Goal: Task Accomplishment & Management: Manage account settings

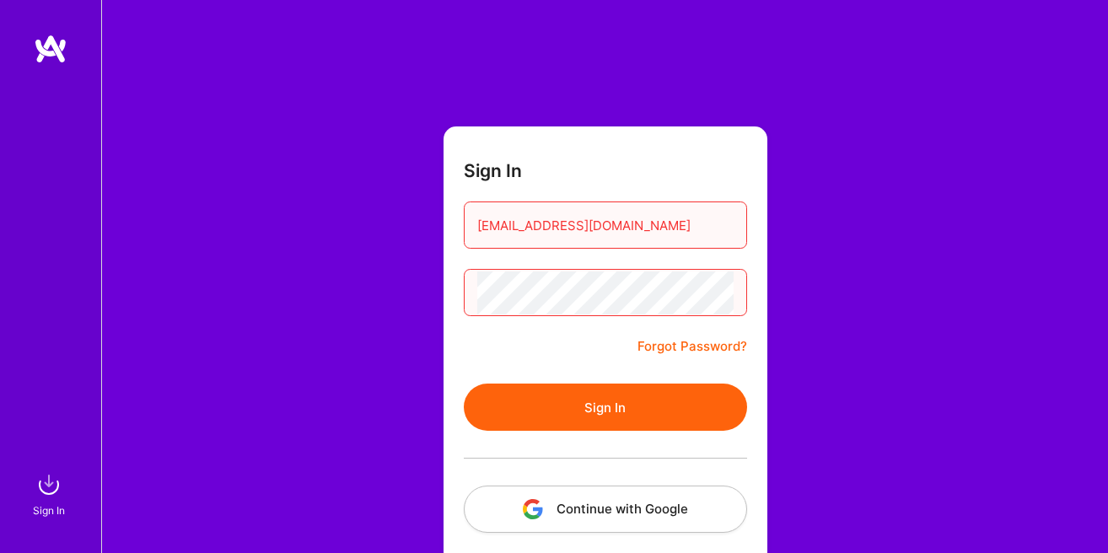
scroll to position [80, 0]
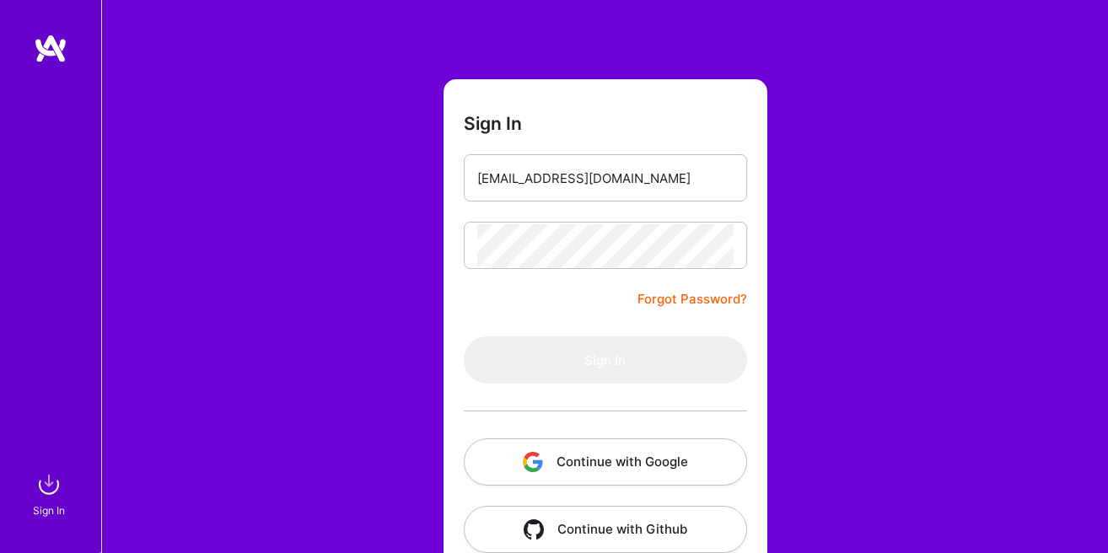
scroll to position [80, 0]
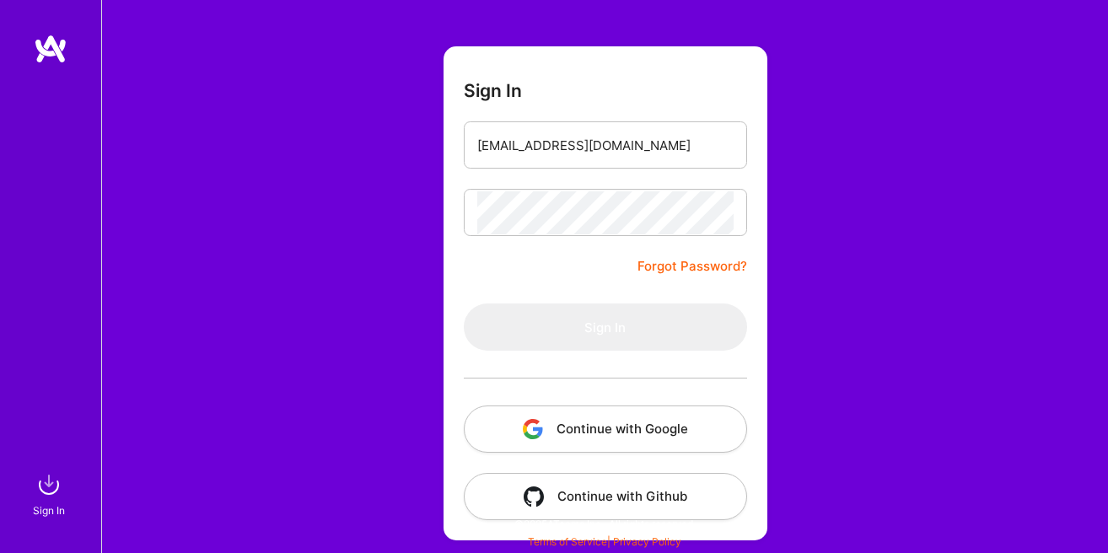
click at [677, 266] on link "Forgot Password?" at bounding box center [692, 266] width 110 height 20
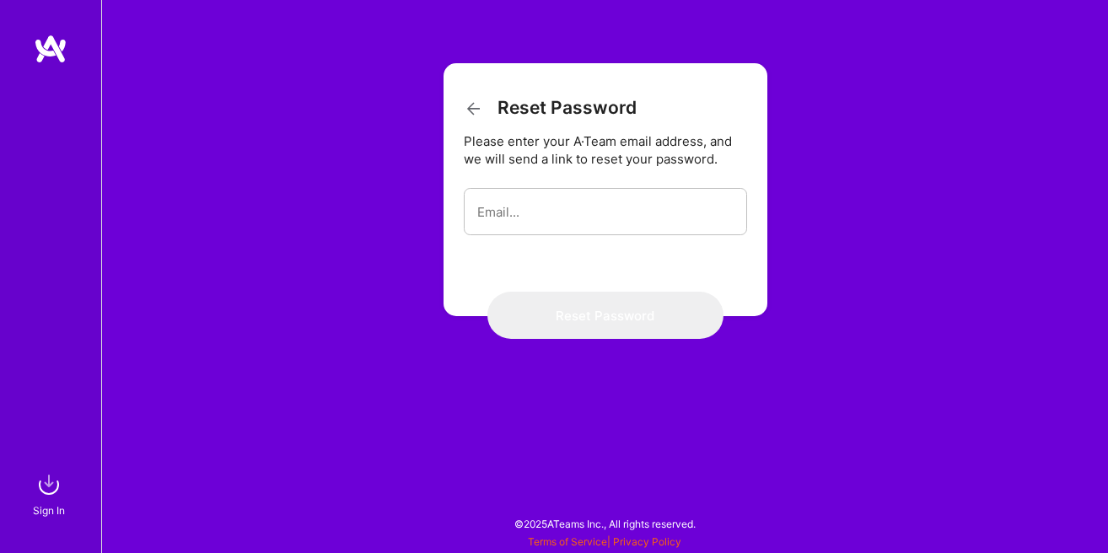
click at [464, 112] on icon at bounding box center [474, 109] width 20 height 20
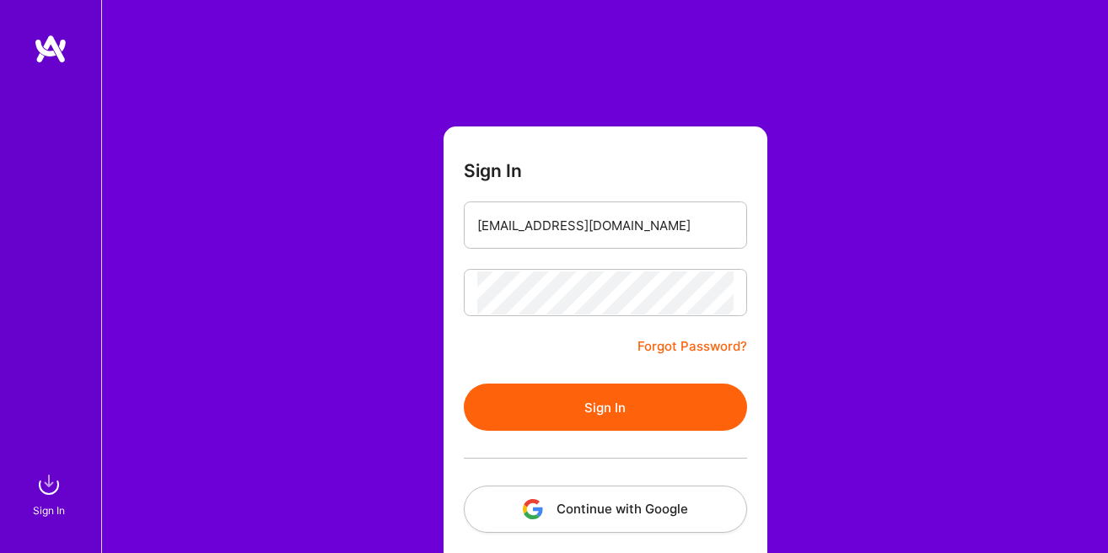
click at [581, 412] on button "Sign In" at bounding box center [605, 407] width 283 height 47
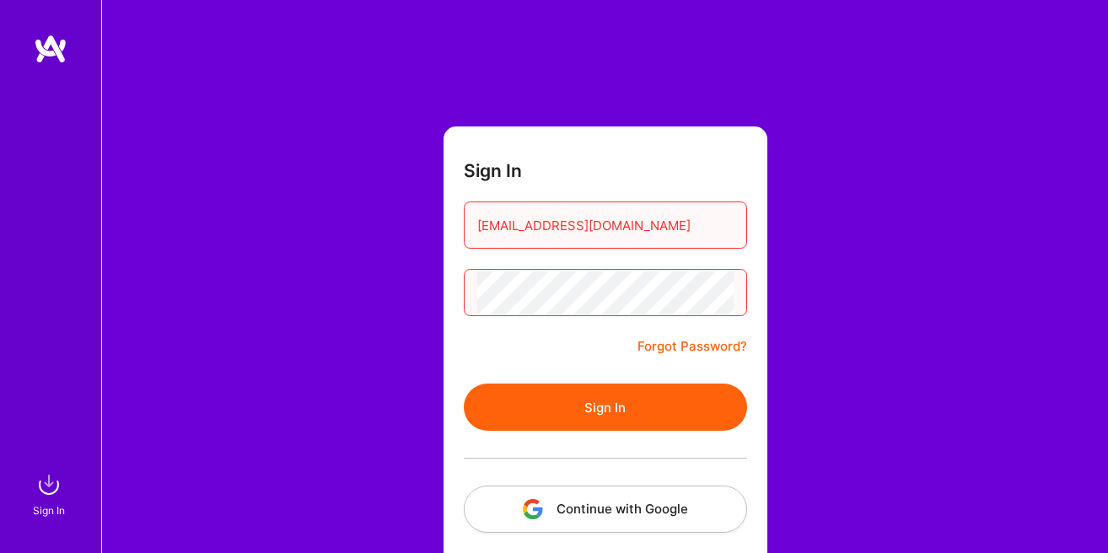
click at [549, 405] on button "Sign In" at bounding box center [605, 407] width 283 height 47
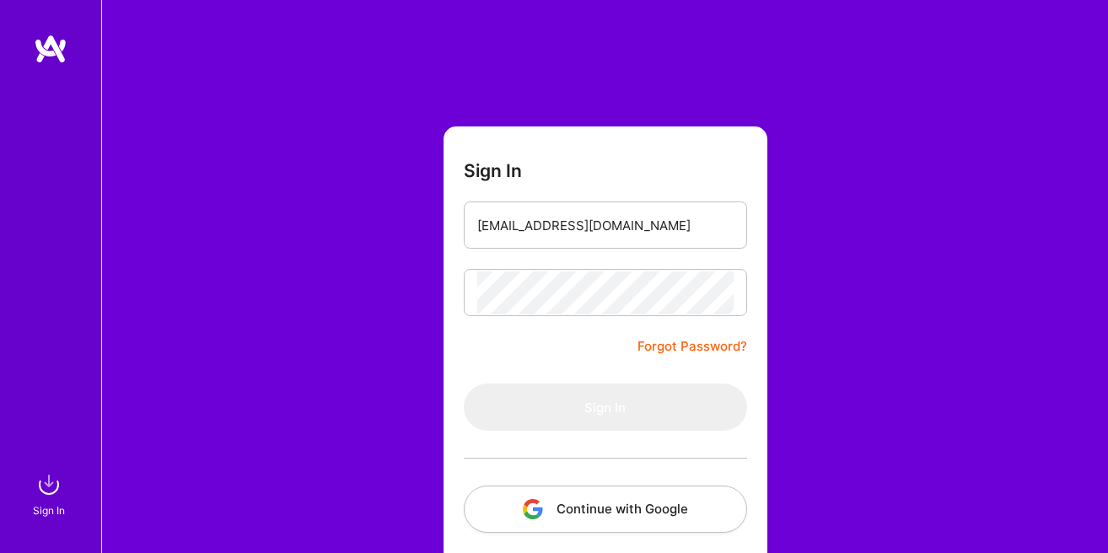
scroll to position [80, 0]
click at [715, 354] on link "Forgot Password?" at bounding box center [692, 346] width 110 height 20
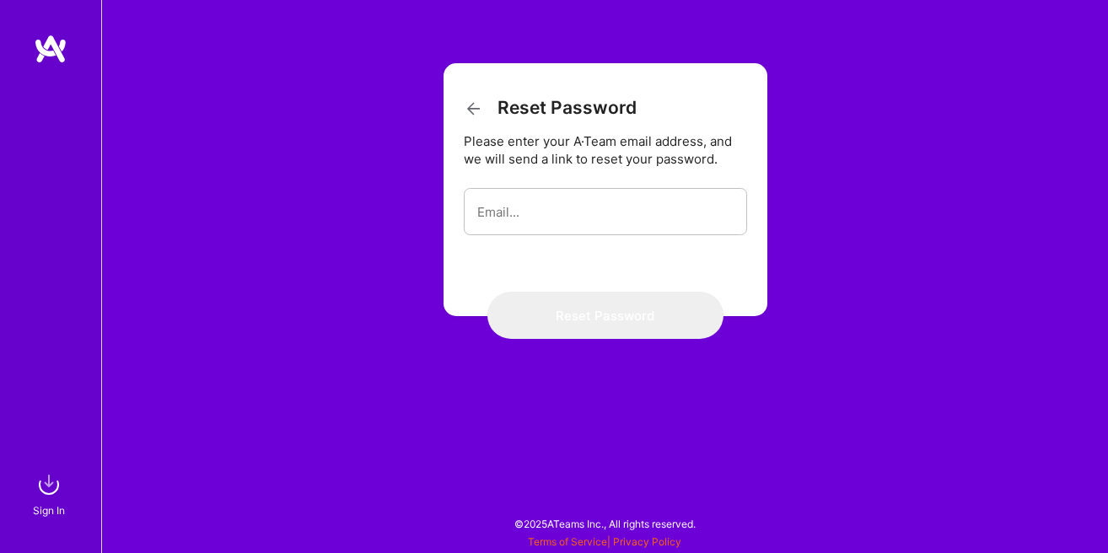
click at [473, 114] on icon at bounding box center [474, 109] width 20 height 20
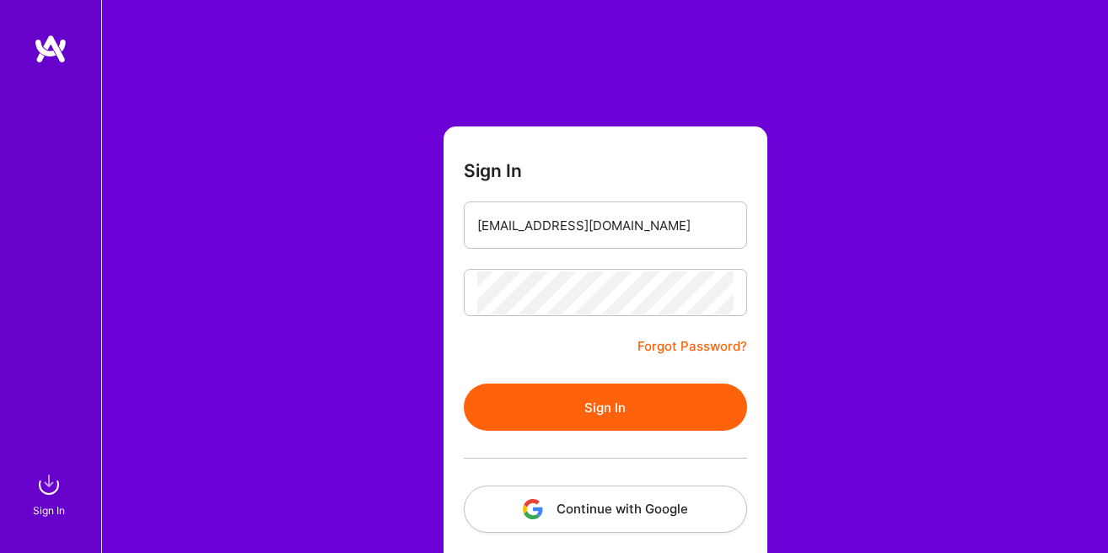
click at [671, 422] on button "Sign In" at bounding box center [605, 407] width 283 height 47
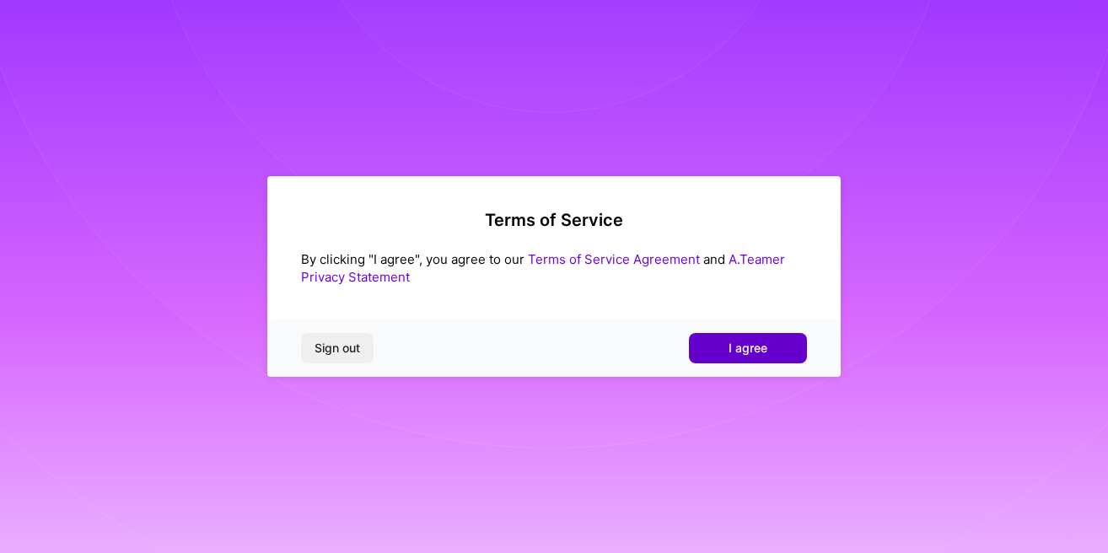
click at [713, 356] on button "I agree" at bounding box center [748, 348] width 118 height 30
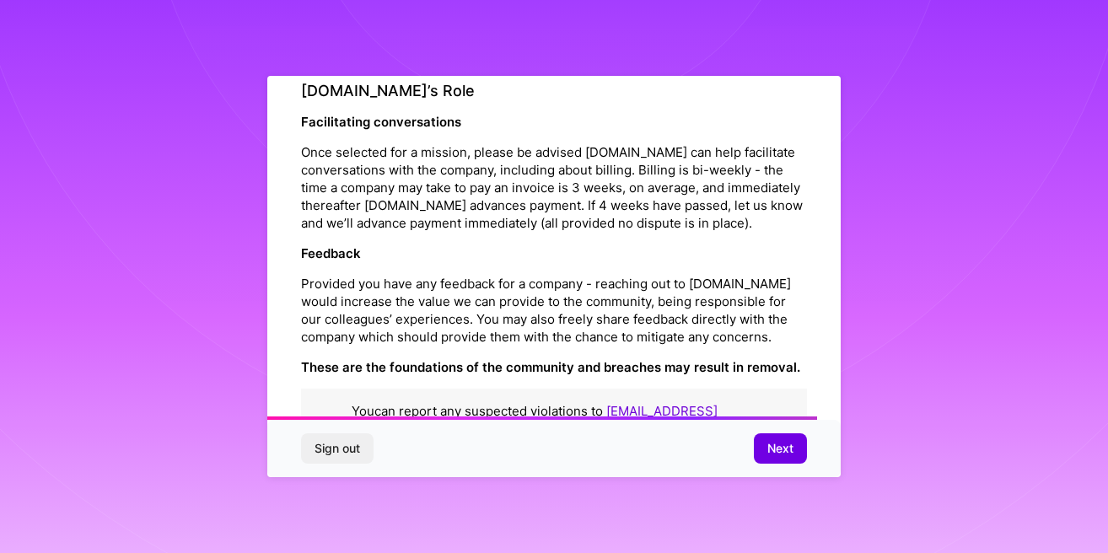
scroll to position [1918, 0]
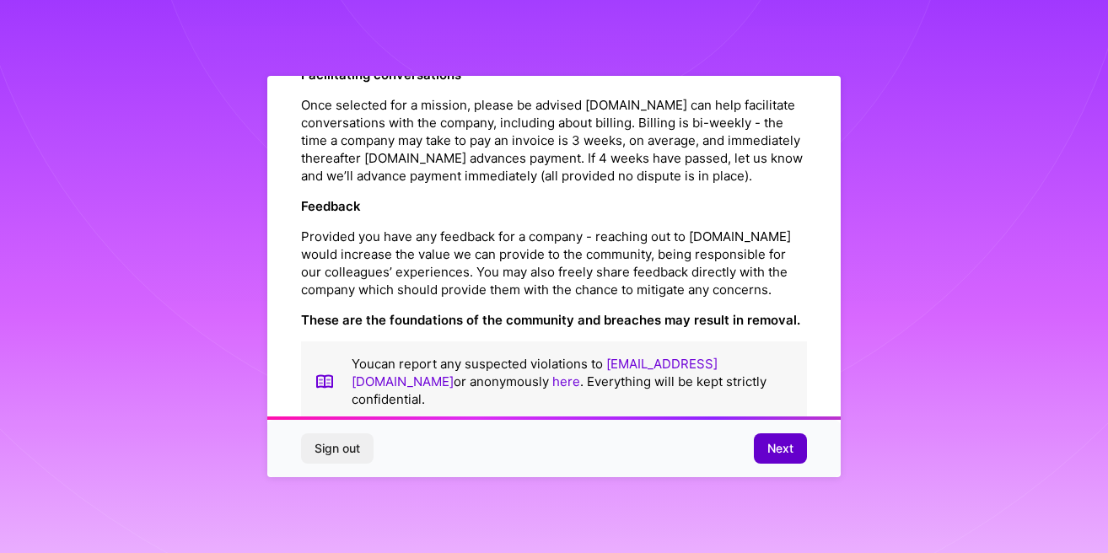
click at [797, 447] on button "Next" at bounding box center [780, 448] width 53 height 30
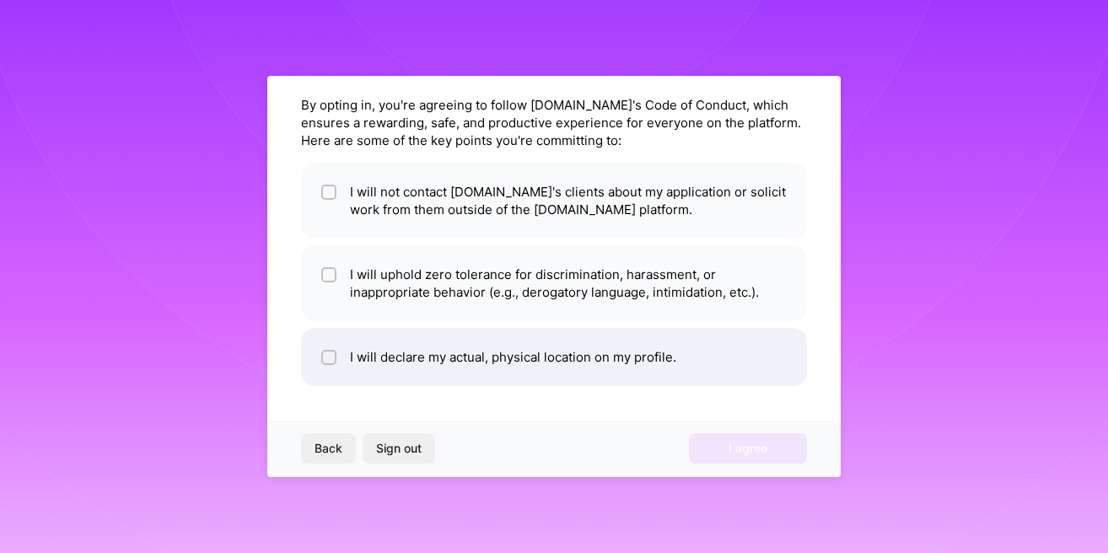
click at [341, 358] on li "I will declare my actual, physical location on my profile." at bounding box center [554, 357] width 506 height 58
checkbox input "true"
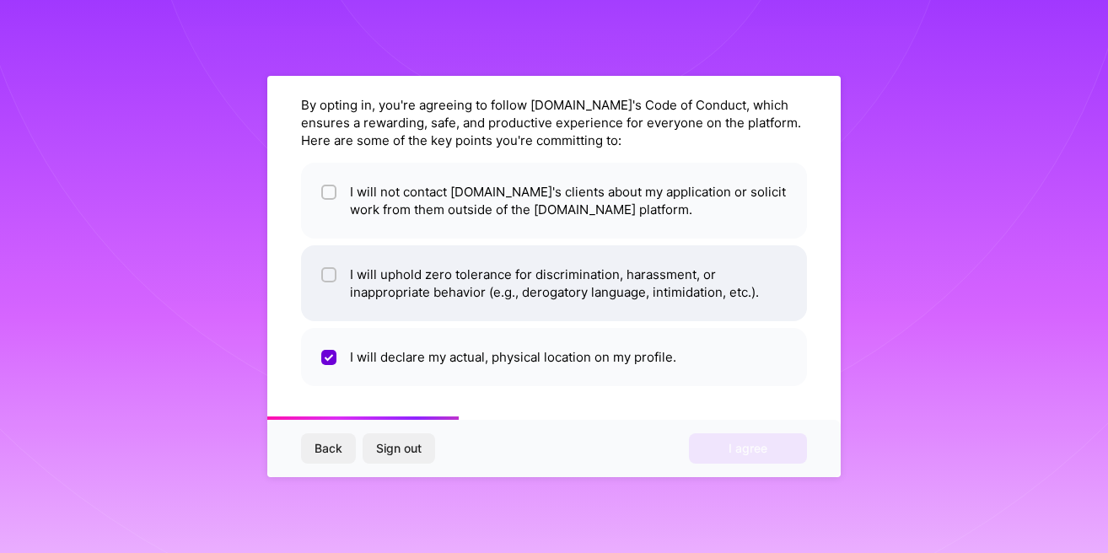
click at [328, 277] on input "checkbox" at bounding box center [331, 276] width 12 height 12
checkbox input "true"
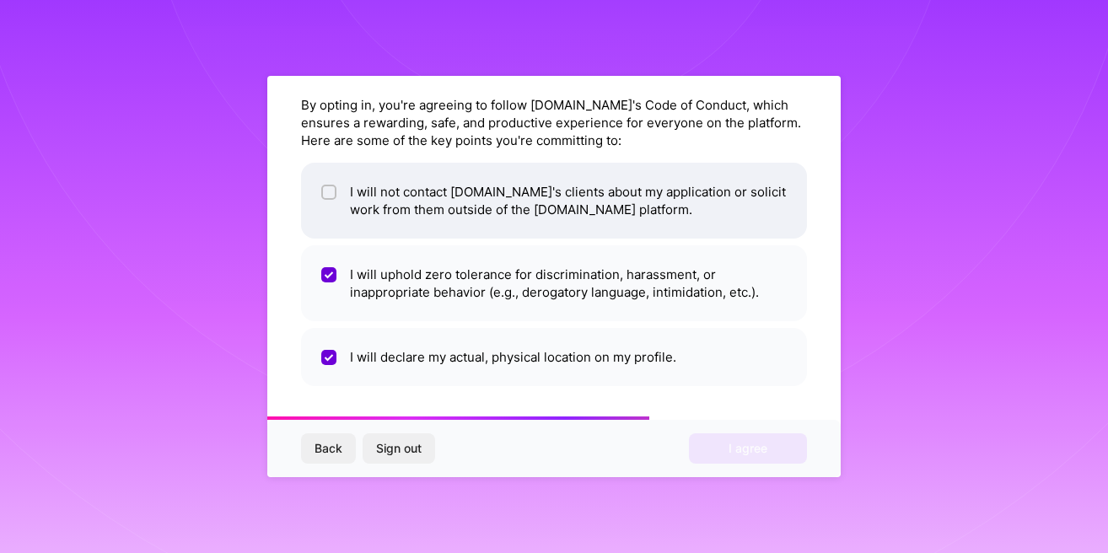
click at [324, 191] on div at bounding box center [328, 192] width 15 height 15
checkbox input "true"
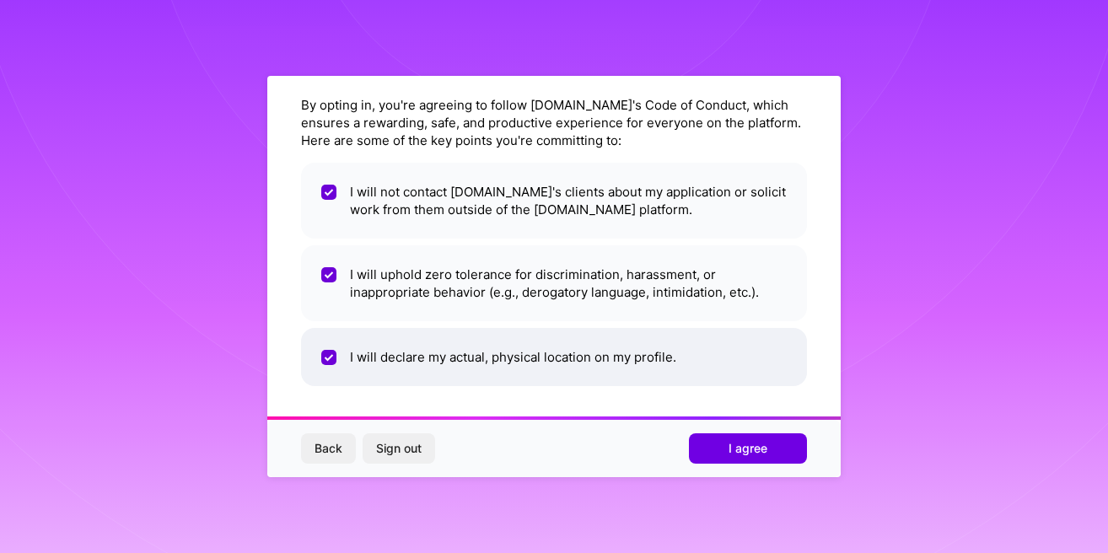
click at [518, 357] on li "I will declare my actual, physical location on my profile." at bounding box center [554, 357] width 506 height 58
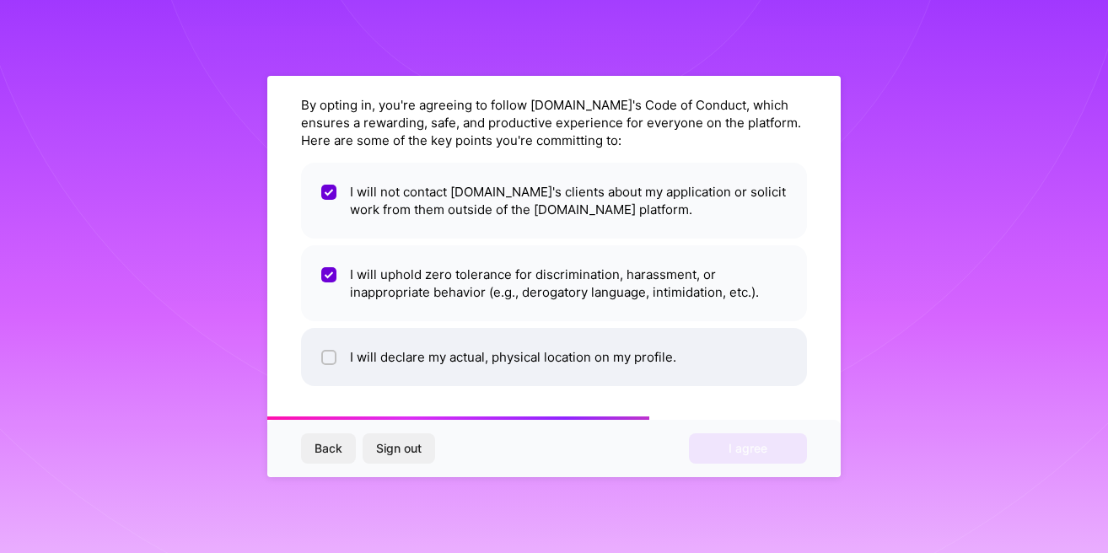
click at [449, 352] on li "I will declare my actual, physical location on my profile." at bounding box center [554, 357] width 506 height 58
checkbox input "true"
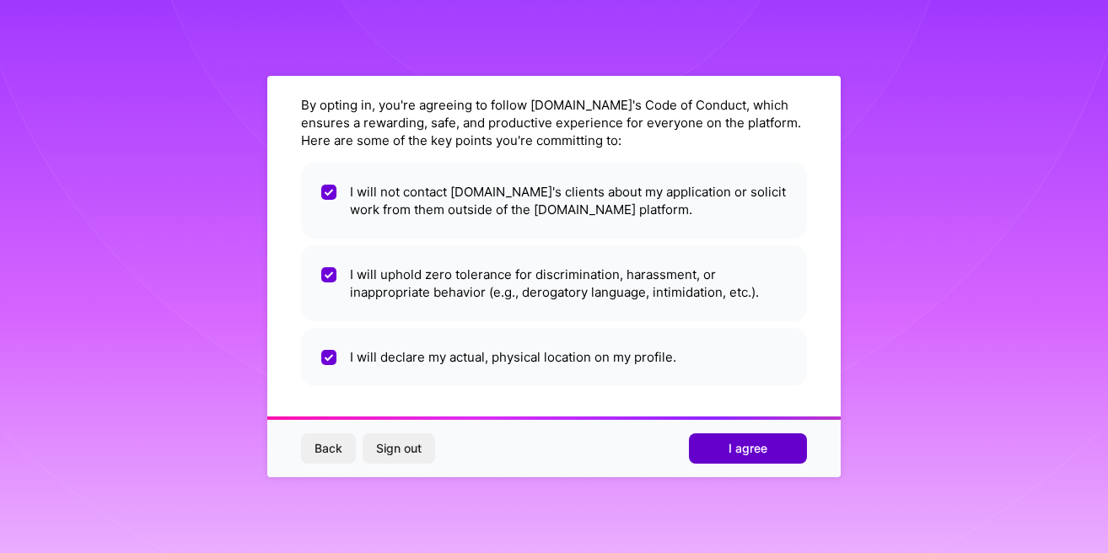
click at [750, 442] on span "I agree" at bounding box center [748, 448] width 39 height 17
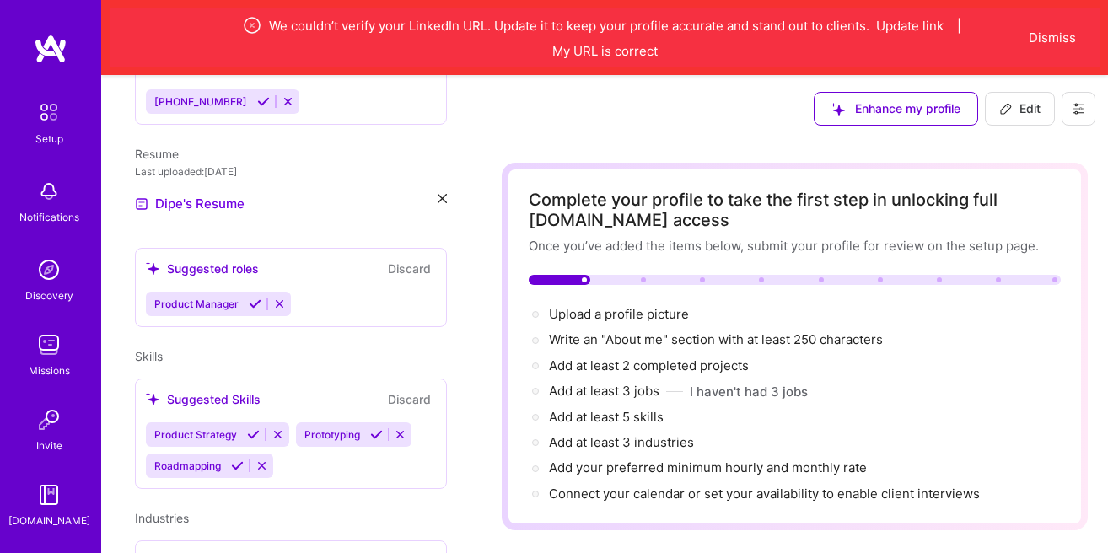
scroll to position [481, 0]
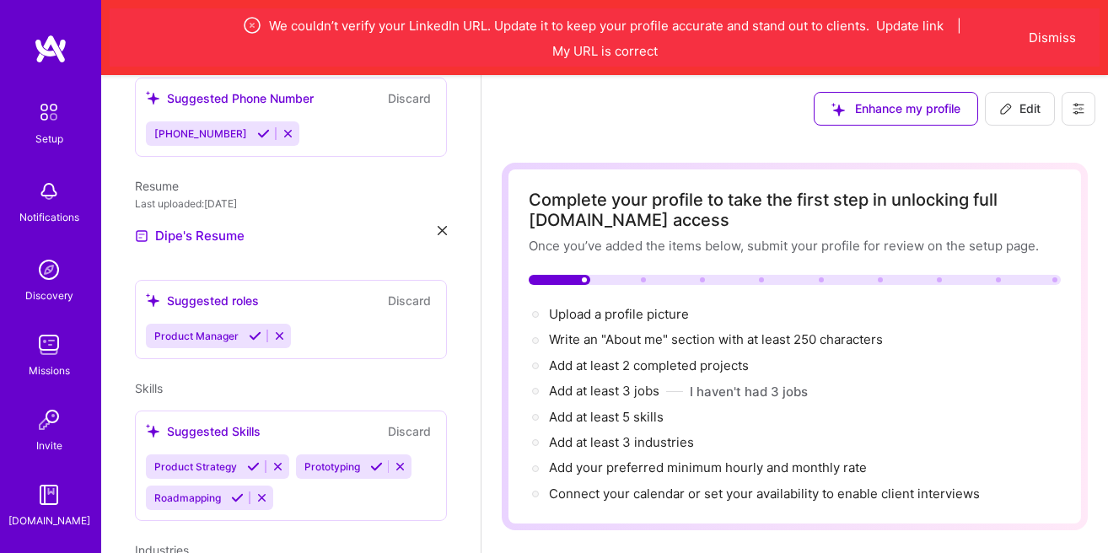
click at [364, 324] on div "Product Manager" at bounding box center [291, 336] width 290 height 24
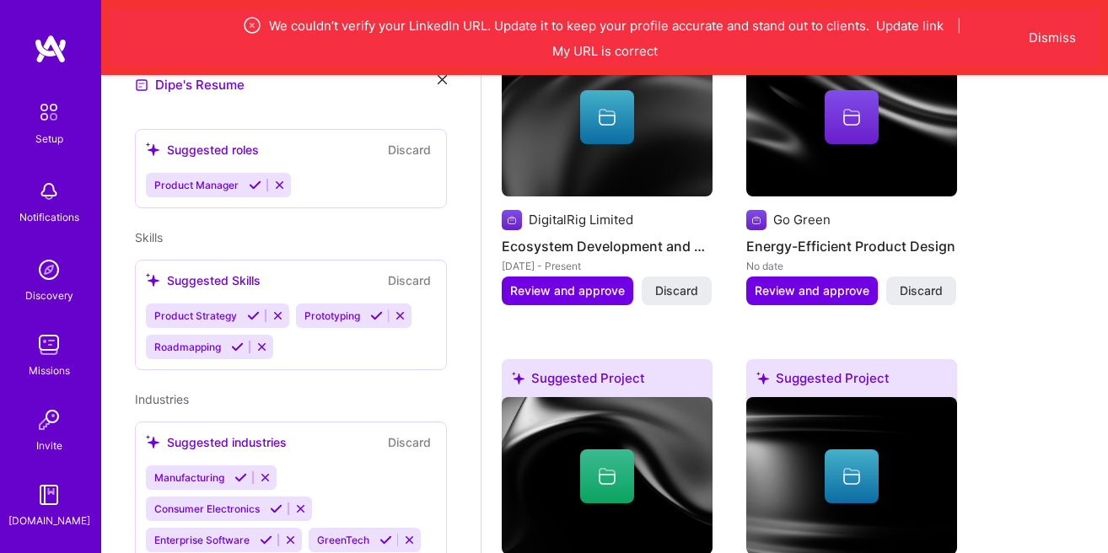
scroll to position [961, 0]
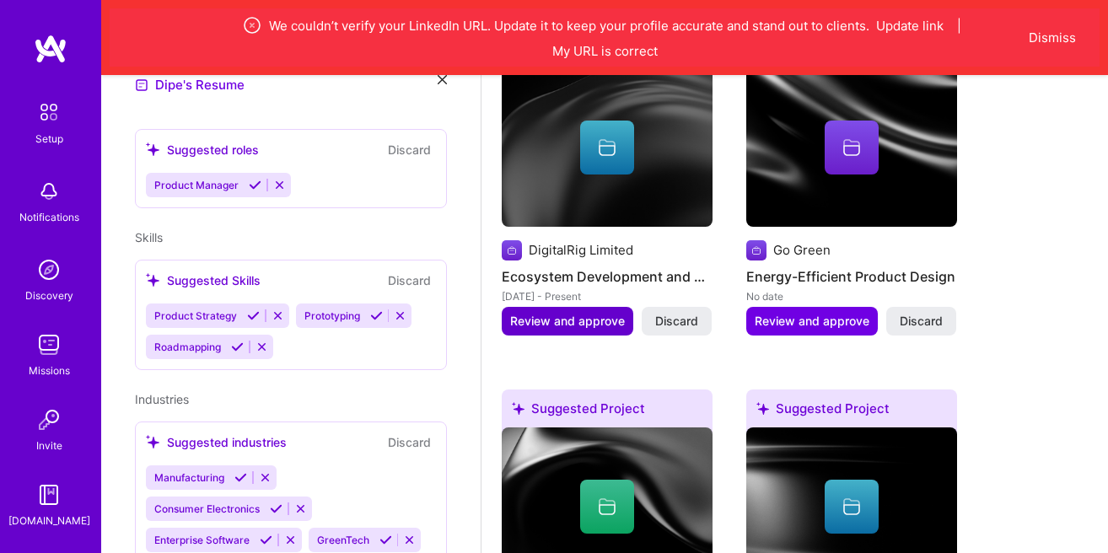
click at [619, 319] on span "Review and approve" at bounding box center [567, 321] width 115 height 17
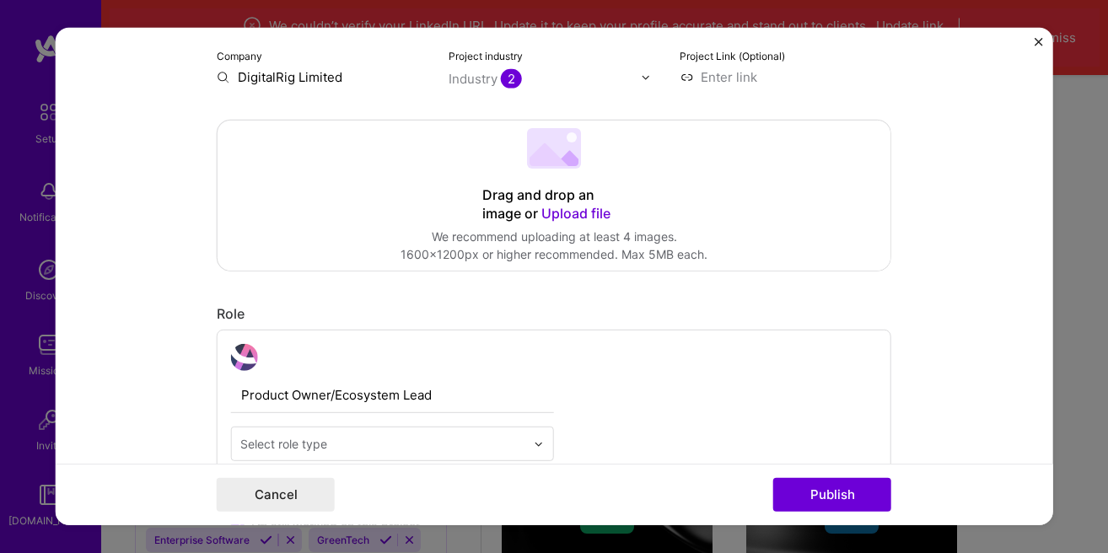
scroll to position [192, 0]
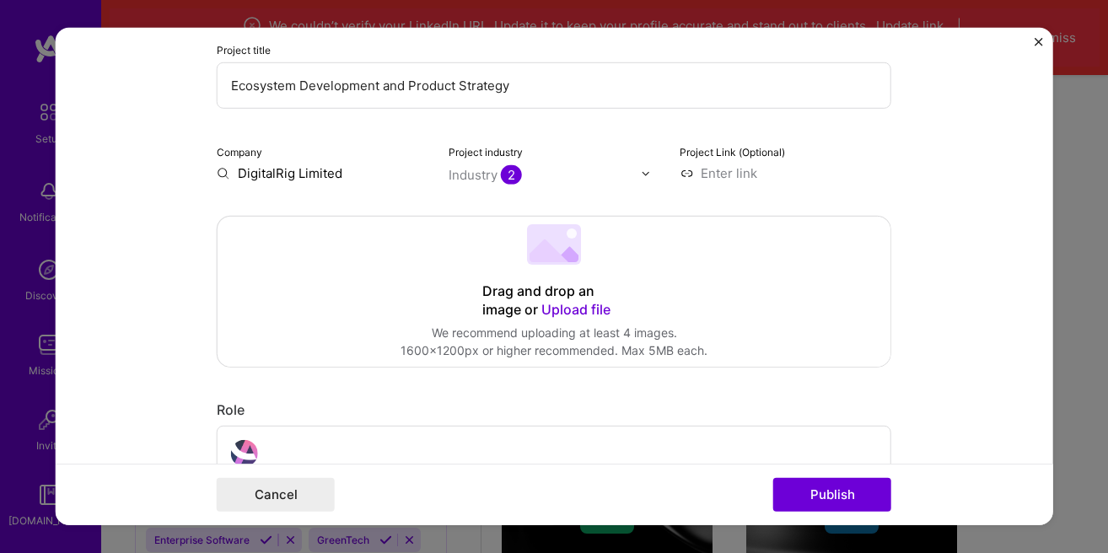
click at [725, 173] on input at bounding box center [786, 173] width 212 height 18
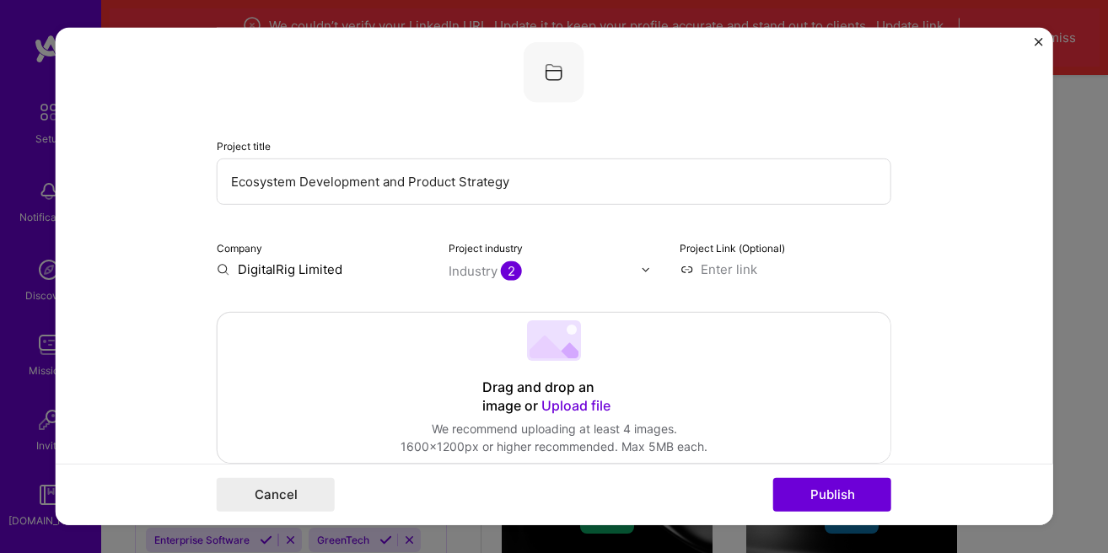
scroll to position [0, 0]
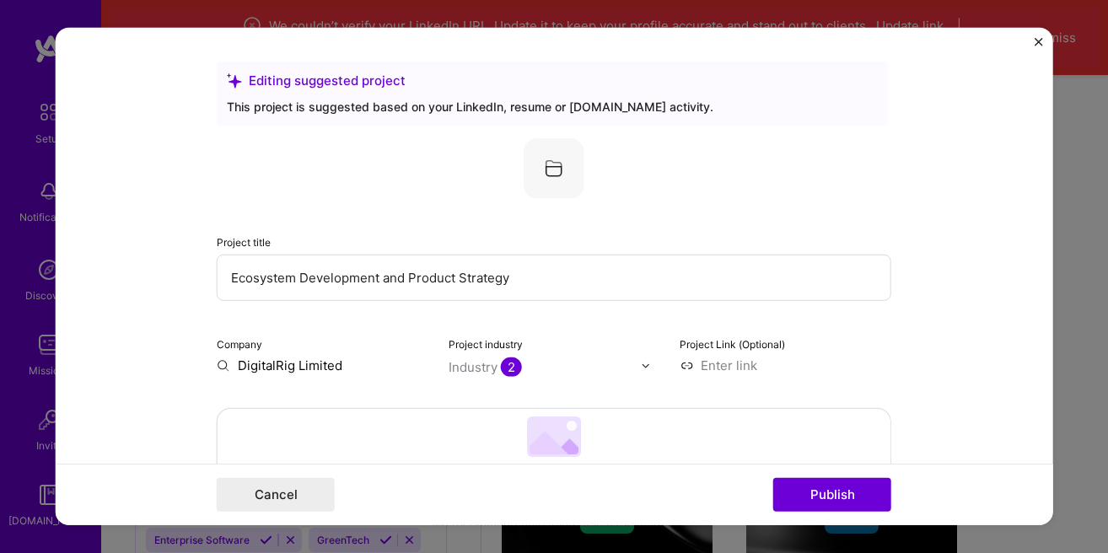
click at [1026, 49] on form "Editing suggested project This project is suggested based on your LinkedIn, res…" at bounding box center [555, 276] width 998 height 497
click at [1040, 40] on img "Close" at bounding box center [1038, 42] width 8 height 8
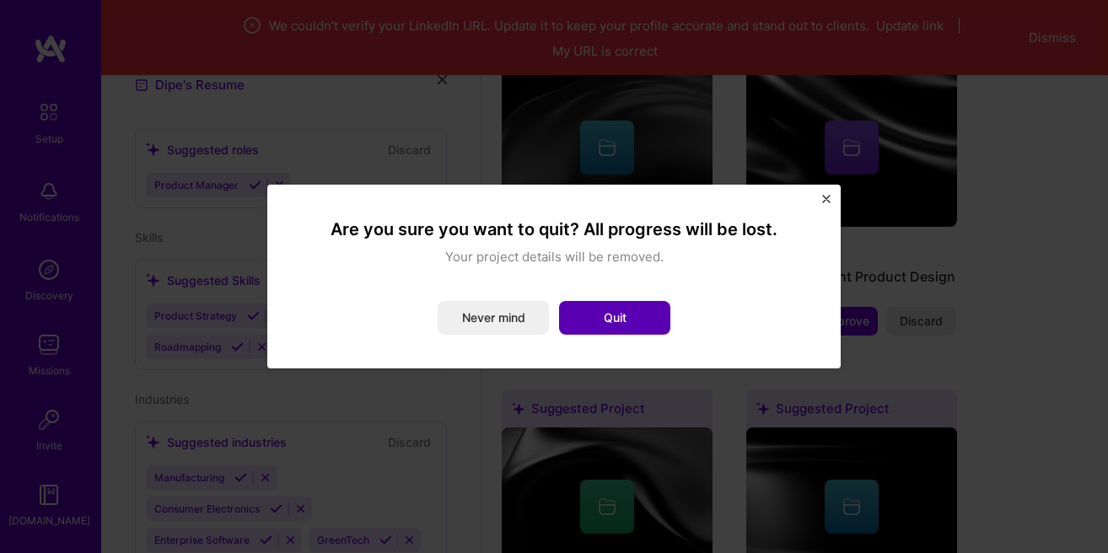
click at [605, 318] on button "Quit" at bounding box center [614, 318] width 111 height 34
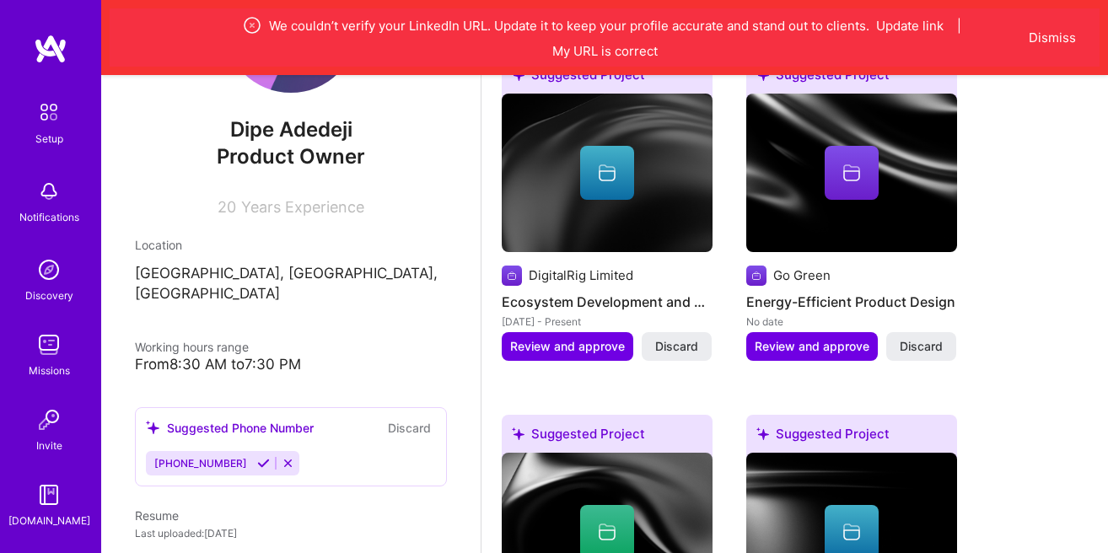
scroll to position [925, 0]
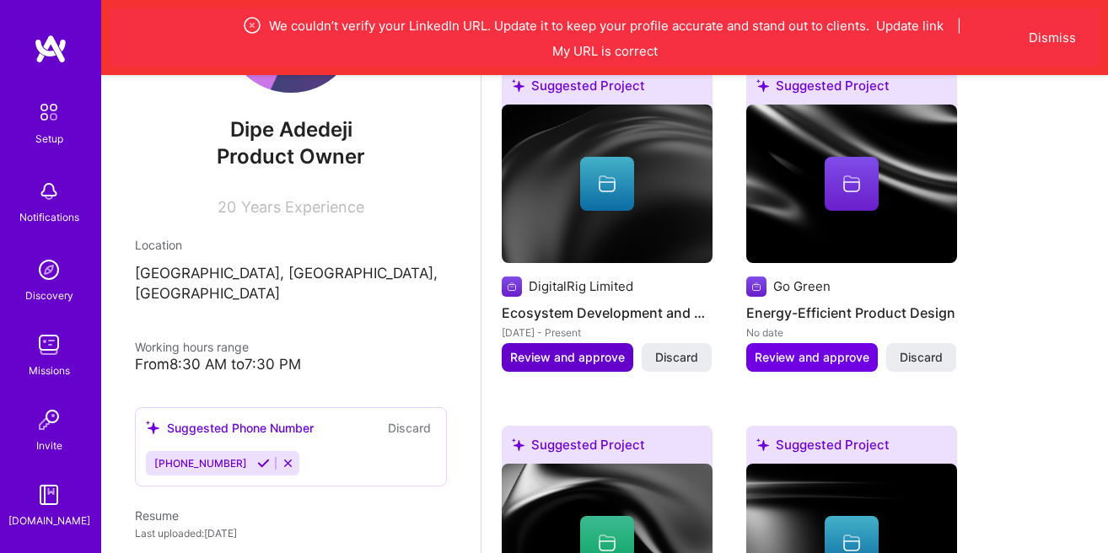
click at [604, 352] on span "Review and approve" at bounding box center [567, 357] width 115 height 17
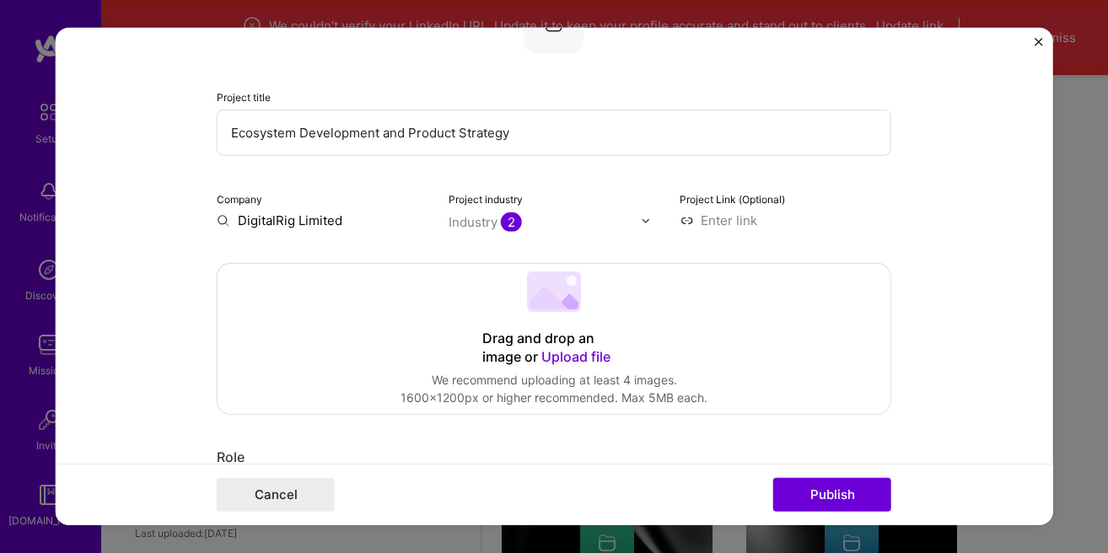
scroll to position [192, 0]
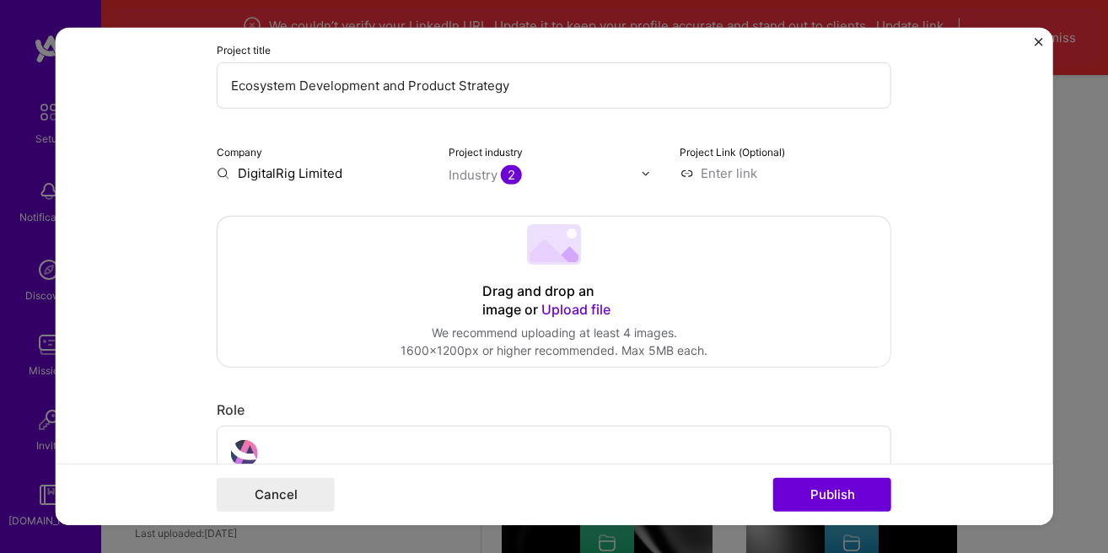
click at [307, 167] on input "DigitalRig Limited" at bounding box center [323, 173] width 212 height 18
click at [339, 180] on input "DigitalRig Limited" at bounding box center [323, 173] width 212 height 18
click at [339, 181] on input "DigitalRig Limited" at bounding box center [323, 173] width 212 height 18
click at [333, 180] on input "DigitalRig Limited" at bounding box center [323, 173] width 212 height 18
click at [255, 169] on input "DigitalRig Limited" at bounding box center [323, 173] width 212 height 18
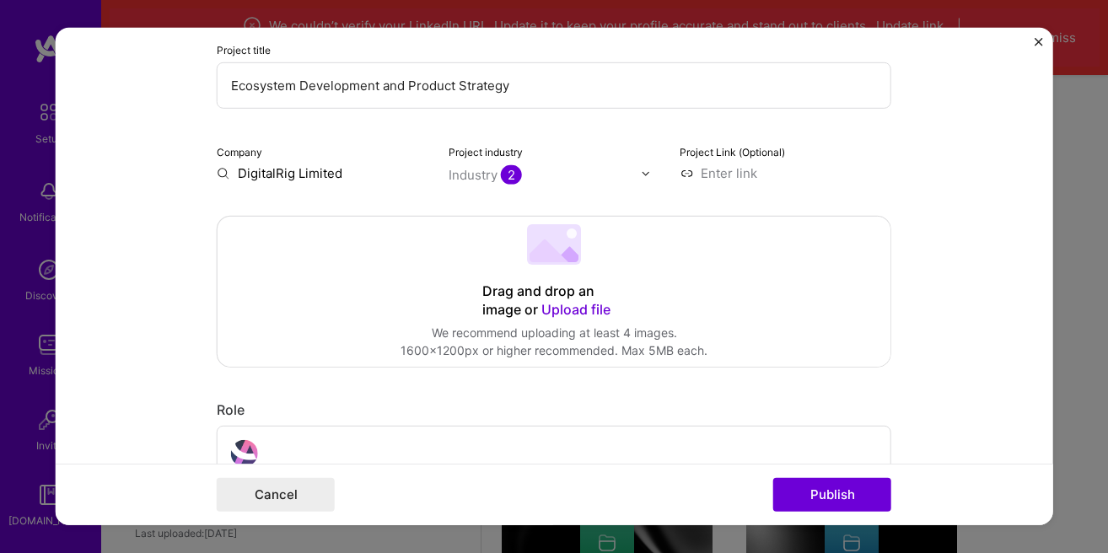
click at [514, 180] on span "2" at bounding box center [511, 174] width 21 height 19
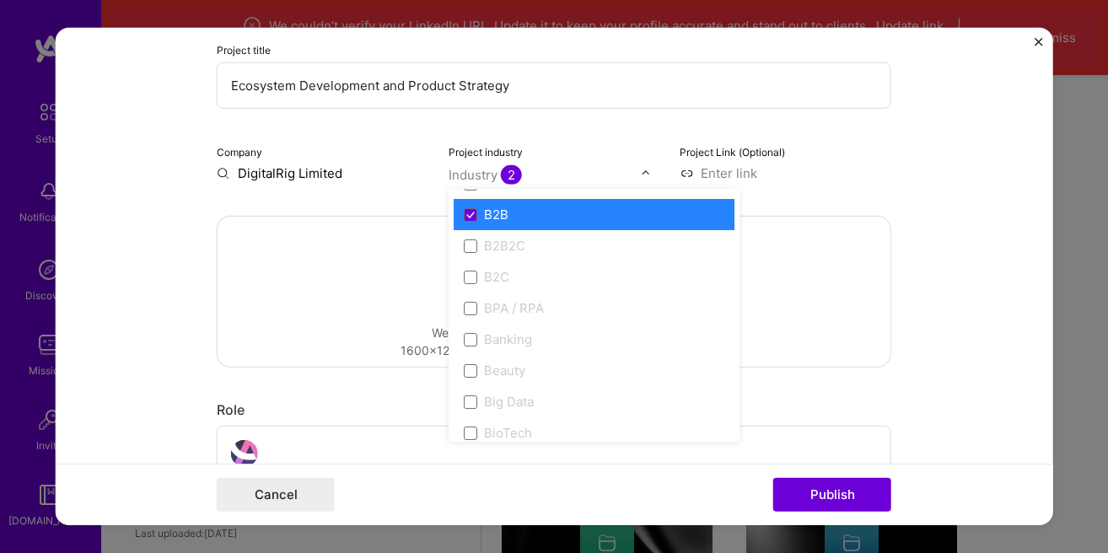
scroll to position [481, 0]
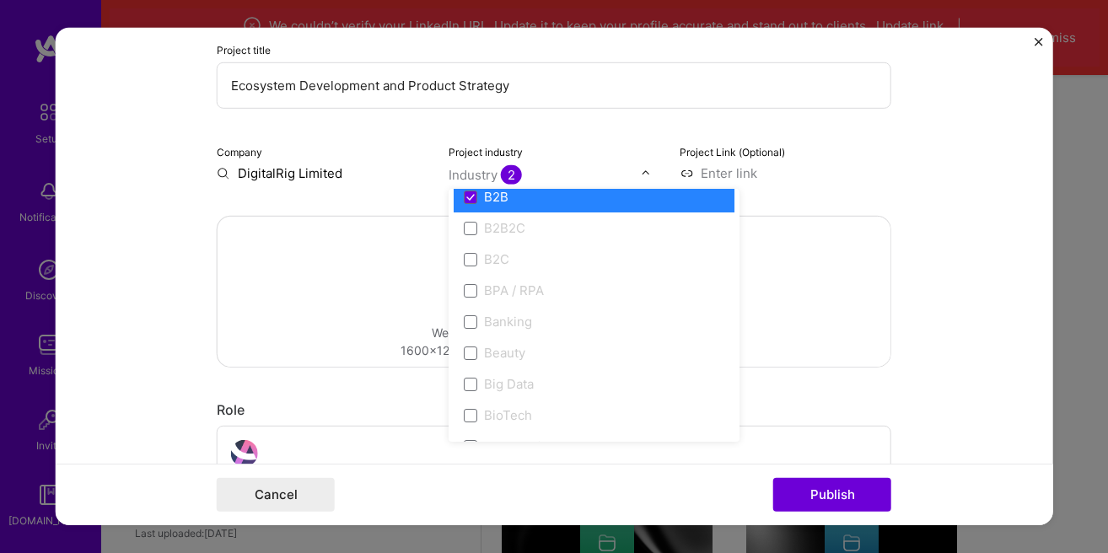
click at [517, 226] on div "B2B2C" at bounding box center [504, 228] width 41 height 18
click at [468, 229] on span at bounding box center [470, 227] width 13 height 13
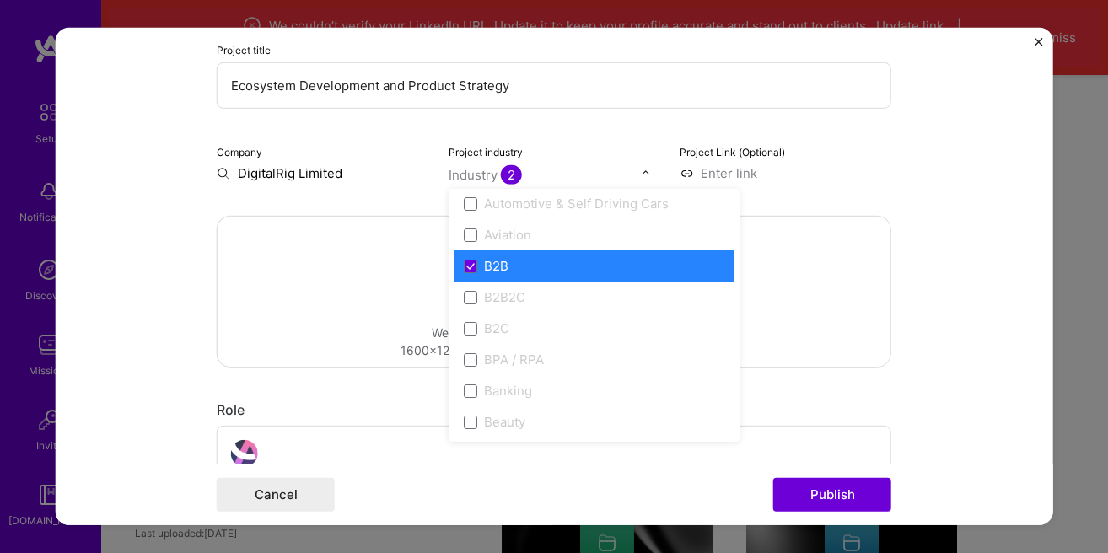
scroll to position [385, 0]
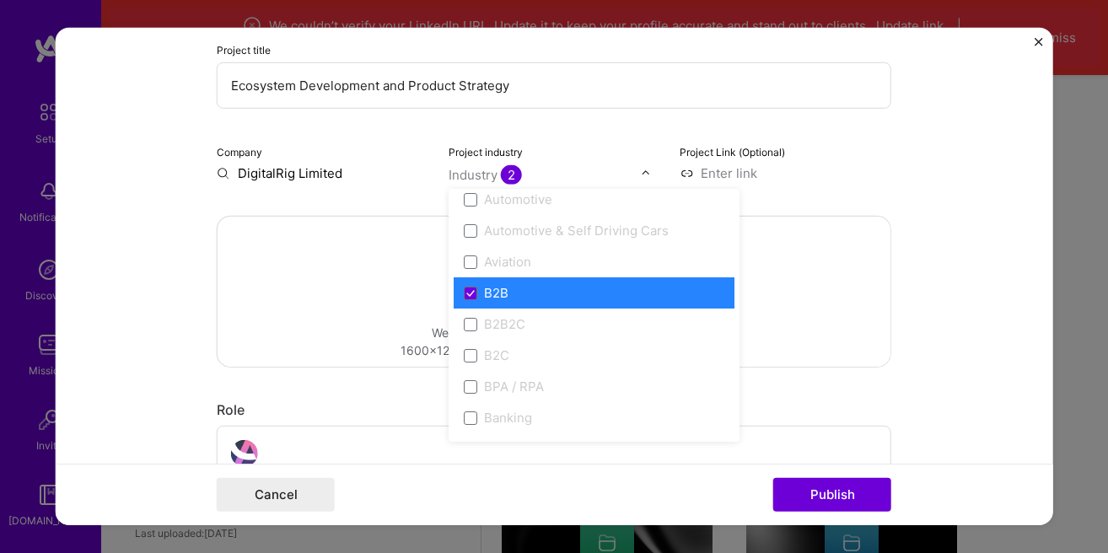
click at [482, 325] on label "B2B2C" at bounding box center [594, 324] width 261 height 18
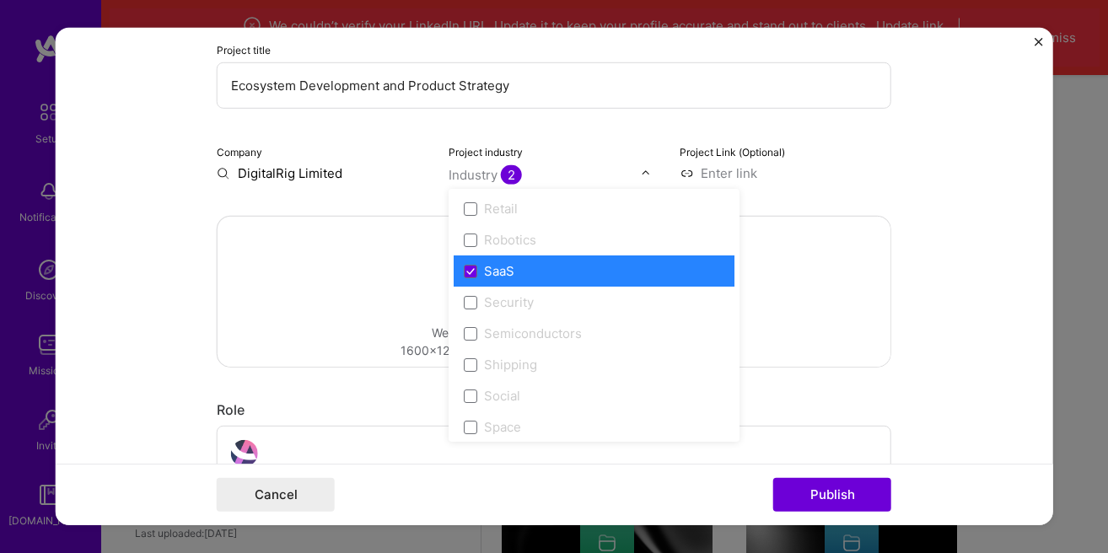
scroll to position [3309, 0]
click at [472, 272] on icon at bounding box center [470, 269] width 8 height 7
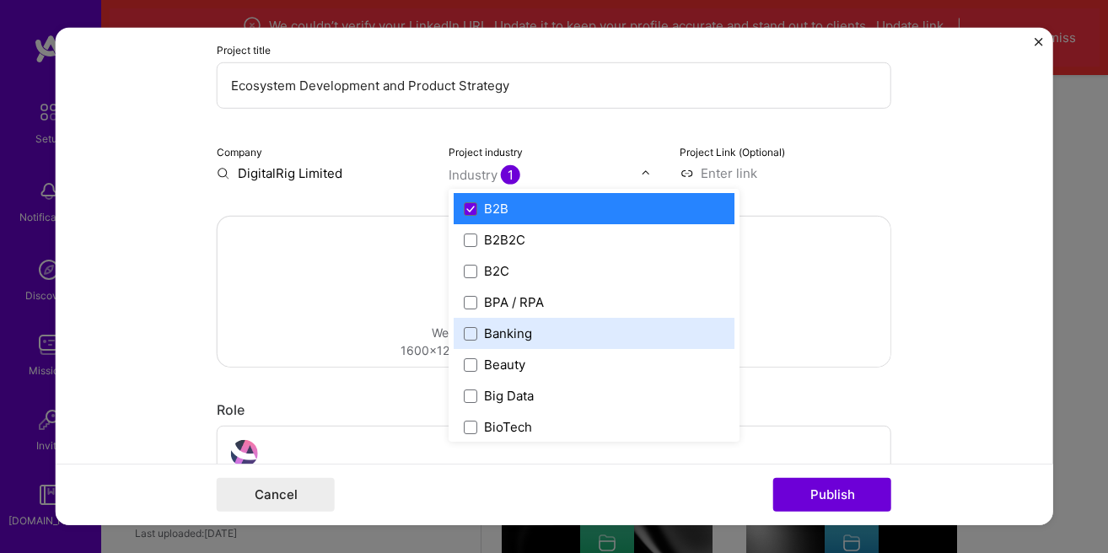
scroll to position [425, 0]
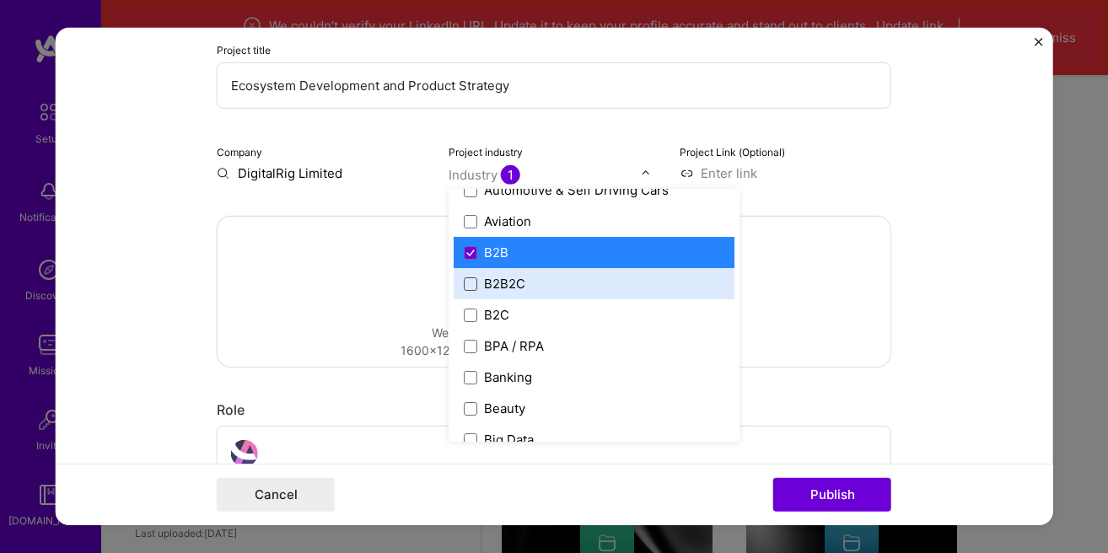
click at [471, 285] on span at bounding box center [470, 283] width 13 height 13
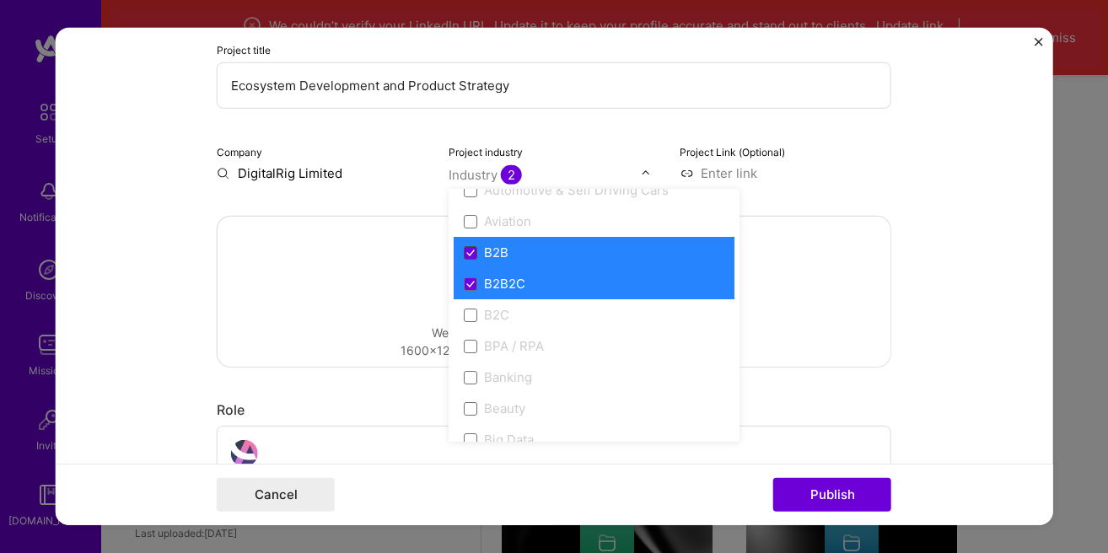
click at [471, 251] on icon at bounding box center [470, 252] width 8 height 7
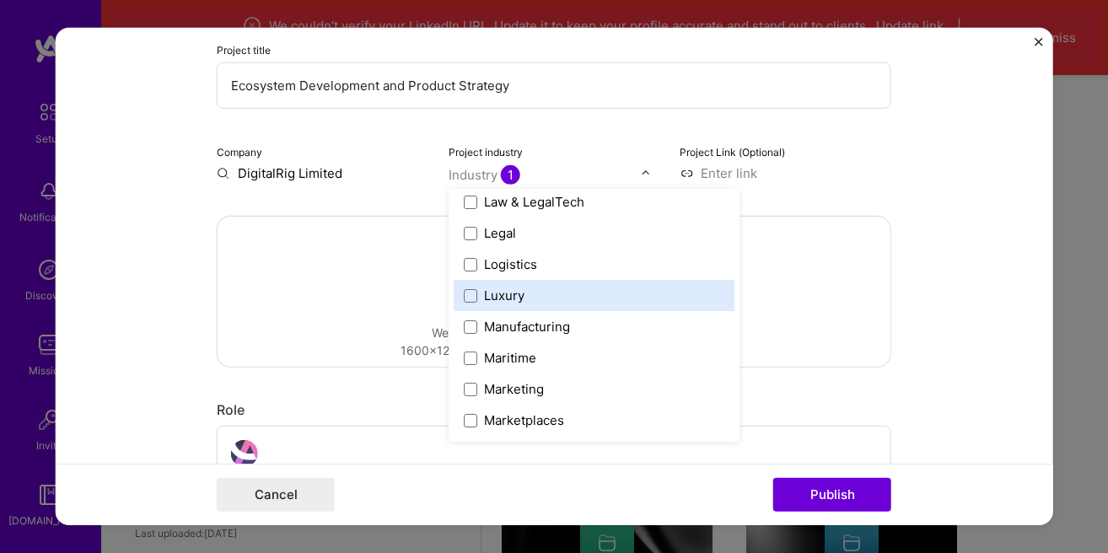
scroll to position [2444, 0]
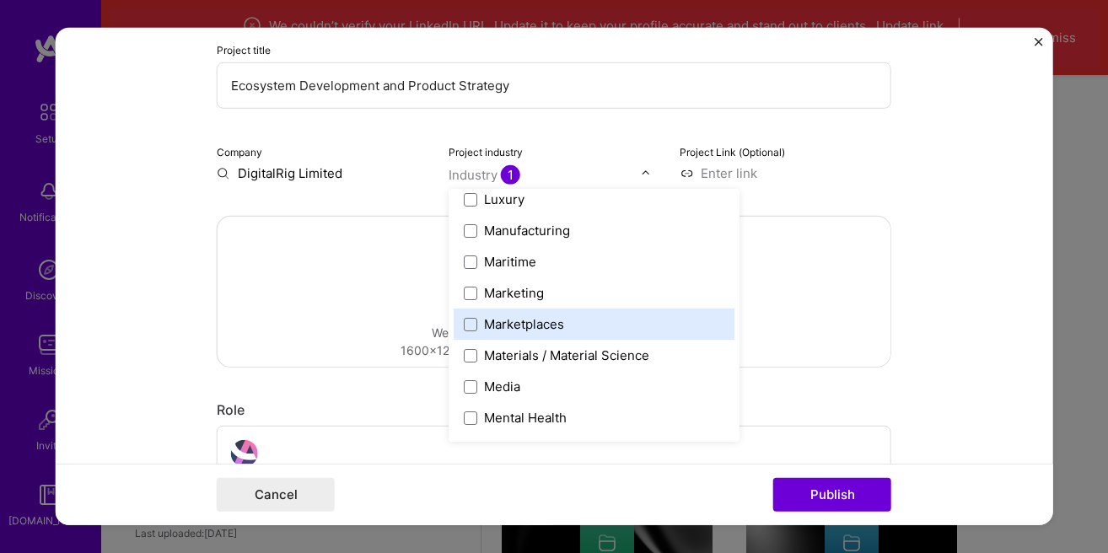
click at [497, 321] on div "Marketplaces" at bounding box center [524, 324] width 80 height 18
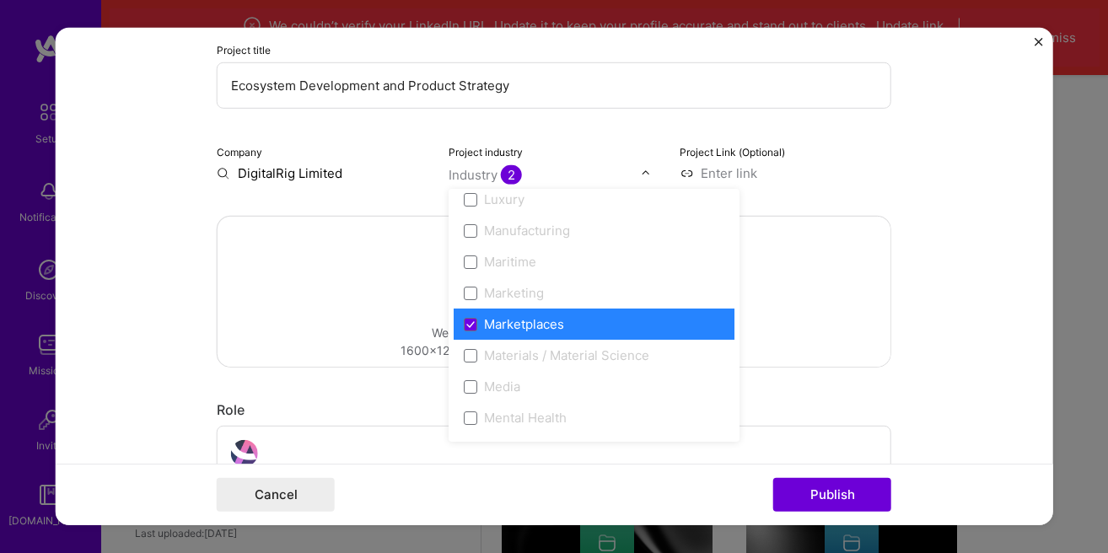
click at [516, 325] on div "Marketplaces" at bounding box center [524, 324] width 80 height 18
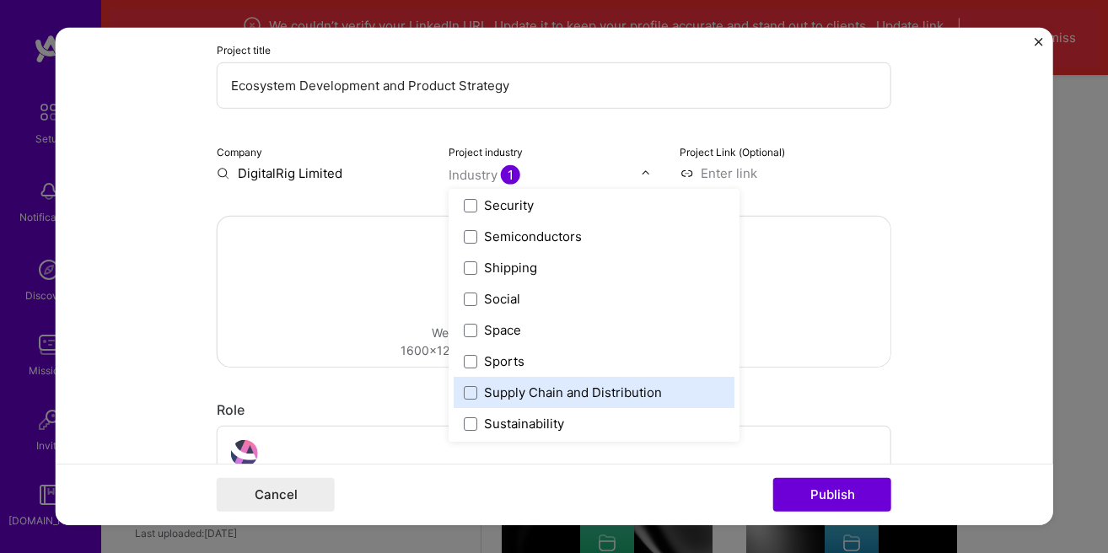
scroll to position [3309, 0]
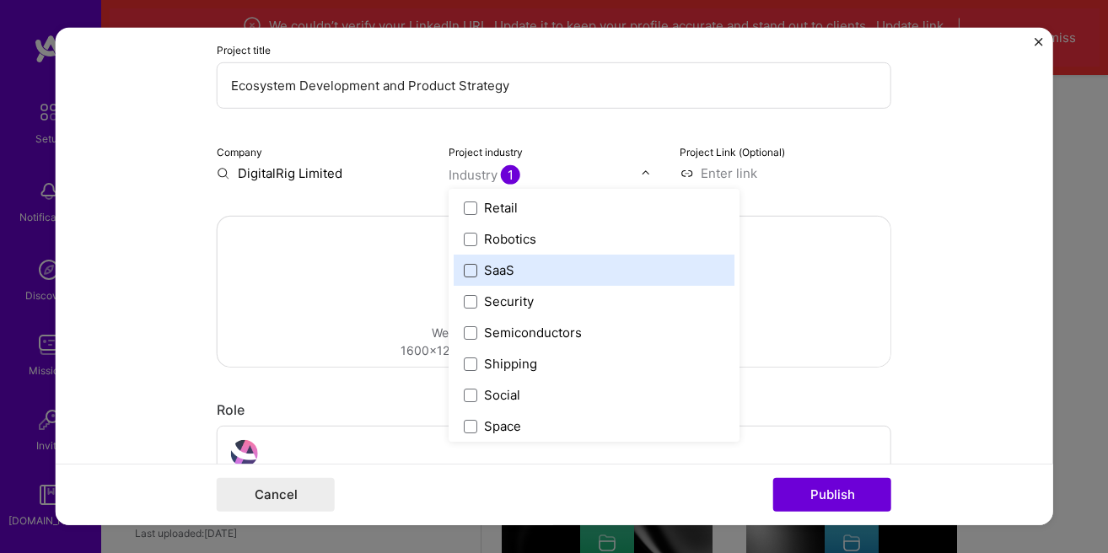
click at [522, 268] on label "SaaS" at bounding box center [594, 270] width 261 height 18
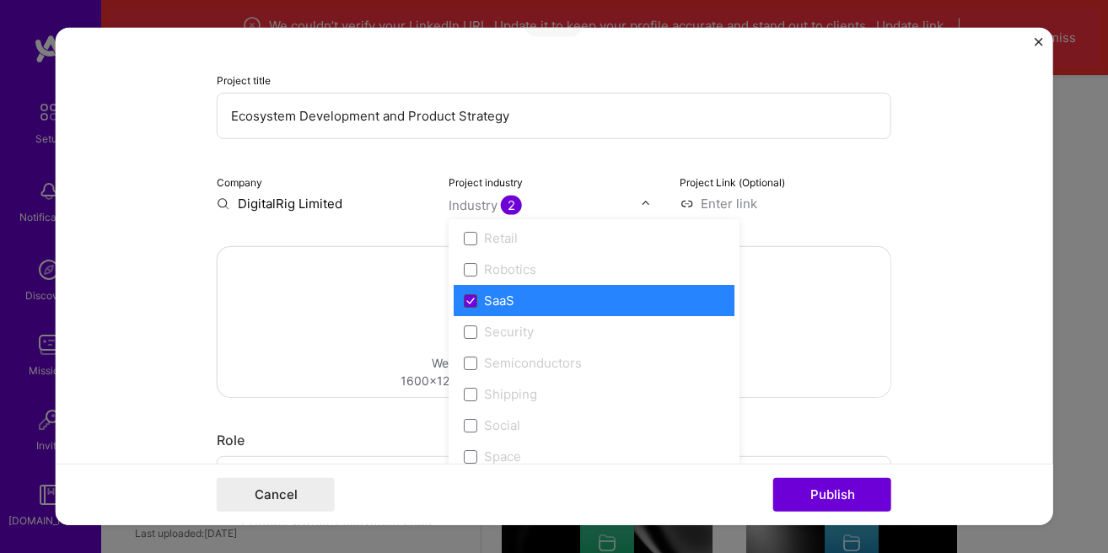
scroll to position [192, 0]
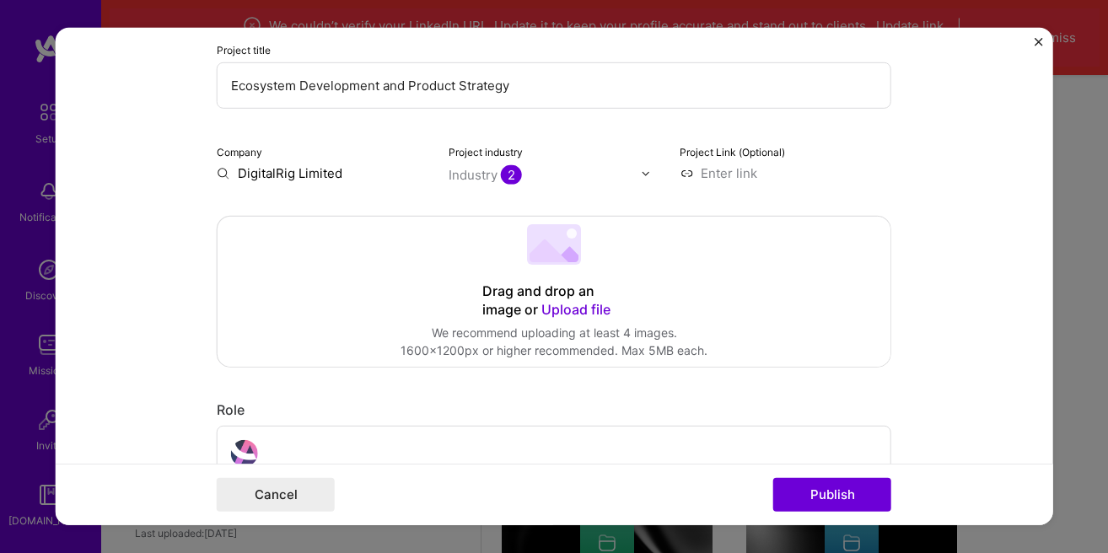
click at [727, 169] on input at bounding box center [786, 173] width 212 height 18
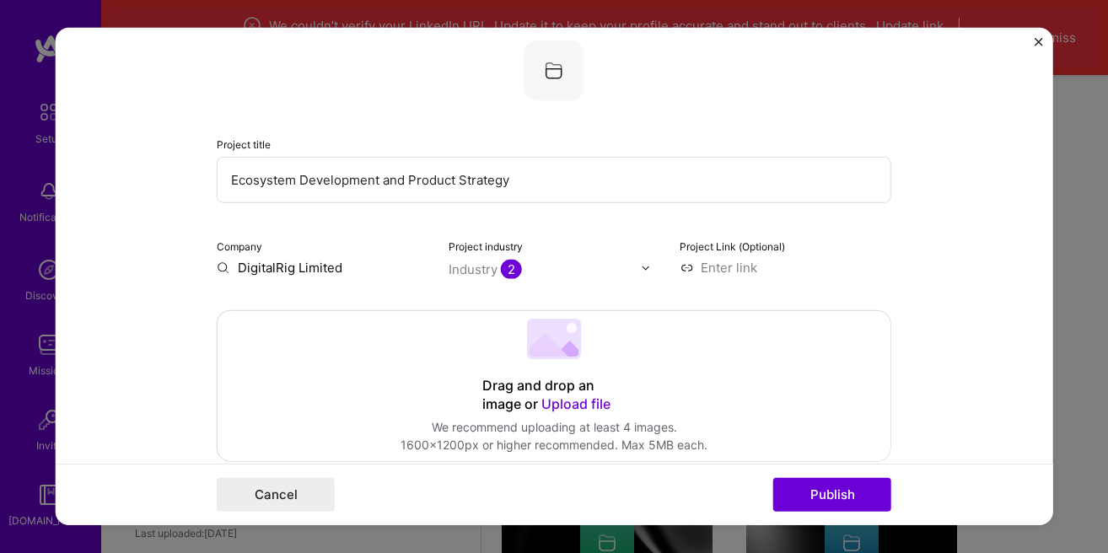
scroll to position [96, 0]
click at [272, 271] on input "DigitalRig Limited" at bounding box center [323, 270] width 212 height 18
click at [271, 271] on input "DigitalRig Limited" at bounding box center [323, 270] width 212 height 18
type input "Beekeys"
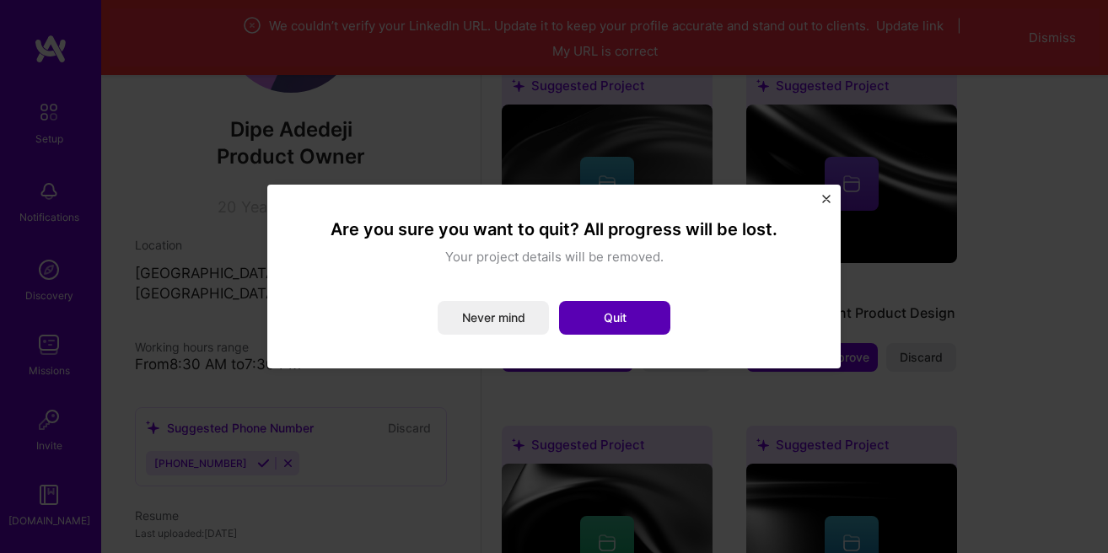
click at [604, 311] on button "Quit" at bounding box center [614, 318] width 111 height 34
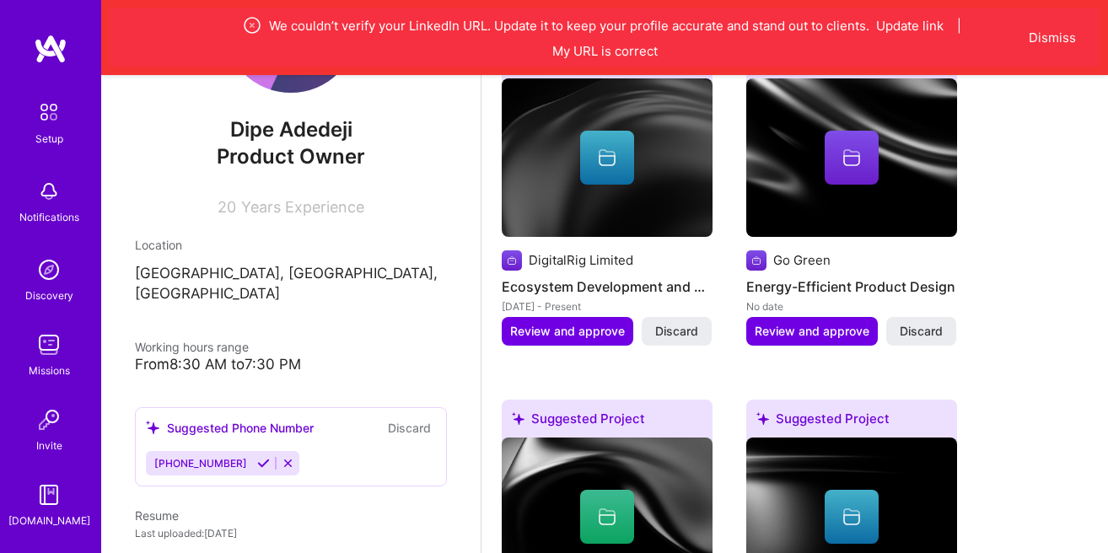
scroll to position [829, 0]
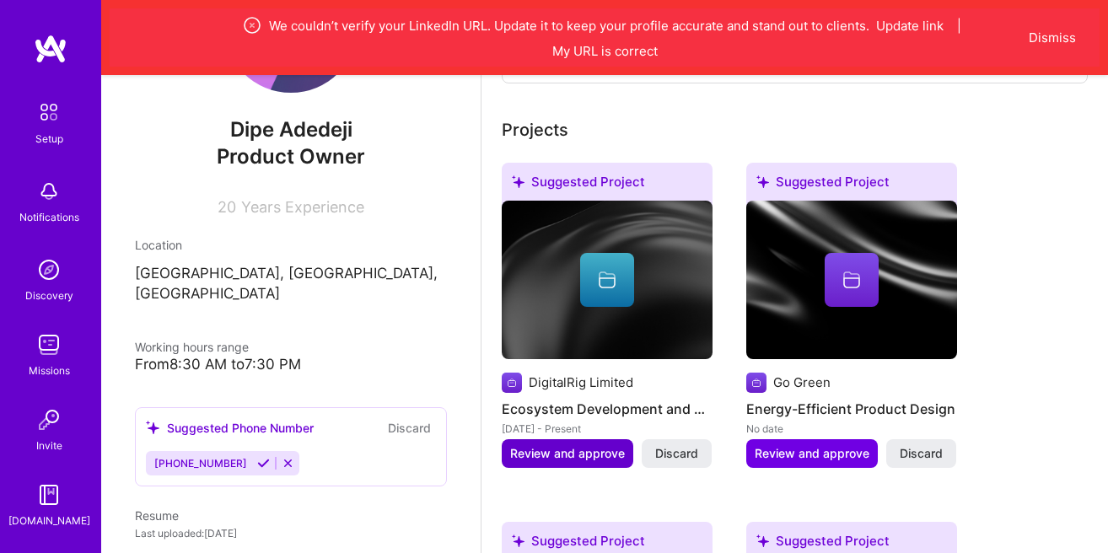
click at [600, 455] on span "Review and approve" at bounding box center [567, 453] width 115 height 17
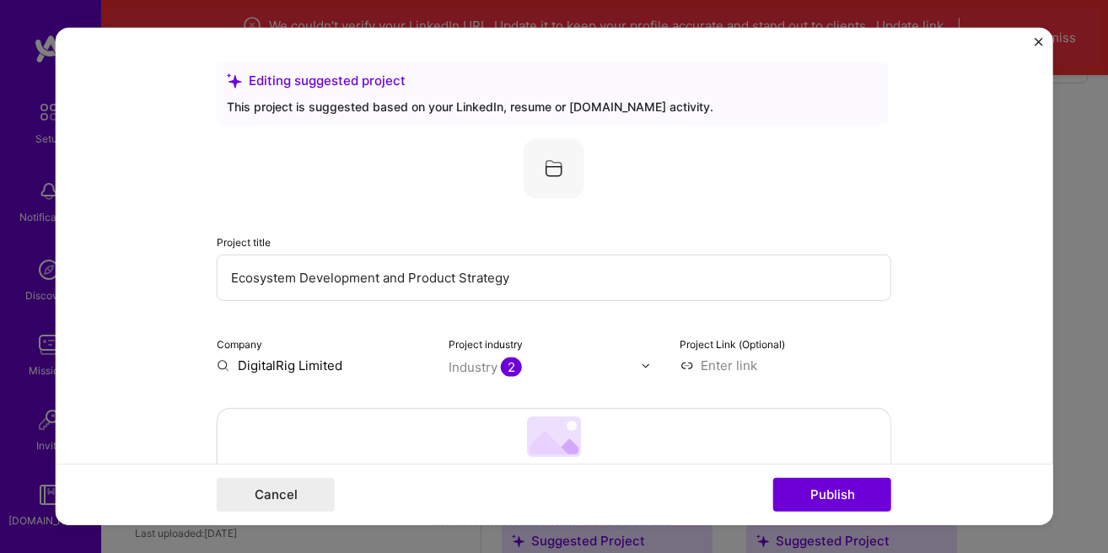
scroll to position [96, 0]
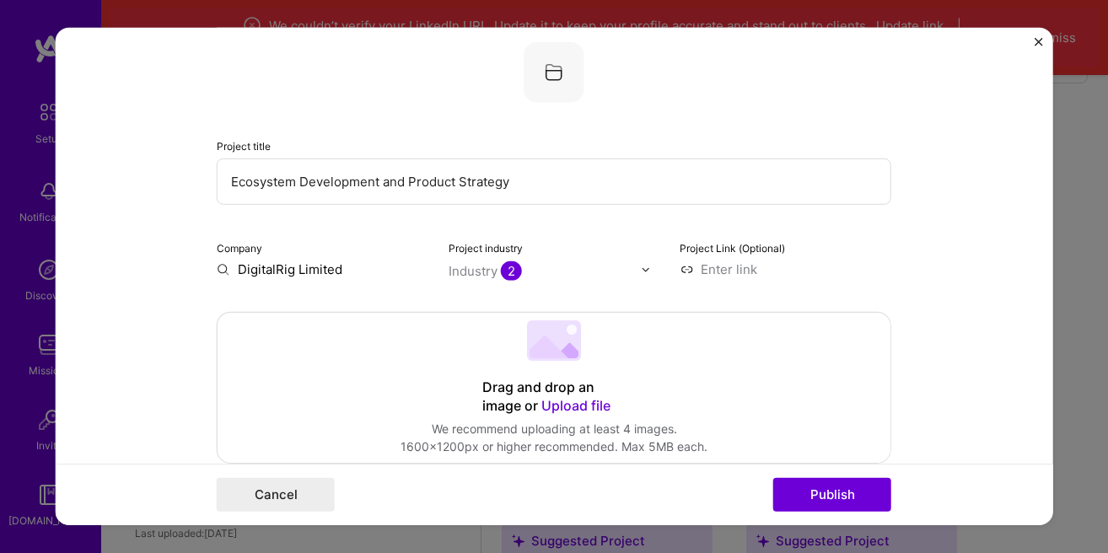
click at [226, 180] on input "Ecosystem Development and Product Strategy" at bounding box center [554, 182] width 675 height 46
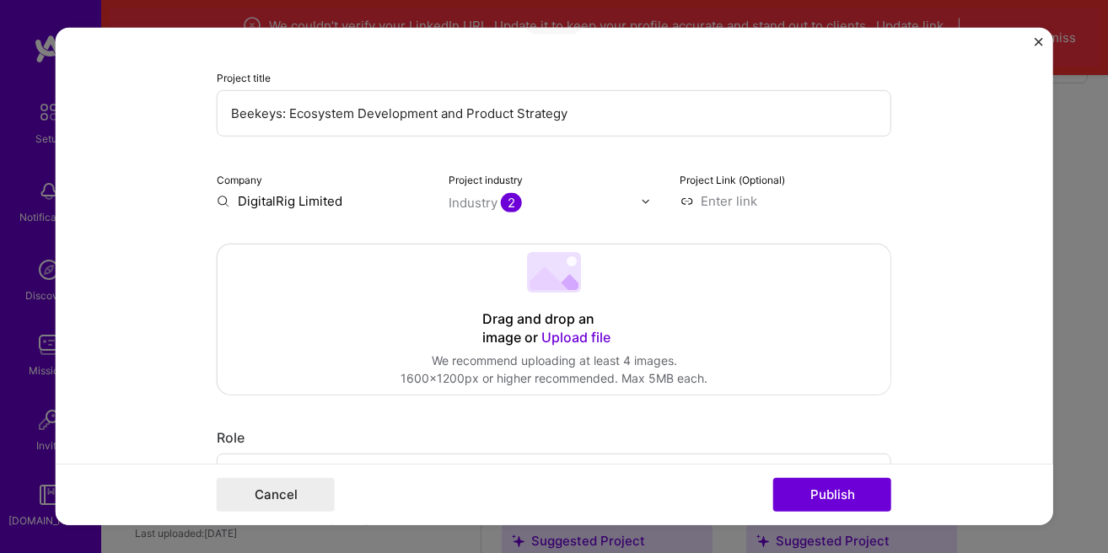
scroll to position [192, 0]
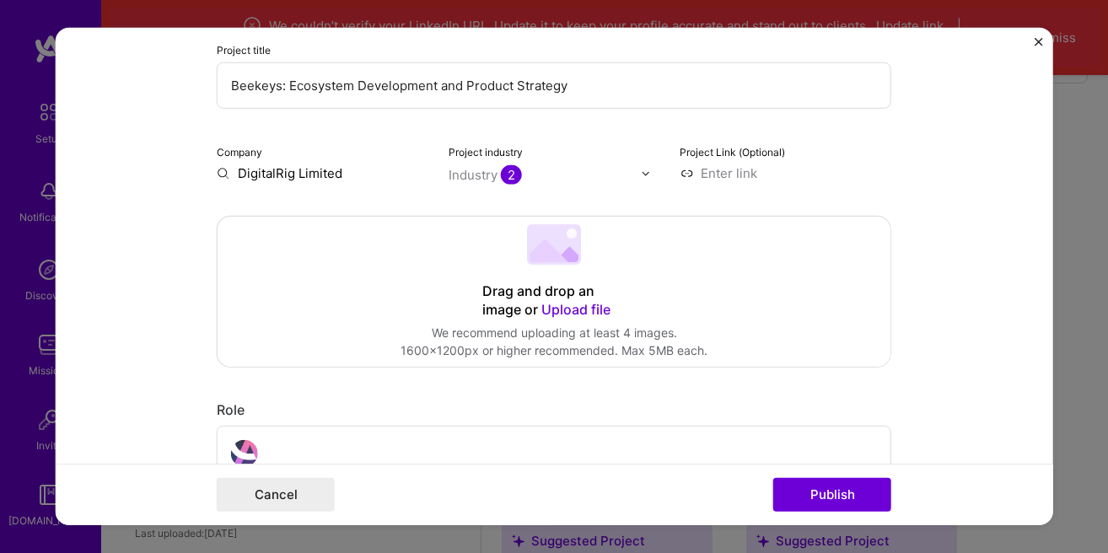
type input "Beekeys: Ecosystem Development and Product Strategy"
click at [701, 180] on input at bounding box center [786, 173] width 212 height 18
paste input "https://www.beekeys.com/"
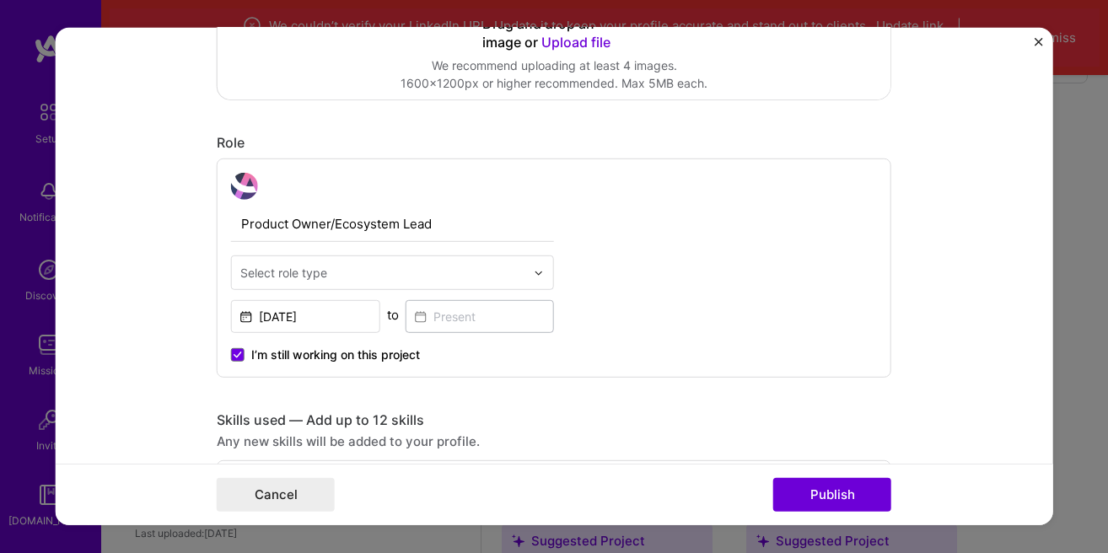
scroll to position [481, 0]
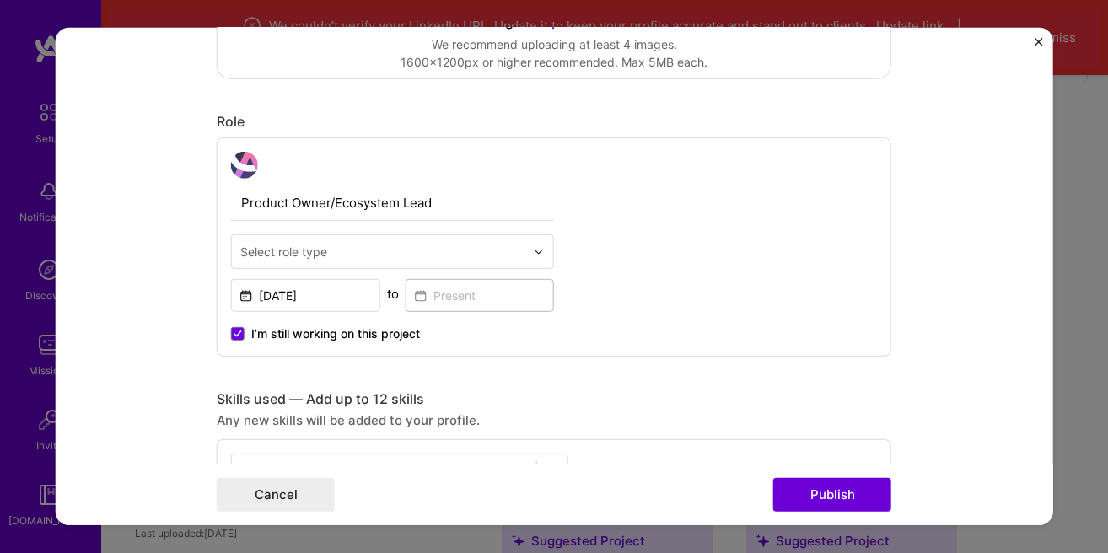
type input "https://www.beekeys.com/"
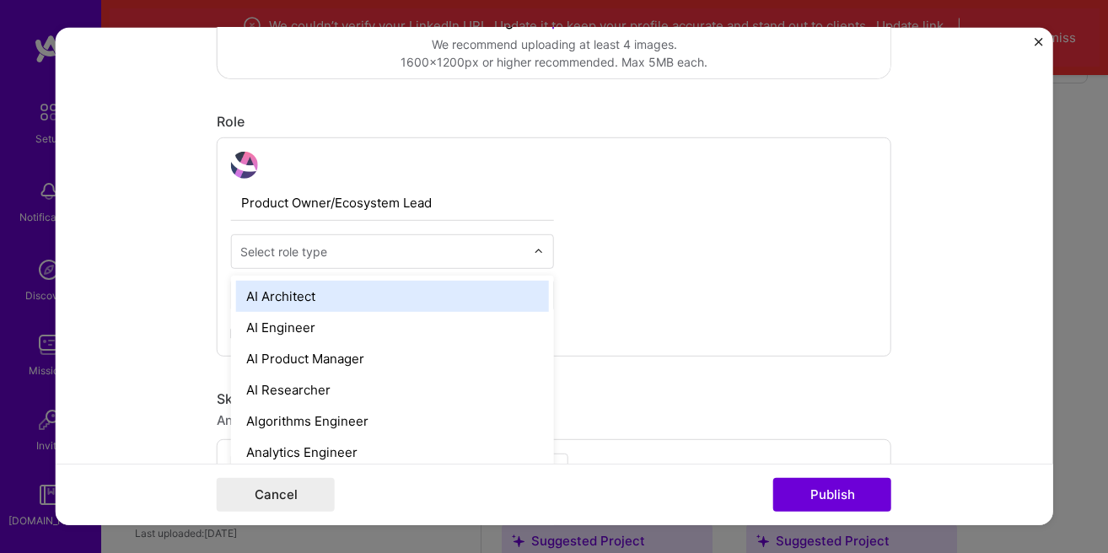
click at [529, 254] on div "Select role type" at bounding box center [383, 251] width 302 height 33
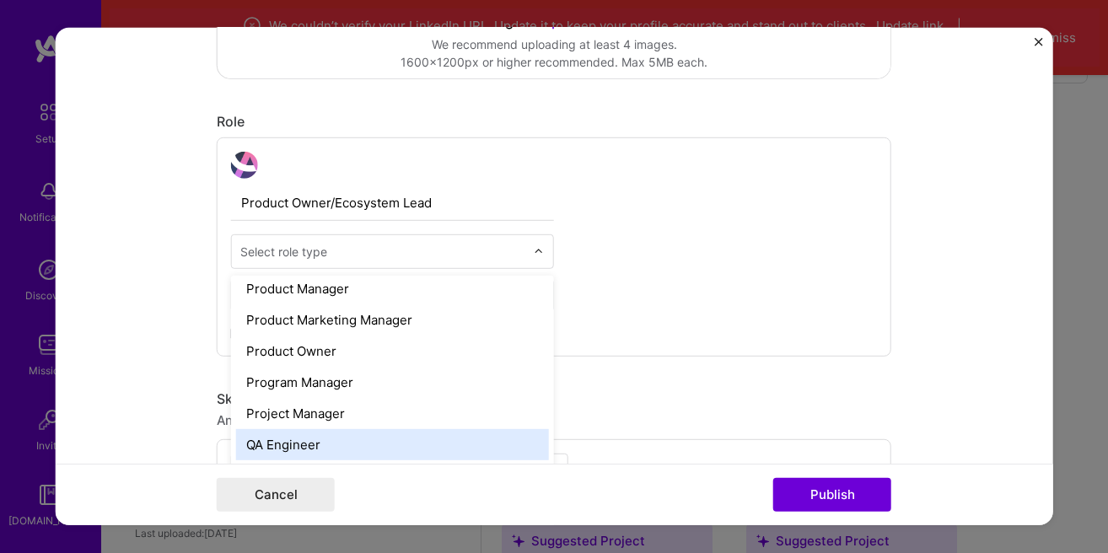
scroll to position [1538, 0]
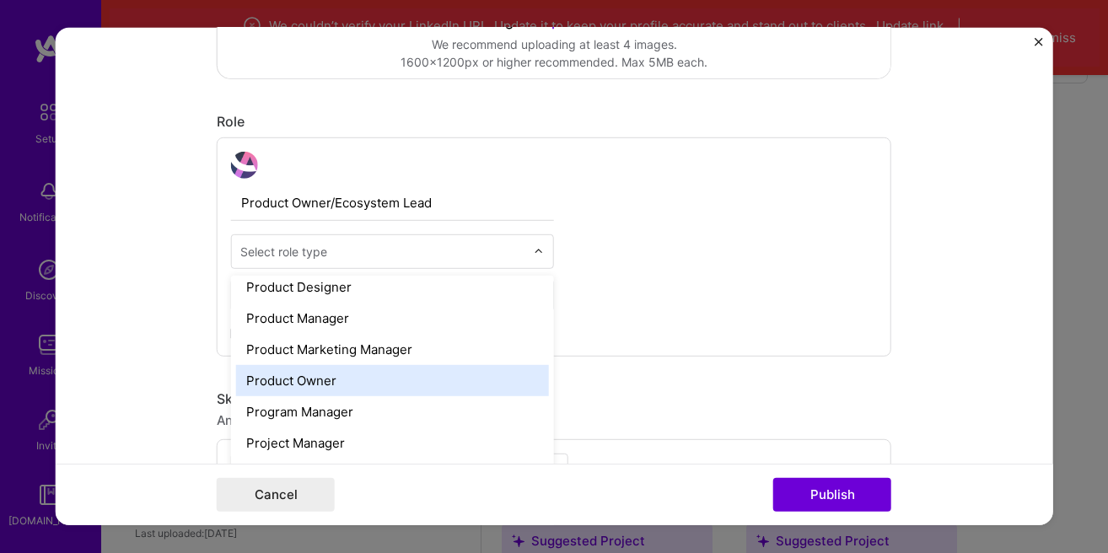
click at [451, 377] on div "Product Owner" at bounding box center [392, 380] width 313 height 31
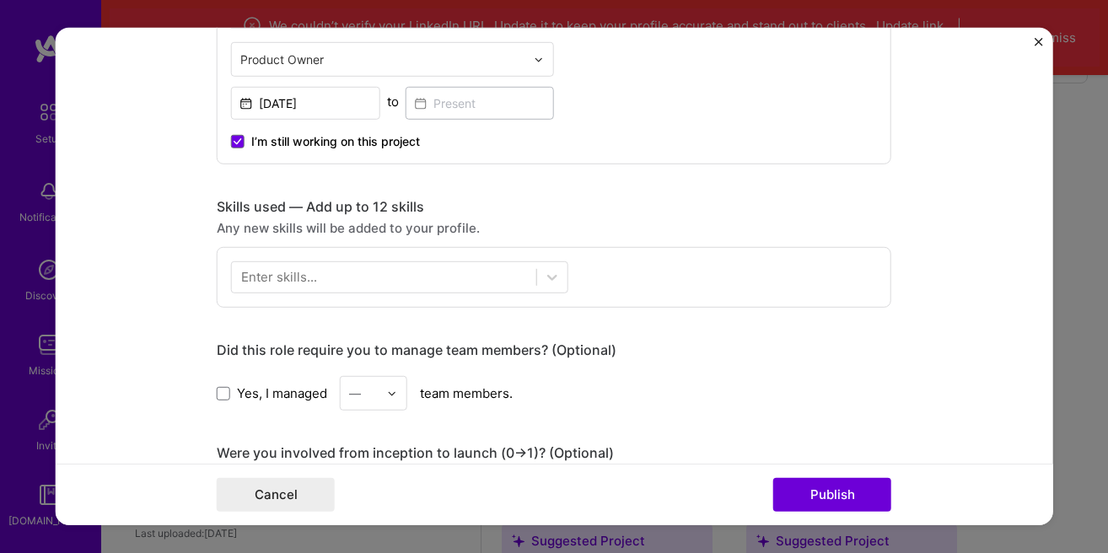
scroll to position [769, 0]
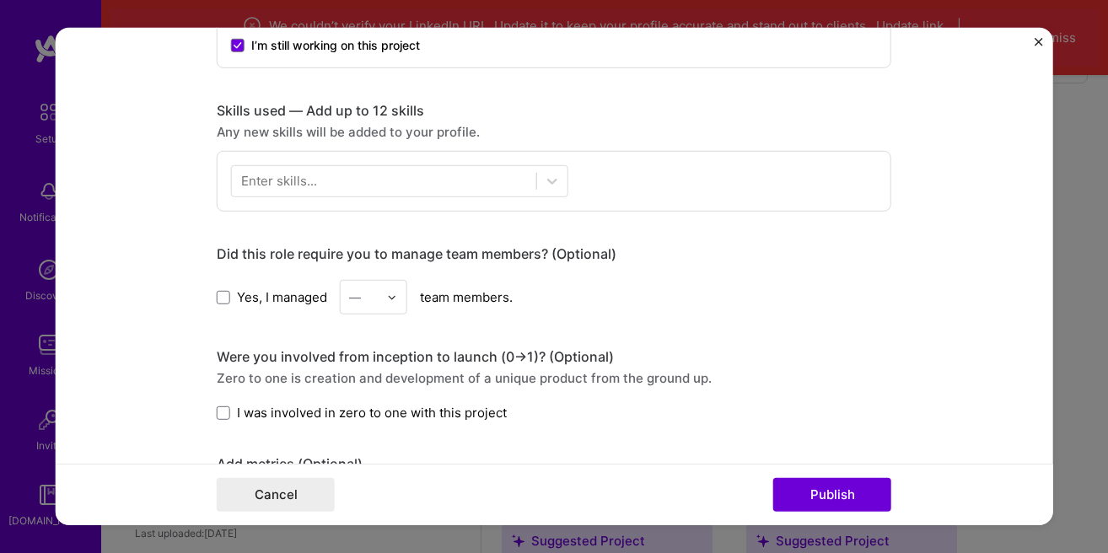
click at [270, 293] on span "Yes, I managed" at bounding box center [282, 297] width 90 height 18
click at [0, 0] on input "Yes, I managed" at bounding box center [0, 0] width 0 height 0
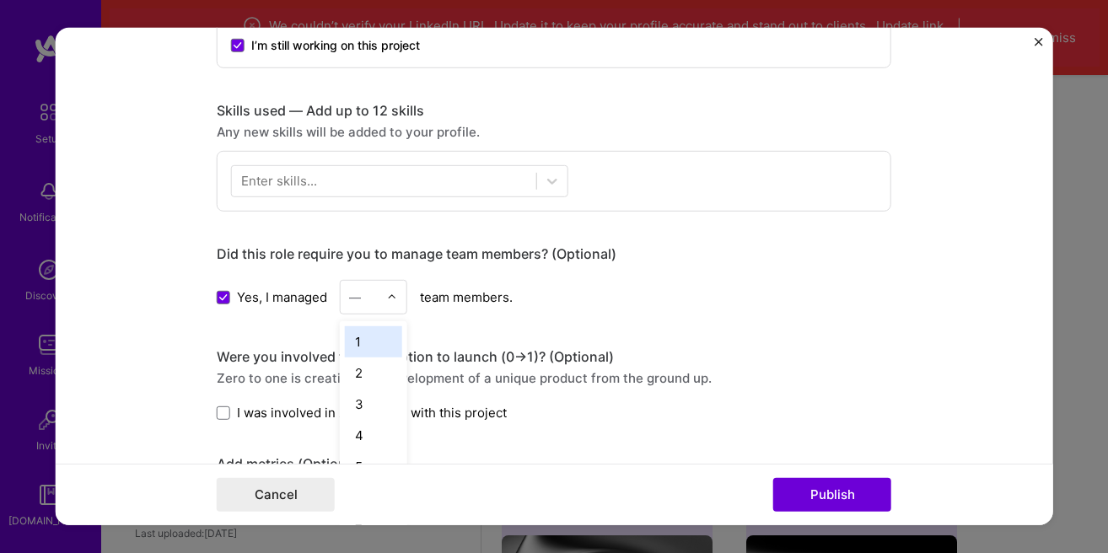
click at [396, 298] on img at bounding box center [392, 297] width 10 height 10
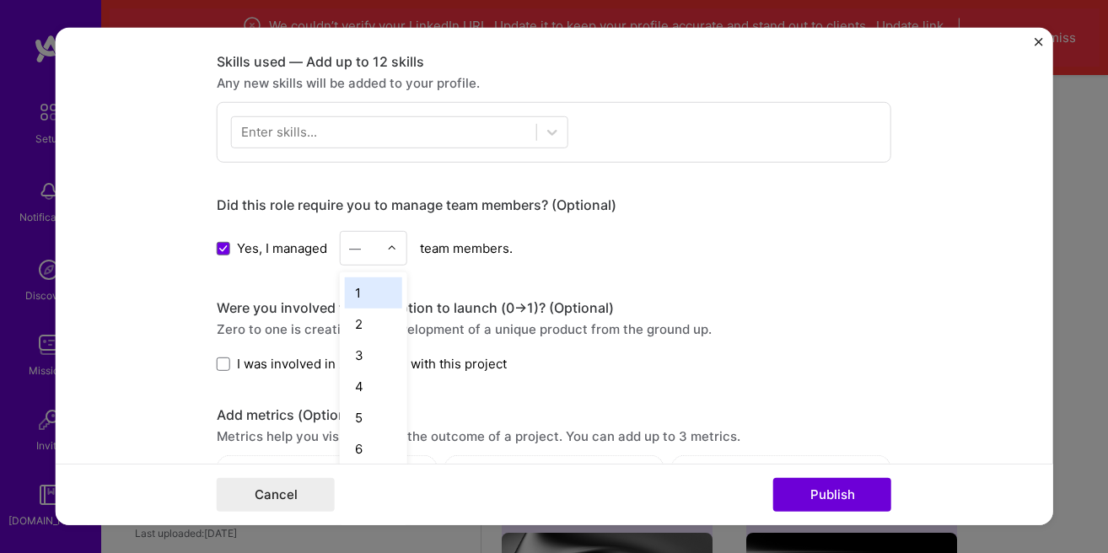
scroll to position [961, 0]
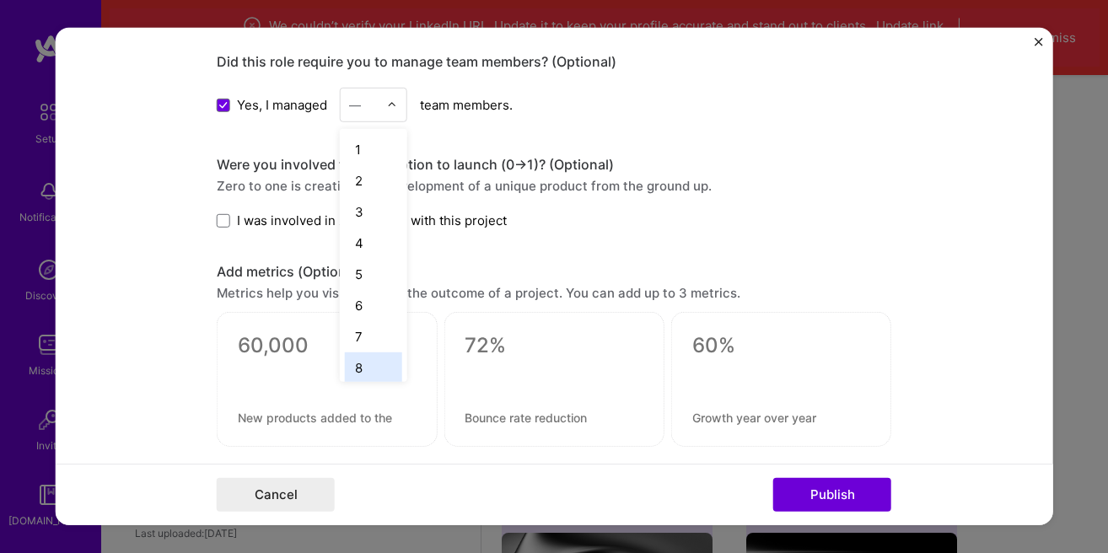
click at [383, 360] on div "8" at bounding box center [373, 367] width 57 height 31
click at [228, 222] on span at bounding box center [223, 220] width 13 height 13
click at [0, 0] on input "I was involved in zero to one with this project" at bounding box center [0, 0] width 0 height 0
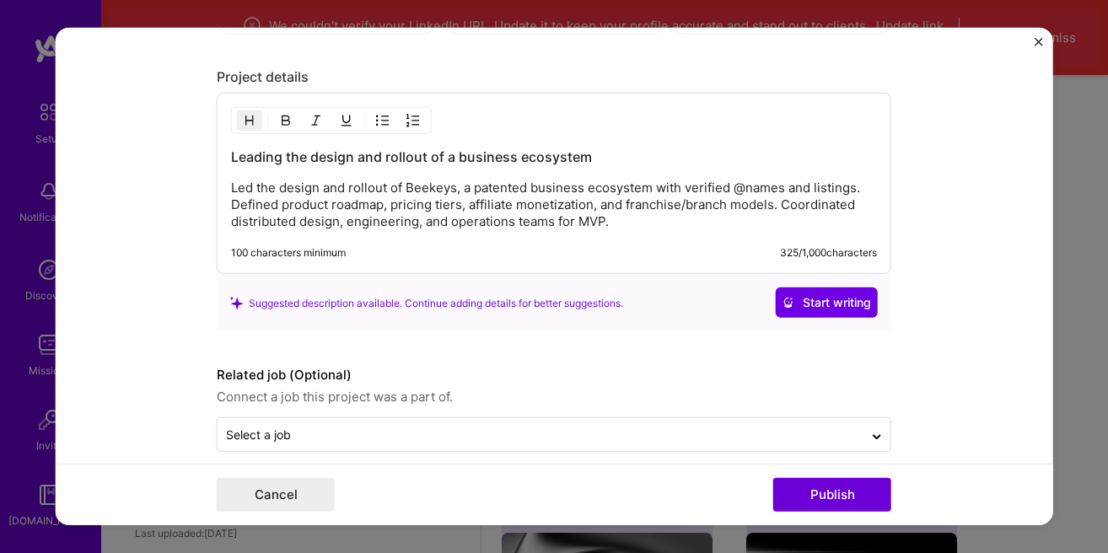
scroll to position [1393, 0]
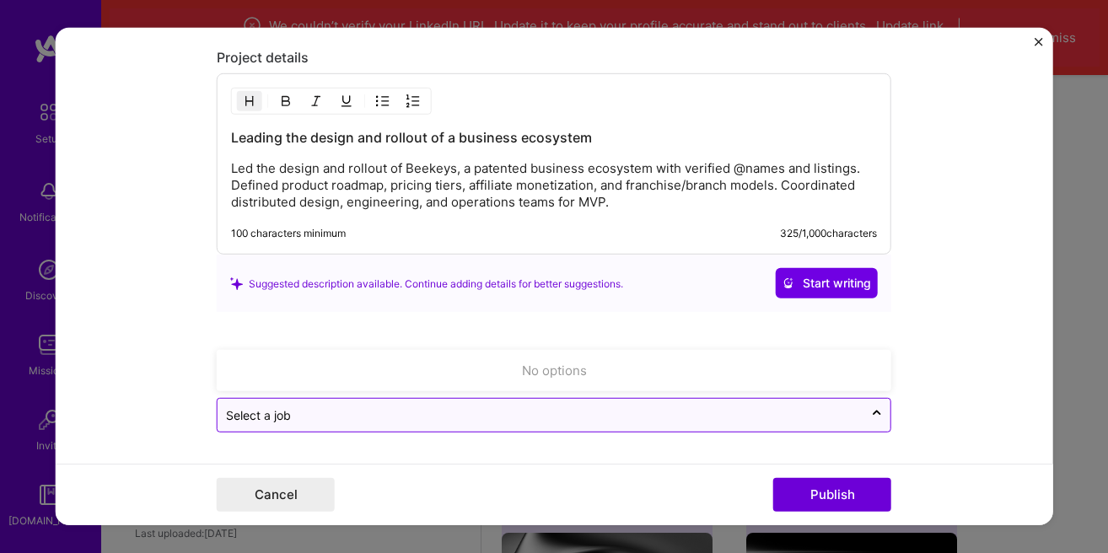
click at [465, 408] on input "text" at bounding box center [540, 415] width 629 height 18
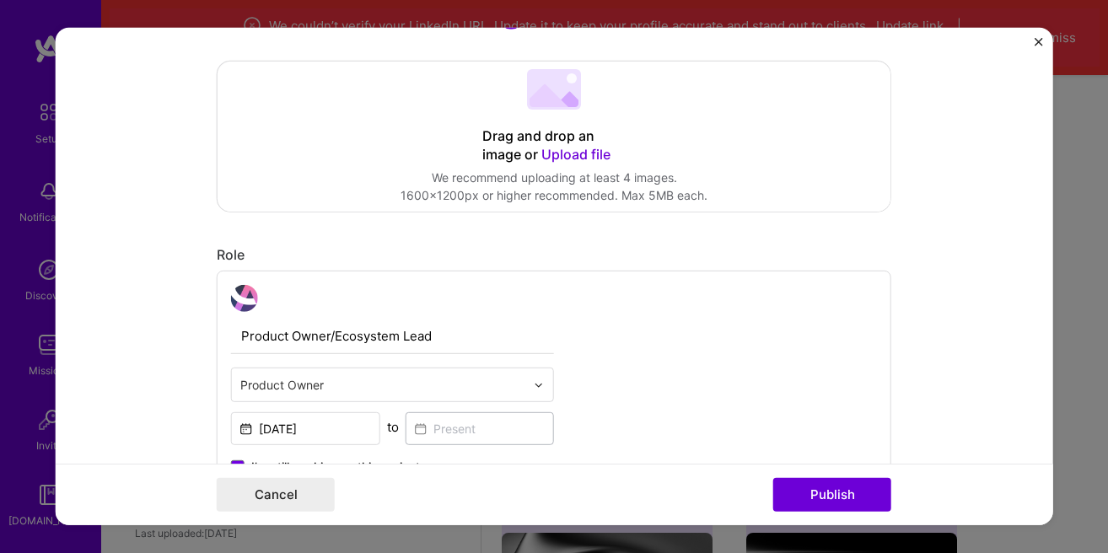
scroll to position [143, 0]
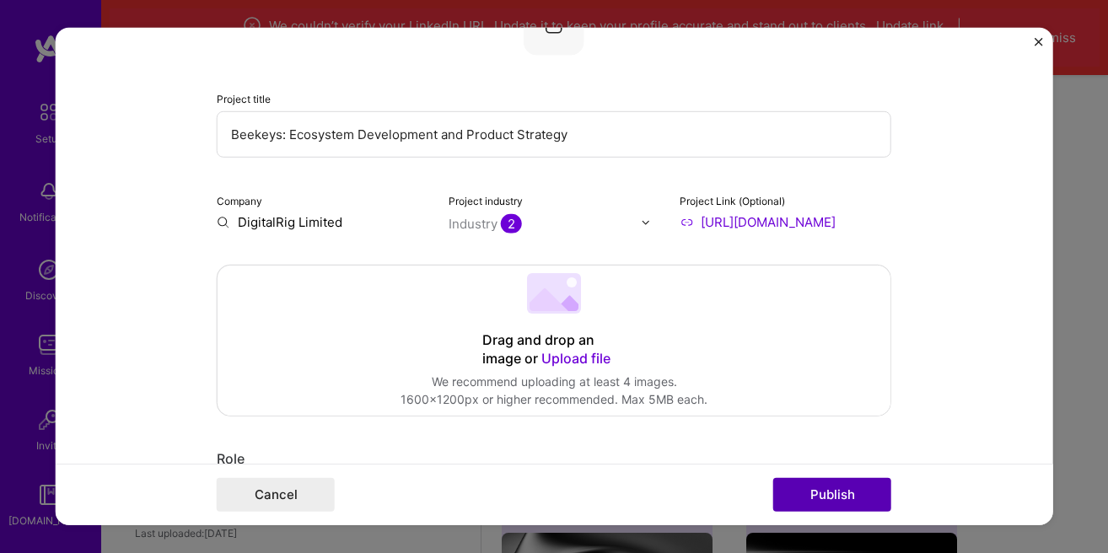
click at [824, 501] on button "Publish" at bounding box center [832, 495] width 118 height 34
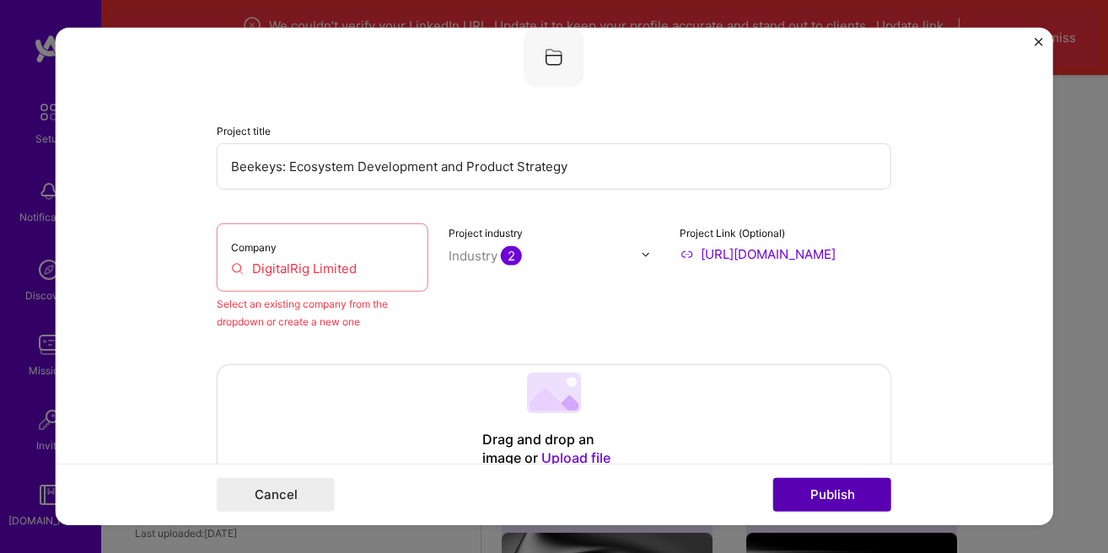
scroll to position [110, 0]
click at [333, 281] on div "Company DigitalRig Limited" at bounding box center [323, 258] width 212 height 68
click at [347, 271] on input "DigitalRig Limited" at bounding box center [322, 270] width 183 height 18
click at [355, 271] on input "DigitalRig Limited" at bounding box center [322, 270] width 183 height 18
click at [280, 313] on div "Select an existing company from the dropdown or create a new one" at bounding box center [323, 313] width 212 height 35
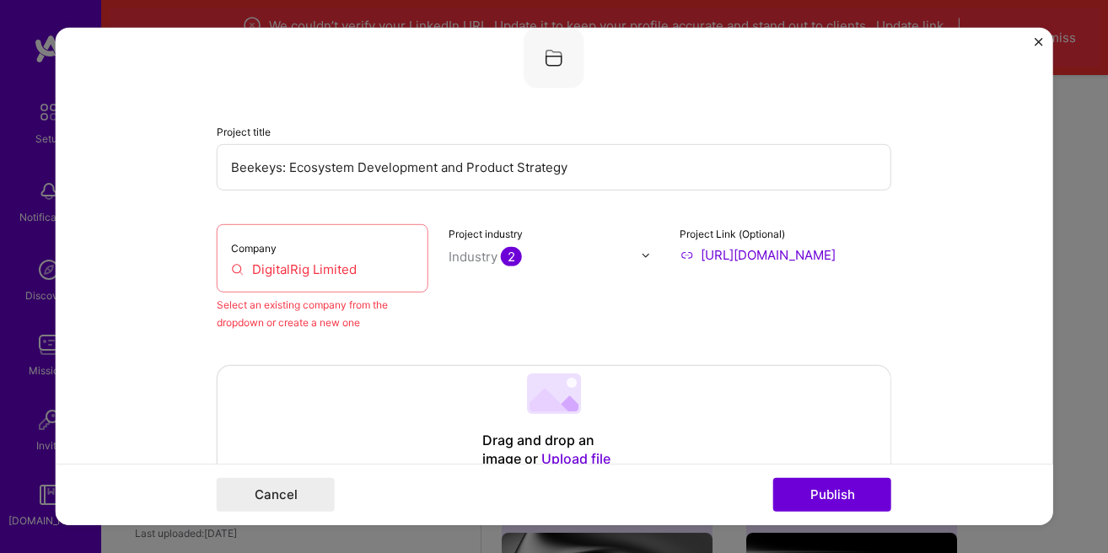
drag, startPoint x: 415, startPoint y: 330, endPoint x: 458, endPoint y: 330, distance: 43.0
click at [429, 330] on div "Company DigitalRig Limited Select an existing company from the dropdown or crea…" at bounding box center [554, 277] width 675 height 107
click at [431, 187] on input "Beekeys: Ecosystem Development and Product Strategy" at bounding box center [554, 167] width 675 height 46
click at [338, 265] on input "DigitalRig Limited" at bounding box center [322, 270] width 183 height 18
click at [240, 273] on input "DigitalRig Limited" at bounding box center [322, 270] width 183 height 18
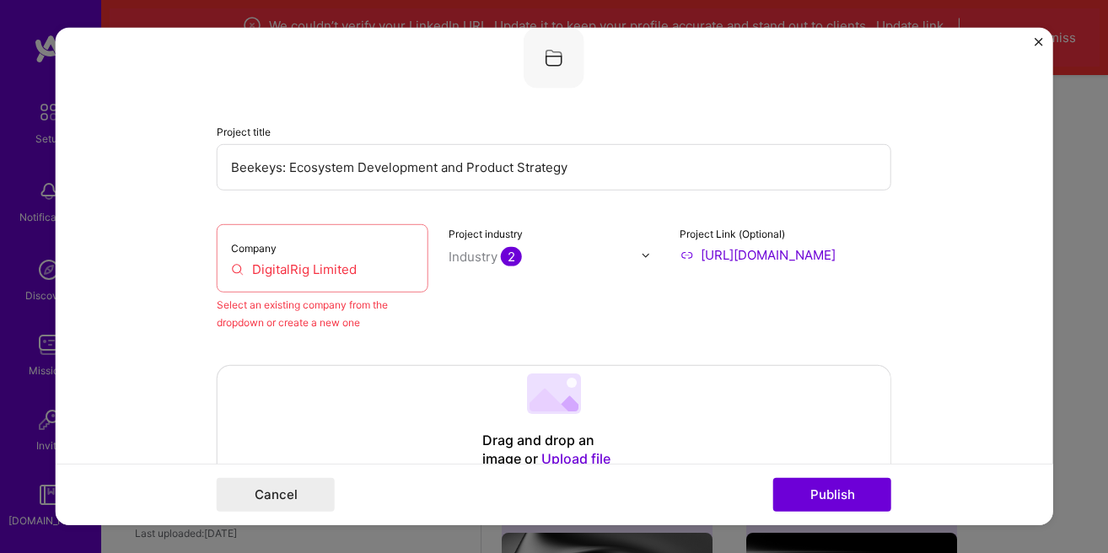
drag, startPoint x: 375, startPoint y: 265, endPoint x: 219, endPoint y: 266, distance: 156.0
click at [231, 266] on input "DigitalRig Limited" at bounding box center [322, 270] width 183 height 18
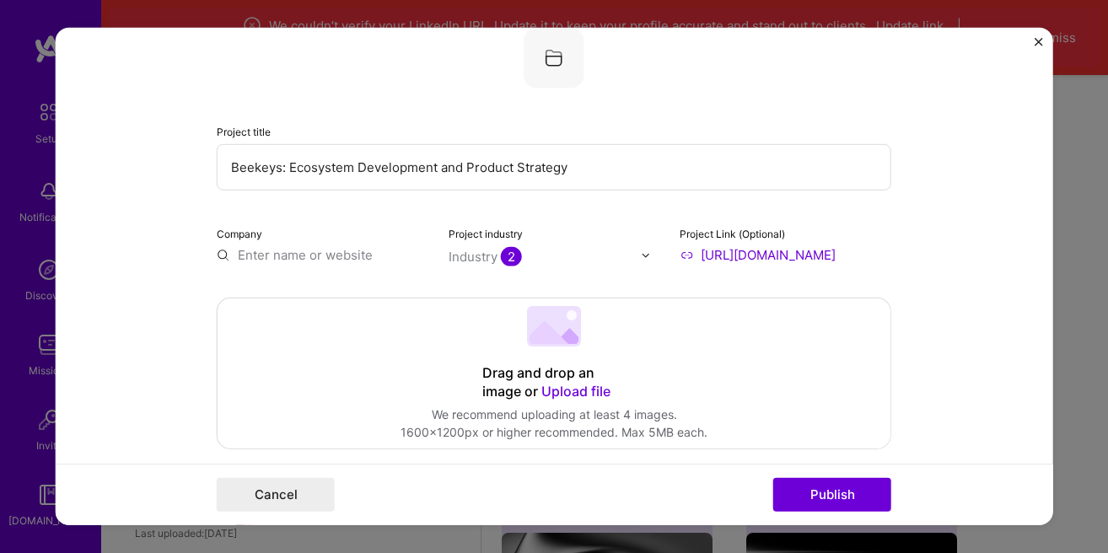
click at [301, 250] on input "text" at bounding box center [323, 255] width 212 height 18
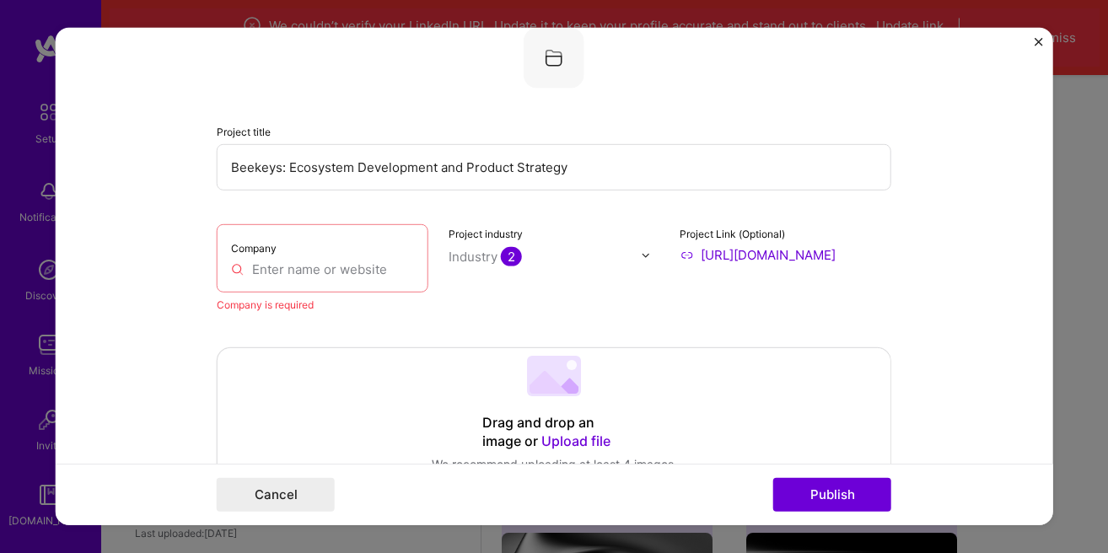
paste input "https://digitalrig.net/"
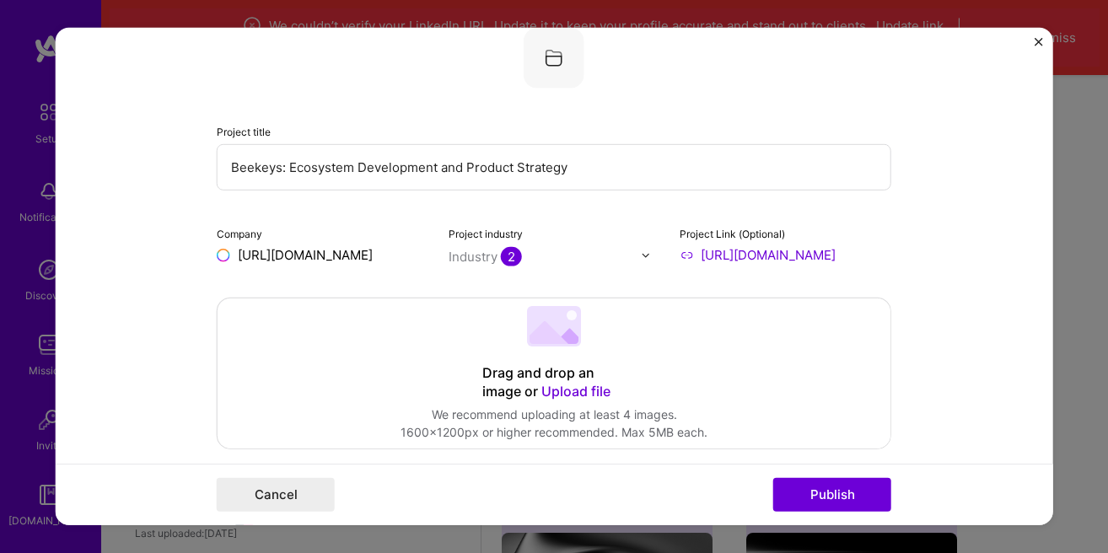
type input "https://digitalrig.net/"
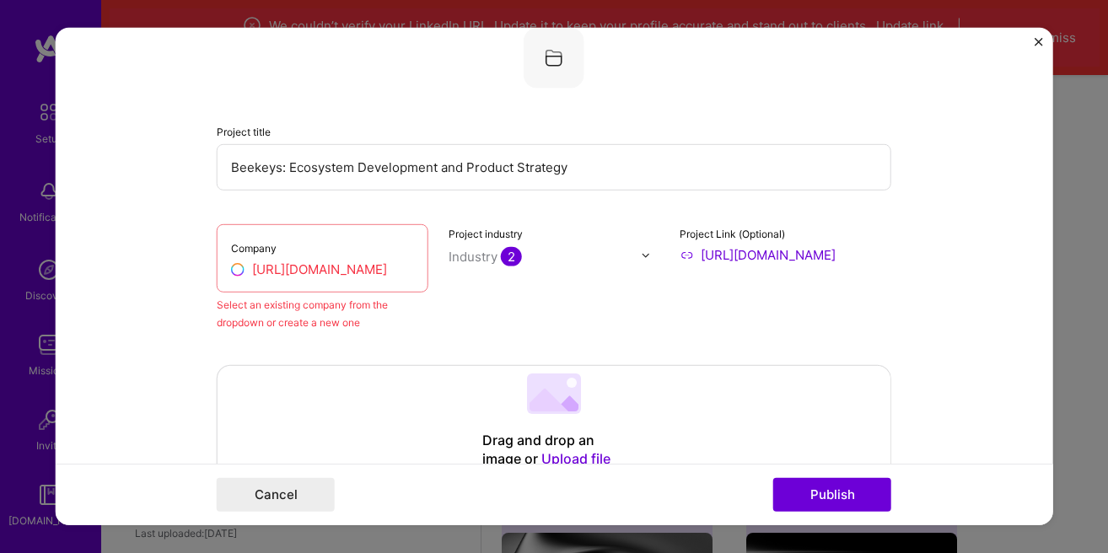
click at [450, 305] on div "Project industry Industry 2" at bounding box center [555, 277] width 212 height 107
click at [291, 275] on input "https://digitalrig.net/" at bounding box center [322, 270] width 183 height 18
click at [438, 317] on div "Company https://digitalrig.net/ Select an existing company from the dropdown or…" at bounding box center [554, 277] width 675 height 107
click at [828, 513] on div "Cancel Publish" at bounding box center [555, 495] width 998 height 62
click at [826, 501] on button "Publish" at bounding box center [832, 495] width 118 height 34
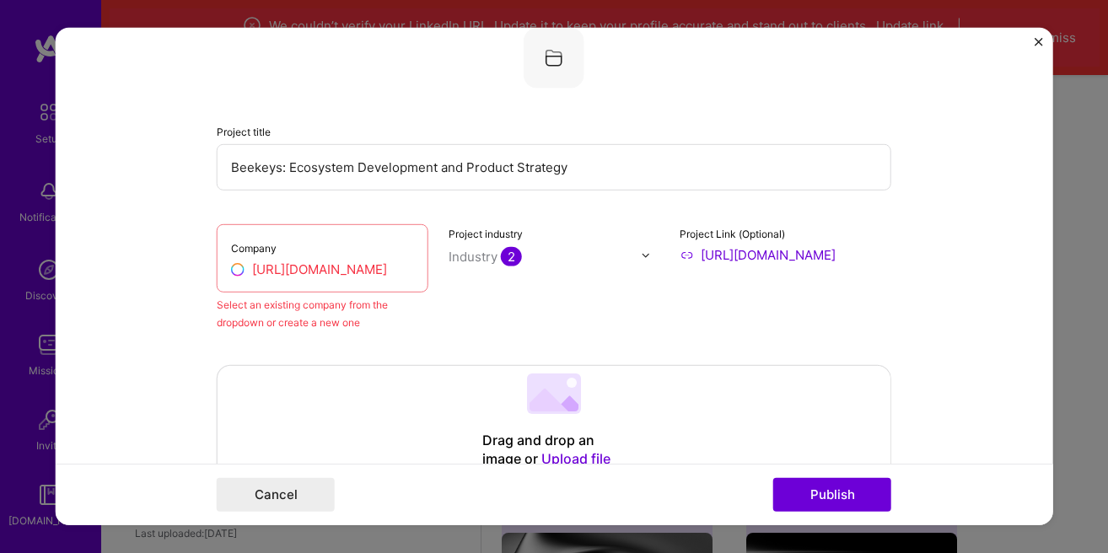
click at [290, 272] on input "https://digitalrig.net/" at bounding box center [322, 270] width 183 height 18
drag, startPoint x: 406, startPoint y: 275, endPoint x: 137, endPoint y: 268, distance: 269.1
click at [231, 268] on input "https://digitalrig.net/" at bounding box center [322, 270] width 183 height 18
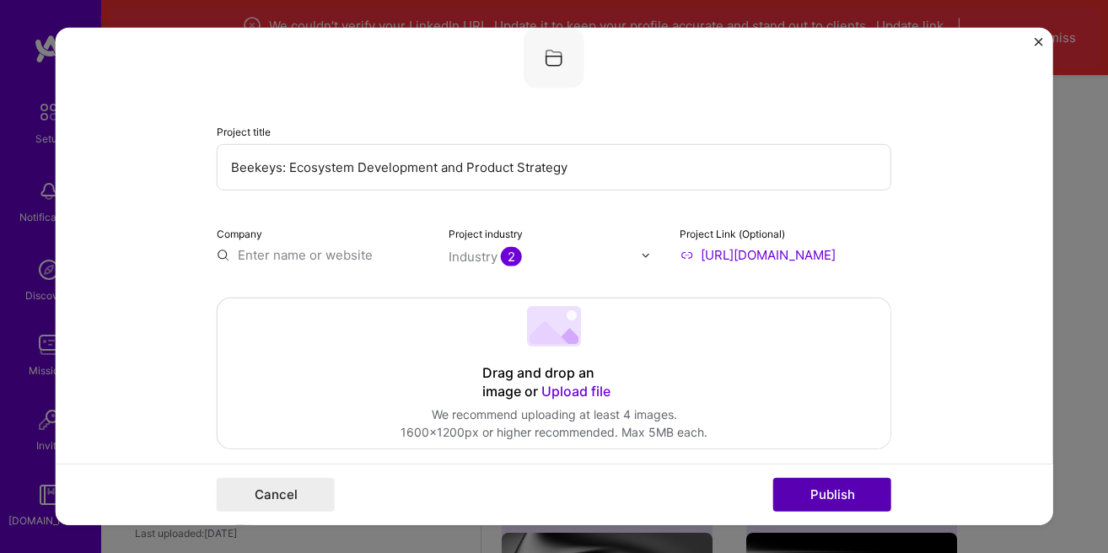
click at [835, 502] on button "Publish" at bounding box center [832, 495] width 118 height 34
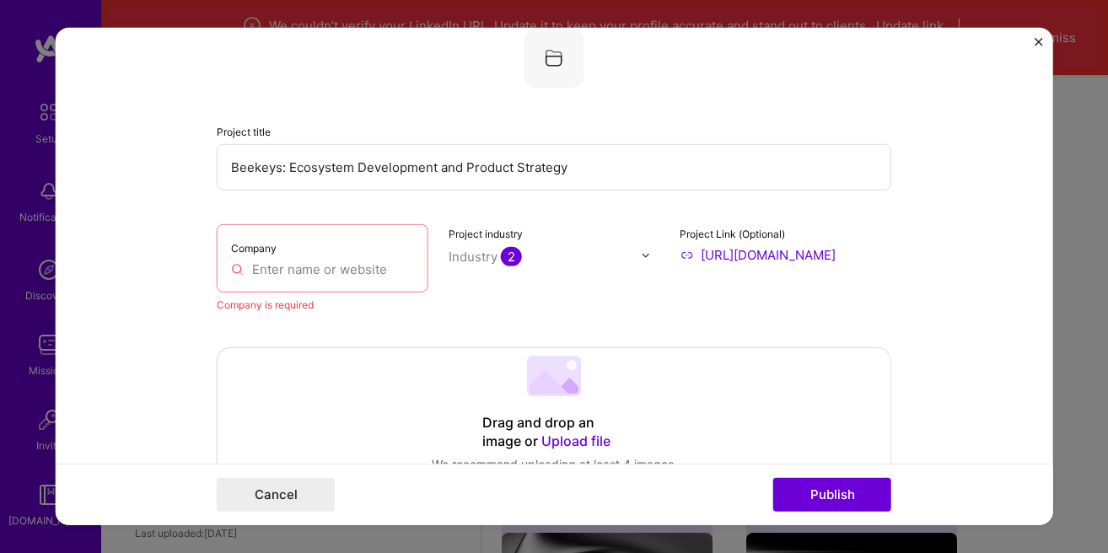
click at [256, 266] on input "text" at bounding box center [322, 270] width 183 height 18
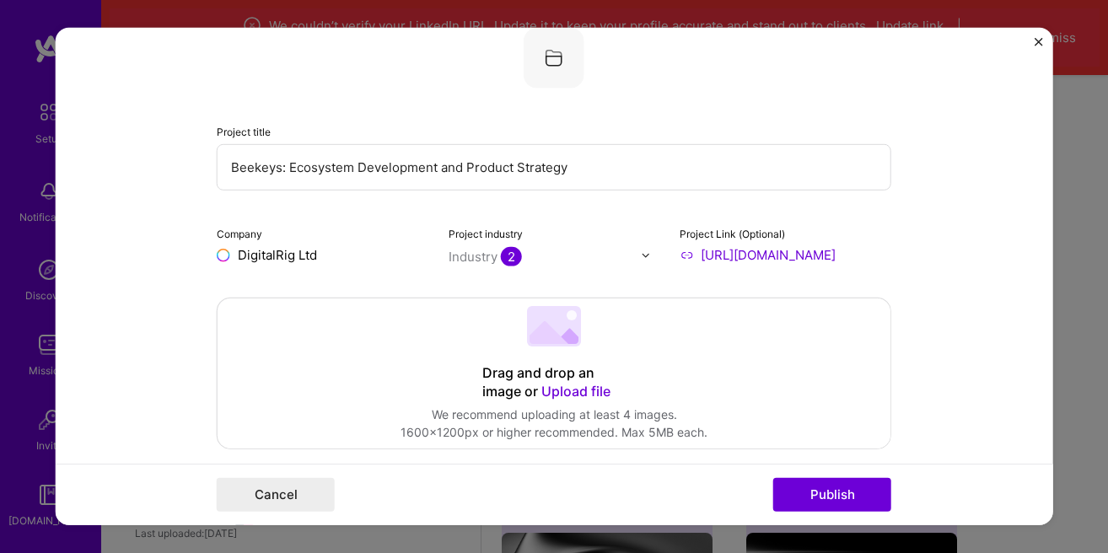
type input "DigitalRig Ltd"
click at [437, 315] on div "Drag and drop an image or Upload file Upload file We recommend uploading at lea…" at bounding box center [554, 373] width 673 height 150
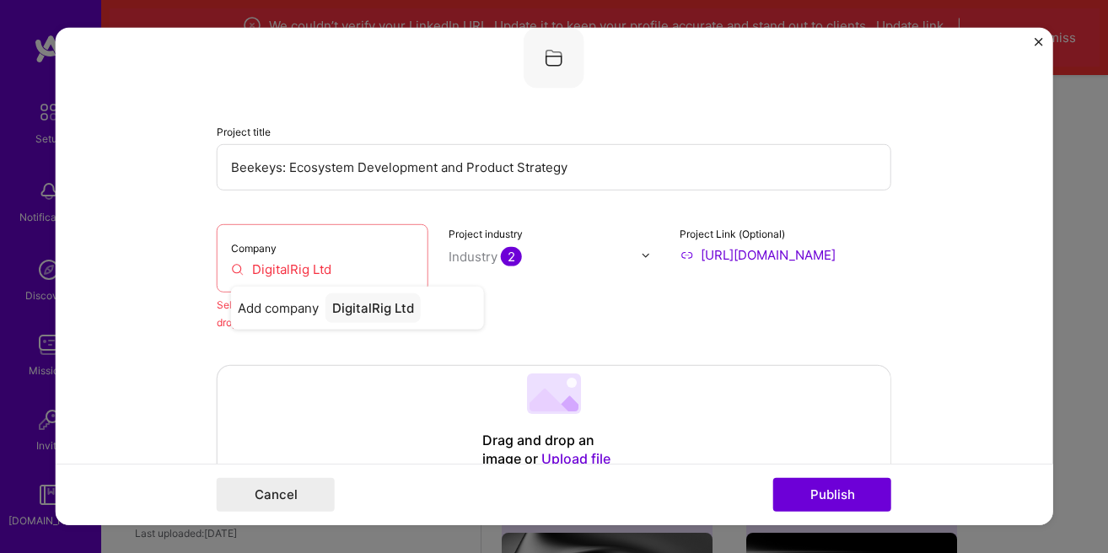
click at [176, 331] on form "Editing suggested project This project is suggested based on your LinkedIn, res…" at bounding box center [555, 276] width 998 height 497
click at [280, 315] on div "Select an existing company from the dropdown or create a new one" at bounding box center [323, 313] width 212 height 35
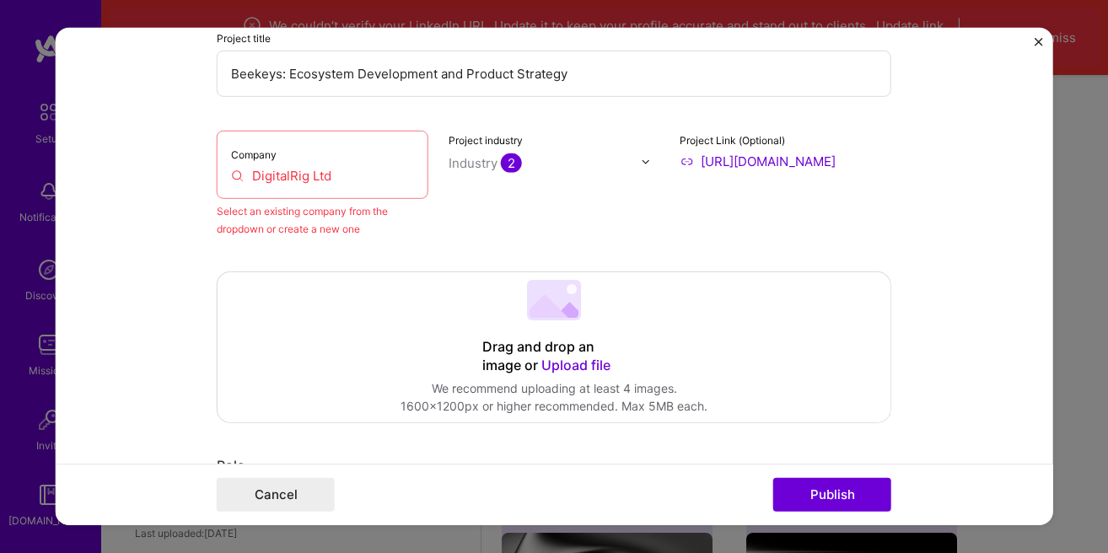
scroll to position [207, 0]
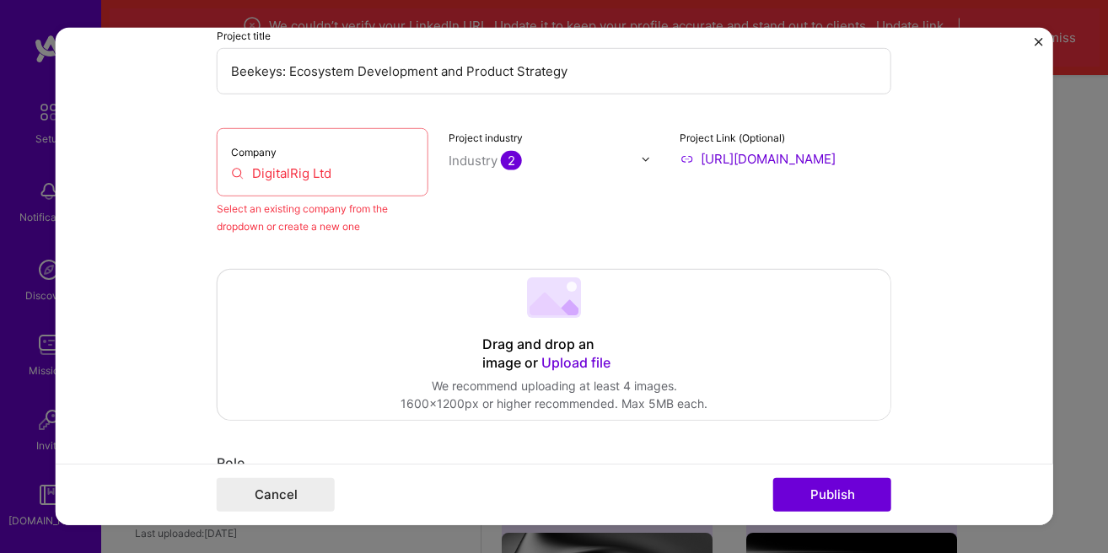
click at [349, 233] on div "Select an existing company from the dropdown or create a new one" at bounding box center [323, 217] width 212 height 35
click at [311, 227] on div "Select an existing company from the dropdown or create a new one" at bounding box center [323, 217] width 212 height 35
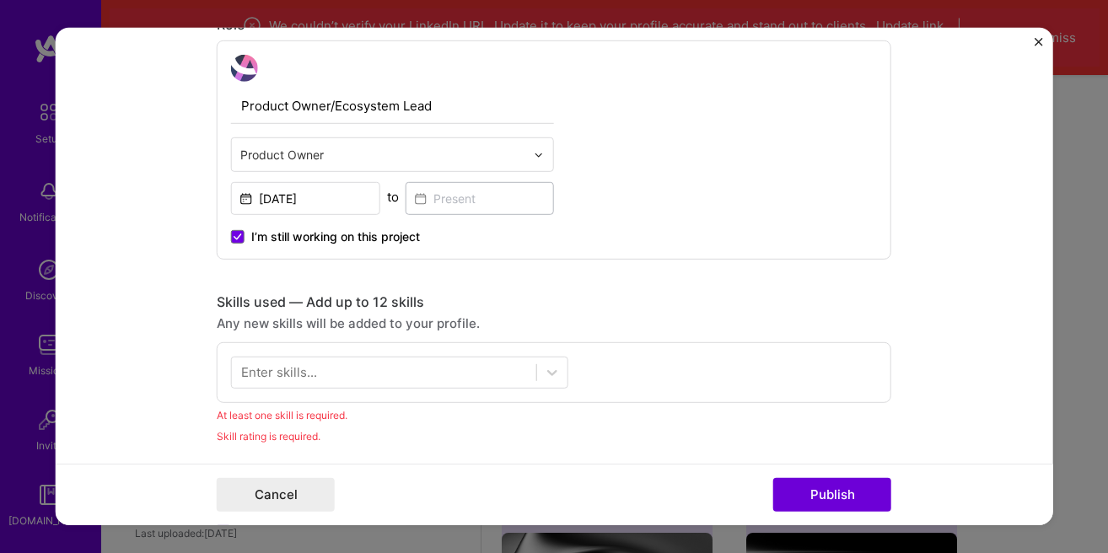
scroll to position [687, 0]
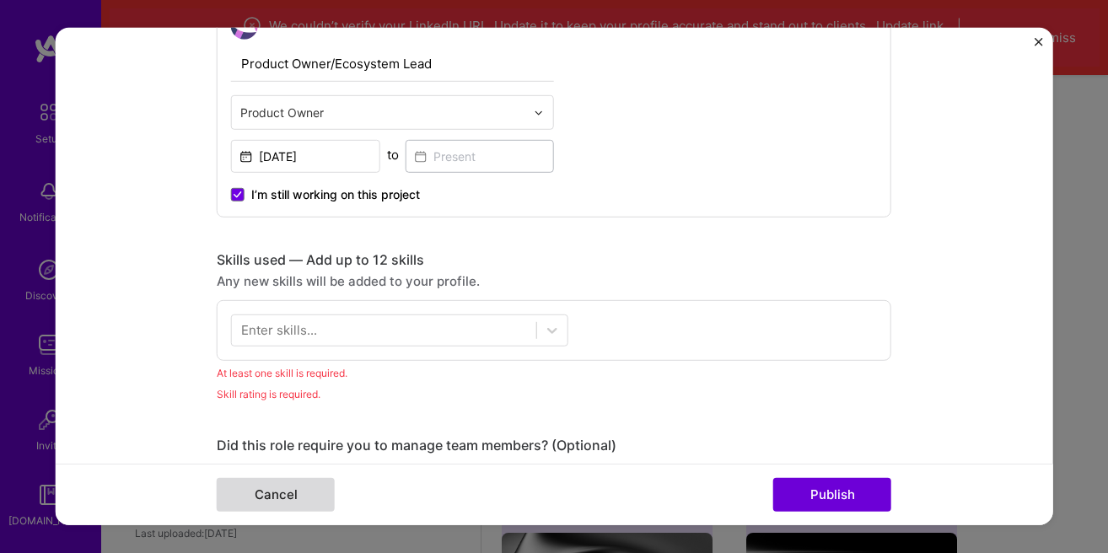
click at [290, 503] on button "Cancel" at bounding box center [276, 495] width 118 height 34
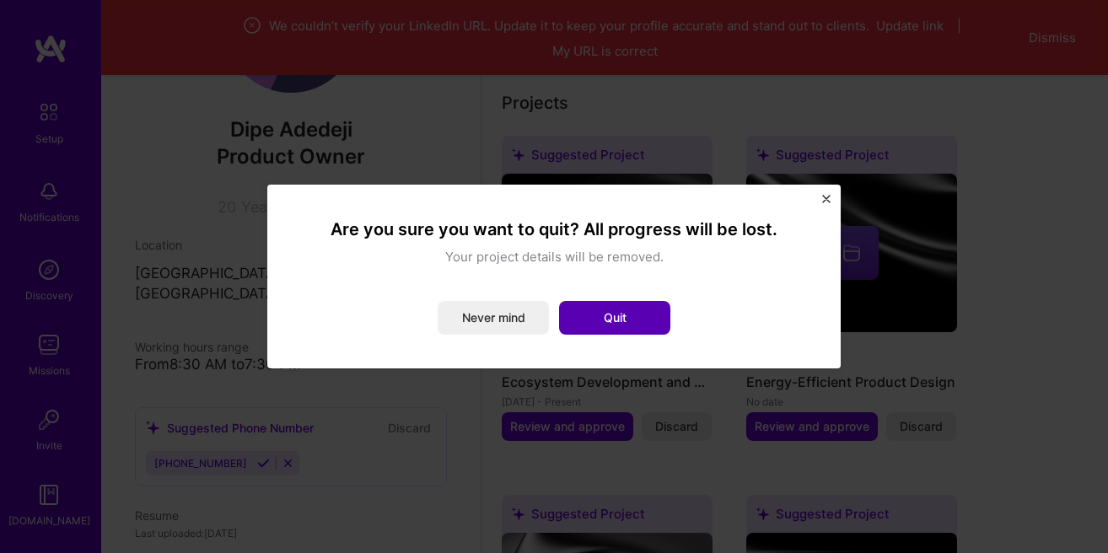
click at [635, 323] on button "Quit" at bounding box center [614, 318] width 111 height 34
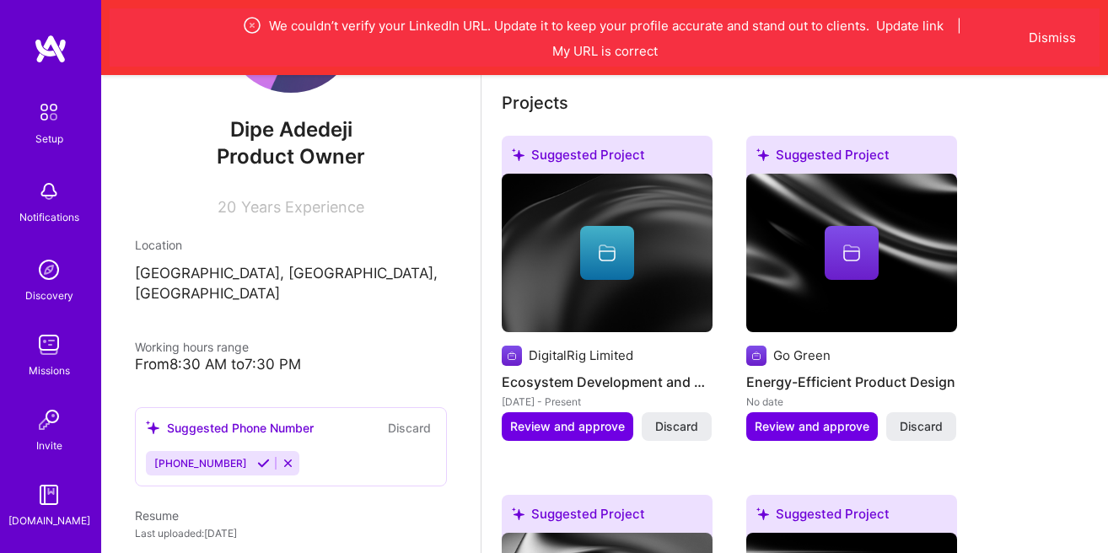
click at [573, 360] on div "DigitalRig Limited" at bounding box center [581, 356] width 105 height 18
click at [603, 416] on button "Review and approve" at bounding box center [568, 426] width 132 height 29
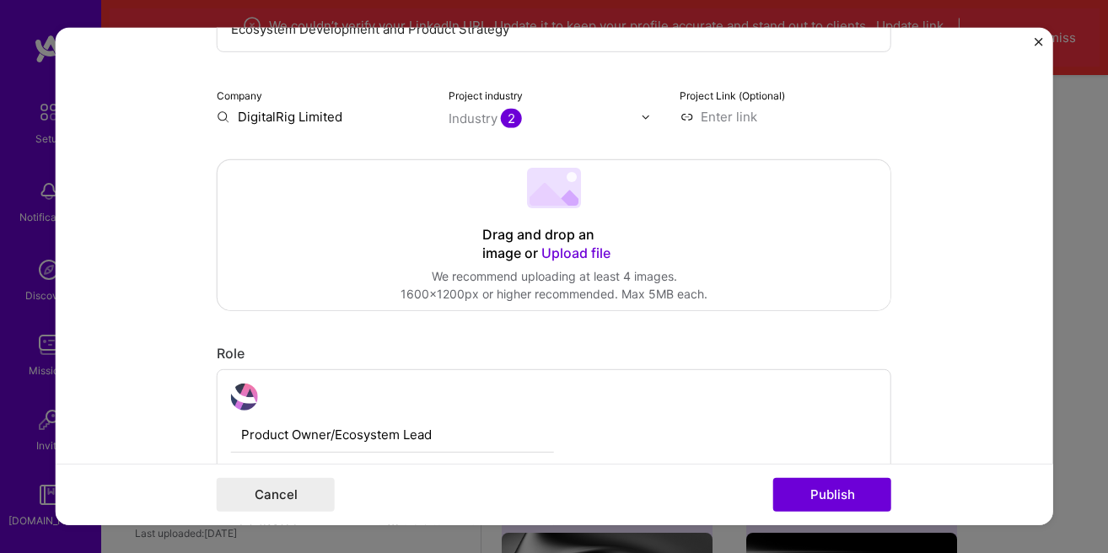
scroll to position [96, 0]
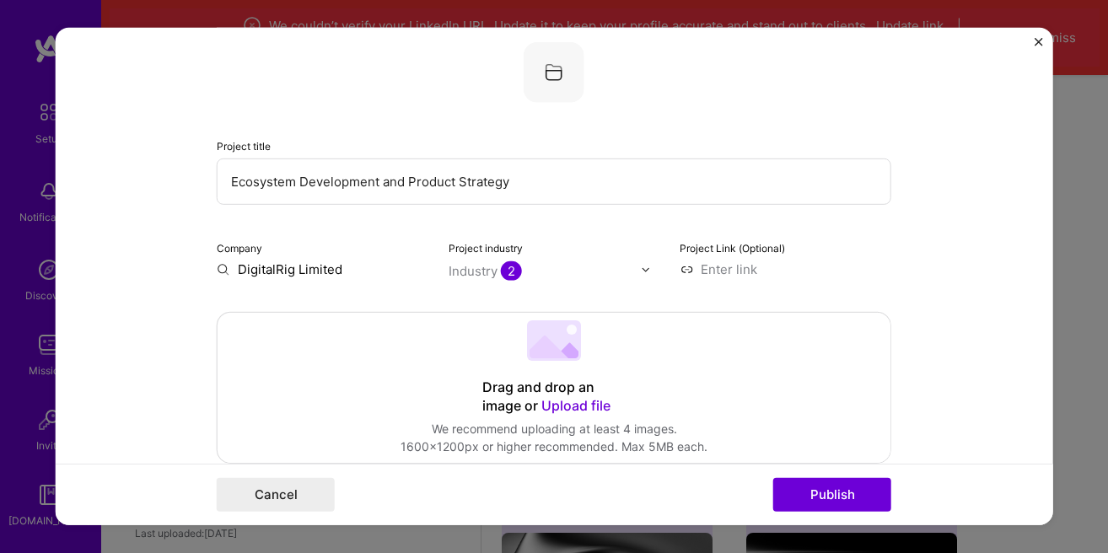
click at [384, 267] on input "DigitalRig Limited" at bounding box center [323, 270] width 212 height 18
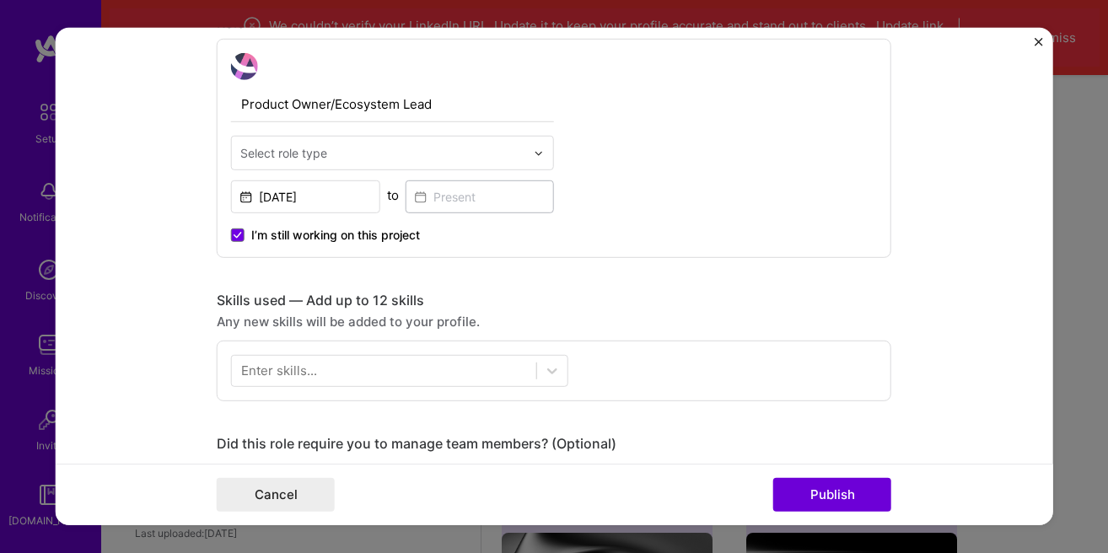
scroll to position [577, 0]
click at [385, 163] on input "text" at bounding box center [382, 156] width 285 height 18
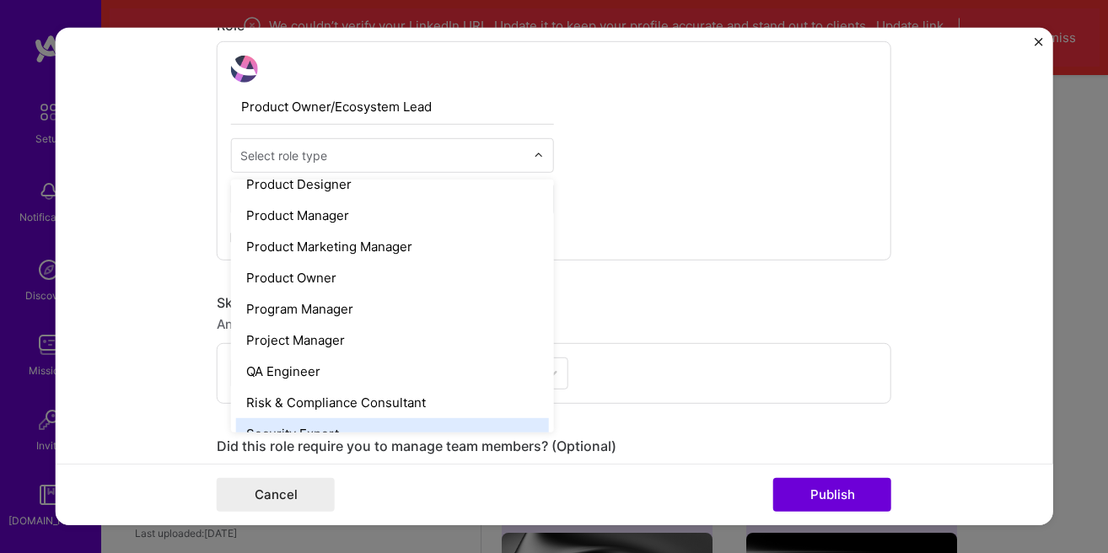
scroll to position [1538, 0]
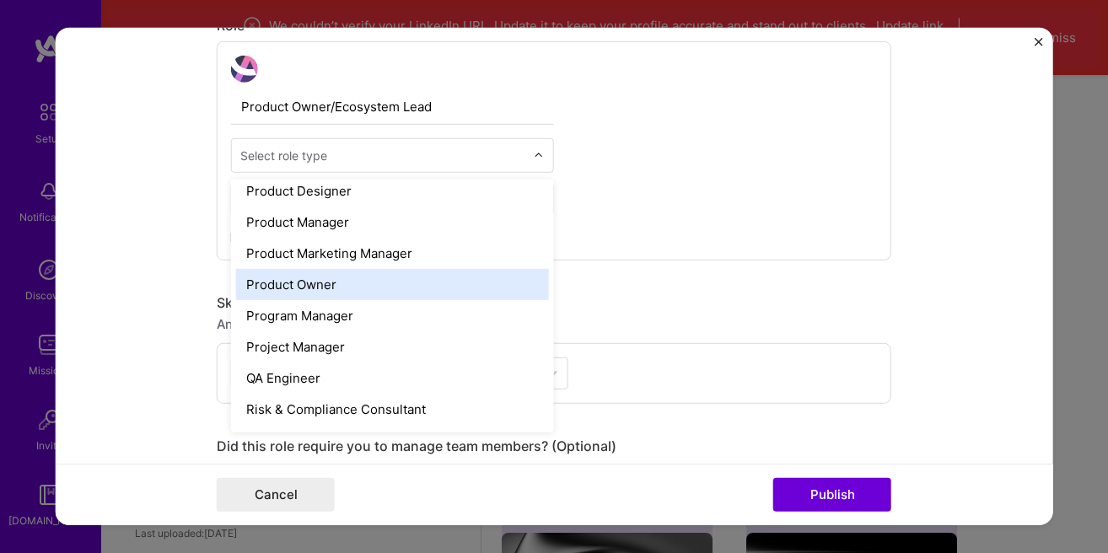
click at [352, 277] on div "Product Owner" at bounding box center [392, 284] width 313 height 31
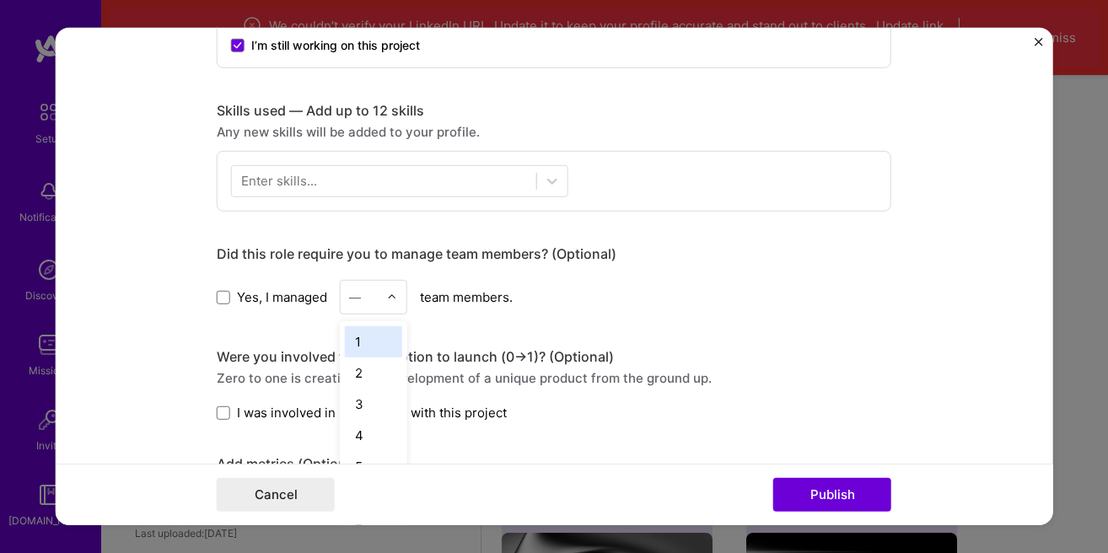
scroll to position [883, 0]
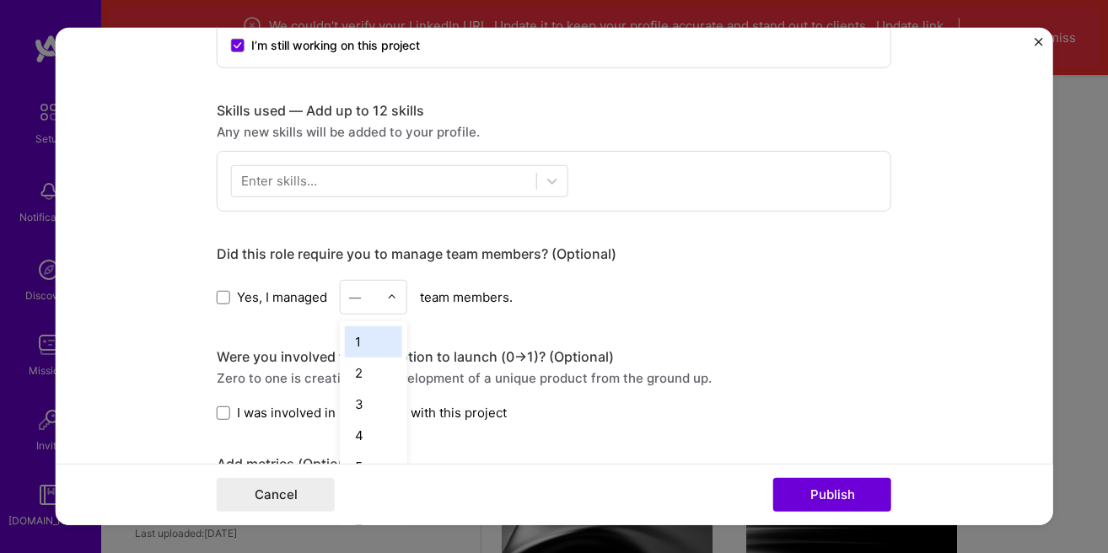
click at [385, 300] on div "—" at bounding box center [364, 297] width 46 height 33
click at [370, 425] on div "10" at bounding box center [373, 430] width 57 height 31
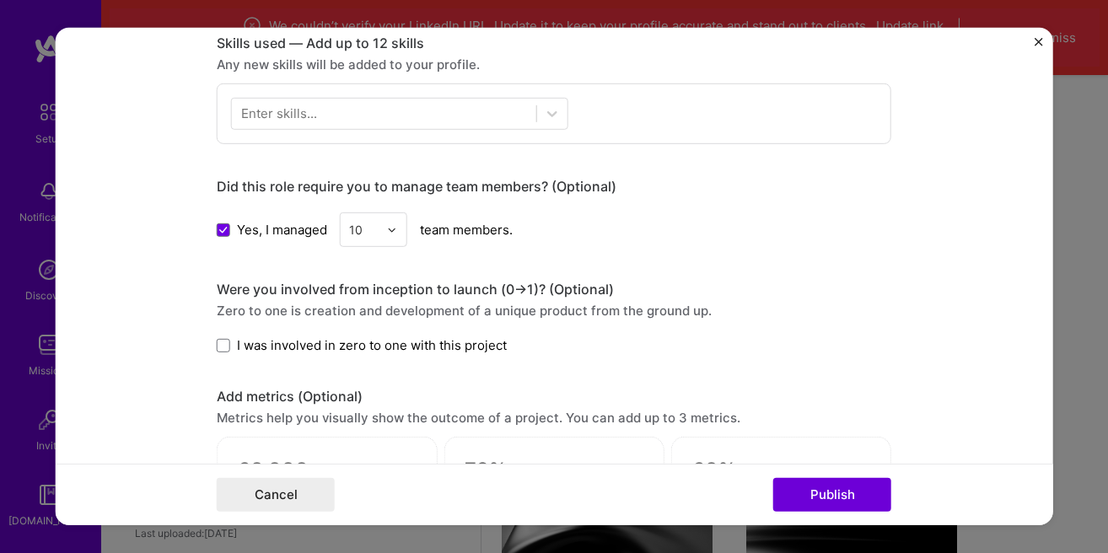
scroll to position [865, 0]
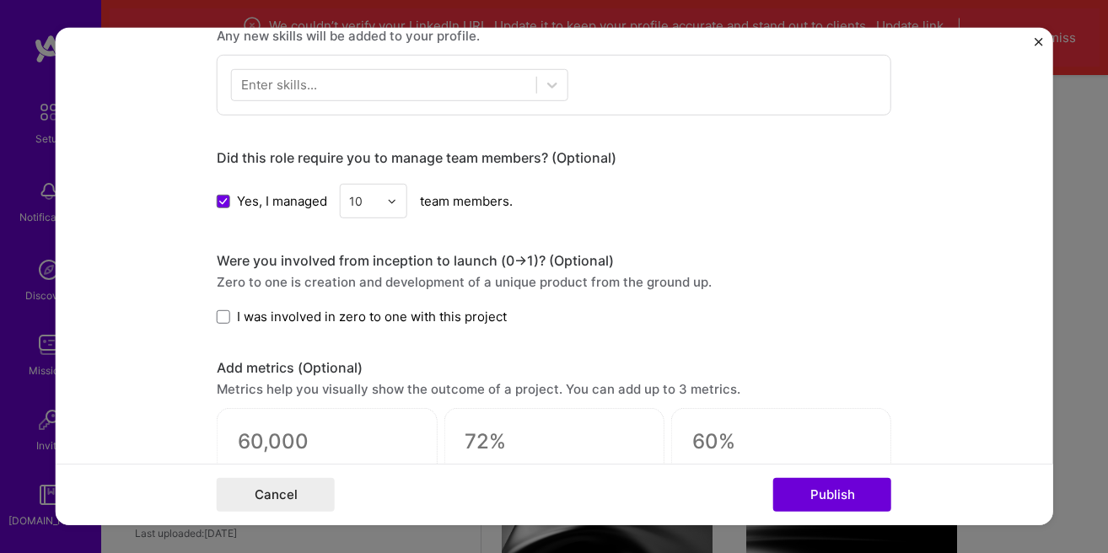
click at [295, 316] on span "I was involved in zero to one with this project" at bounding box center [372, 317] width 270 height 18
click at [0, 0] on input "I was involved in zero to one with this project" at bounding box center [0, 0] width 0 height 0
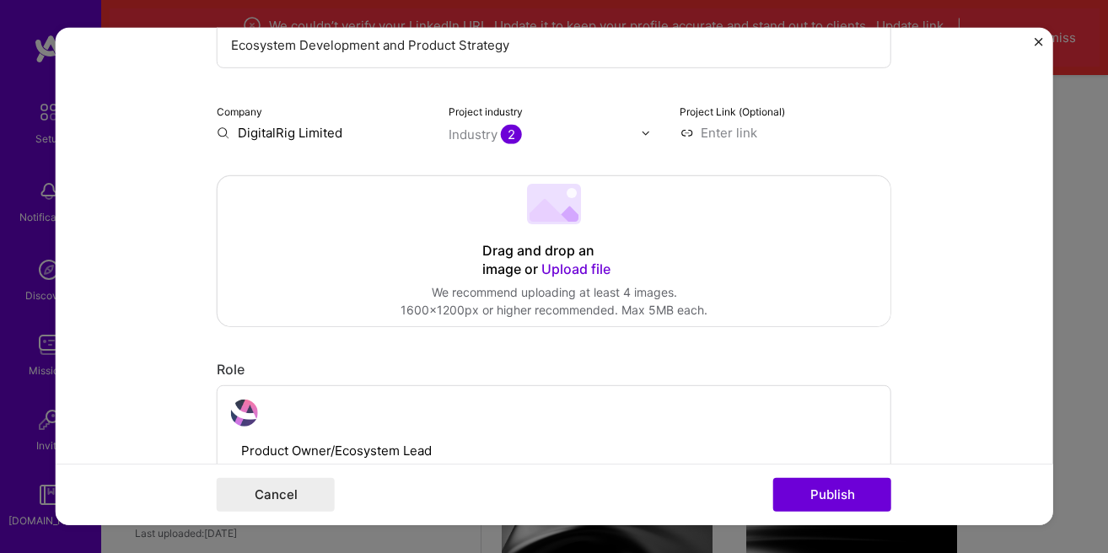
scroll to position [239, 0]
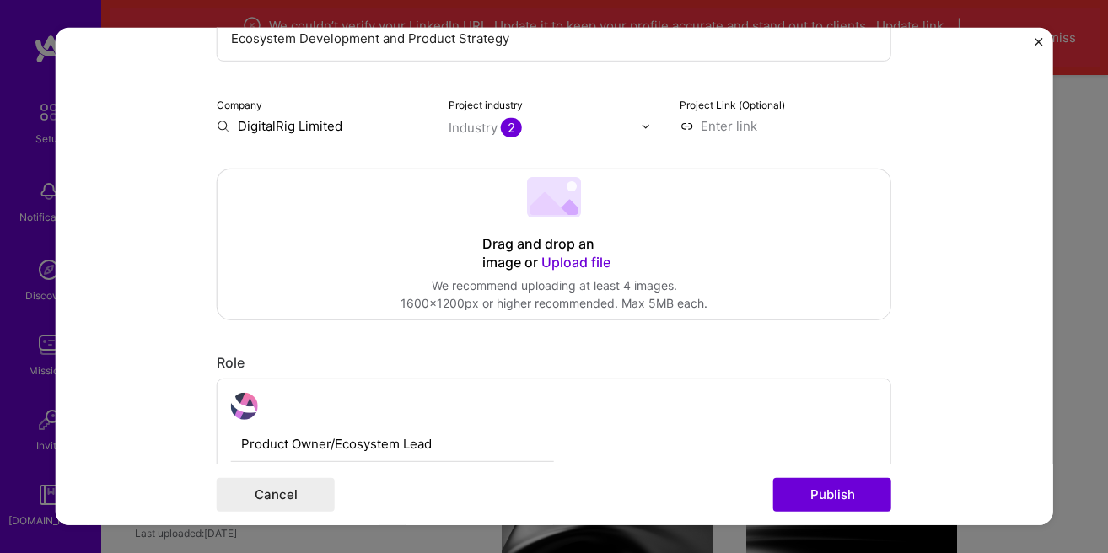
click at [484, 134] on div "Industry 2" at bounding box center [485, 128] width 73 height 18
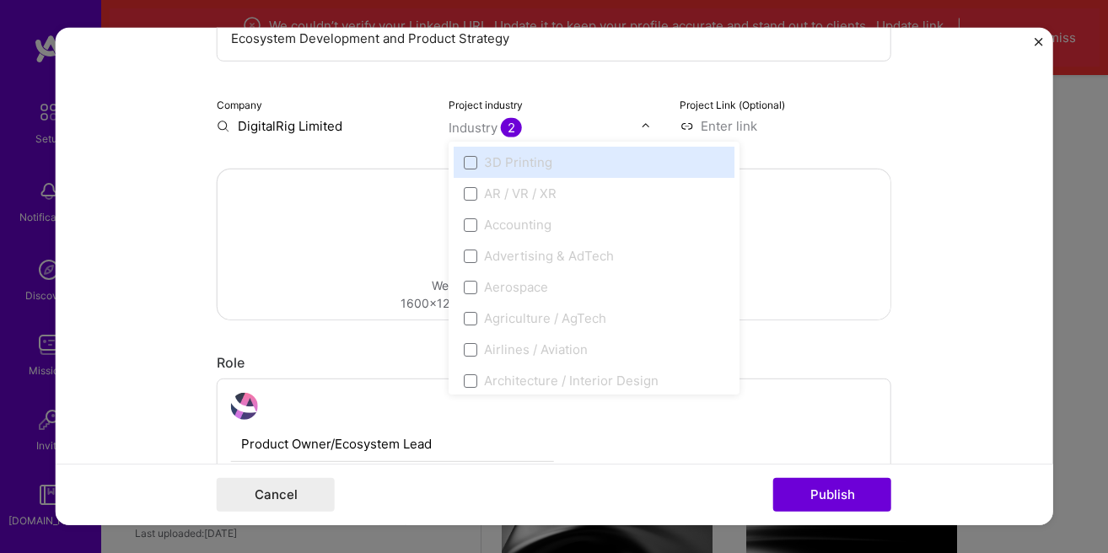
click at [514, 132] on span "2" at bounding box center [511, 127] width 21 height 19
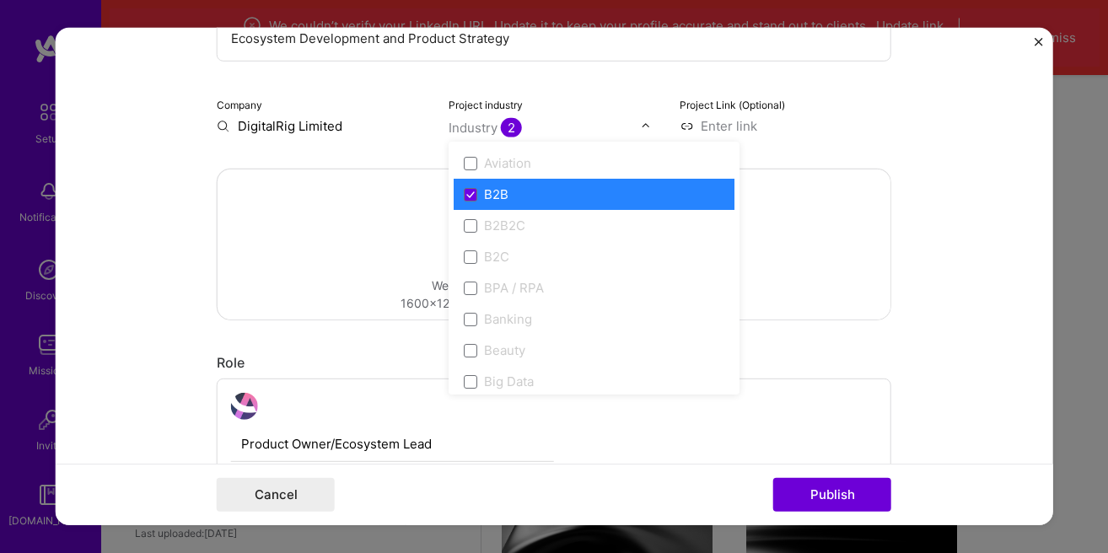
scroll to position [385, 0]
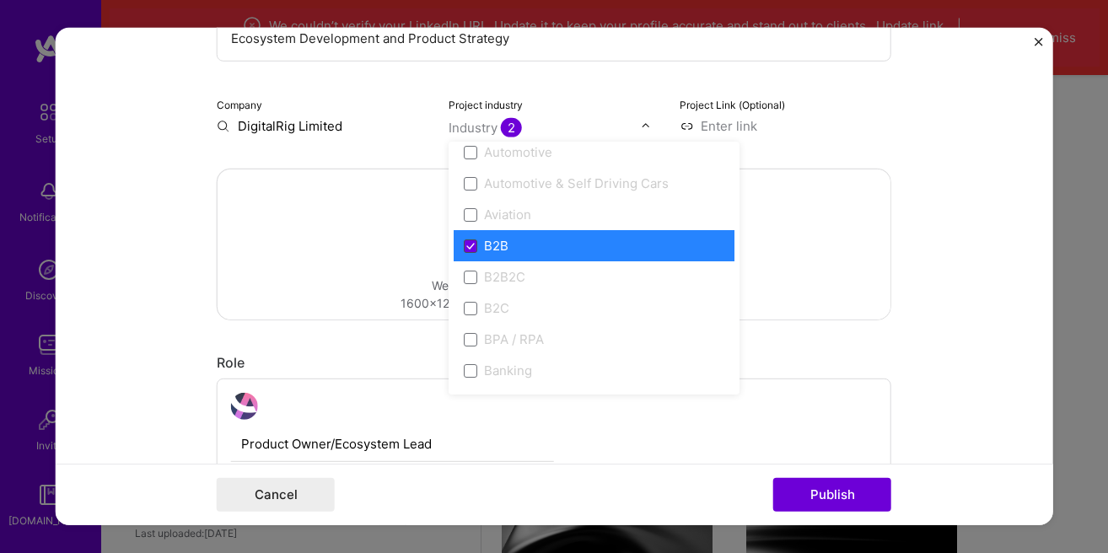
click at [474, 243] on icon at bounding box center [470, 245] width 8 height 7
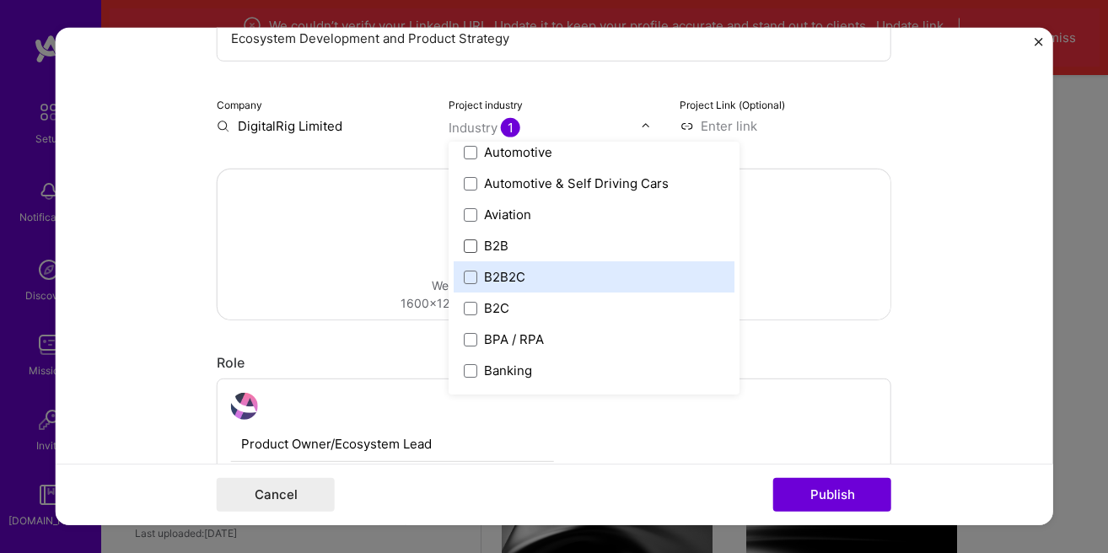
click at [478, 275] on label "B2B2C" at bounding box center [594, 277] width 261 height 18
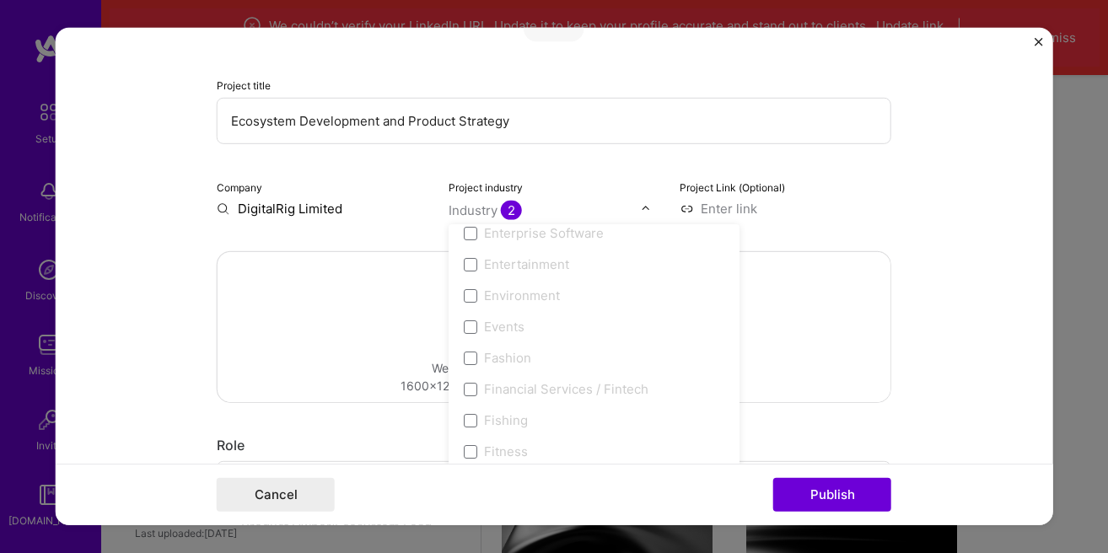
scroll to position [143, 0]
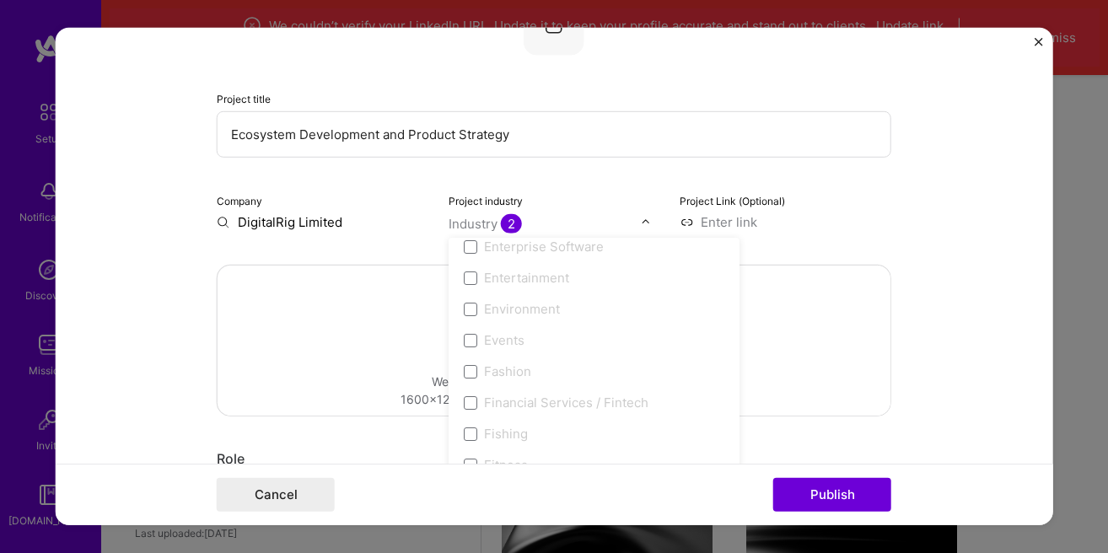
click at [387, 290] on div "Drag and drop an image or Upload file Upload file We recommend uploading at lea…" at bounding box center [554, 341] width 673 height 150
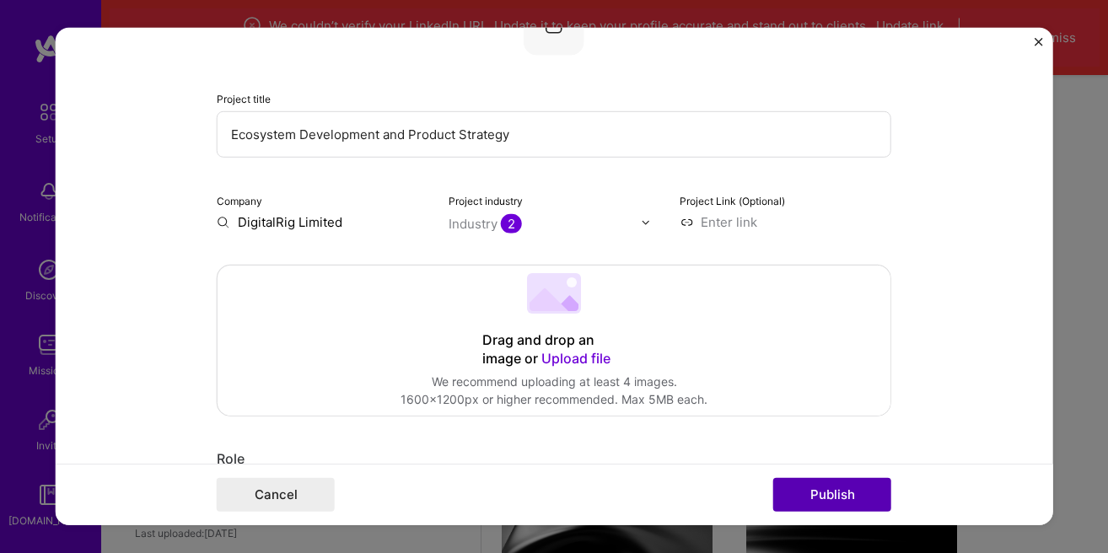
click at [799, 488] on button "Publish" at bounding box center [832, 495] width 118 height 34
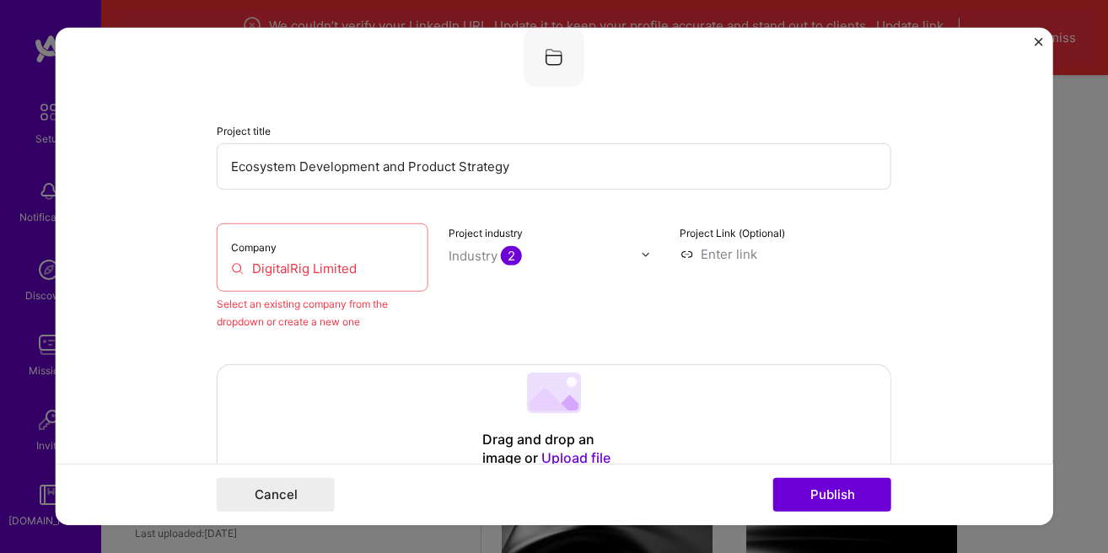
scroll to position [110, 0]
click at [348, 299] on div "Select an existing company from the dropdown or create a new one" at bounding box center [323, 313] width 212 height 35
drag, startPoint x: 374, startPoint y: 266, endPoint x: 215, endPoint y: 272, distance: 158.6
click at [231, 272] on input "DigitalRig Limited" at bounding box center [322, 270] width 183 height 18
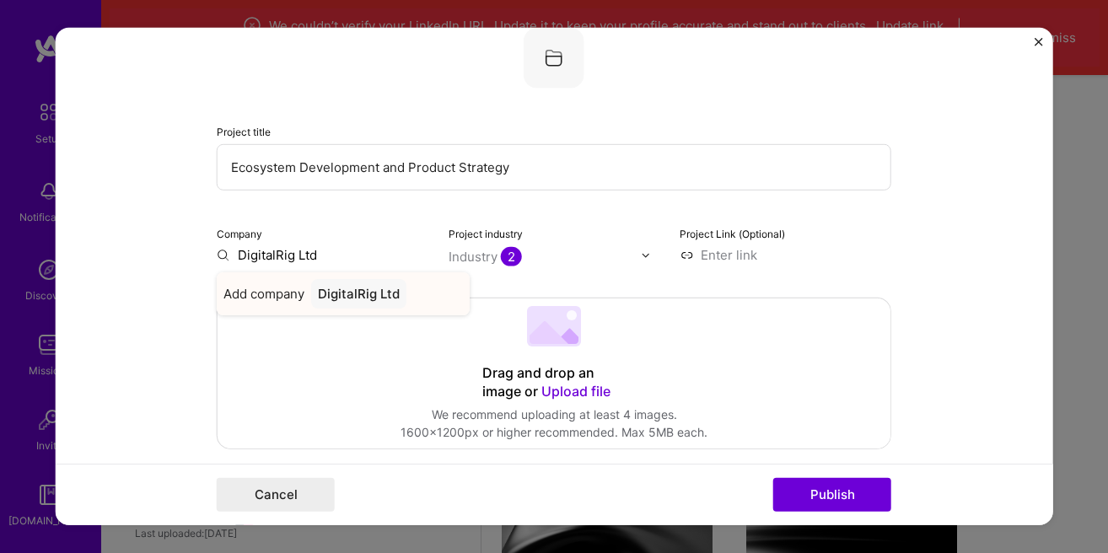
type input "DigitalRig Ltd"
click at [400, 295] on div "DigitalRig Ltd" at bounding box center [358, 294] width 95 height 30
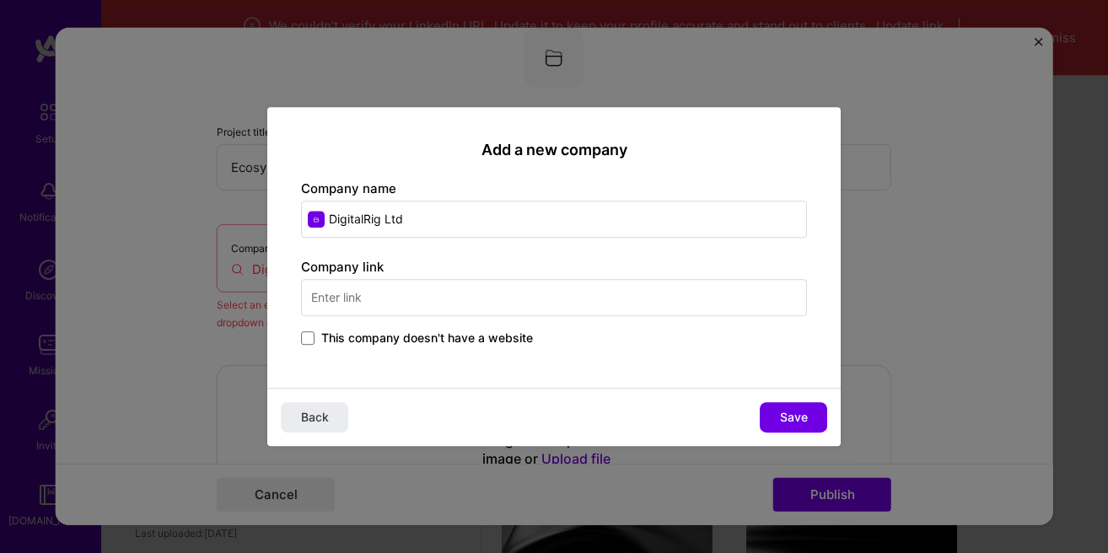
click at [401, 298] on input "text" at bounding box center [554, 297] width 506 height 37
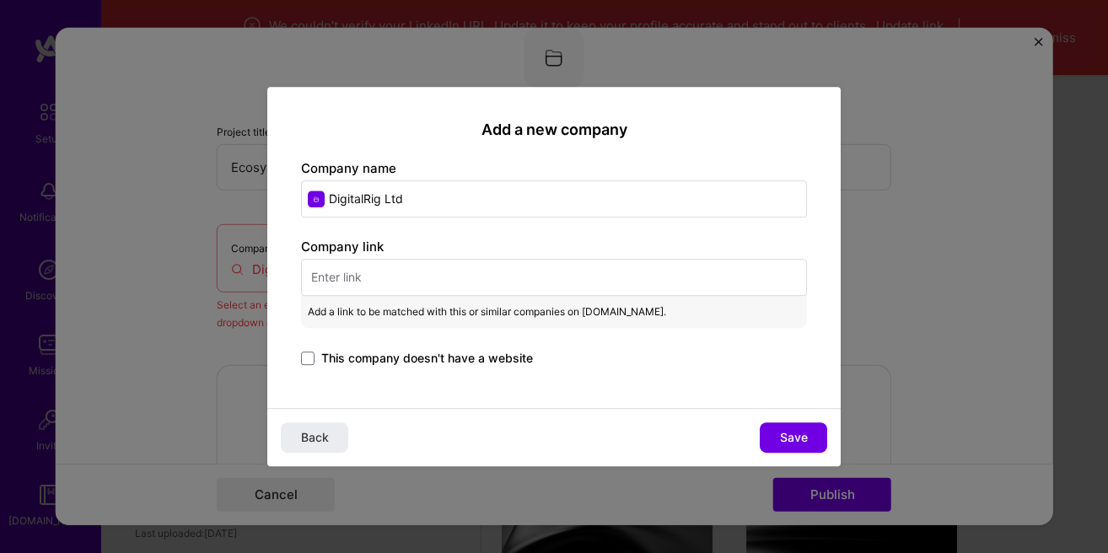
paste input "https://digitalrig.net/"
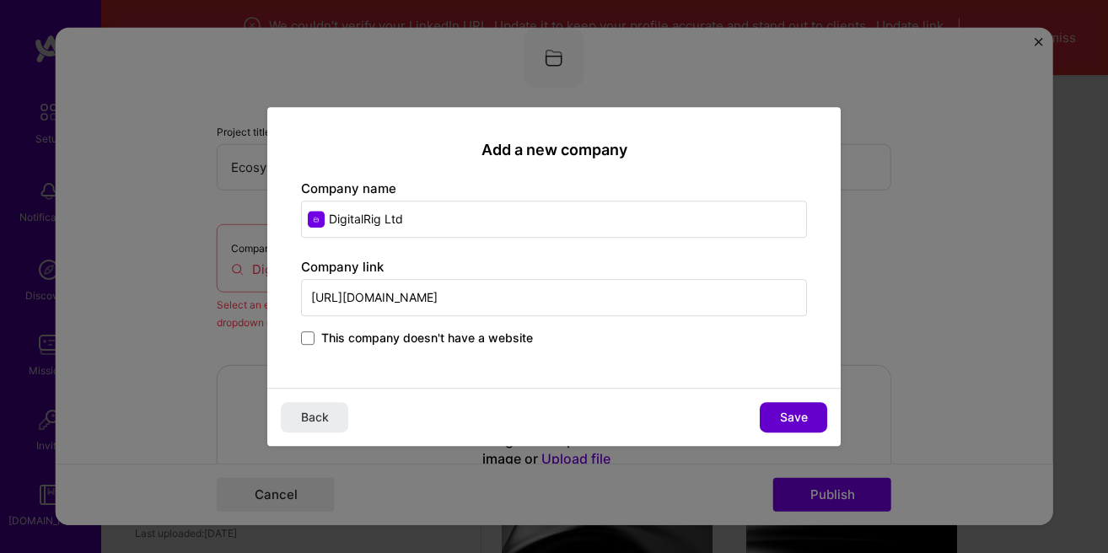
type input "https://digitalrig.net/"
click at [798, 417] on span "Save" at bounding box center [794, 417] width 28 height 17
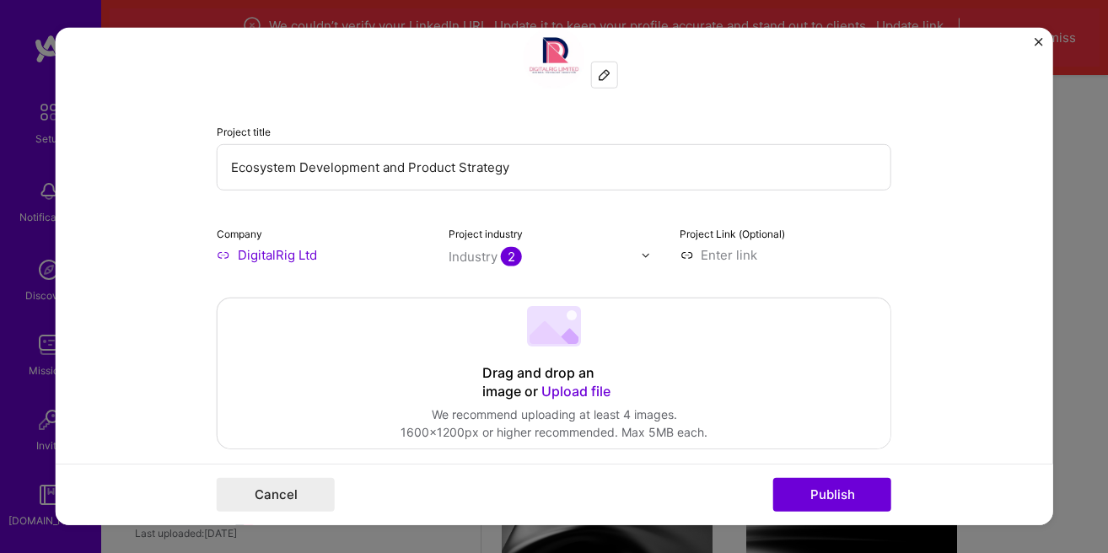
click at [233, 175] on input "Ecosystem Development and Product Strategy" at bounding box center [554, 167] width 675 height 46
type input "Beekeys: Ecosystem Development and Product Strategy"
paste input "https://digitalrig.net/portfolio/beekeys/"
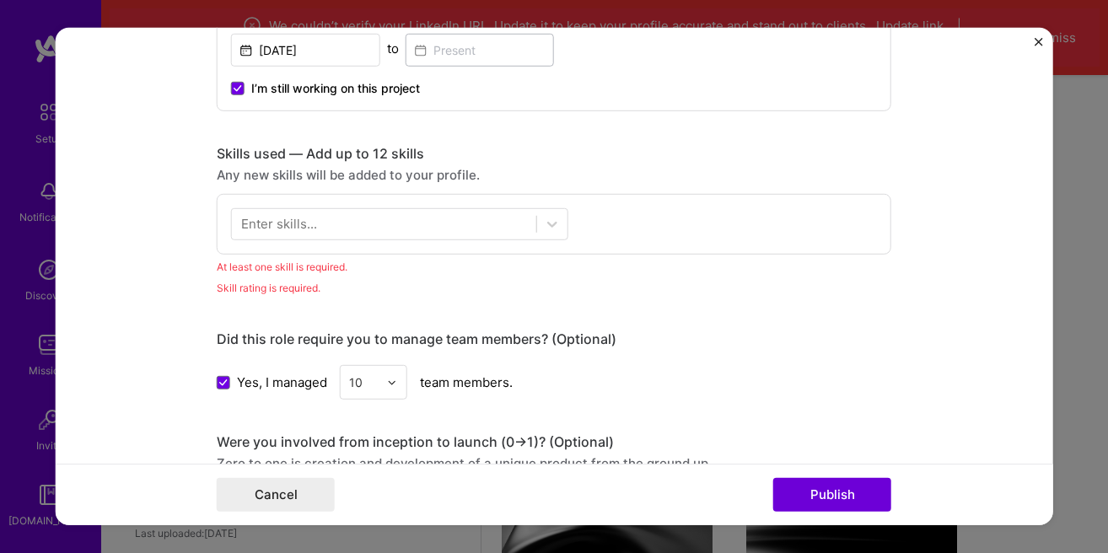
scroll to position [687, 0]
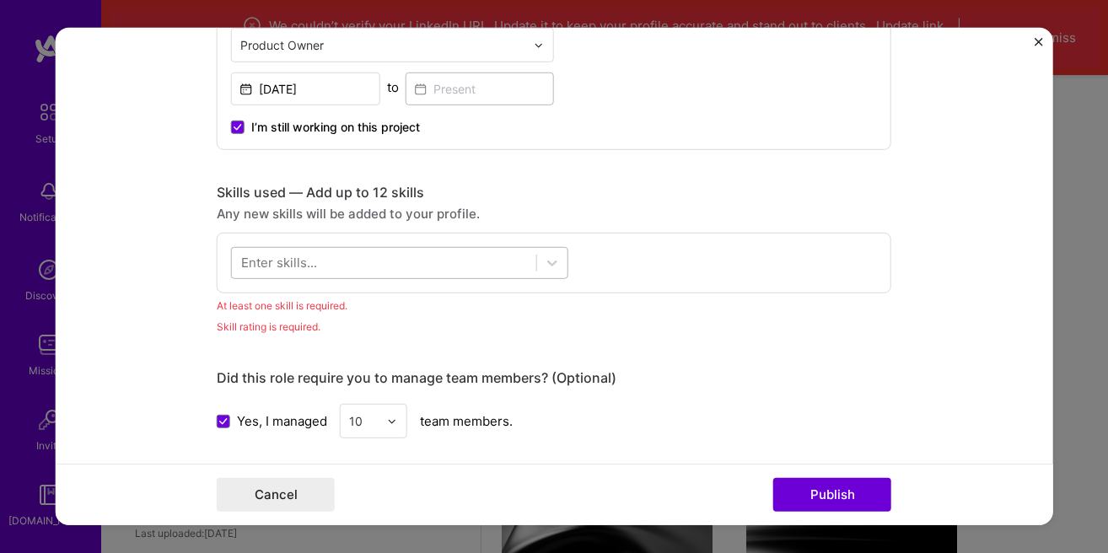
type input "https://digitalrig.net/portfolio/beekeys/"
click at [435, 268] on div at bounding box center [384, 263] width 304 height 28
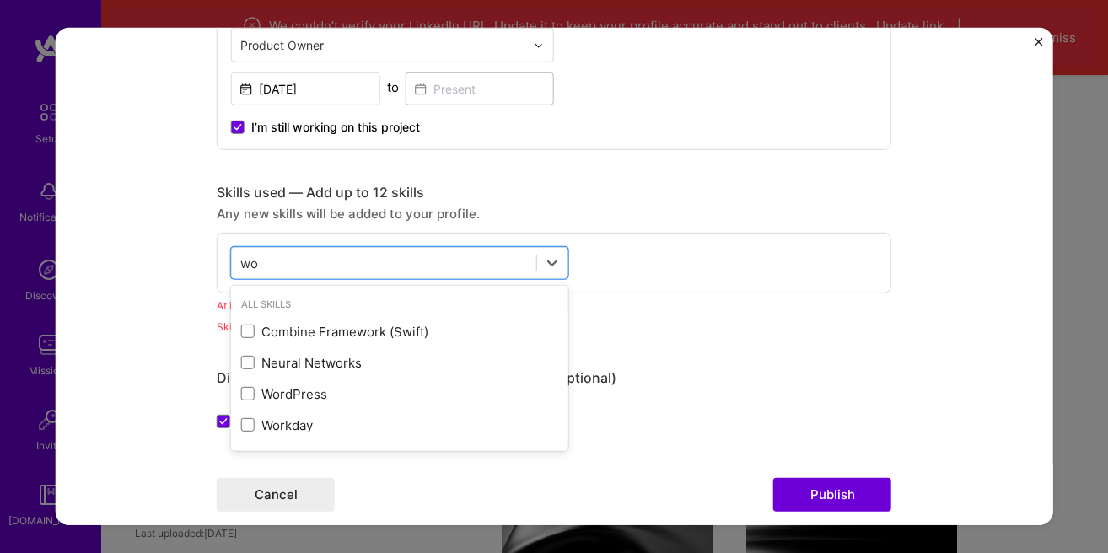
scroll to position [0, 0]
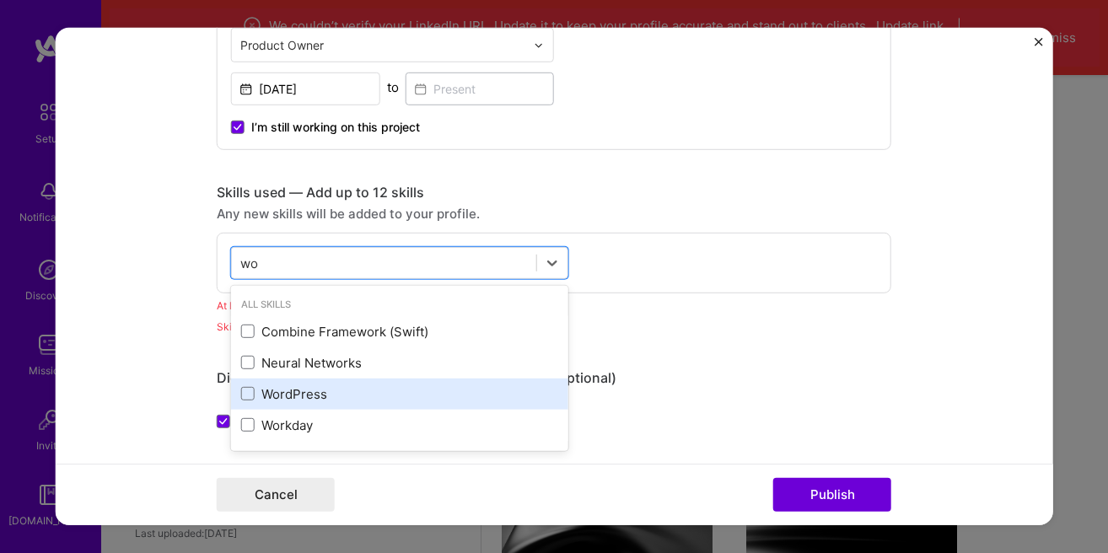
click at [410, 388] on div "WordPress" at bounding box center [399, 394] width 317 height 18
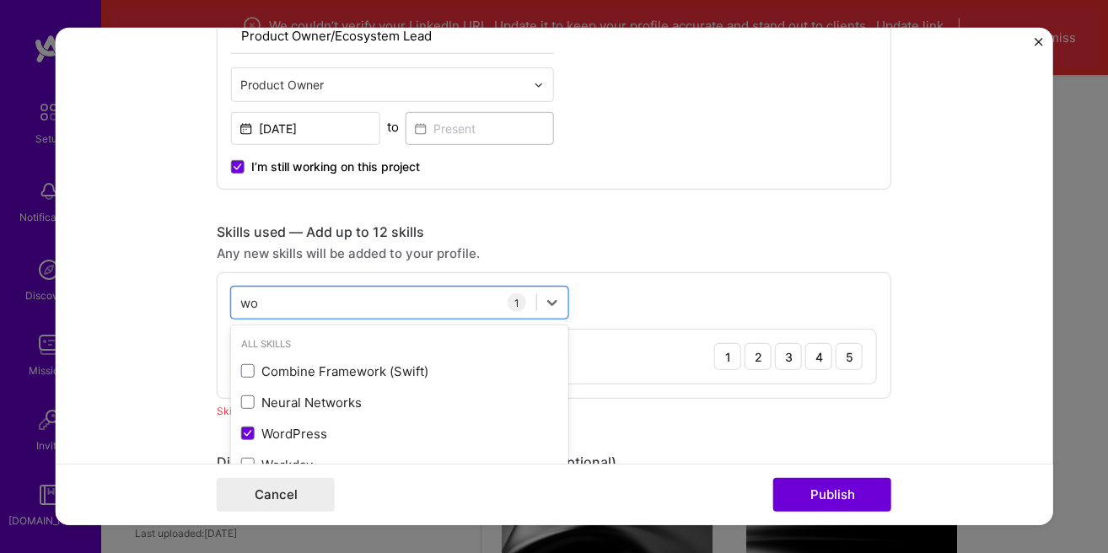
scroll to position [783, 0]
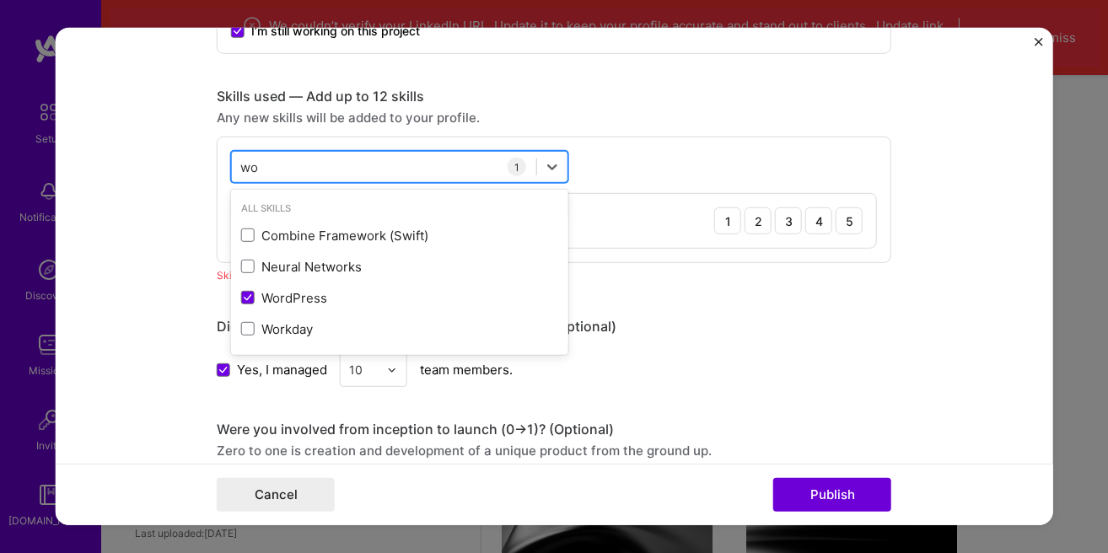
click at [345, 167] on div "wo wo" at bounding box center [384, 167] width 304 height 28
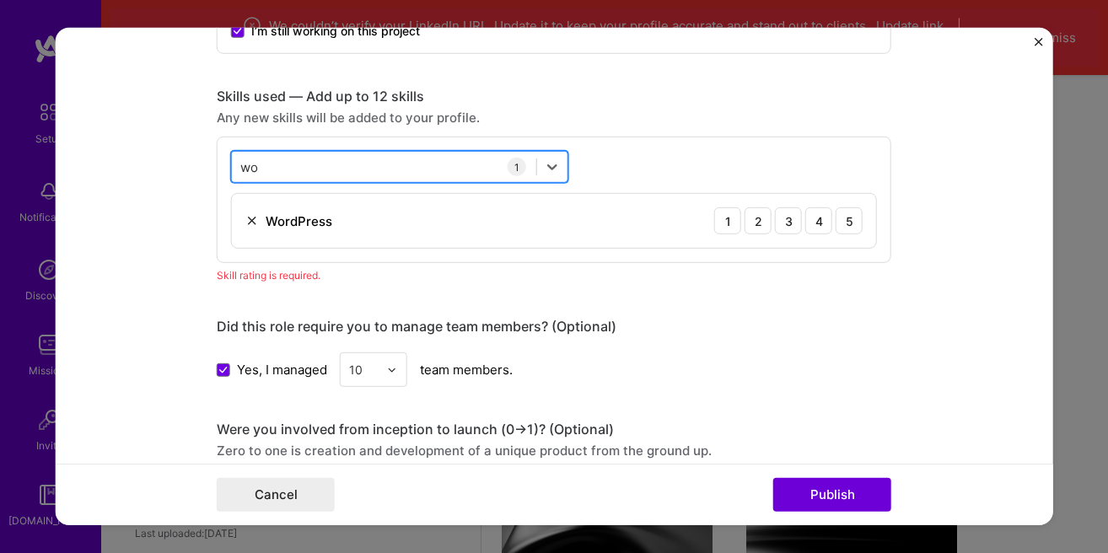
click at [345, 166] on div "wo wo" at bounding box center [384, 167] width 304 height 28
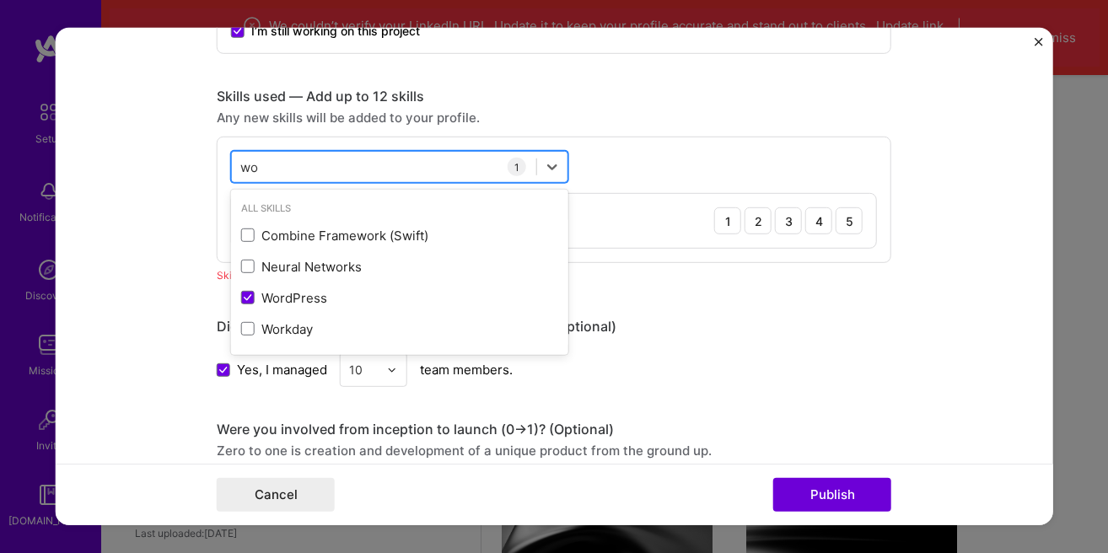
type input "w"
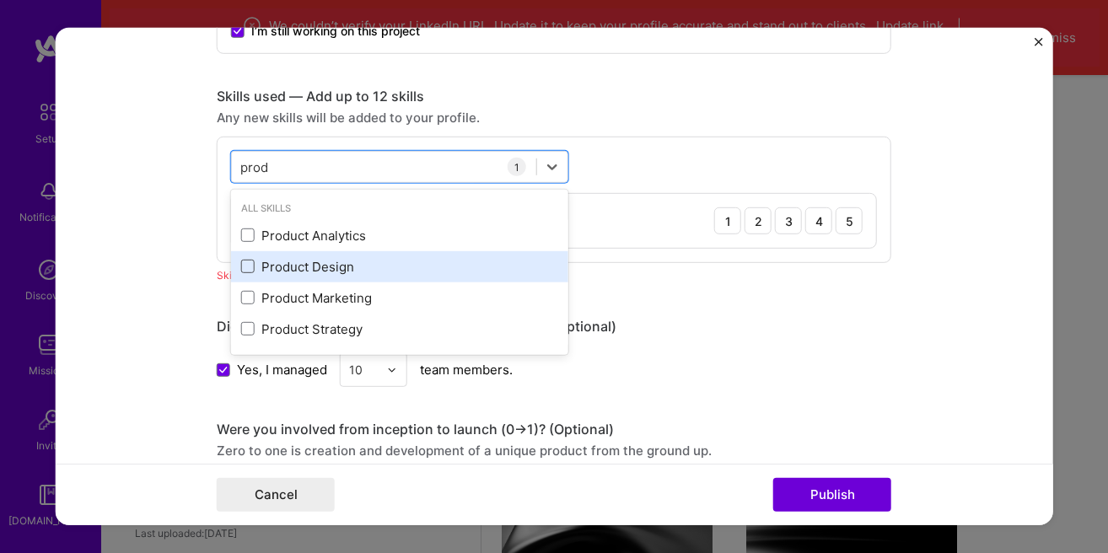
click at [246, 262] on span at bounding box center [247, 266] width 13 height 13
click at [0, 0] on input "checkbox" at bounding box center [0, 0] width 0 height 0
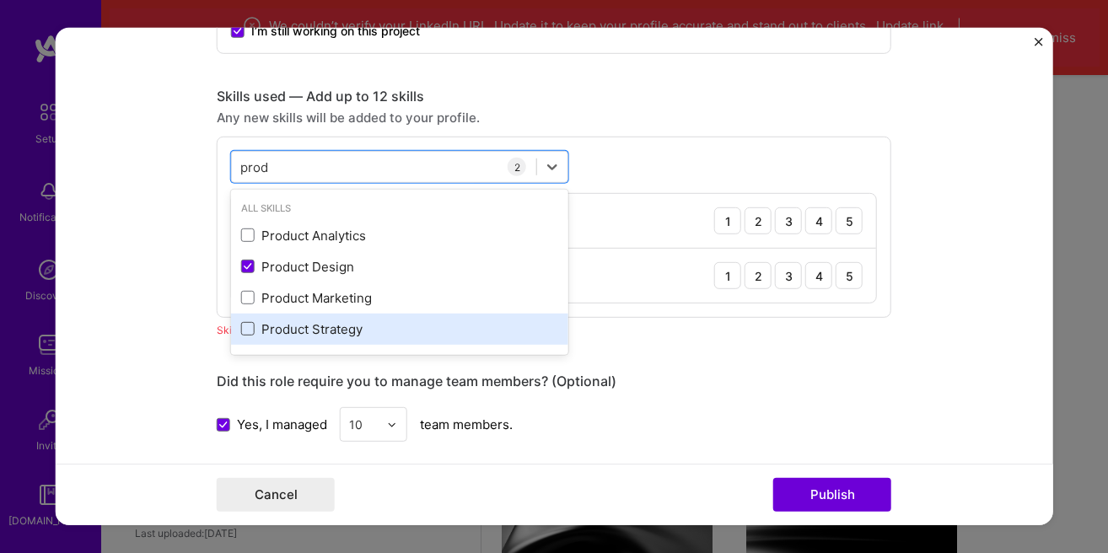
click at [248, 329] on span at bounding box center [247, 328] width 13 height 13
click at [0, 0] on input "checkbox" at bounding box center [0, 0] width 0 height 0
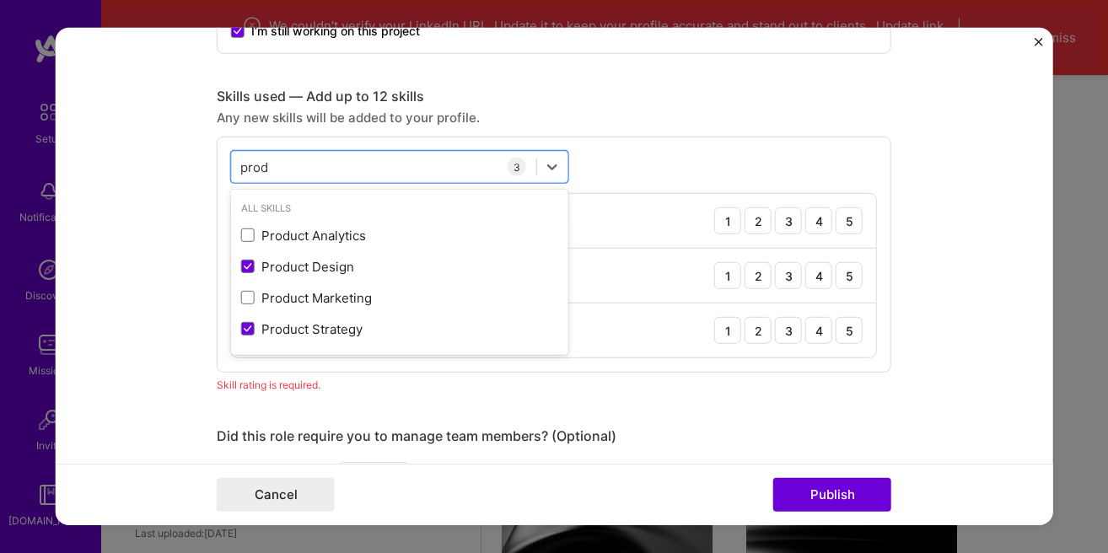
click at [646, 234] on div "WordPress 1 2 3 4 5" at bounding box center [554, 221] width 644 height 55
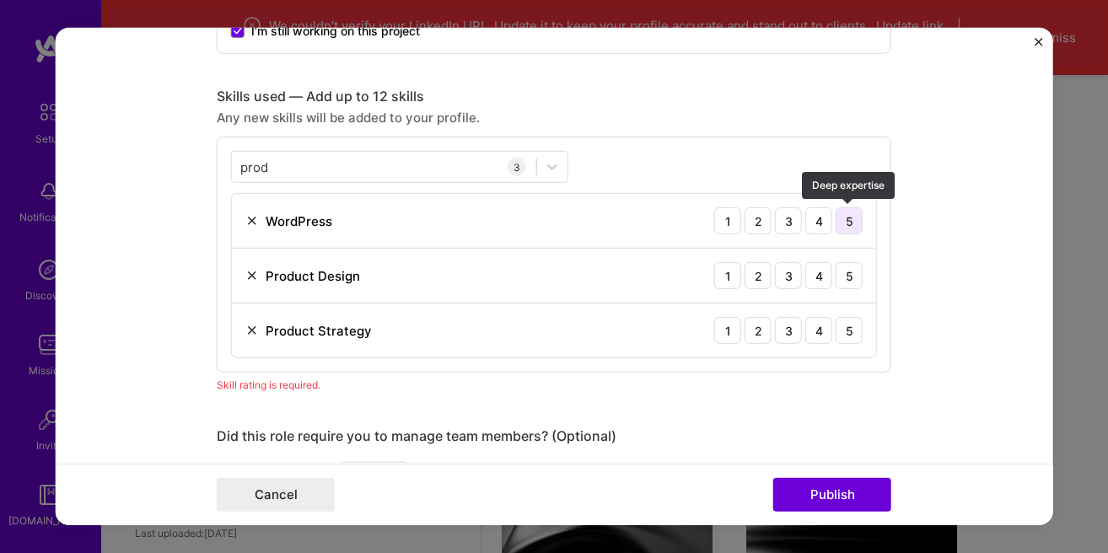
click at [843, 227] on div "5" at bounding box center [849, 220] width 27 height 27
click at [845, 280] on div "5" at bounding box center [849, 275] width 27 height 27
click at [847, 332] on div "5" at bounding box center [849, 330] width 27 height 27
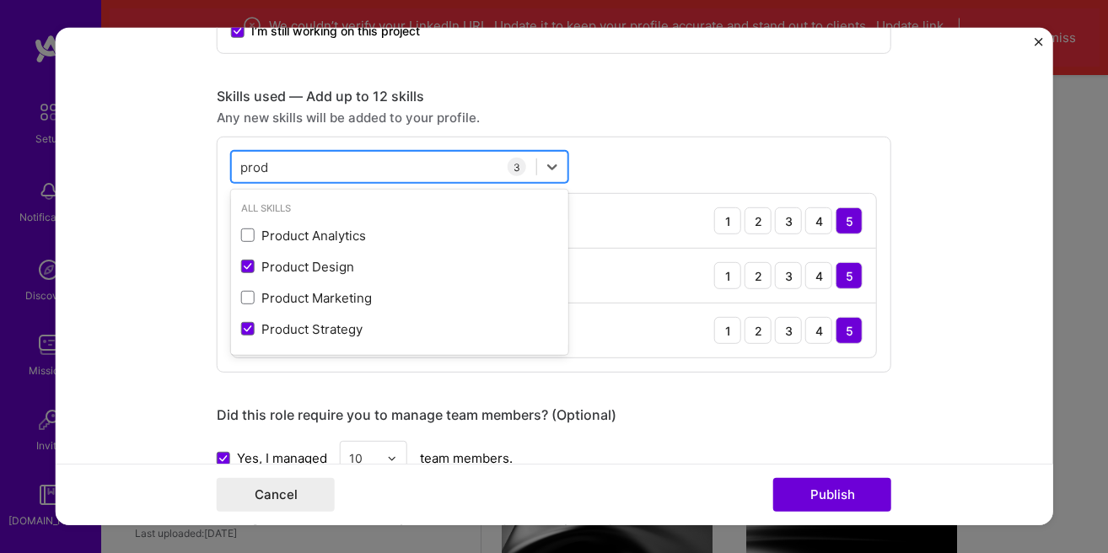
click at [381, 171] on div "prod prod" at bounding box center [384, 167] width 304 height 28
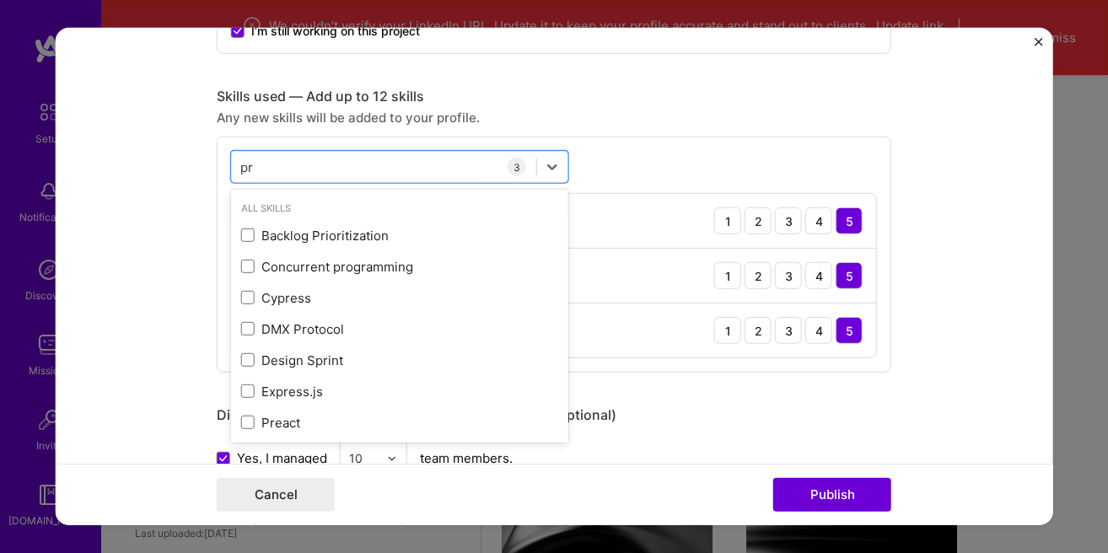
type input "p"
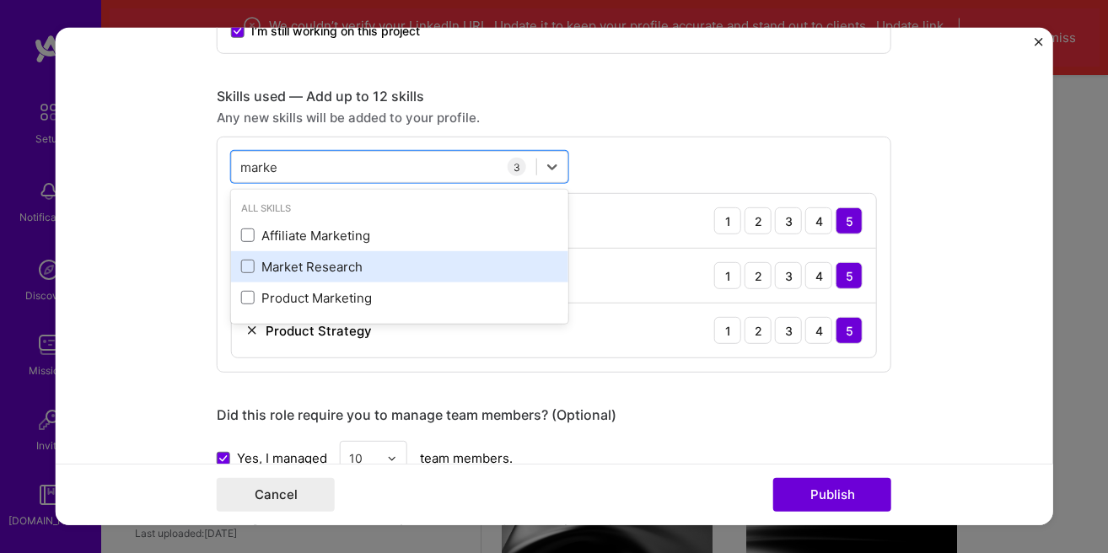
click at [248, 256] on div "Market Research" at bounding box center [399, 266] width 337 height 31
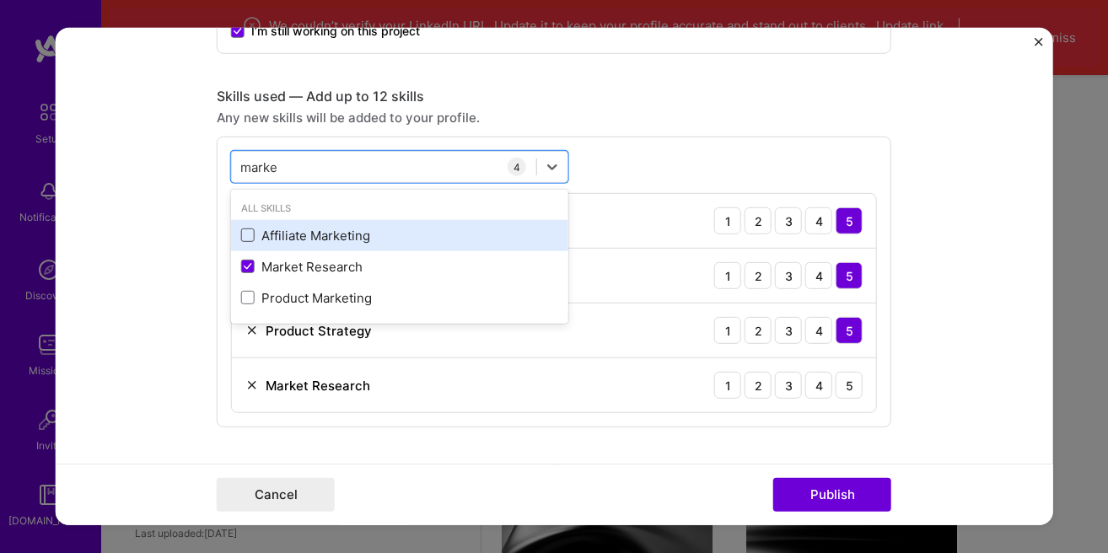
click at [247, 233] on span at bounding box center [247, 235] width 13 height 13
click at [0, 0] on input "checkbox" at bounding box center [0, 0] width 0 height 0
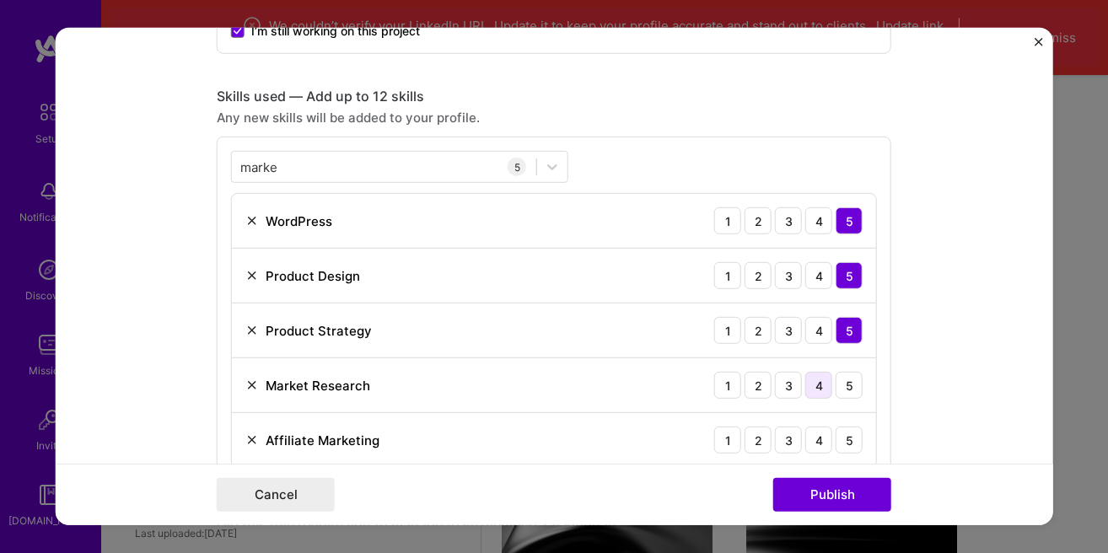
click at [827, 390] on div "4" at bounding box center [818, 385] width 27 height 27
click at [793, 444] on div "3" at bounding box center [788, 440] width 27 height 27
click at [314, 163] on div "marke marke" at bounding box center [384, 167] width 304 height 28
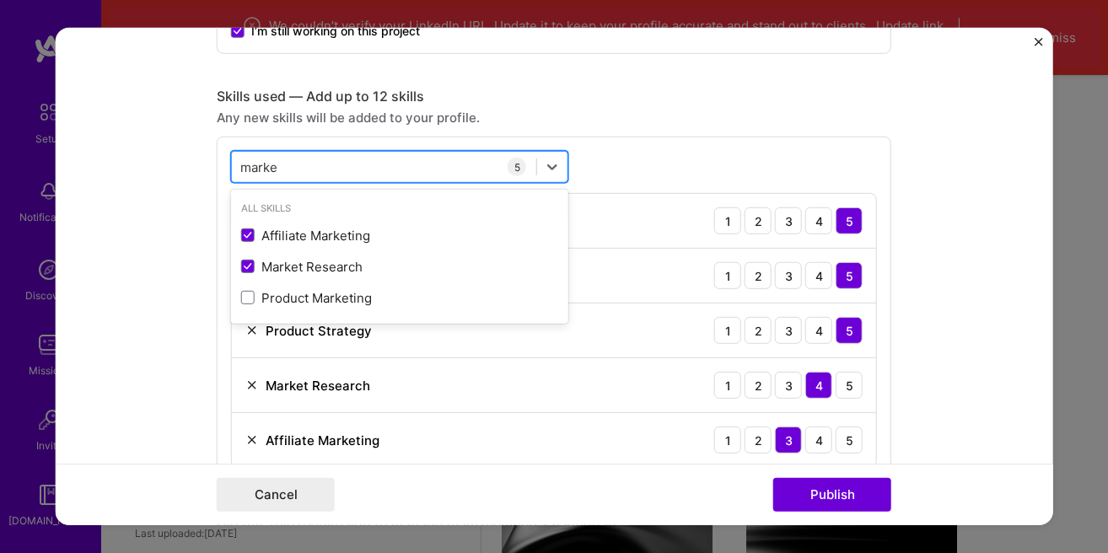
click at [316, 161] on div "marke marke" at bounding box center [384, 167] width 304 height 28
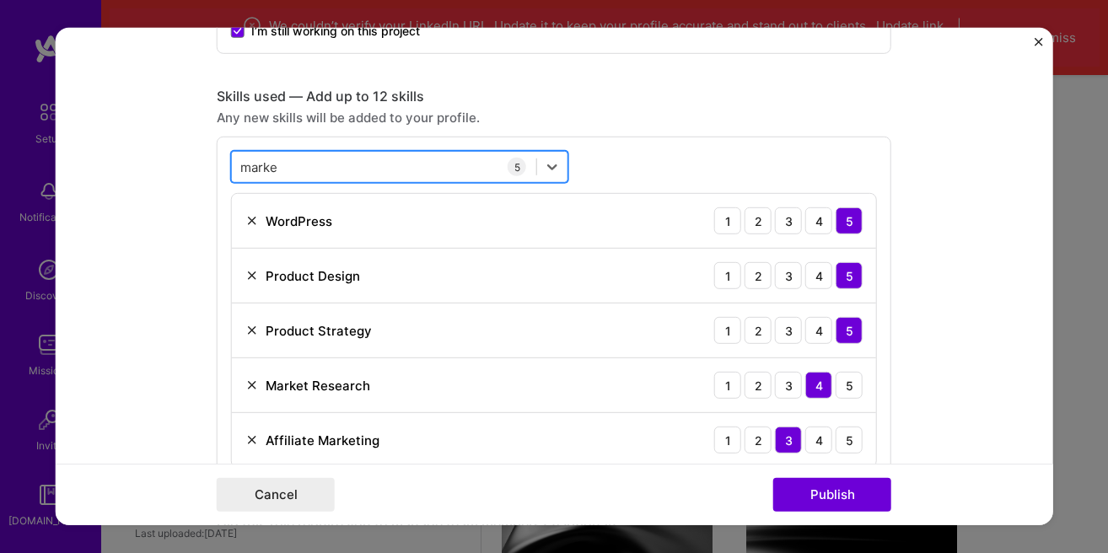
click at [316, 162] on div "marke marke" at bounding box center [384, 167] width 304 height 28
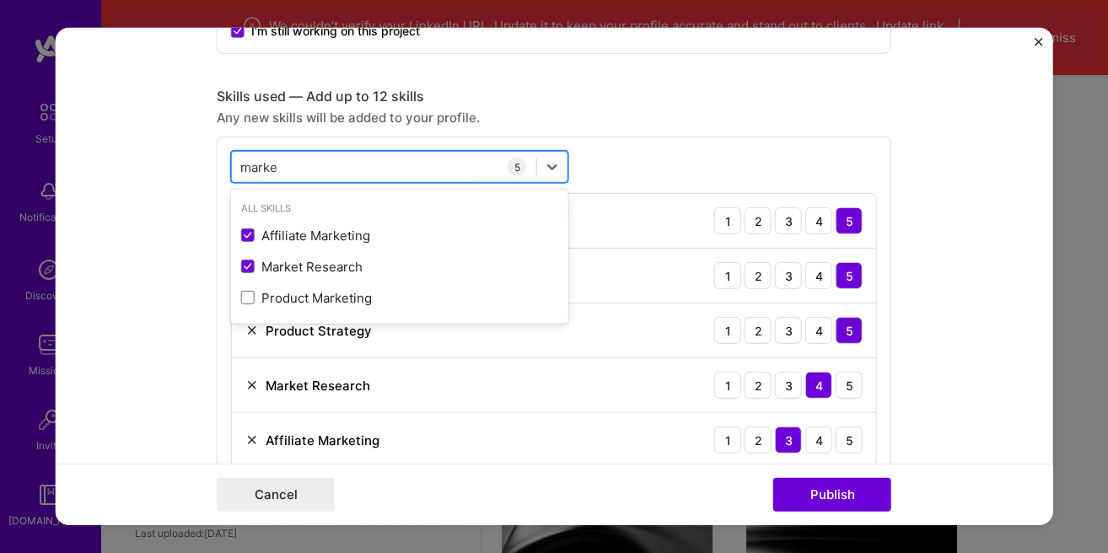
click at [315, 162] on div "marke marke" at bounding box center [384, 167] width 304 height 28
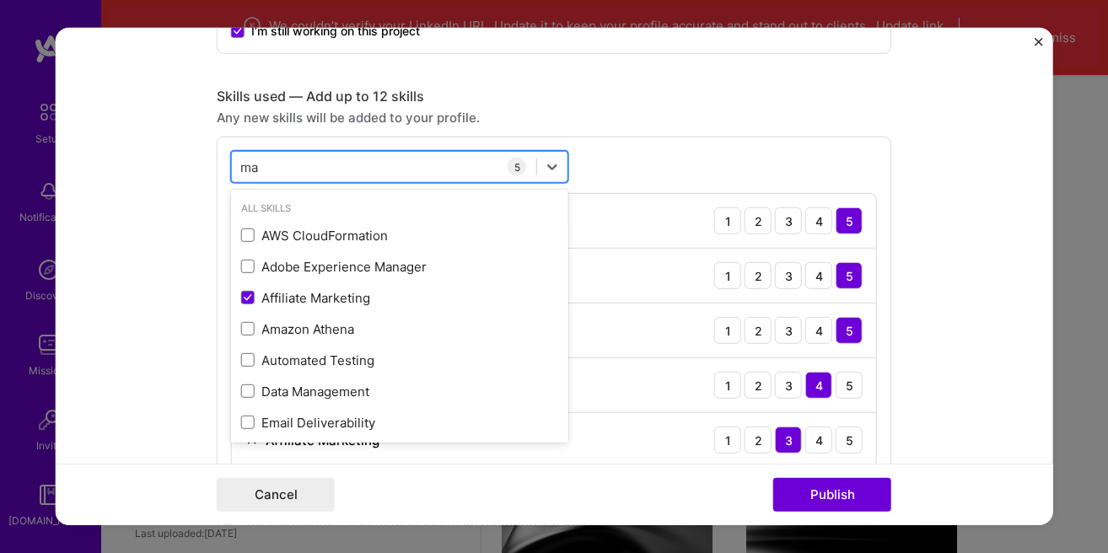
type input "m"
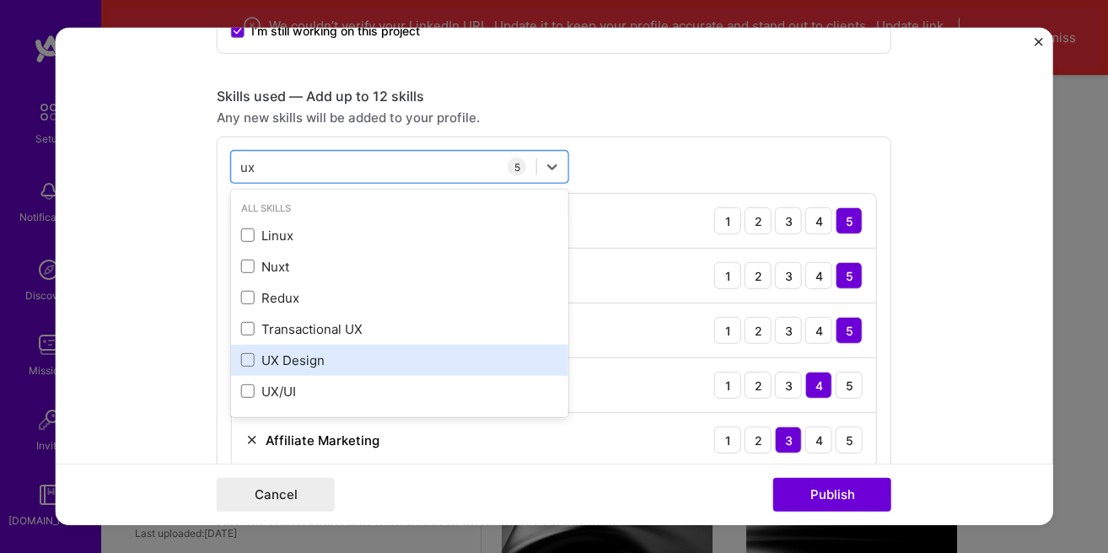
click at [288, 361] on div "UX Design" at bounding box center [399, 361] width 317 height 18
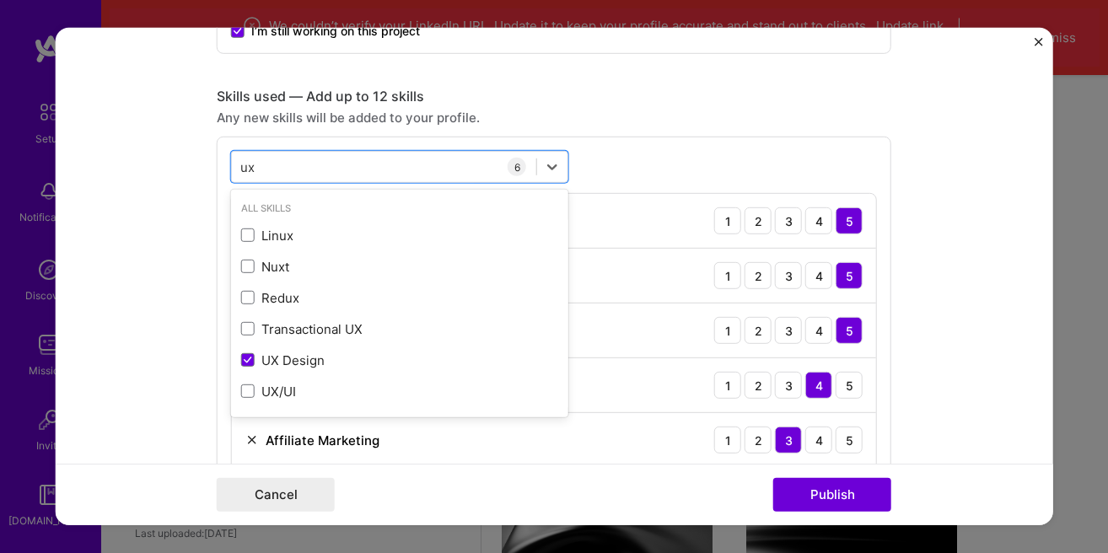
type input "ux"
click at [667, 488] on div "Cancel Publish" at bounding box center [554, 495] width 675 height 34
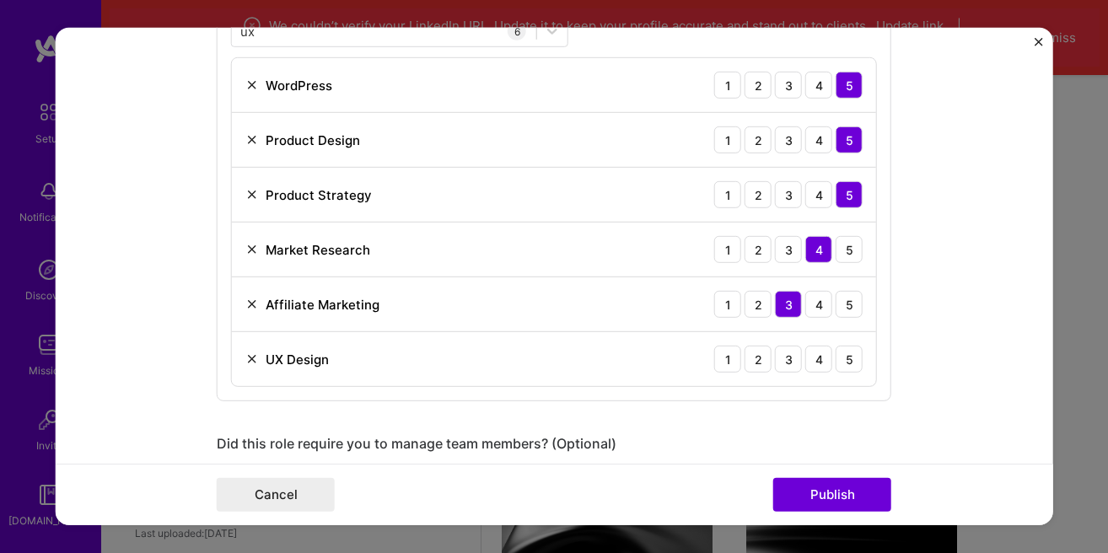
scroll to position [879, 0]
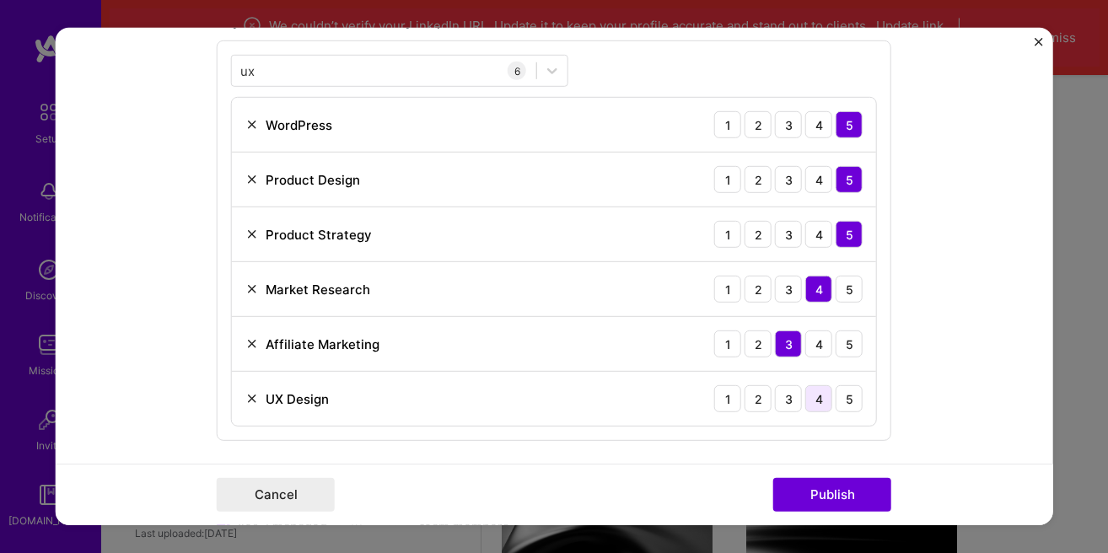
click at [828, 401] on div "4" at bounding box center [818, 398] width 27 height 27
click at [828, 495] on button "Publish" at bounding box center [832, 495] width 118 height 34
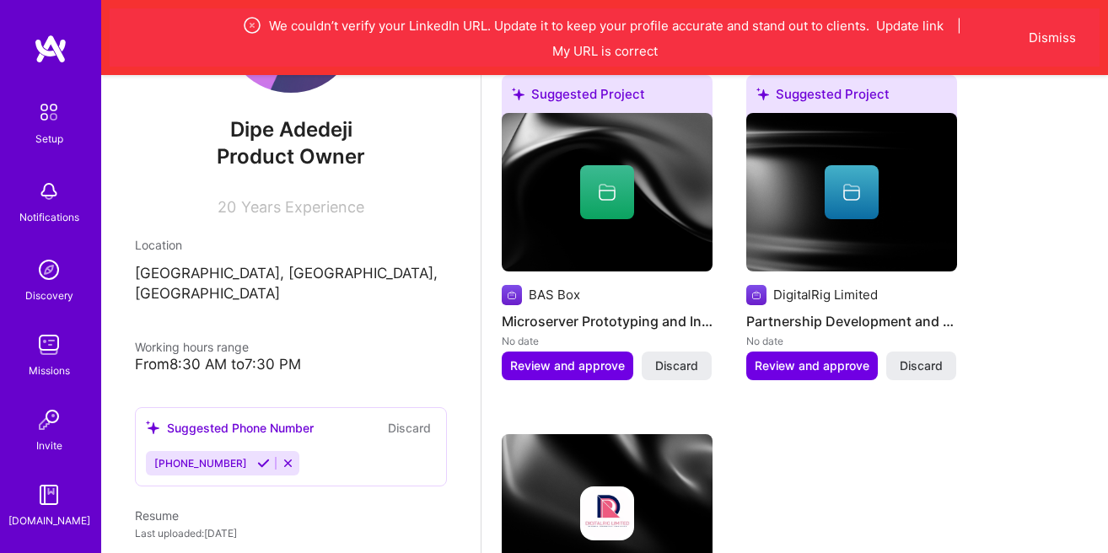
scroll to position [1154, 0]
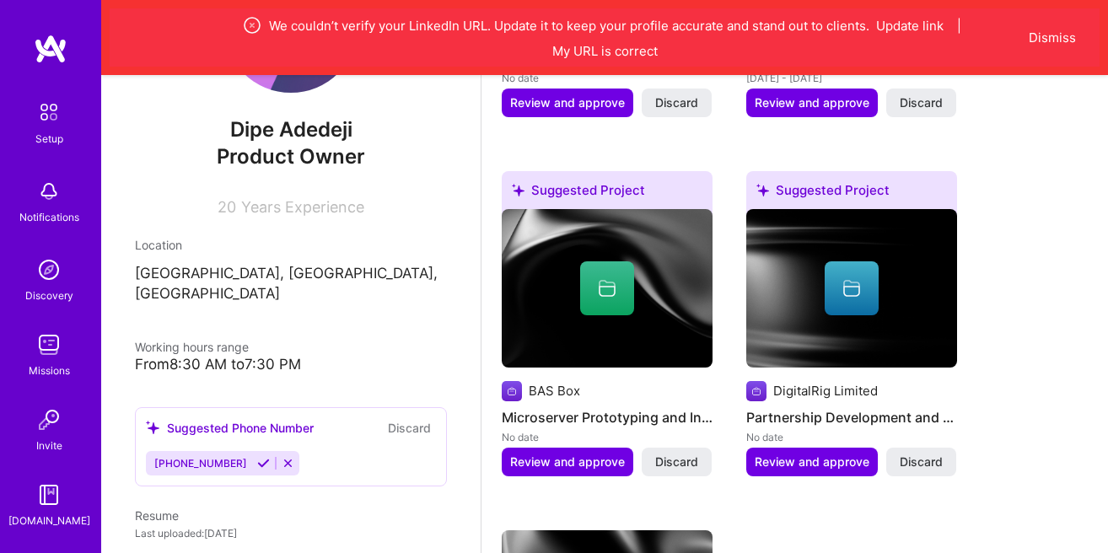
drag, startPoint x: 577, startPoint y: 464, endPoint x: 702, endPoint y: 490, distance: 127.5
click at [702, 490] on div "Suggested Project BAS Box Microserver Prototyping and Innovation No date Review…" at bounding box center [607, 333] width 211 height 325
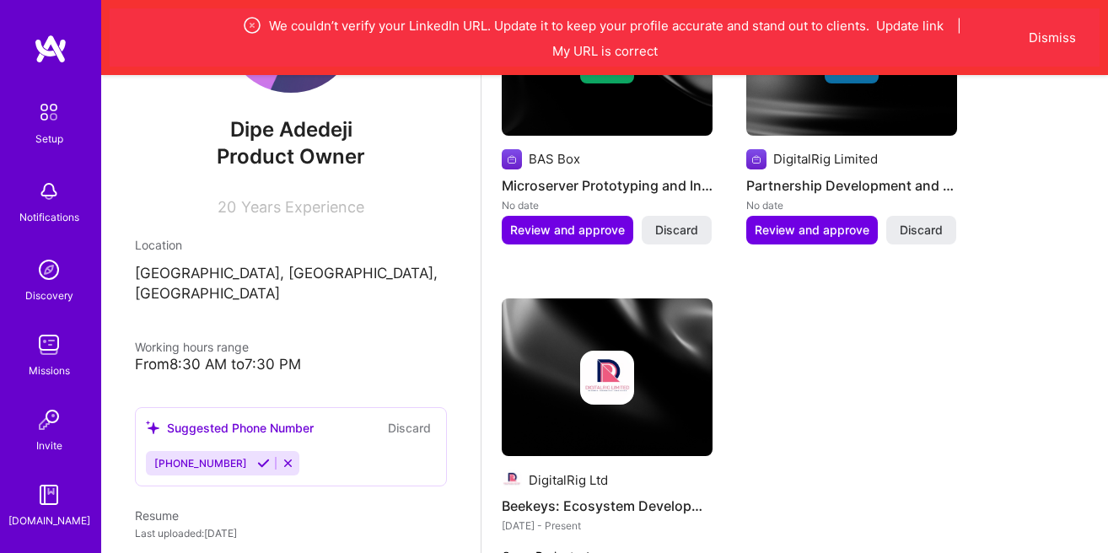
scroll to position [1346, 0]
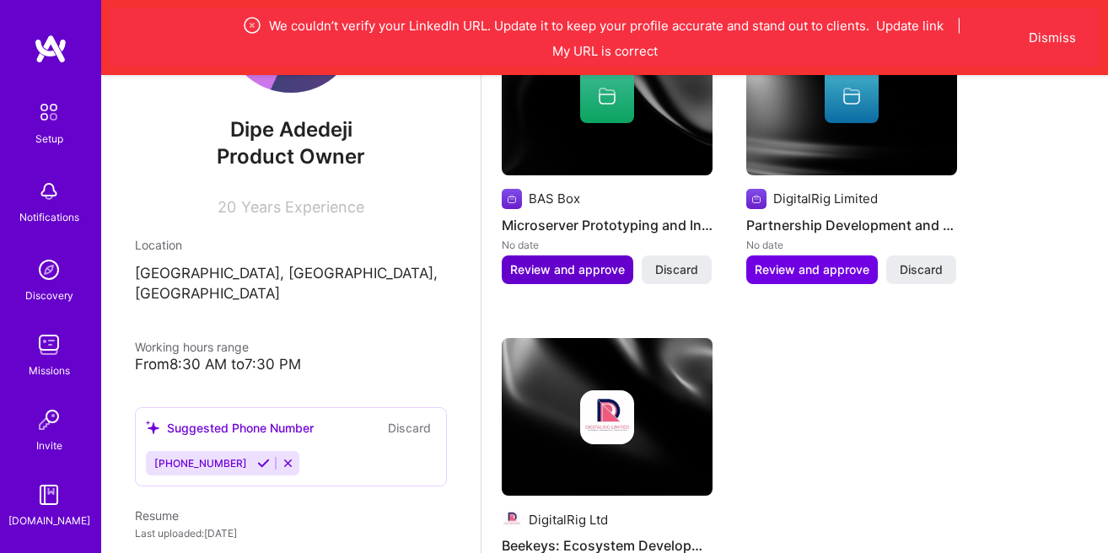
click at [546, 278] on button "Review and approve" at bounding box center [568, 269] width 132 height 29
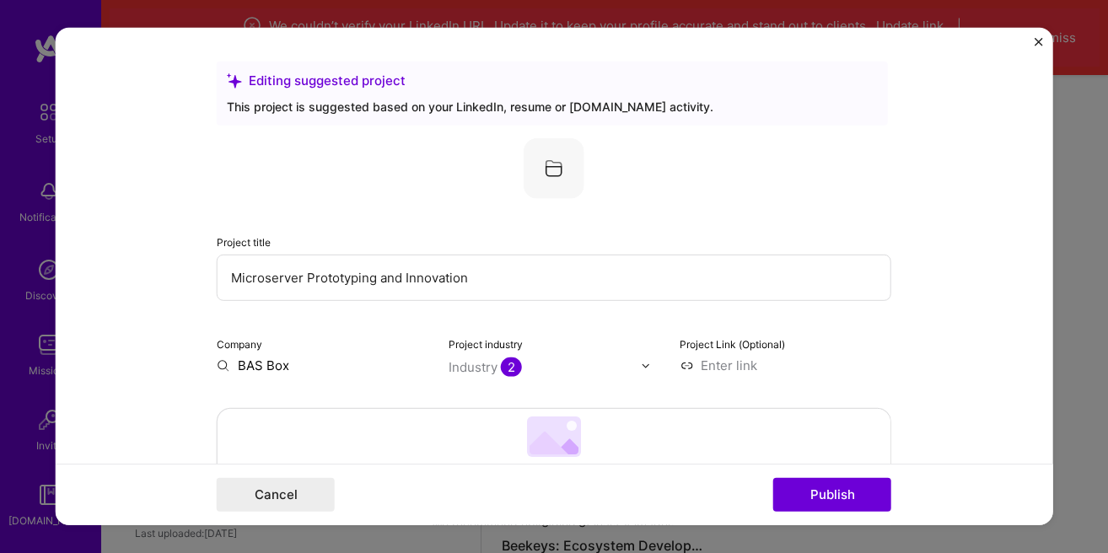
scroll to position [96, 0]
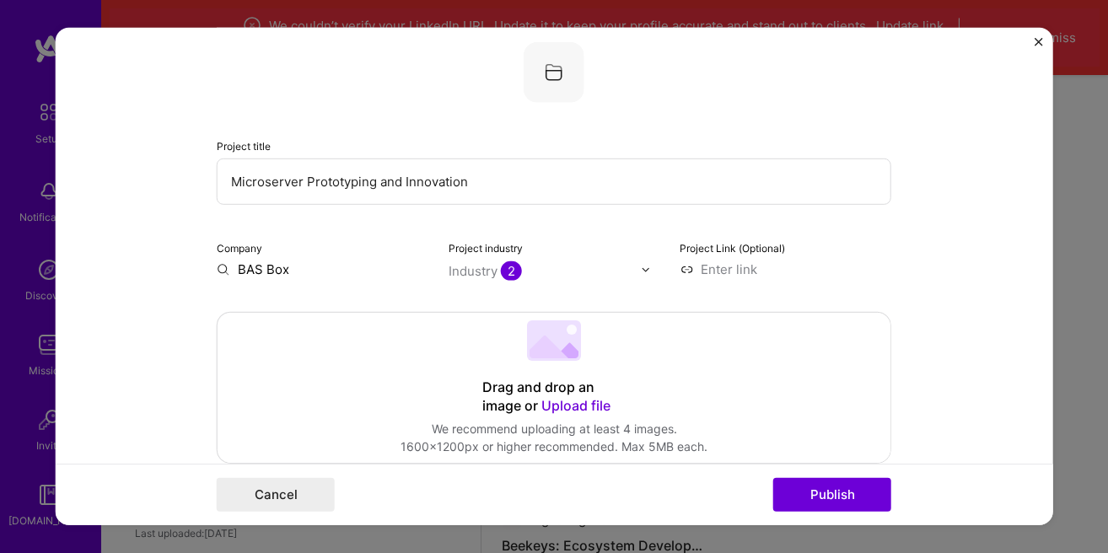
click at [253, 277] on input "BAS Box" at bounding box center [323, 270] width 212 height 18
click at [254, 277] on input "BAS Box" at bounding box center [323, 270] width 212 height 18
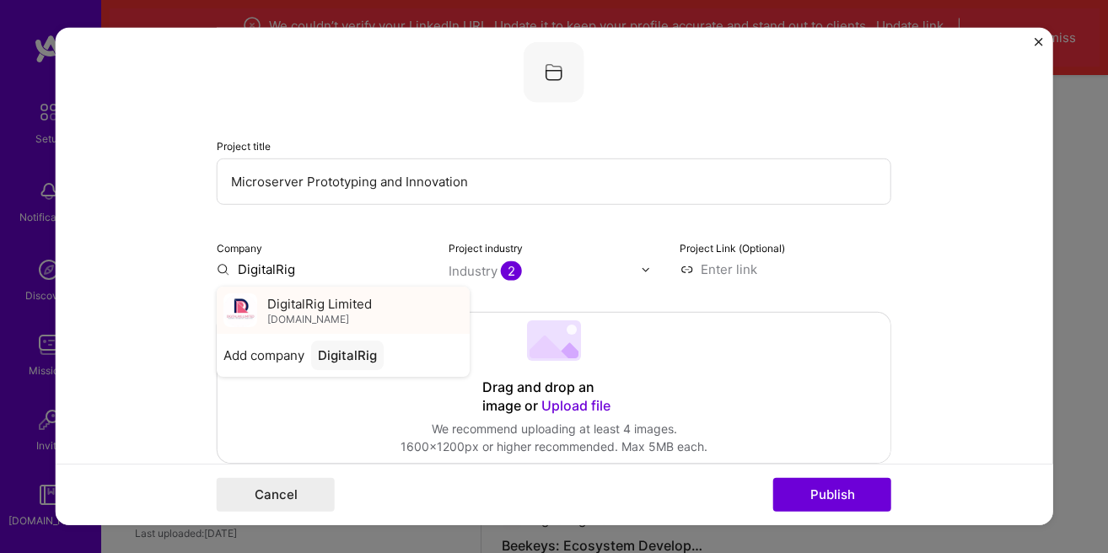
click at [385, 308] on div "DigitalRig Limited digitalrig.net" at bounding box center [343, 310] width 253 height 47
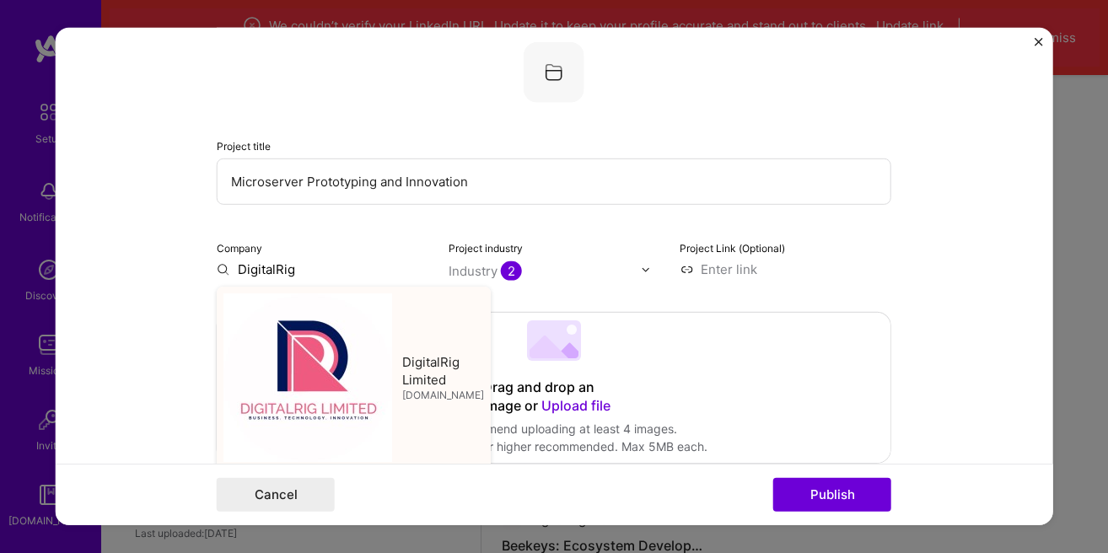
type input "DigitalRig Limited"
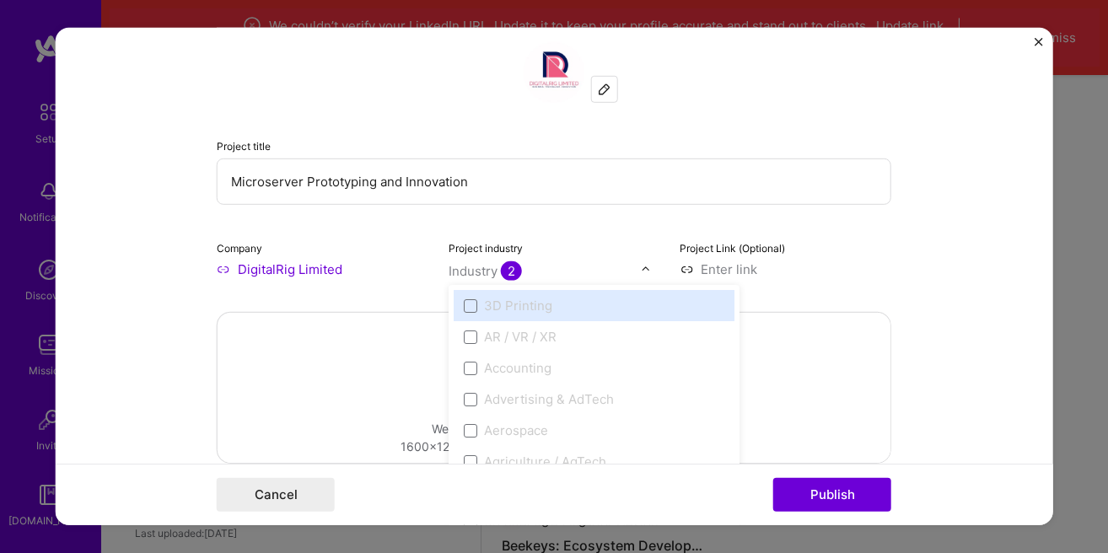
click at [510, 273] on span "2" at bounding box center [511, 270] width 21 height 19
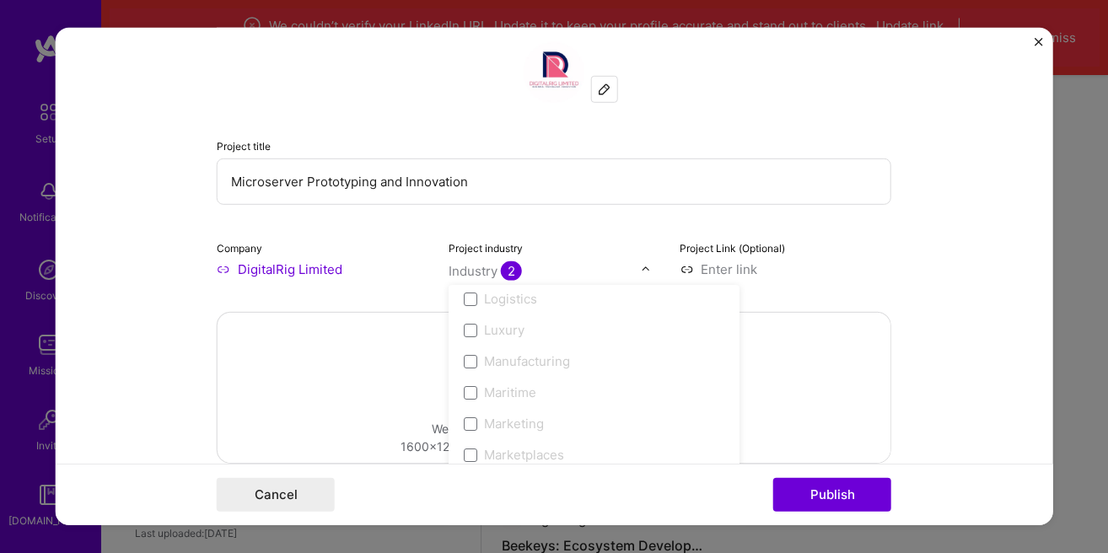
scroll to position [2307, 0]
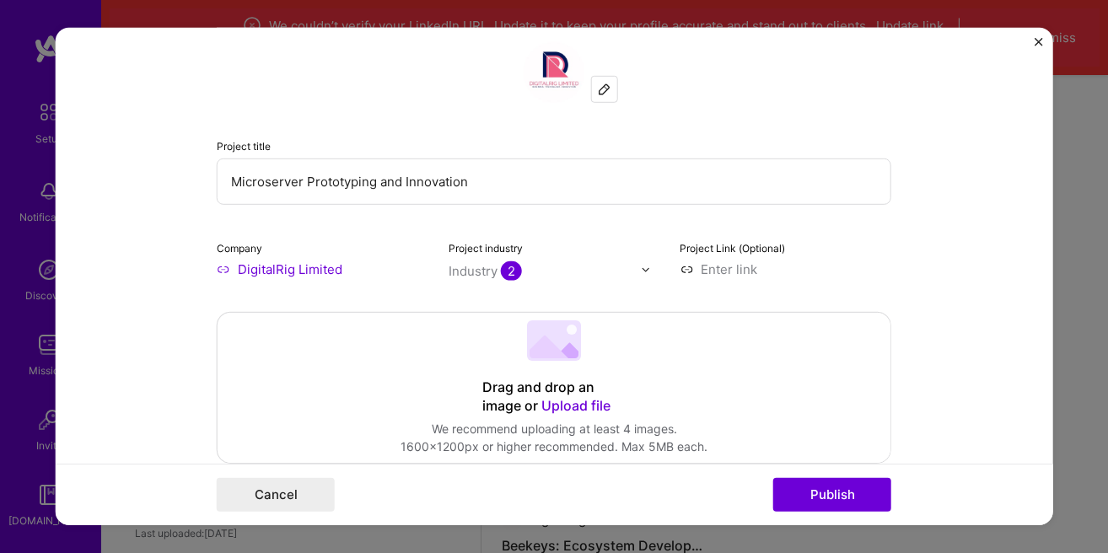
click at [405, 229] on div "Project title Microserver Prototyping and Innovation Company DigitalRig Limited…" at bounding box center [554, 160] width 675 height 236
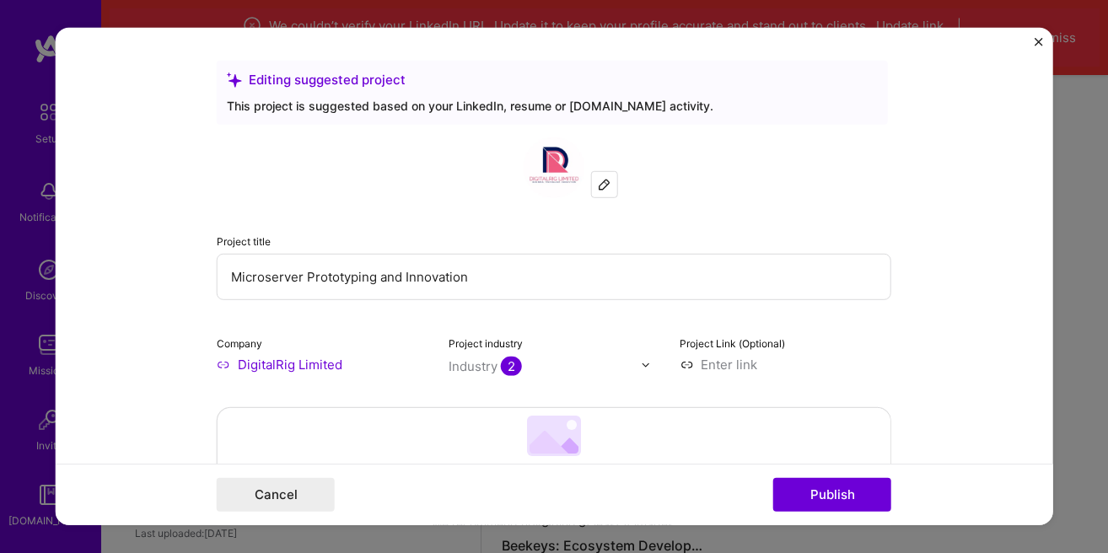
scroll to position [0, 0]
click at [222, 279] on input "Microserver Prototyping and Innovation" at bounding box center [554, 278] width 675 height 46
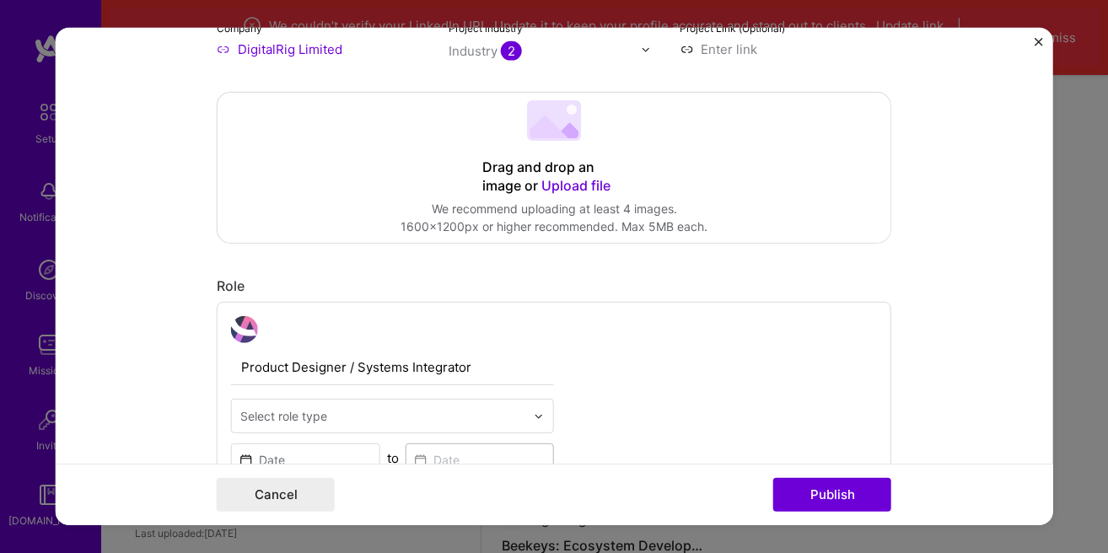
scroll to position [288, 0]
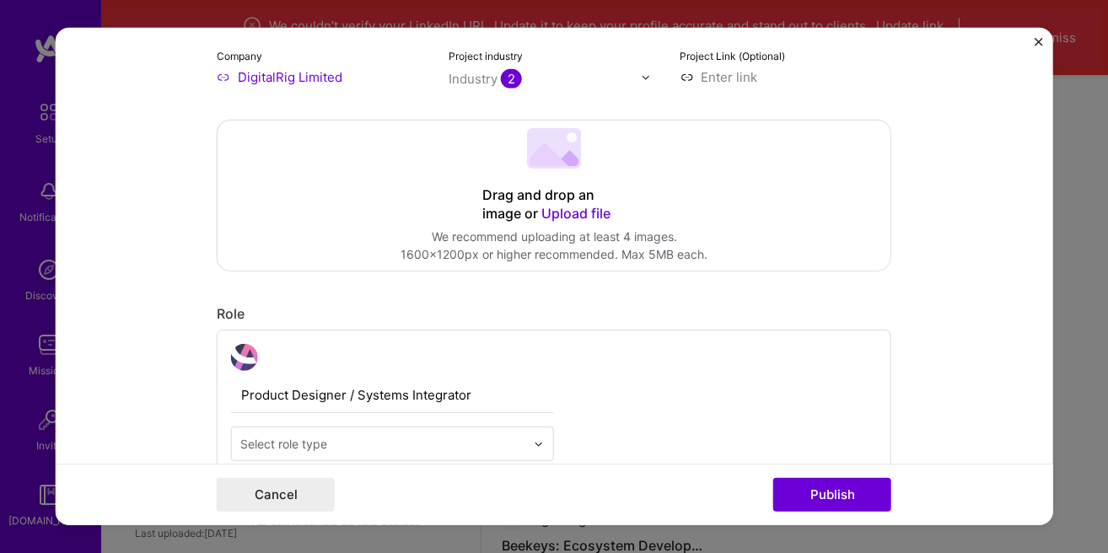
type input "BAS Box: Unified Comms Microserver Prototyping and Innovation"
click at [555, 161] on icon at bounding box center [549, 154] width 39 height 23
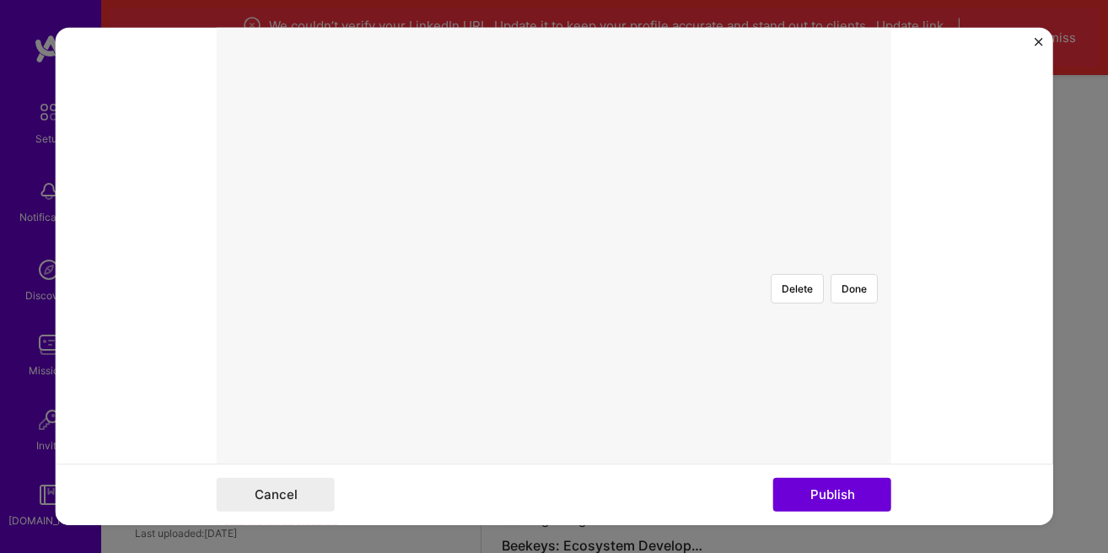
scroll to position [385, 0]
click at [573, 277] on div at bounding box center [807, 467] width 506 height 380
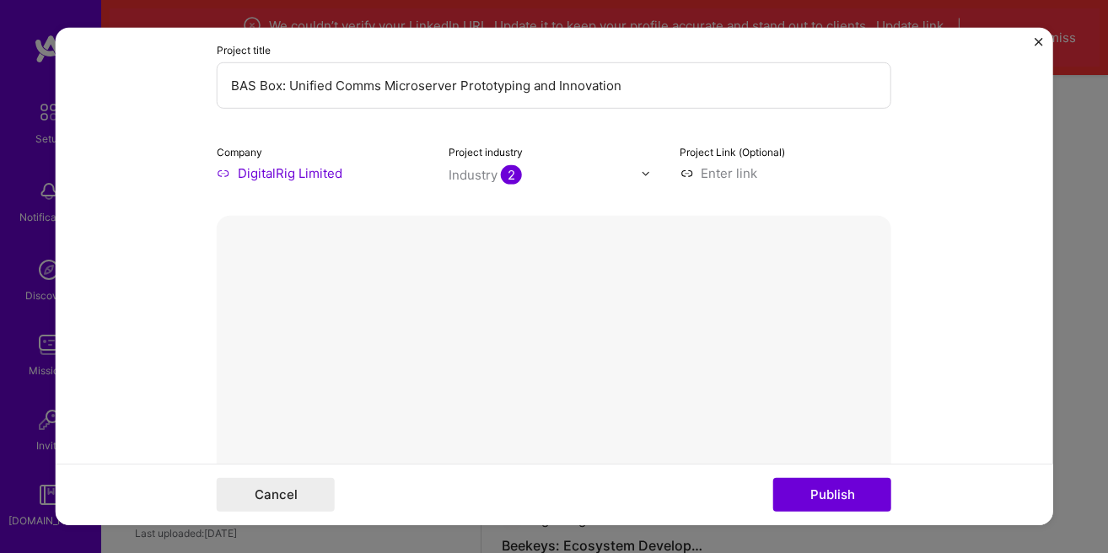
scroll to position [288, 0]
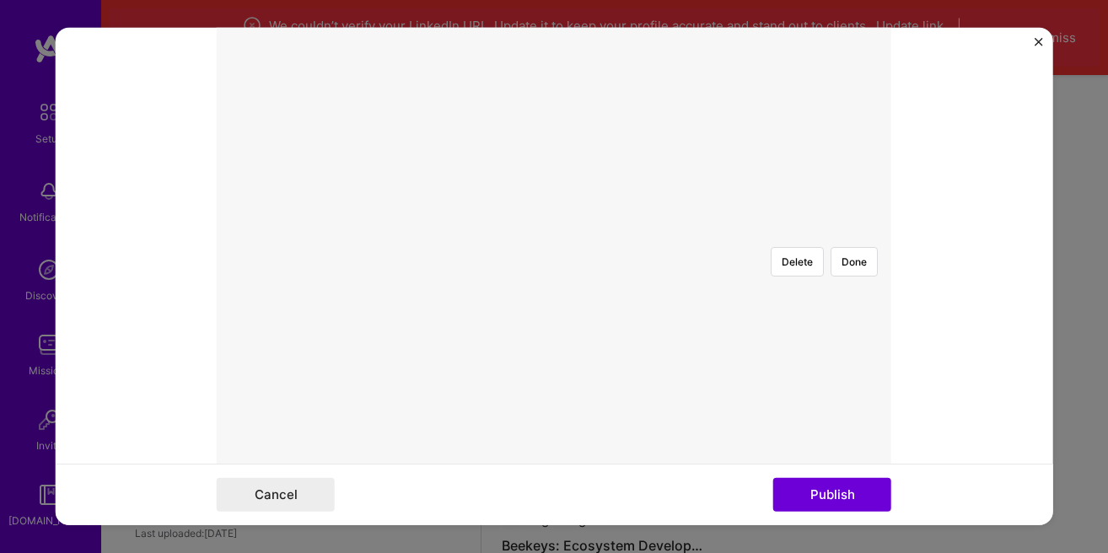
scroll to position [385, 0]
click at [813, 504] on button "Publish" at bounding box center [832, 495] width 118 height 34
click at [856, 294] on button "Done" at bounding box center [854, 309] width 47 height 30
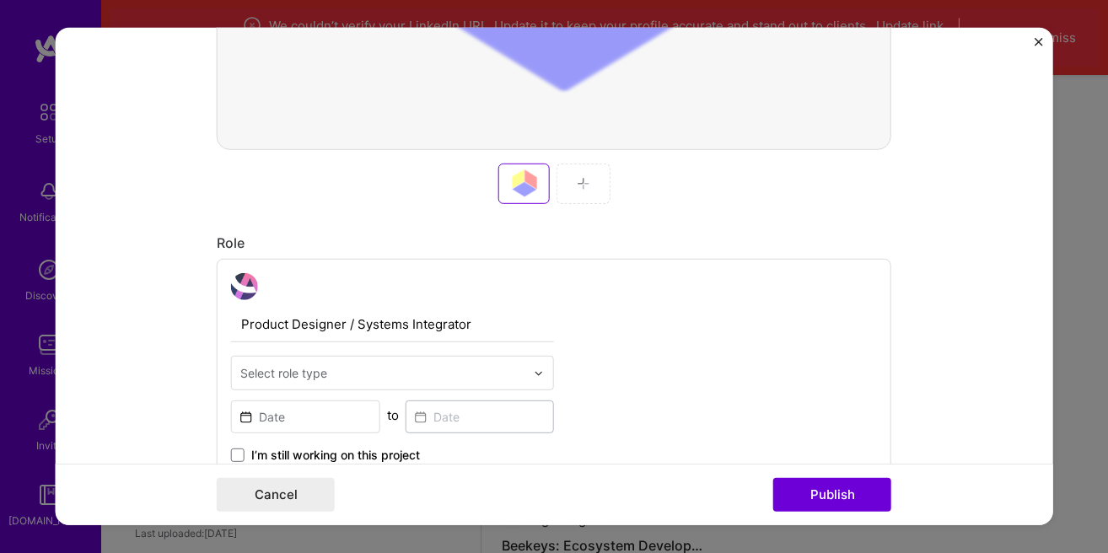
scroll to position [669, 0]
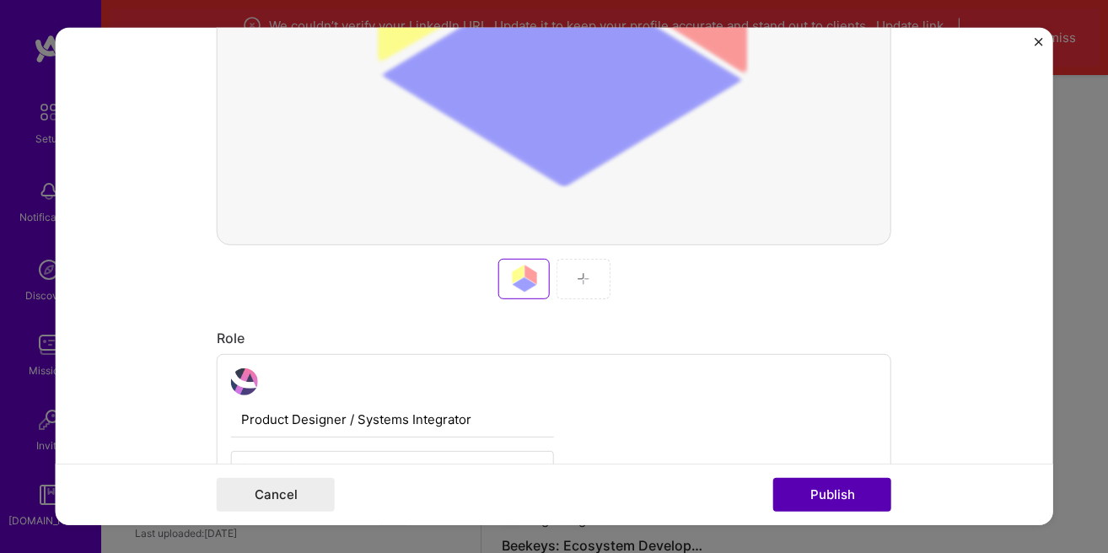
click at [827, 496] on button "Publish" at bounding box center [832, 495] width 118 height 34
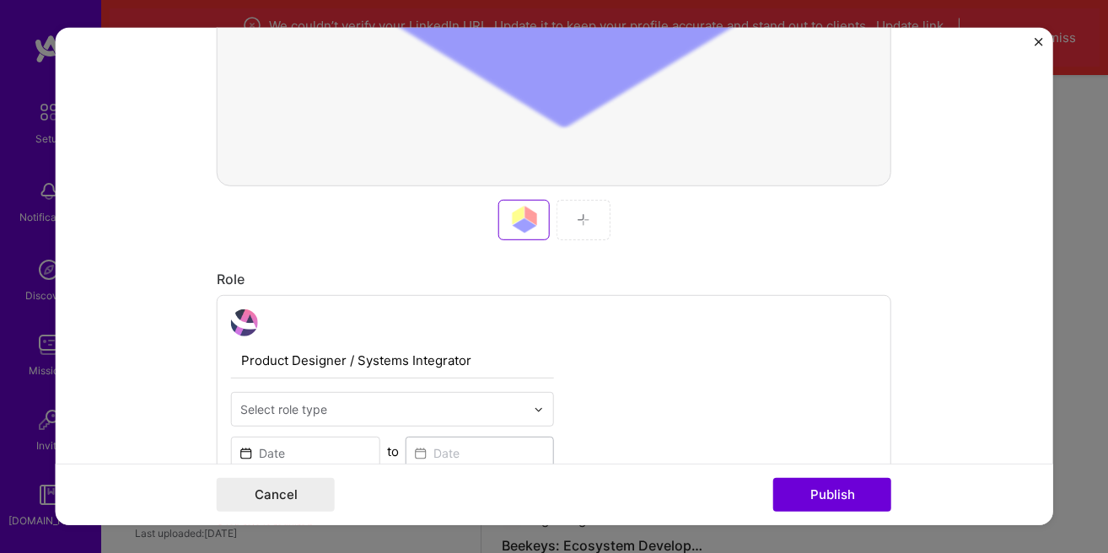
scroll to position [778, 0]
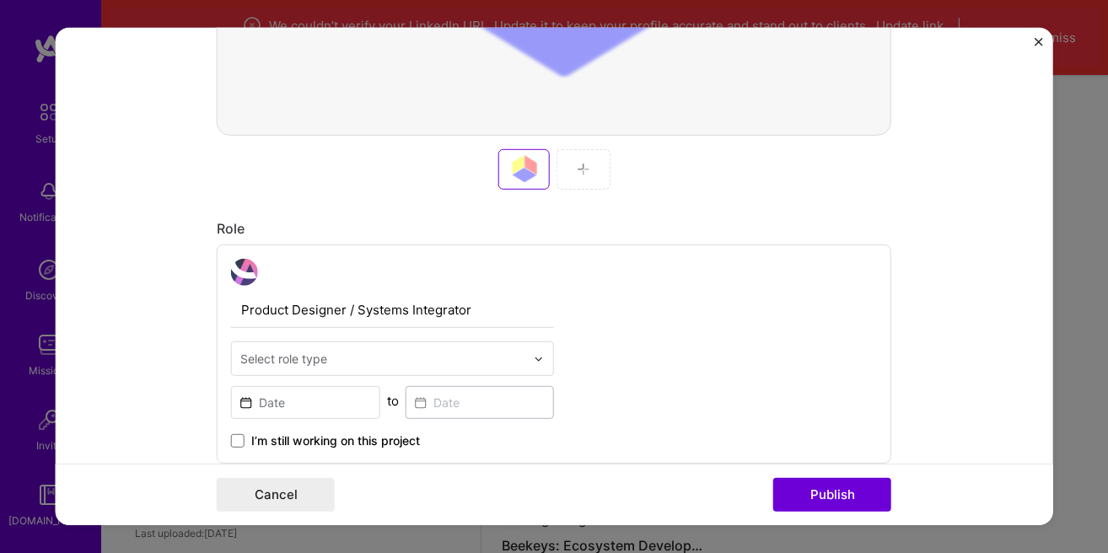
click at [591, 175] on div at bounding box center [584, 169] width 54 height 40
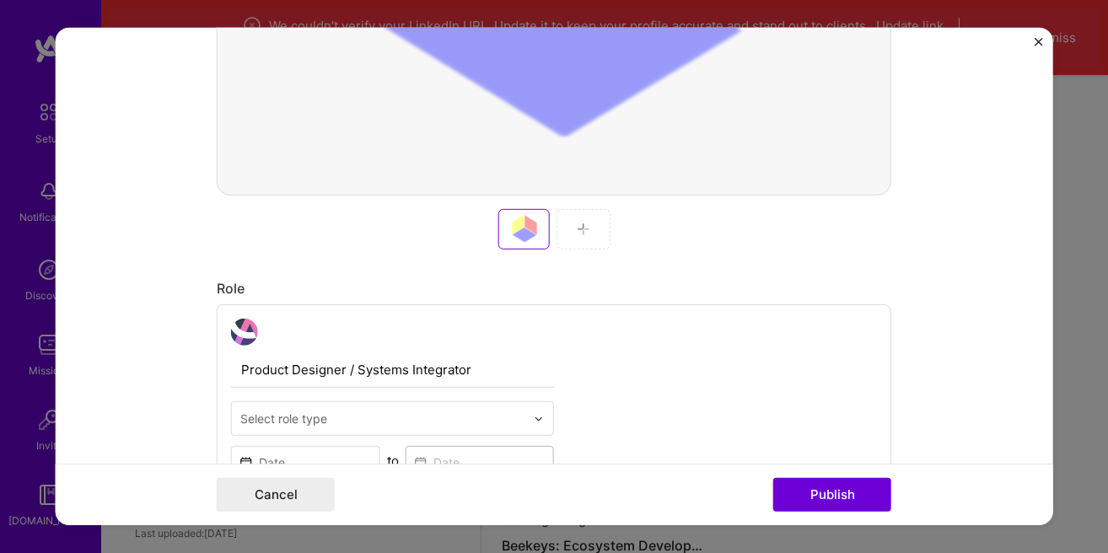
scroll to position [682, 0]
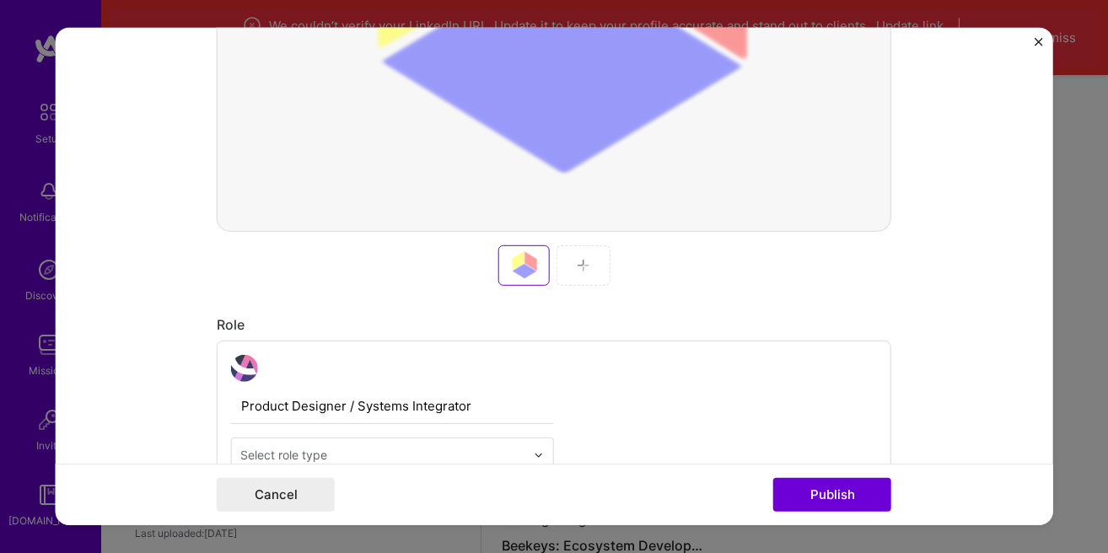
click at [579, 270] on img at bounding box center [583, 265] width 13 height 13
click at [589, 266] on img at bounding box center [583, 265] width 13 height 13
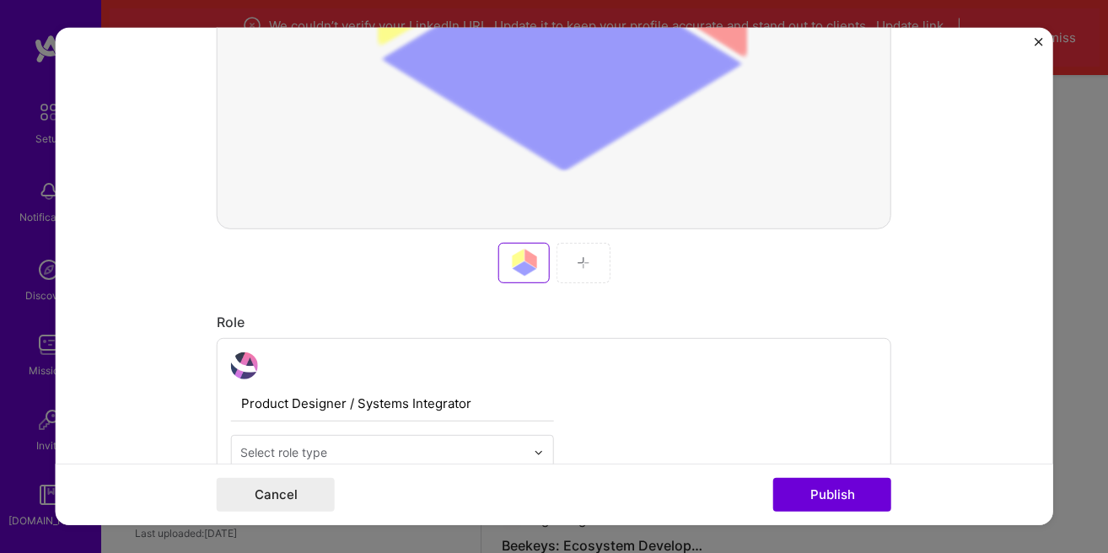
scroll to position [778, 0]
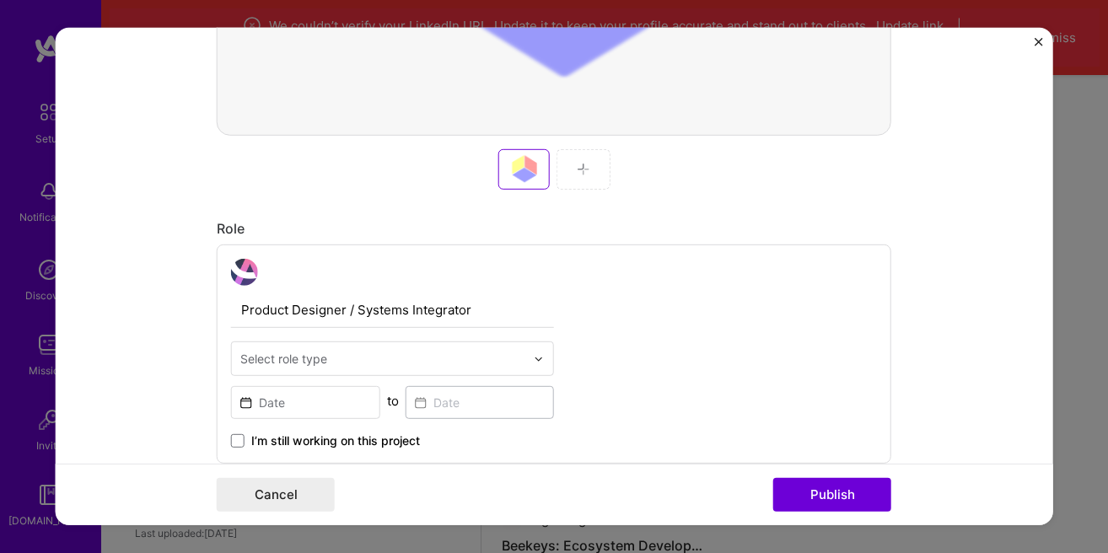
click at [575, 179] on div at bounding box center [584, 169] width 54 height 40
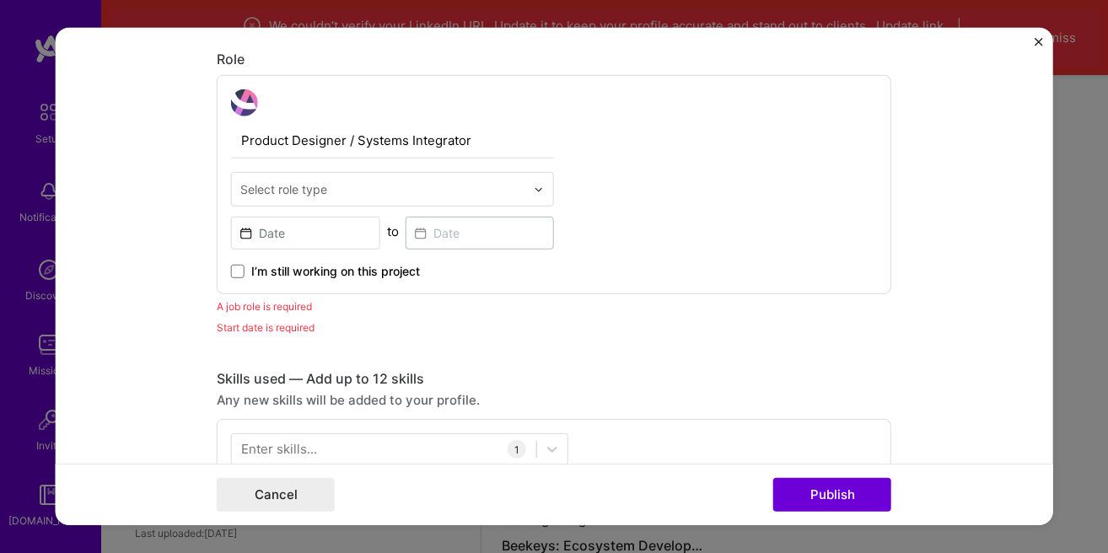
scroll to position [971, 0]
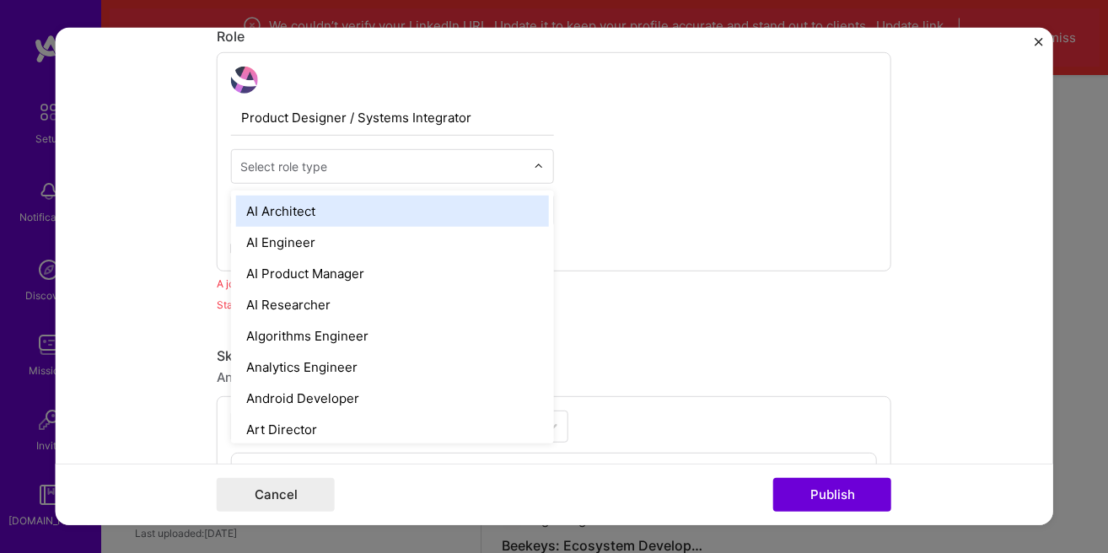
click at [452, 164] on input "text" at bounding box center [382, 167] width 285 height 18
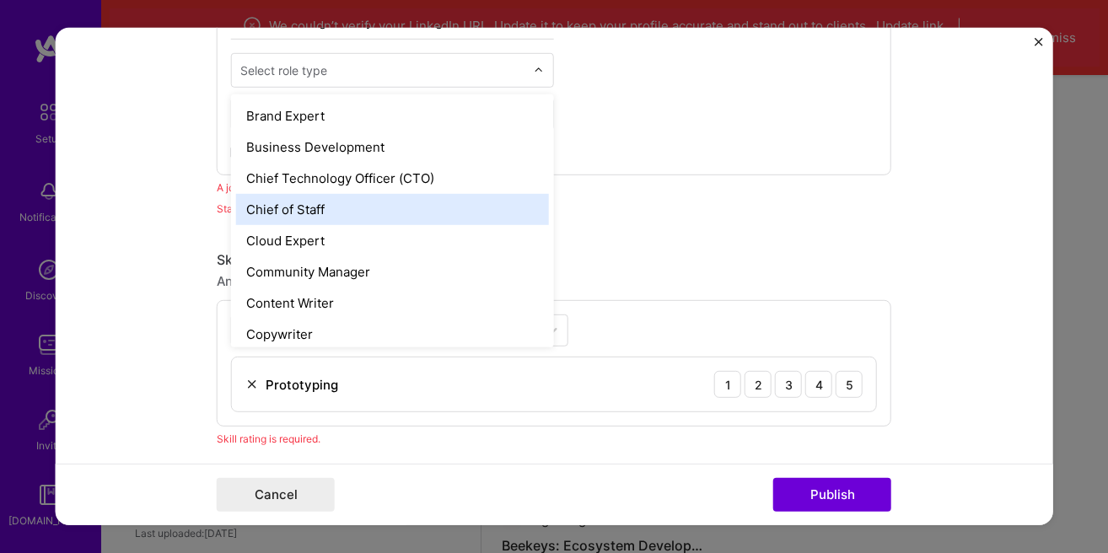
scroll to position [385, 0]
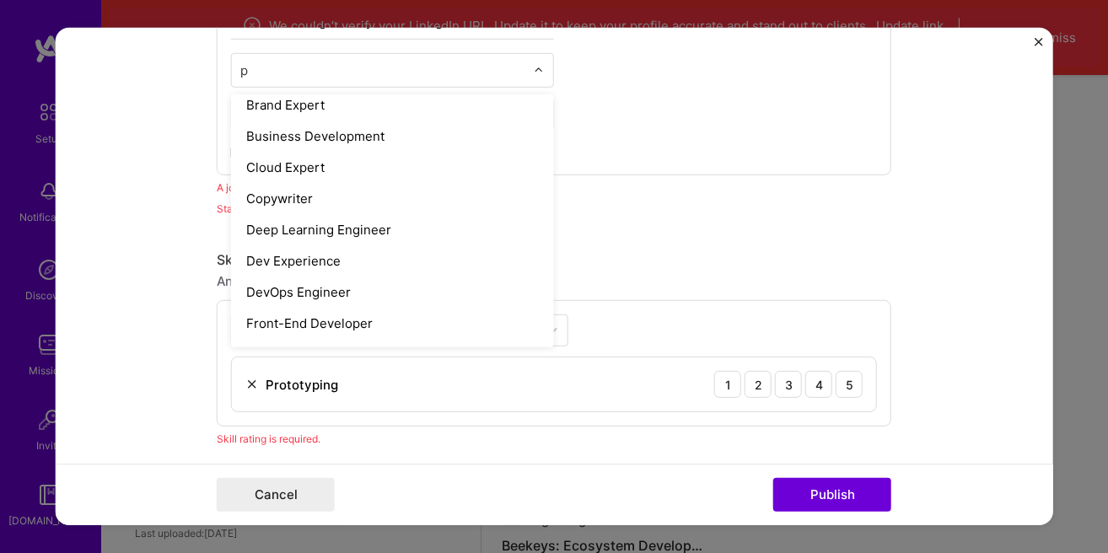
type input "pr"
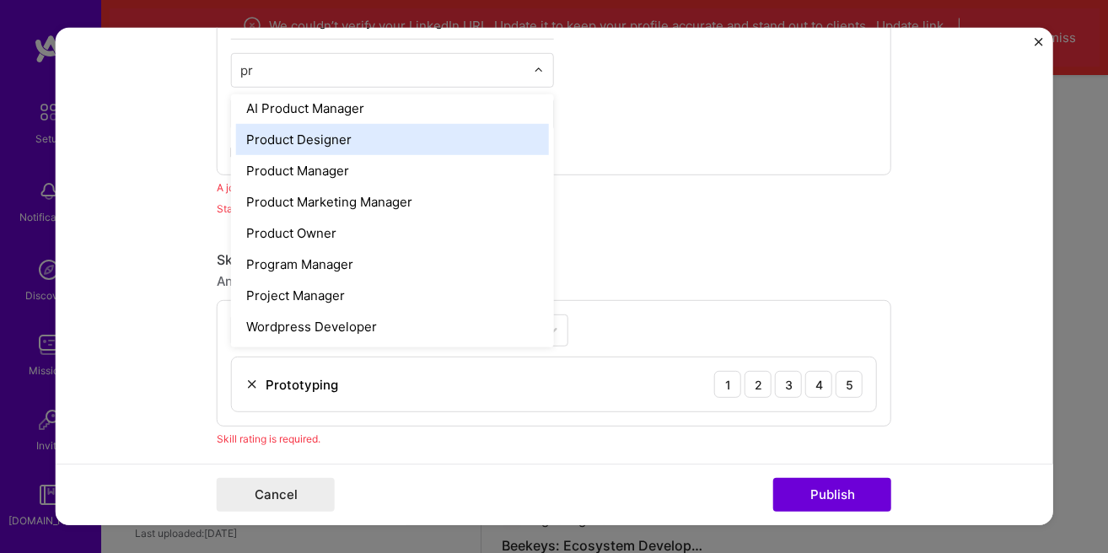
click at [361, 143] on div "Product Designer" at bounding box center [392, 139] width 313 height 31
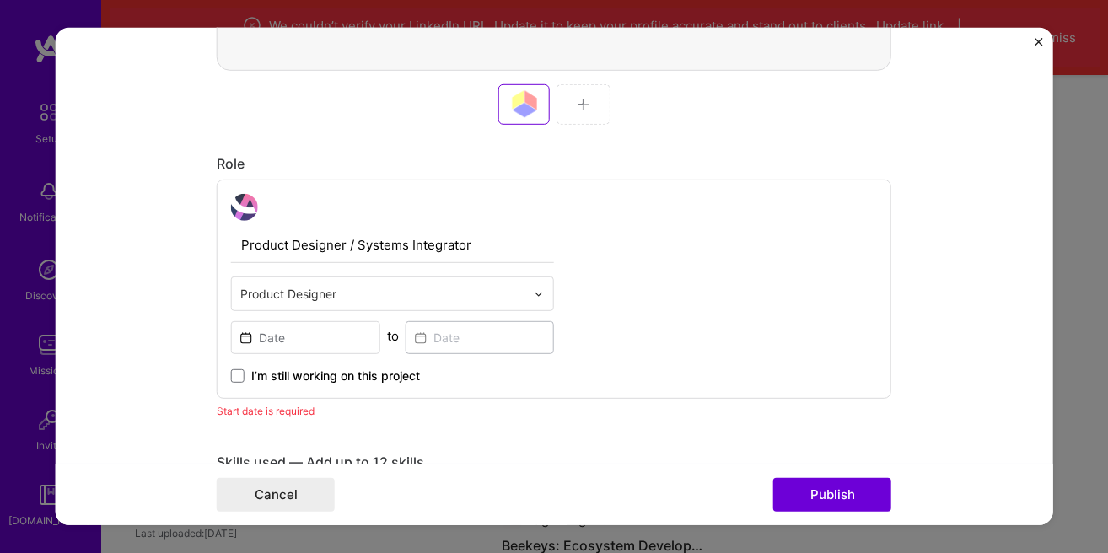
scroll to position [874, 0]
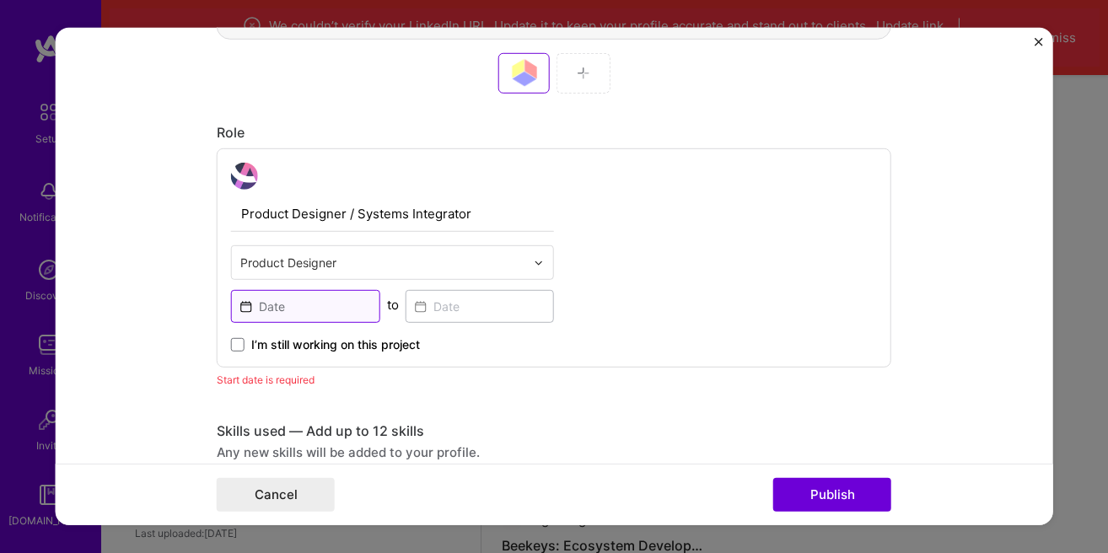
click at [347, 309] on input at bounding box center [305, 306] width 149 height 33
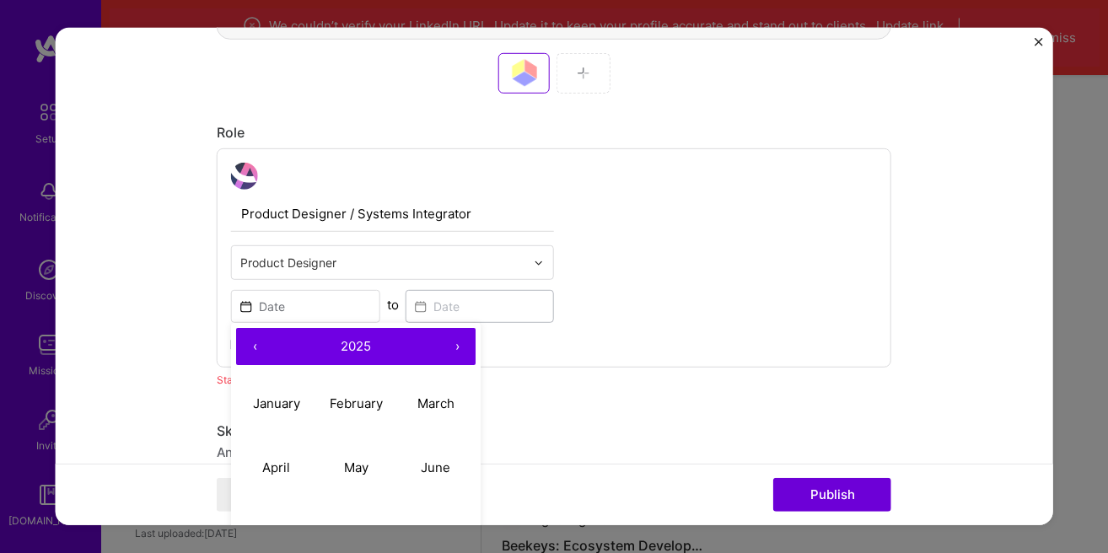
click at [249, 352] on button "‹" at bounding box center [254, 346] width 37 height 37
click at [254, 352] on button "‹" at bounding box center [254, 346] width 37 height 37
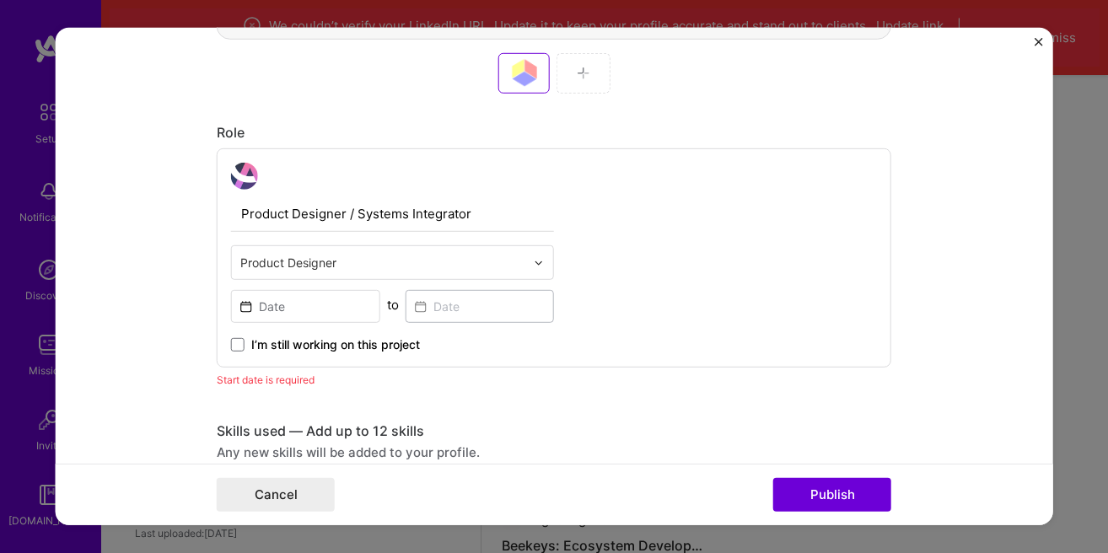
click at [564, 328] on div "Product Designer / Systems Integrator Product Designer to I’m still working on …" at bounding box center [554, 257] width 675 height 219
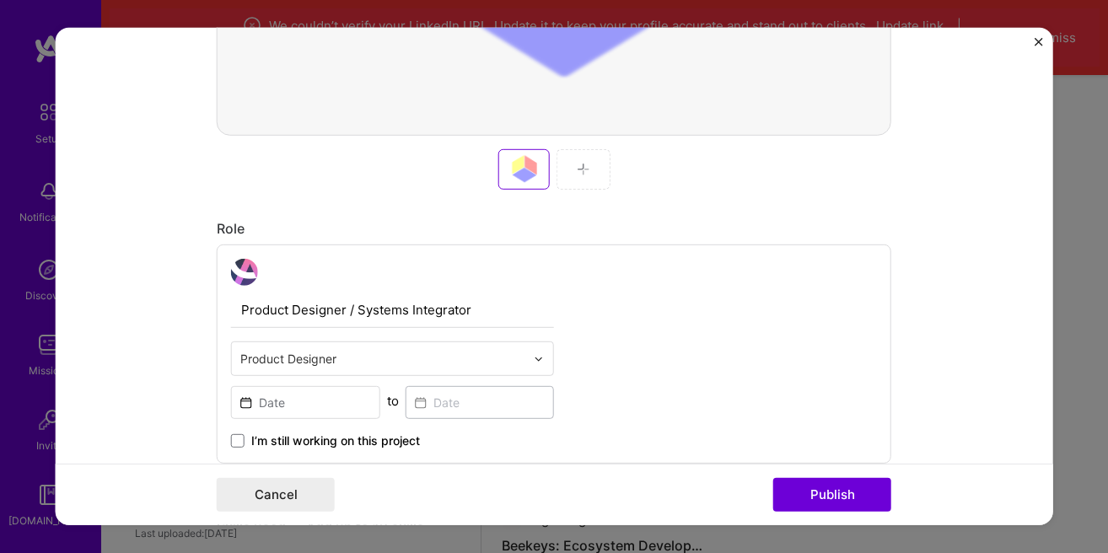
scroll to position [0, 0]
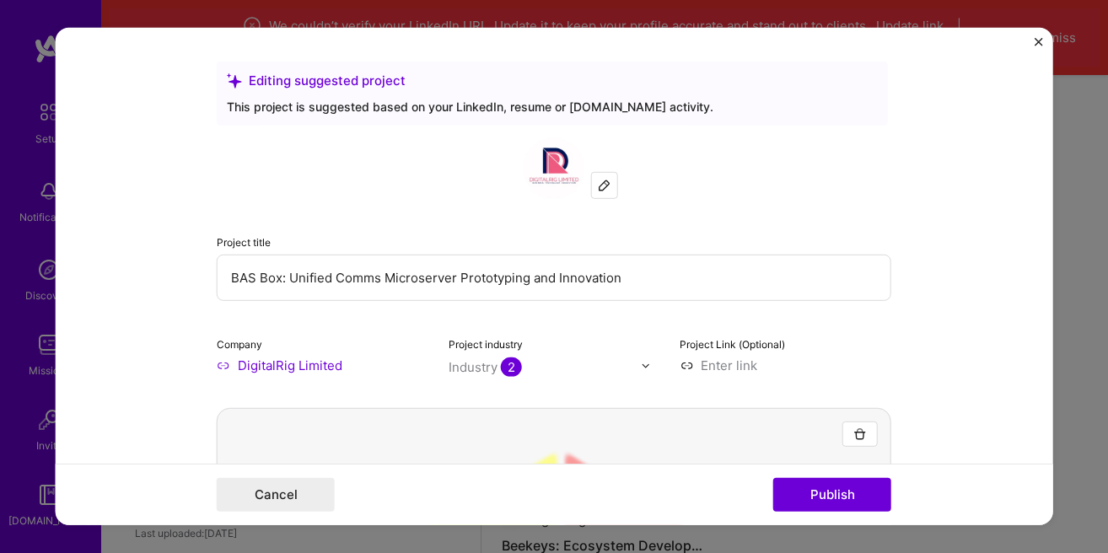
click at [1041, 43] on img "Close" at bounding box center [1038, 42] width 8 height 8
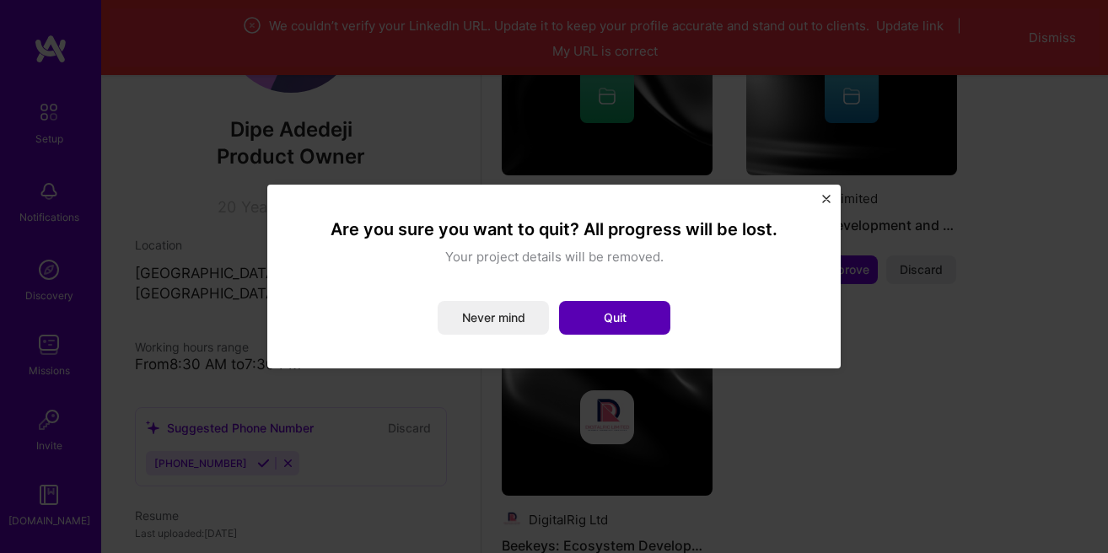
click at [607, 321] on button "Quit" at bounding box center [614, 318] width 111 height 34
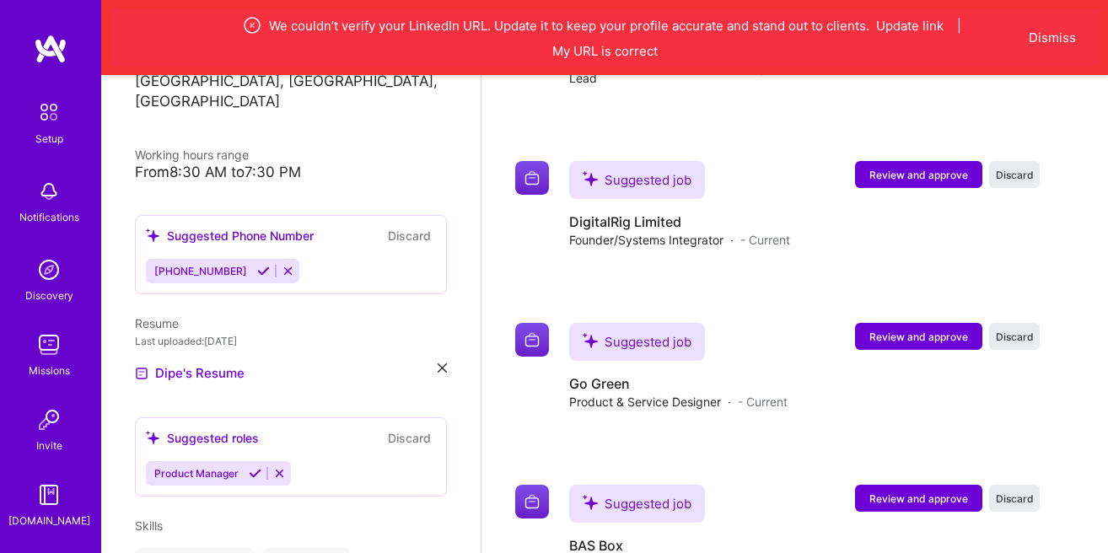
scroll to position [2019, 0]
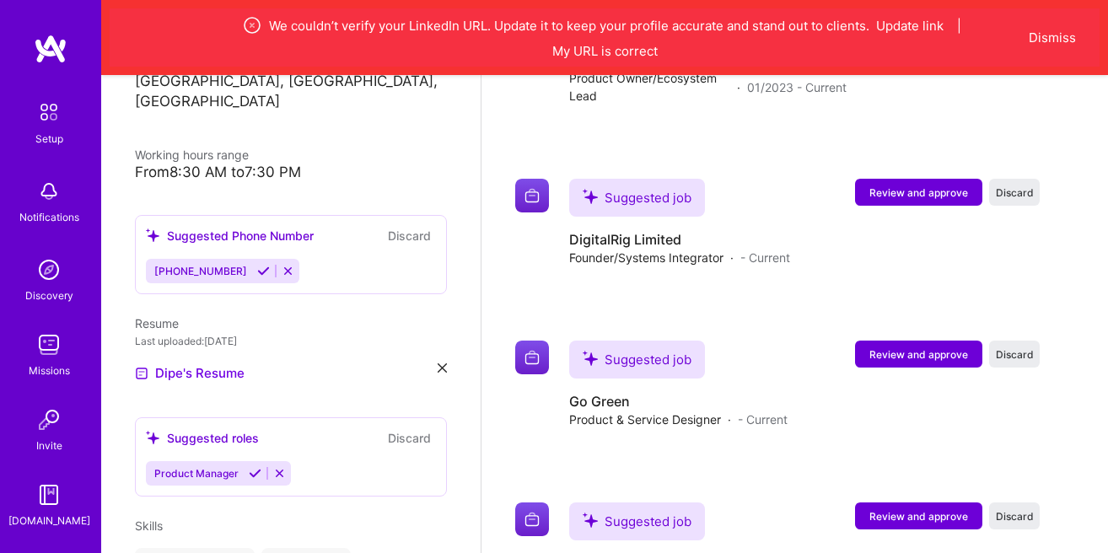
click at [50, 116] on img at bounding box center [48, 111] width 35 height 35
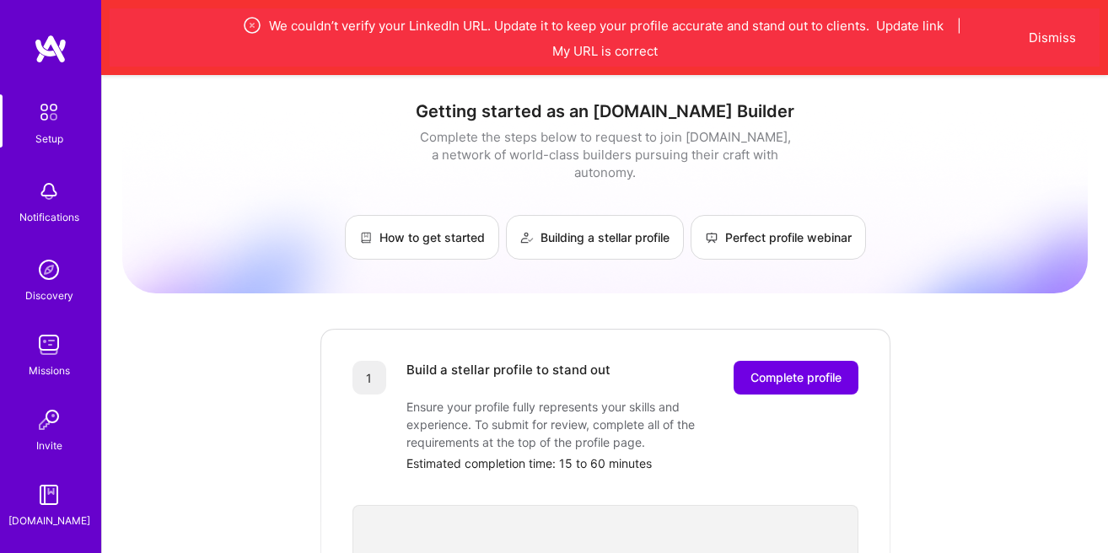
click at [50, 47] on img at bounding box center [51, 49] width 34 height 30
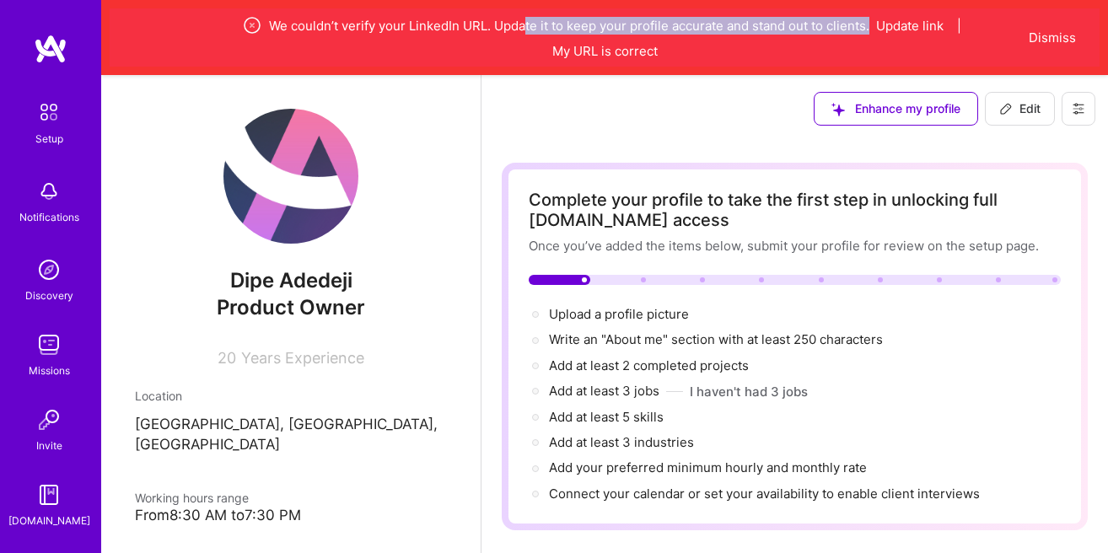
drag, startPoint x: 524, startPoint y: 29, endPoint x: 700, endPoint y: 44, distance: 176.9
click at [700, 44] on div "We couldn’t verify your LinkedIn URL. Update it to keep your profile accurate a…" at bounding box center [604, 37] width 831 height 45
click at [908, 28] on button "Update link" at bounding box center [909, 26] width 67 height 18
select select "US"
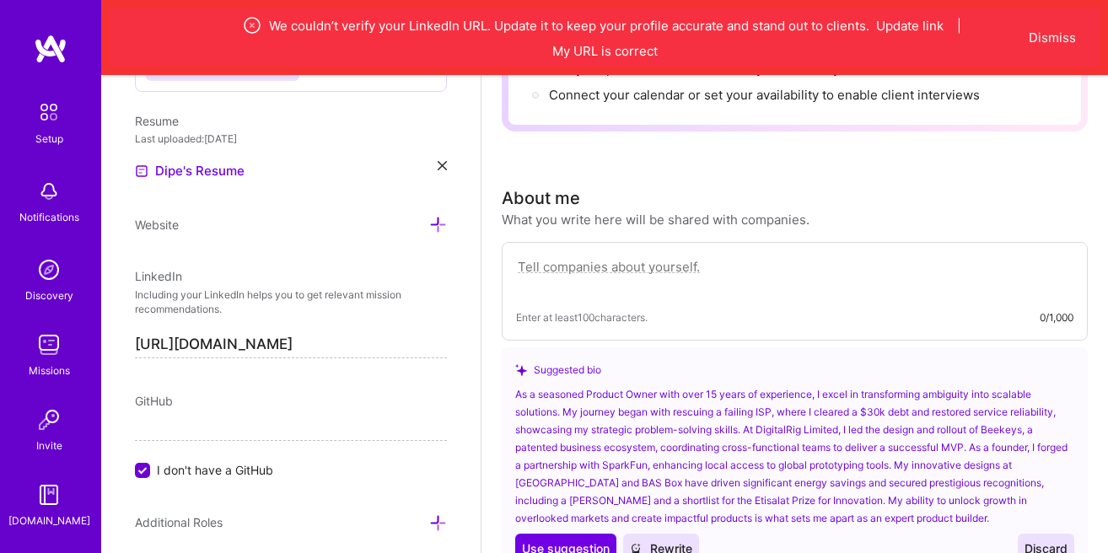
scroll to position [913, 0]
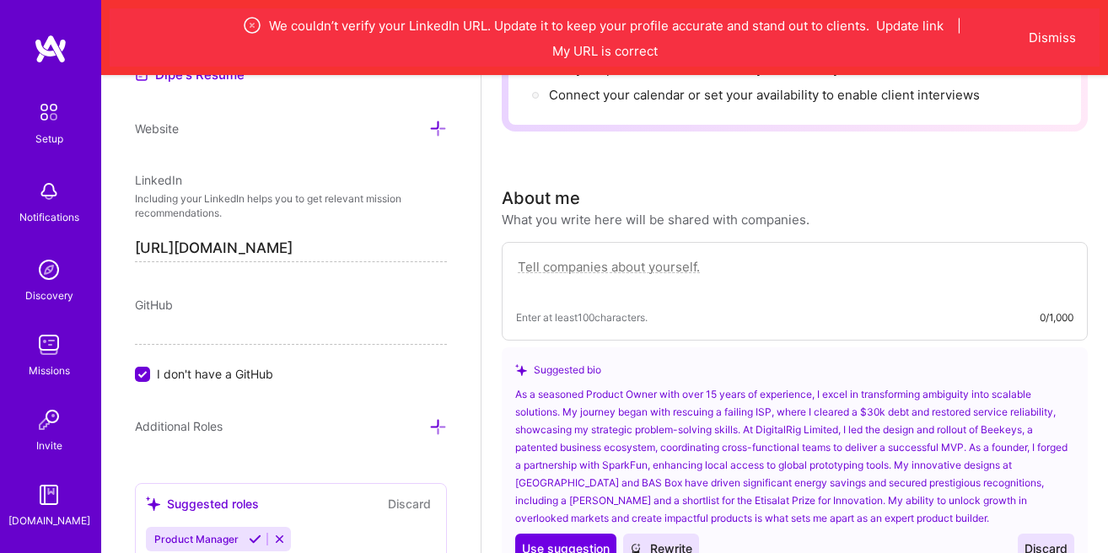
click at [368, 250] on input "https://linkedin.com/in/dipeadedeji" at bounding box center [291, 248] width 312 height 27
drag, startPoint x: 404, startPoint y: 248, endPoint x: 104, endPoint y: 247, distance: 300.2
click at [135, 248] on input "https://linkedin.com/in/dipeadedeji" at bounding box center [291, 248] width 312 height 27
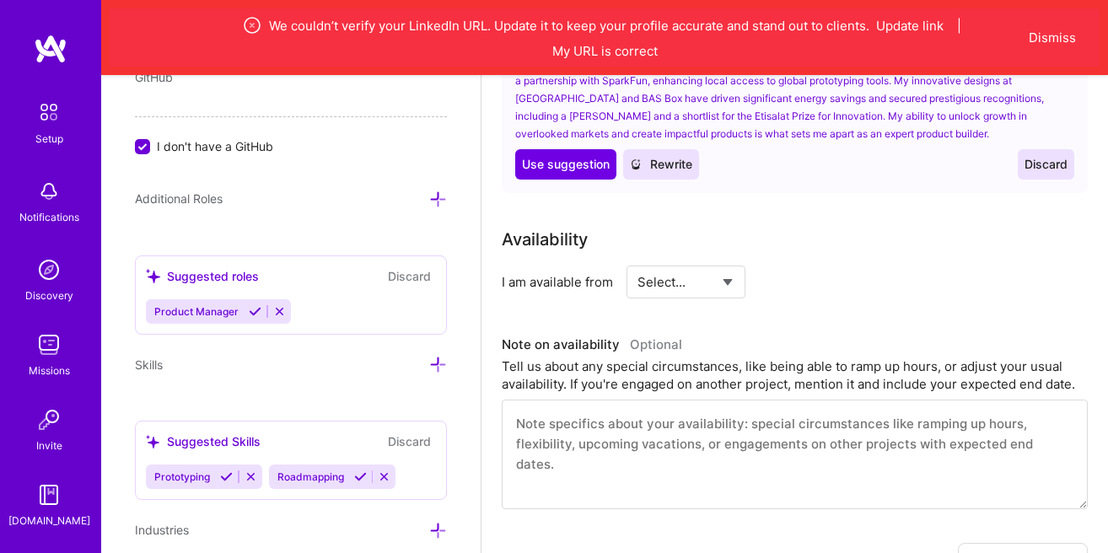
scroll to position [942, 0]
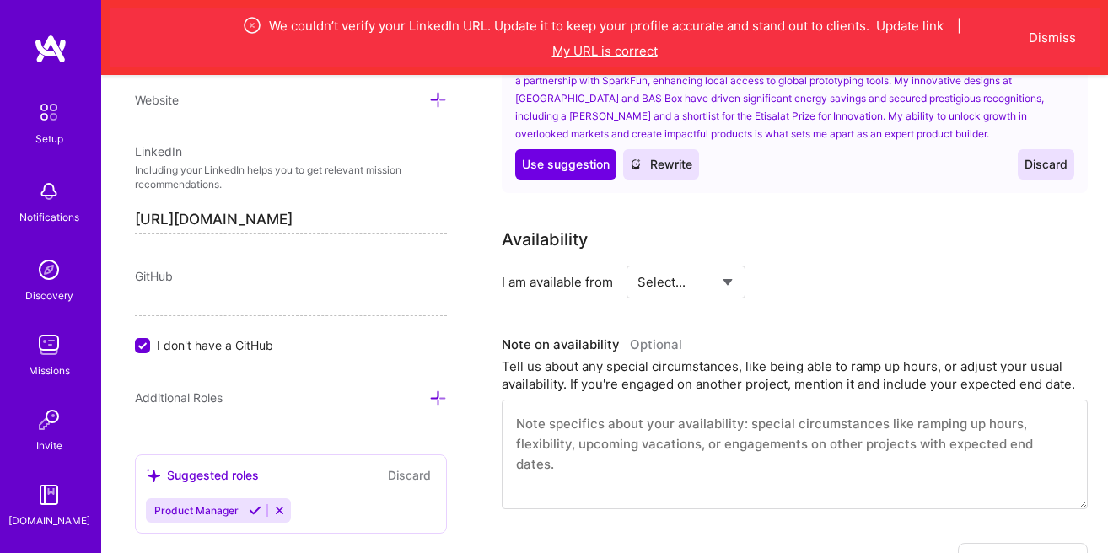
click at [584, 47] on button "My URL is correct" at bounding box center [604, 51] width 105 height 18
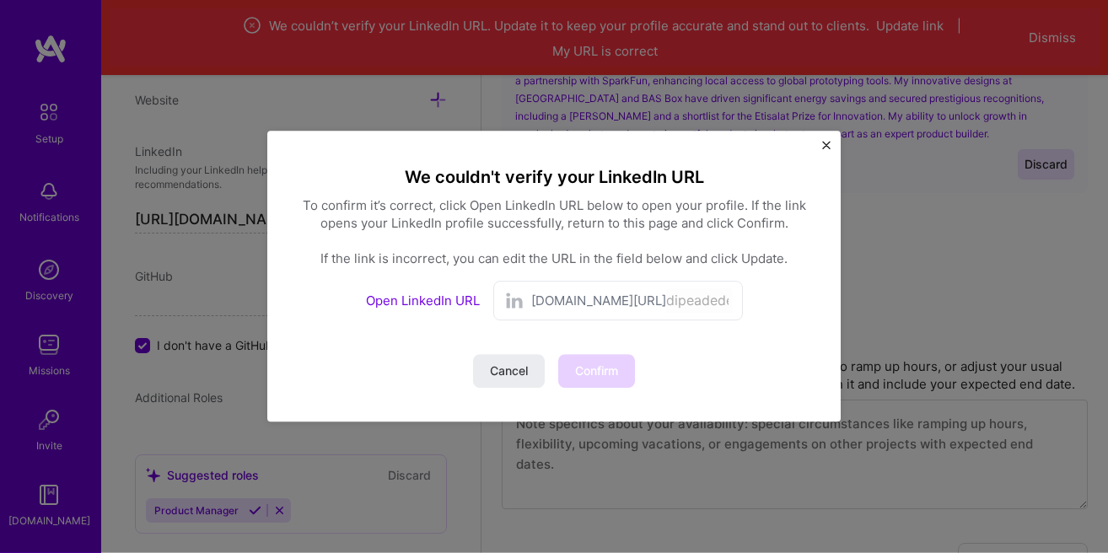
click at [551, 296] on span "linkedin.com/in/" at bounding box center [598, 302] width 135 height 18
click at [552, 299] on span "linkedin.com/in/" at bounding box center [598, 302] width 135 height 18
click at [552, 302] on span "linkedin.com/in/" at bounding box center [598, 302] width 135 height 18
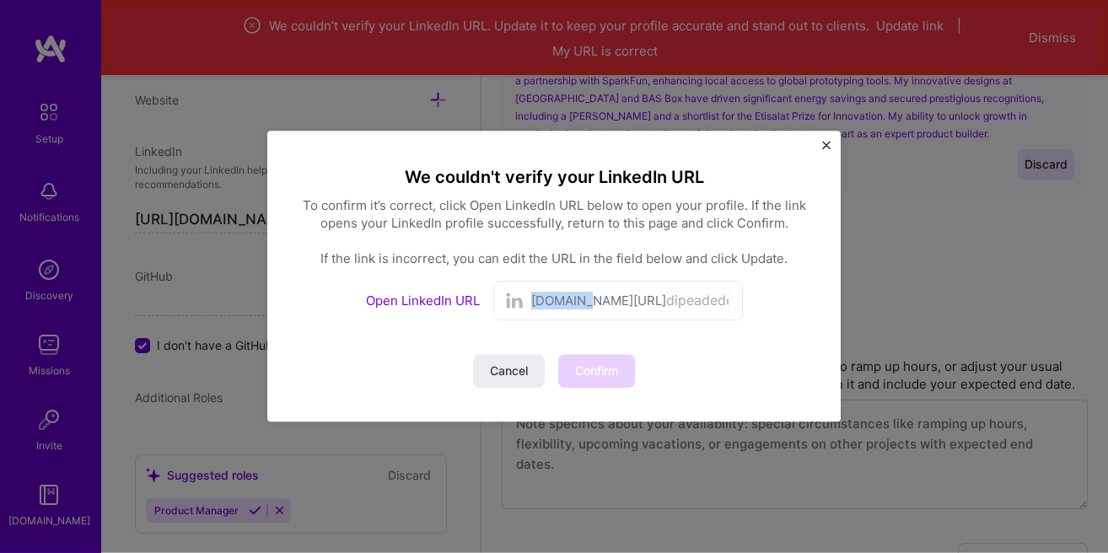
click at [552, 302] on span "linkedin.com/in/" at bounding box center [598, 302] width 135 height 18
click at [821, 145] on div "We couldn't verify your LinkedIn URL To confirm it’s correct, click Open Linked…" at bounding box center [553, 277] width 573 height 291
click at [827, 145] on img "Close" at bounding box center [826, 146] width 8 height 8
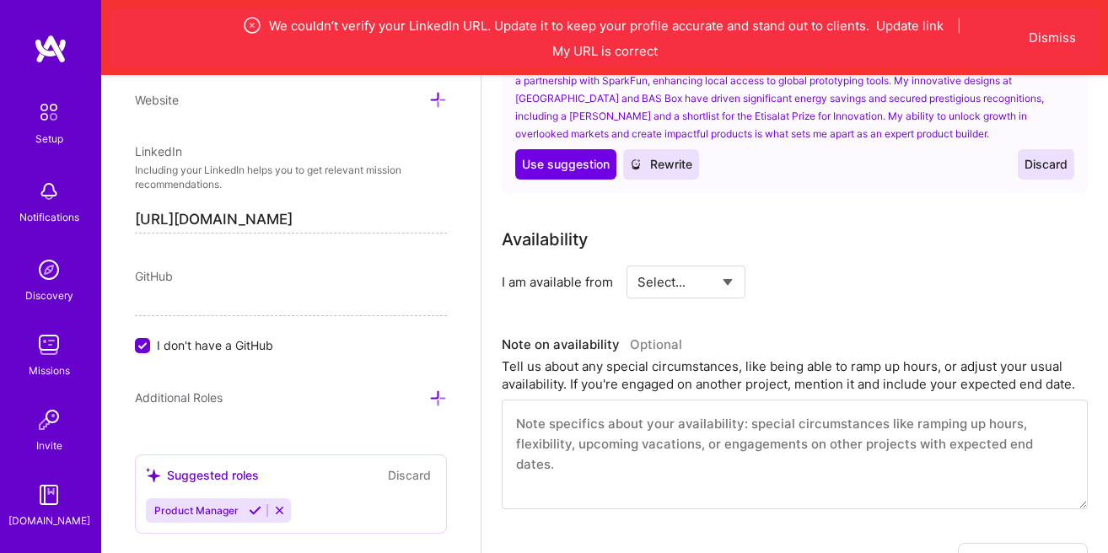
click at [345, 211] on input "https://linkedin.com/in/dipeadedeji" at bounding box center [291, 220] width 312 height 27
click at [368, 222] on input "https://linkedin.com/in/dipeadedeji" at bounding box center [291, 220] width 312 height 27
click at [212, 230] on input "https://linkedin.com/in/dipeadedeji" at bounding box center [291, 220] width 312 height 27
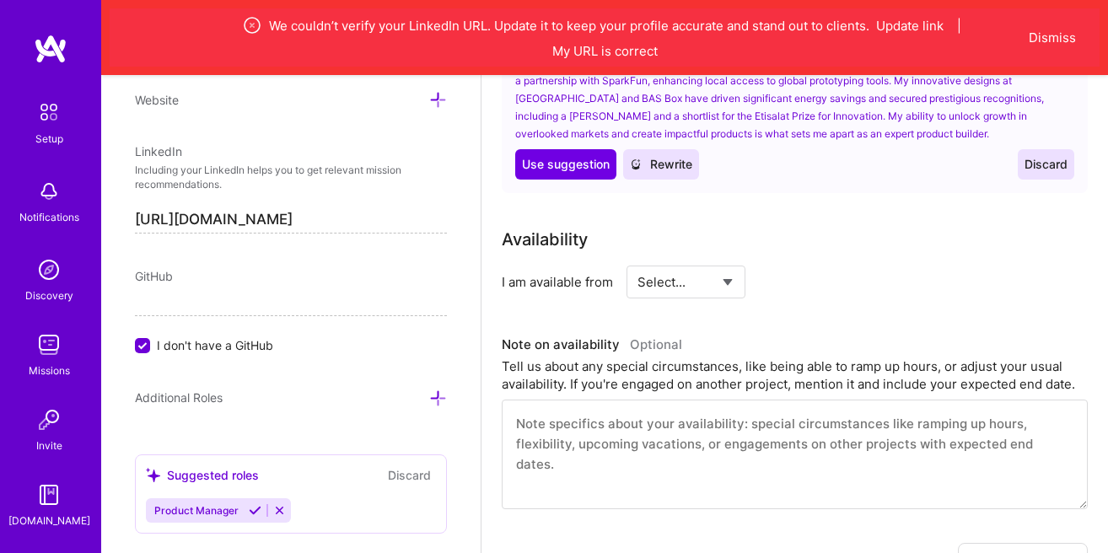
click at [212, 230] on input "https://linkedin.com/in/dipeadedeji" at bounding box center [291, 220] width 312 height 27
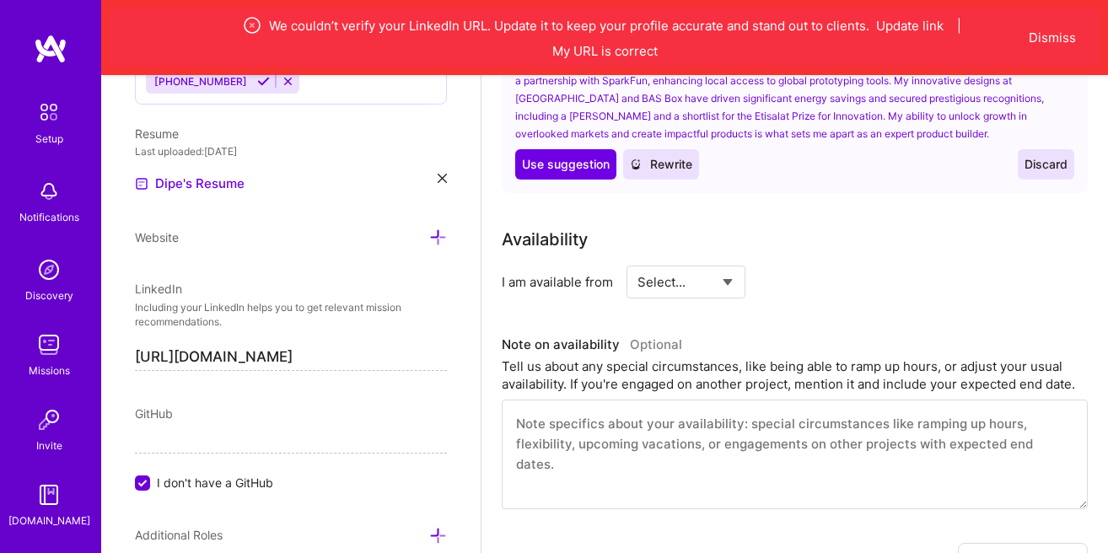
scroll to position [750, 0]
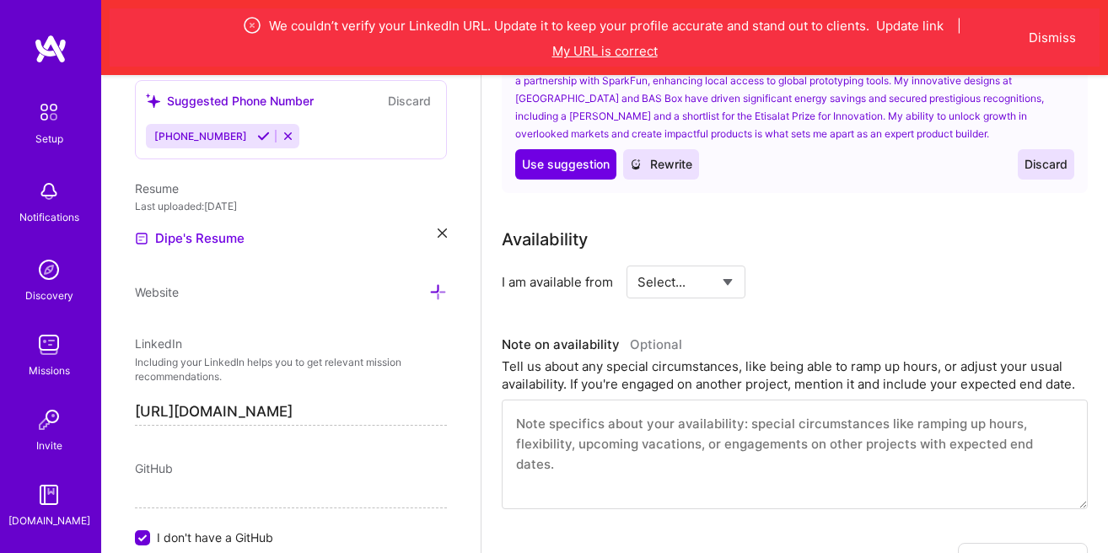
click at [622, 52] on button "My URL is correct" at bounding box center [604, 51] width 105 height 18
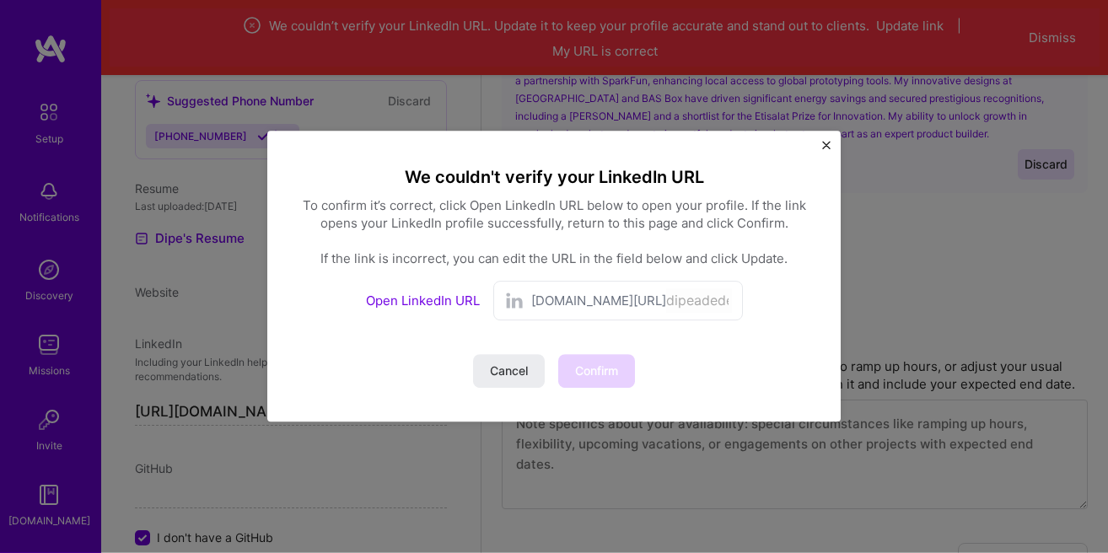
click at [598, 298] on span "linkedin.com/in/" at bounding box center [598, 302] width 135 height 18
drag, startPoint x: 597, startPoint y: 298, endPoint x: 578, endPoint y: 305, distance: 20.0
click at [579, 305] on span "linkedin.com/in/" at bounding box center [598, 302] width 135 height 18
drag, startPoint x: 586, startPoint y: 295, endPoint x: 594, endPoint y: 300, distance: 9.8
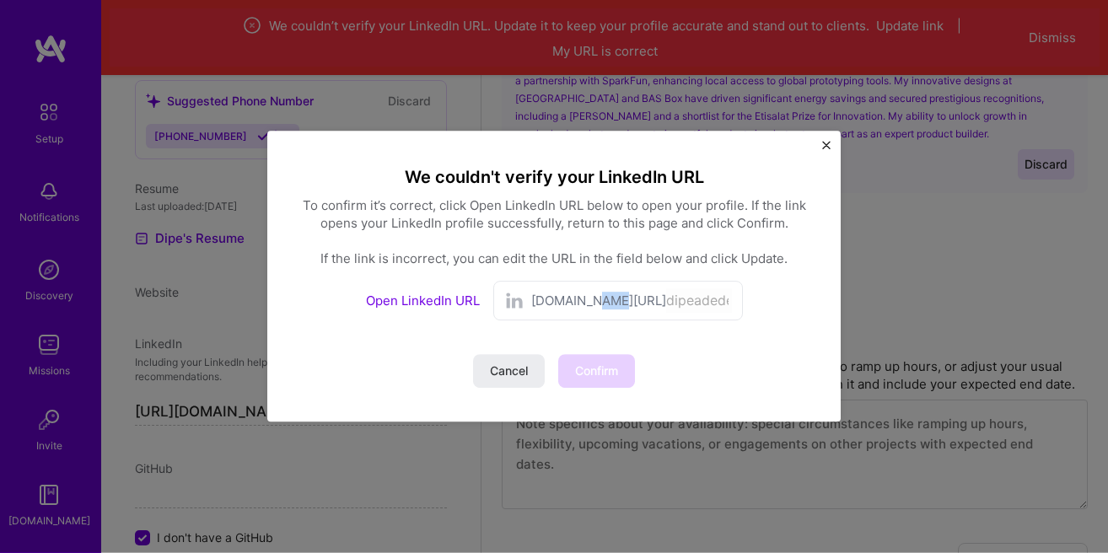
click at [587, 296] on span "linkedin.com/in/" at bounding box center [598, 302] width 135 height 18
click at [599, 304] on span "linkedin.com/in/" at bounding box center [598, 302] width 135 height 18
click at [510, 378] on span "Cancel" at bounding box center [509, 371] width 38 height 17
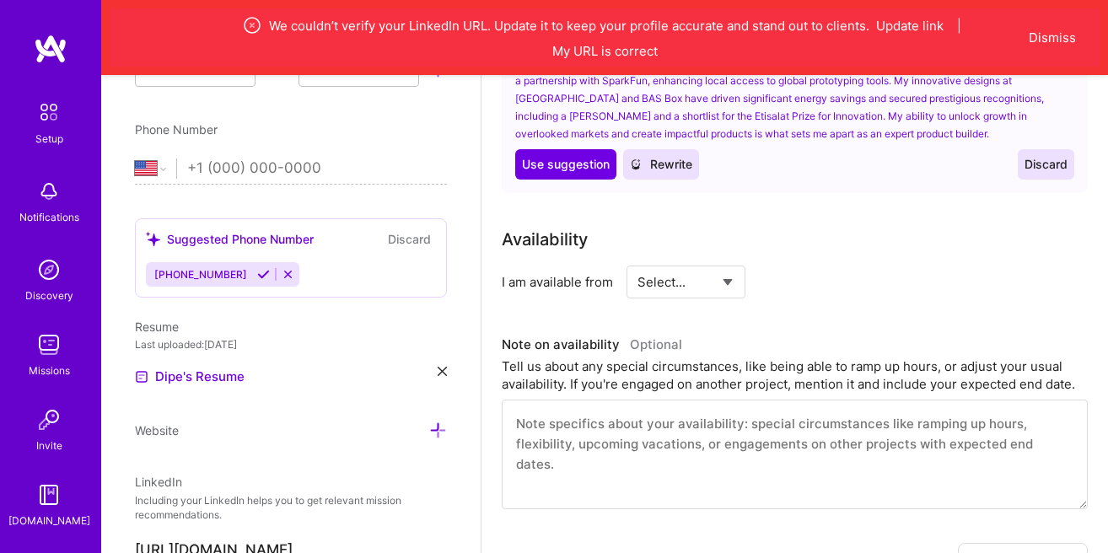
scroll to position [557, 0]
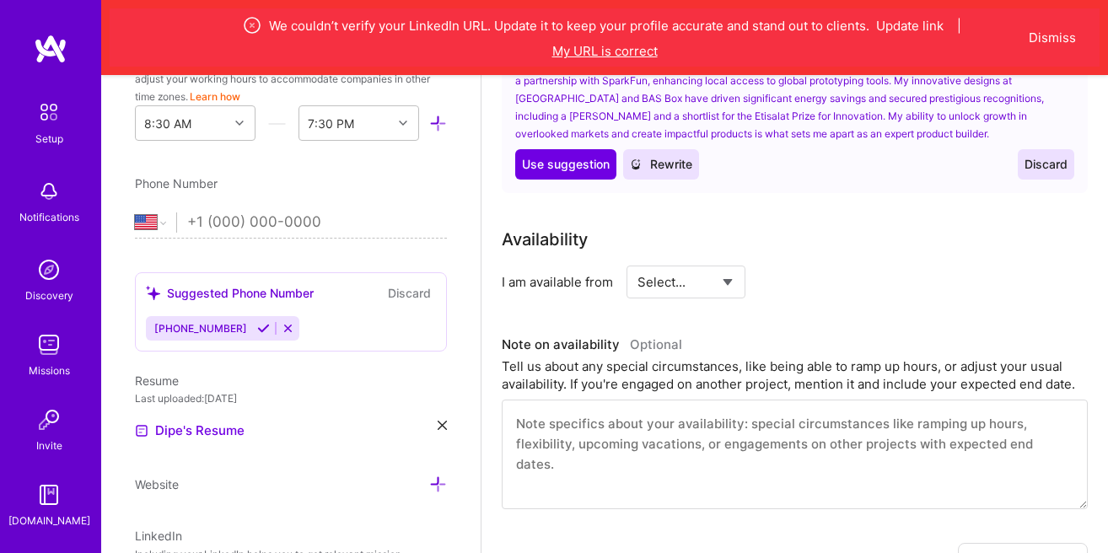
click at [584, 54] on button "My URL is correct" at bounding box center [604, 51] width 105 height 18
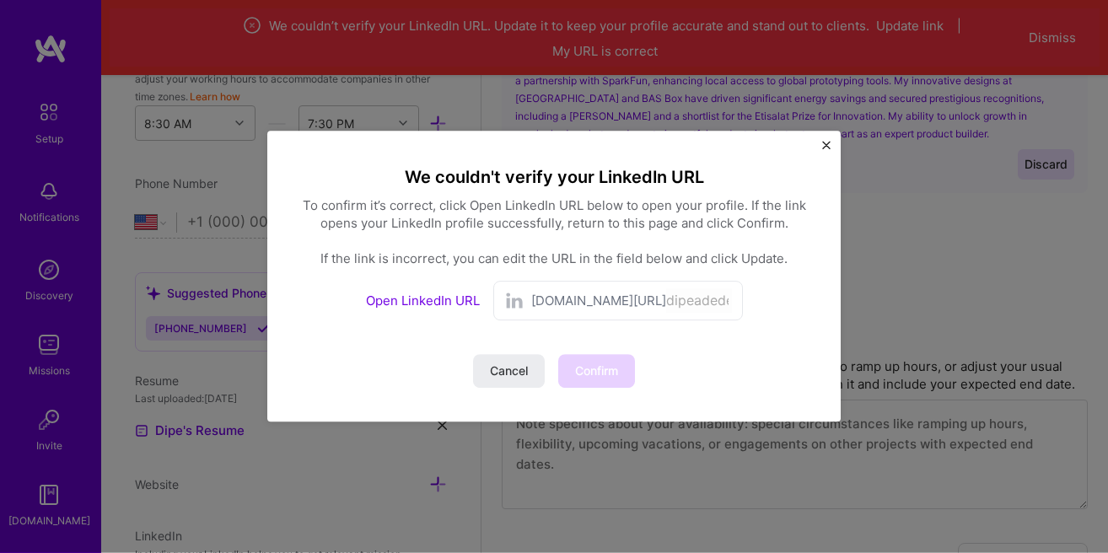
click at [569, 297] on span "linkedin.com/in/" at bounding box center [598, 302] width 135 height 18
drag, startPoint x: 580, startPoint y: 302, endPoint x: 608, endPoint y: 302, distance: 27.8
click at [599, 302] on span "linkedin.com/in/" at bounding box center [598, 302] width 135 height 18
click at [611, 302] on span "linkedin.com/in/" at bounding box center [598, 302] width 135 height 18
click at [596, 290] on div "linkedin.com/in/ dipeadedeji" at bounding box center [631, 301] width 201 height 24
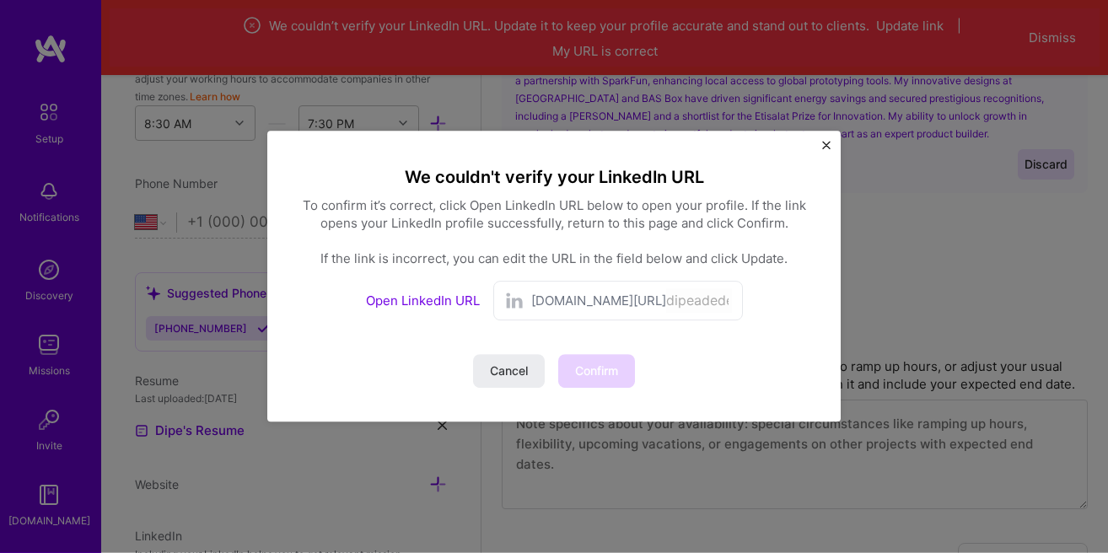
click at [596, 301] on span "linkedin.com/in/" at bounding box center [598, 302] width 135 height 18
click at [452, 302] on link "Open LinkedIn URL" at bounding box center [423, 301] width 114 height 16
click at [824, 147] on img "Close" at bounding box center [826, 146] width 8 height 8
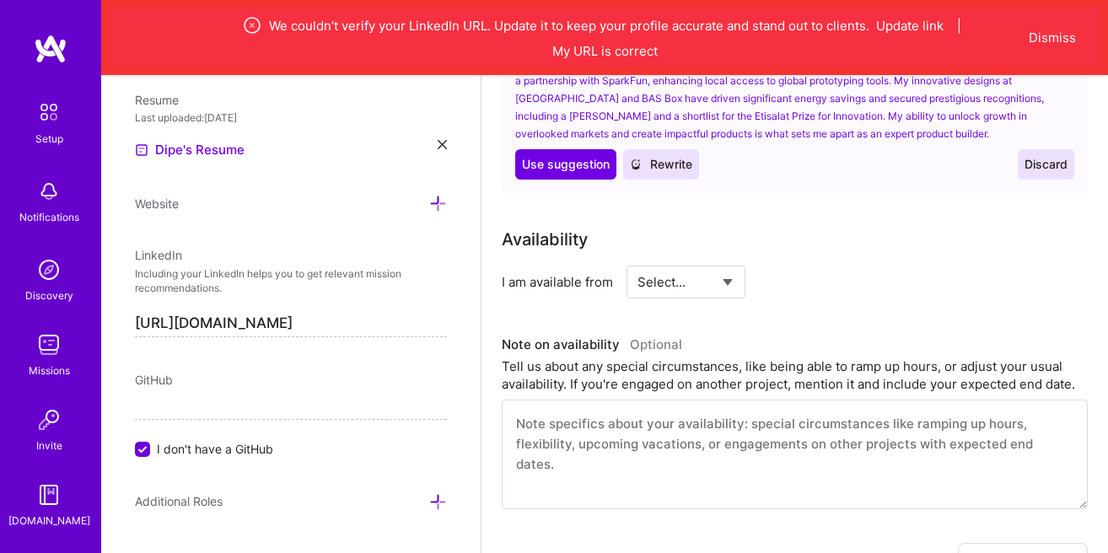
scroll to position [846, 0]
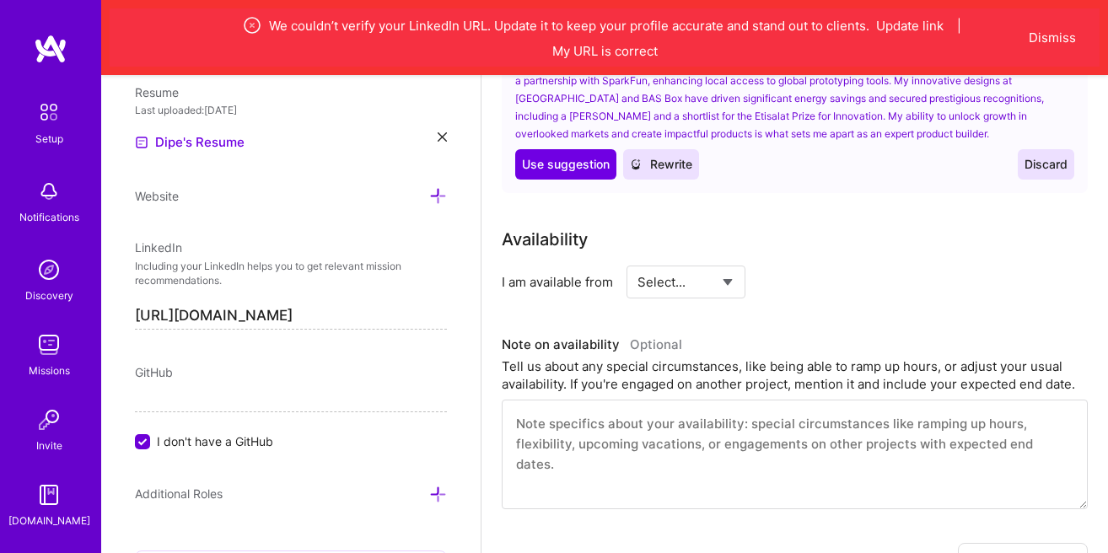
click at [286, 320] on input "https://linkedin.com/in/dipeadedeji" at bounding box center [291, 316] width 312 height 27
paste input "www.linkedin.com/in/dipe-"
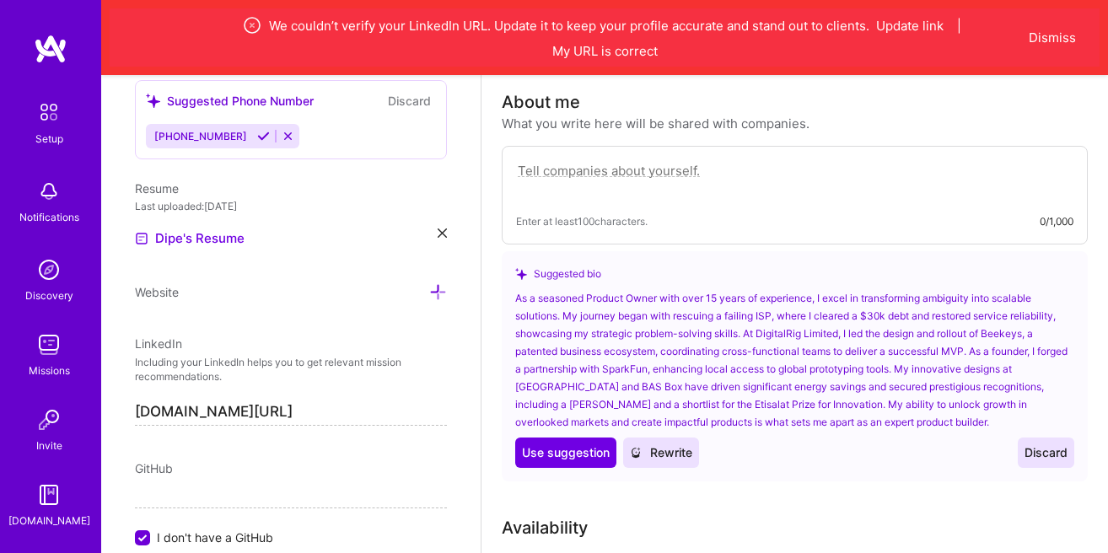
scroll to position [653, 0]
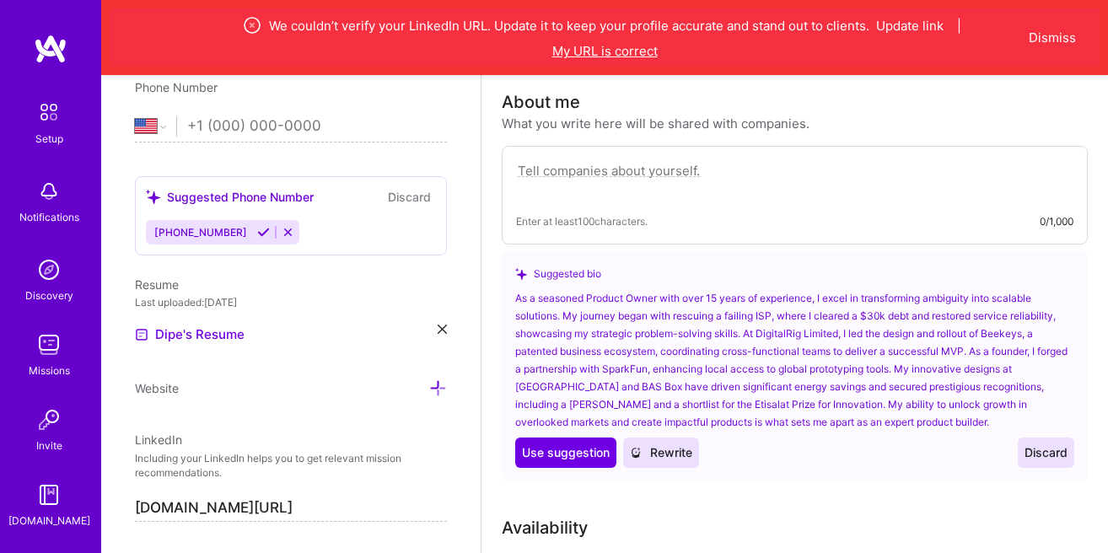
type input "https://www.linkedin.com/in/dipe-adedeji"
click at [598, 56] on button "My URL is correct" at bounding box center [604, 51] width 105 height 18
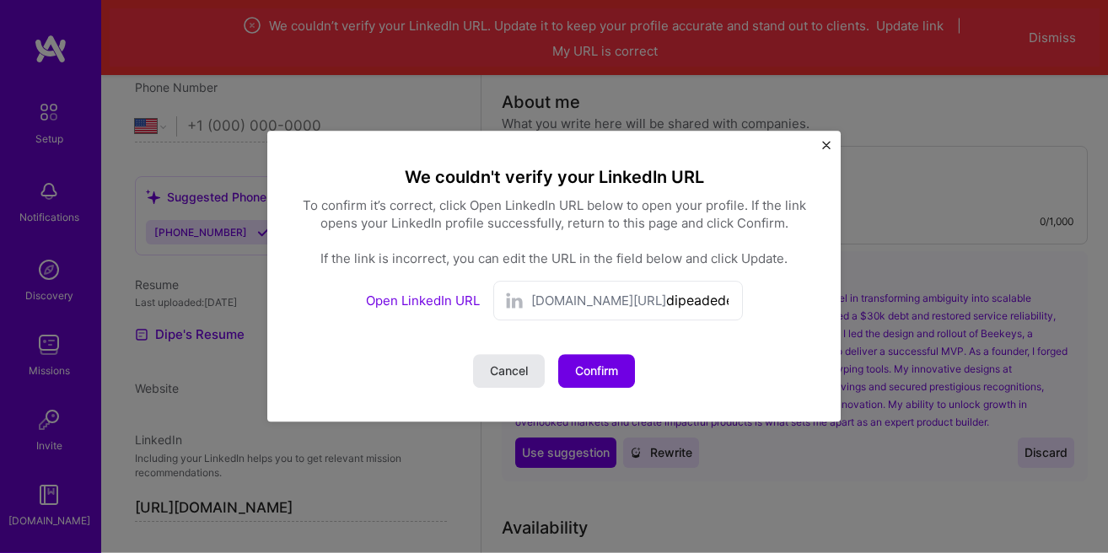
click at [521, 370] on span "Cancel" at bounding box center [509, 371] width 38 height 17
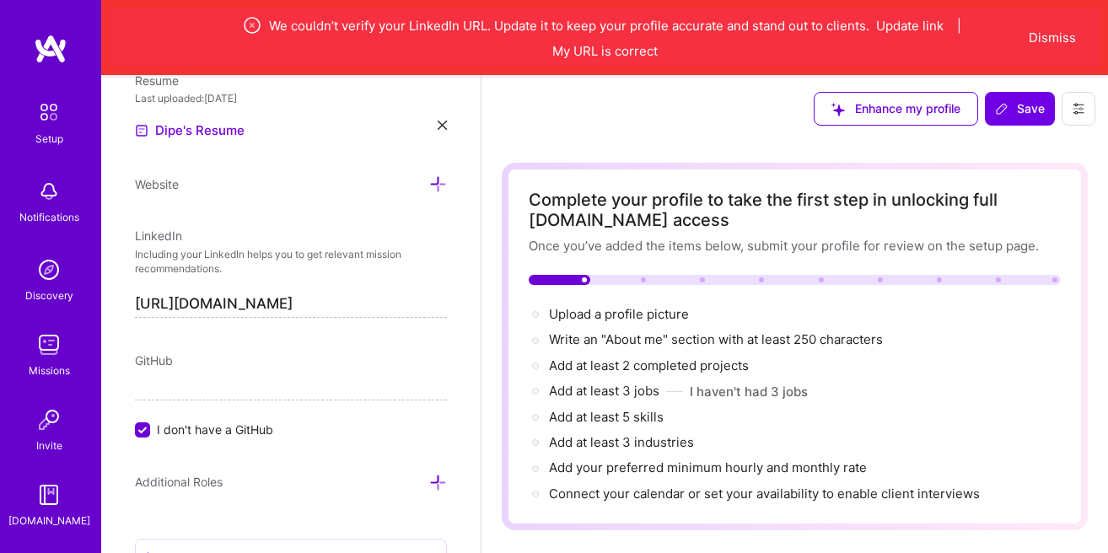
scroll to position [865, 0]
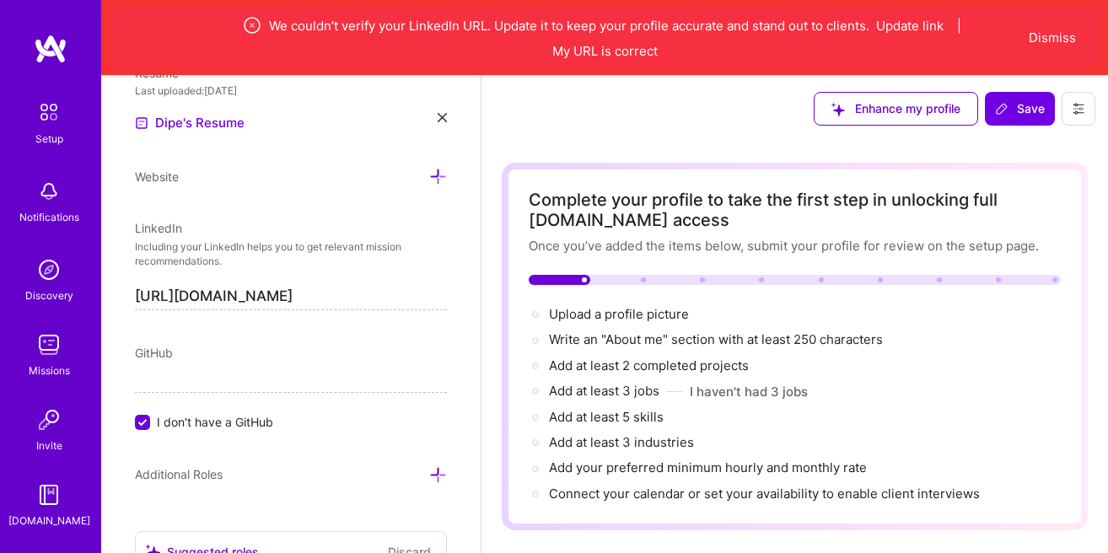
click at [266, 329] on div "Add photo Dipe Adedeji Product Owner 20 Years Experience Location This is the l…" at bounding box center [290, 351] width 379 height 553
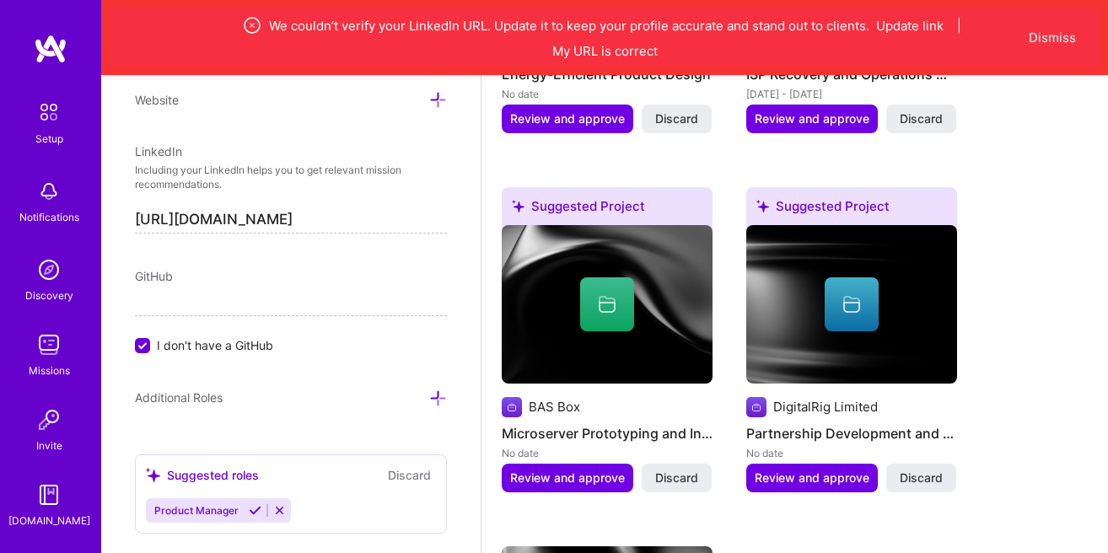
scroll to position [1634, 0]
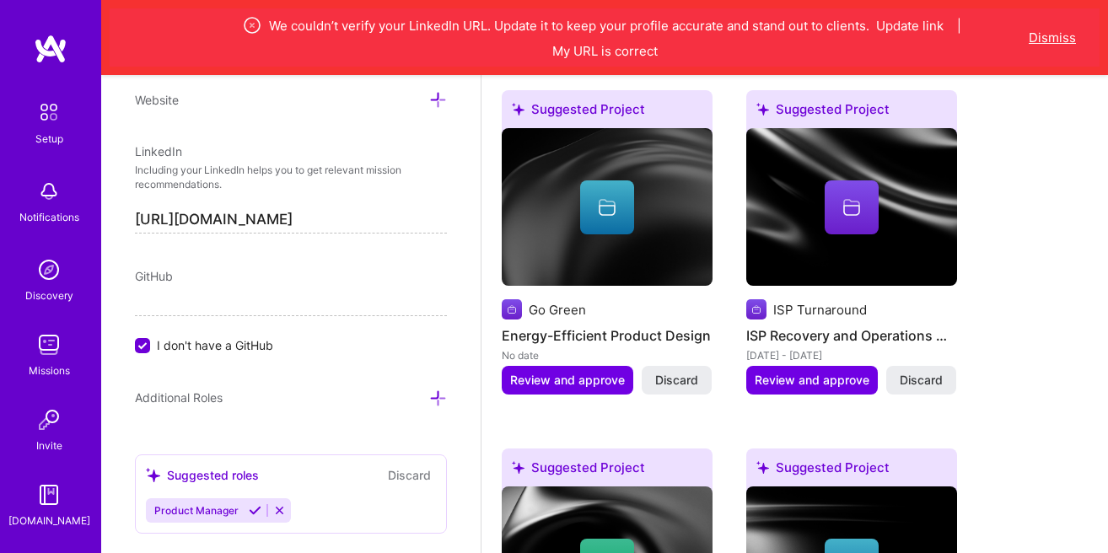
click at [1061, 36] on button "Dismiss" at bounding box center [1052, 38] width 47 height 18
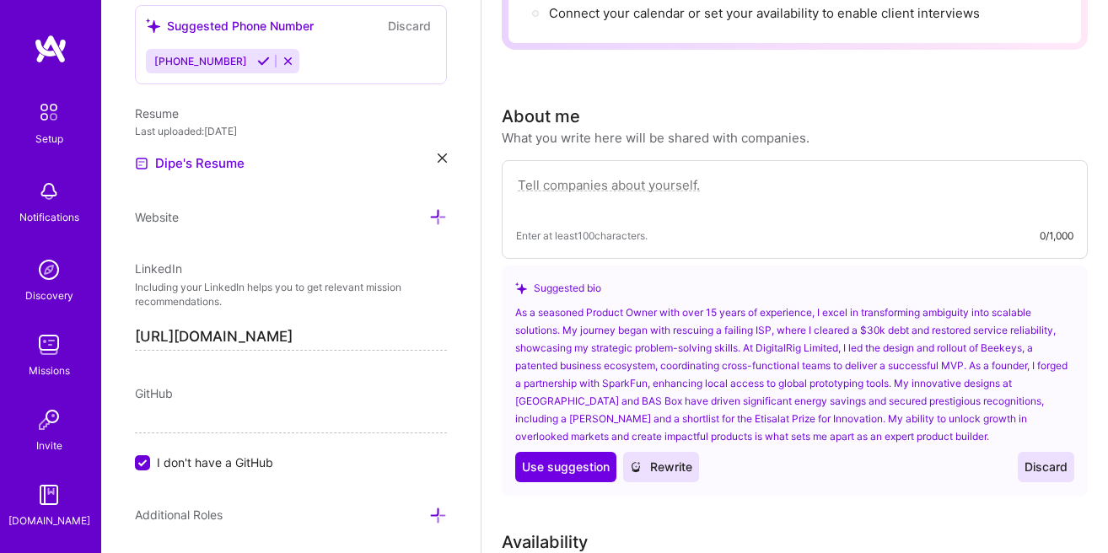
scroll to position [309, 0]
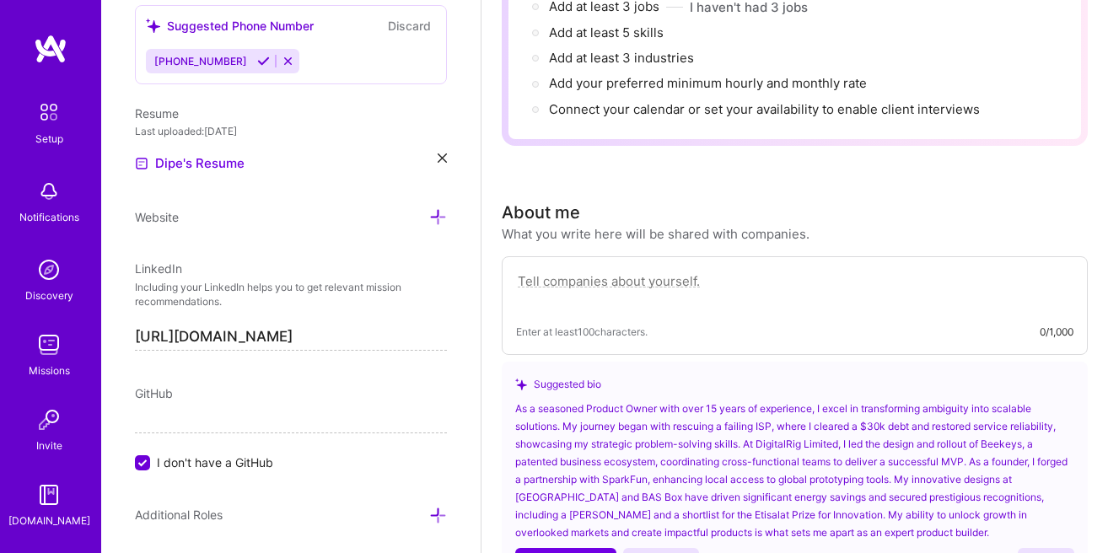
click at [51, 121] on img at bounding box center [48, 111] width 35 height 35
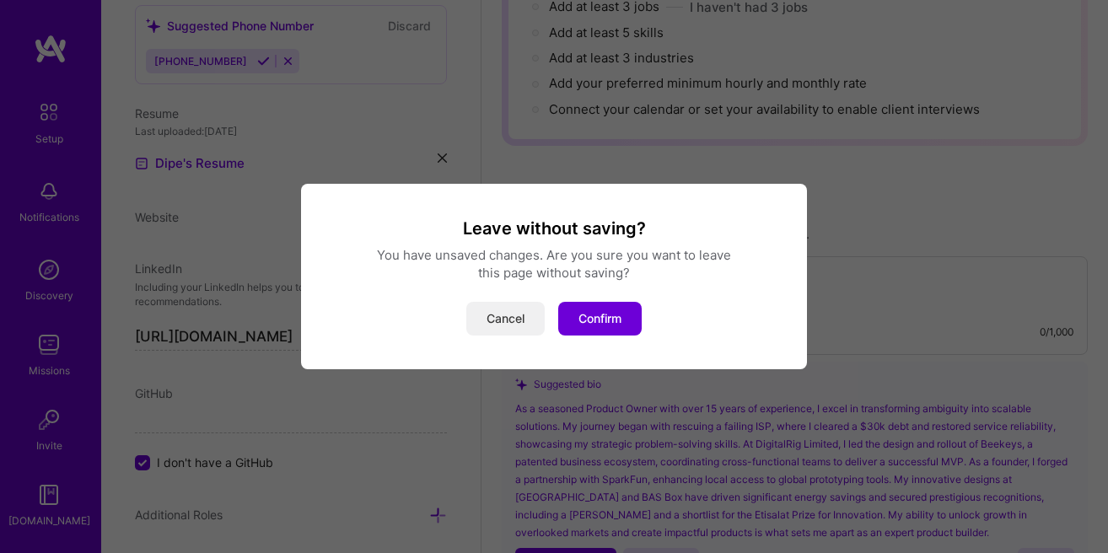
click at [506, 322] on button "Cancel" at bounding box center [505, 319] width 78 height 34
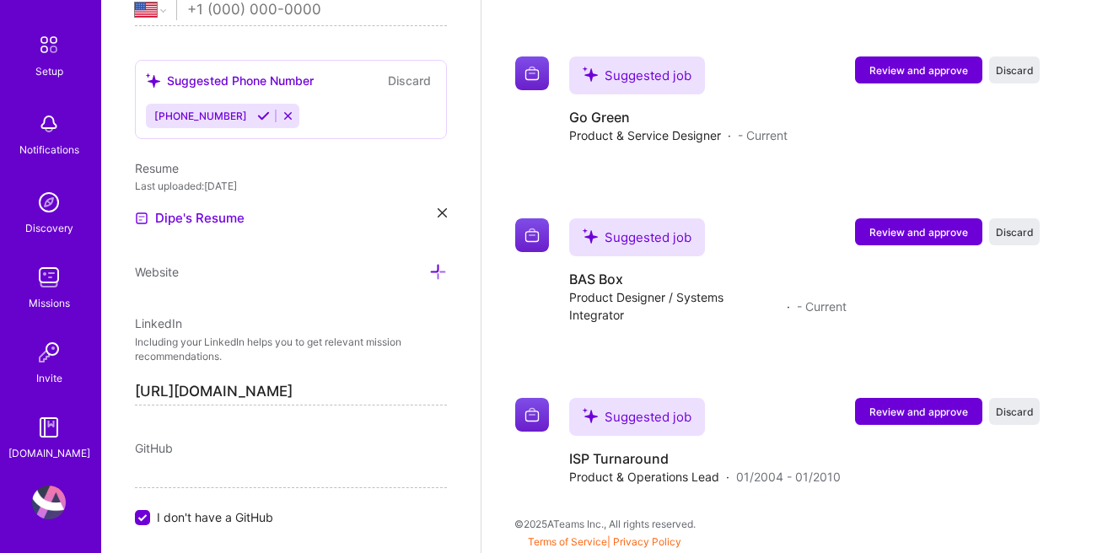
scroll to position [750, 0]
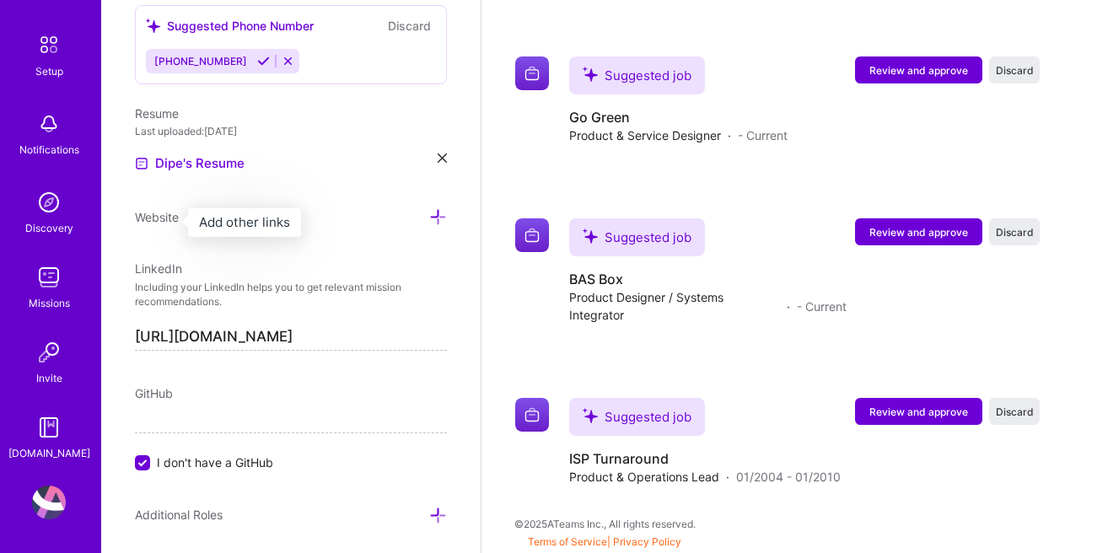
click at [169, 212] on span "Website" at bounding box center [157, 217] width 44 height 14
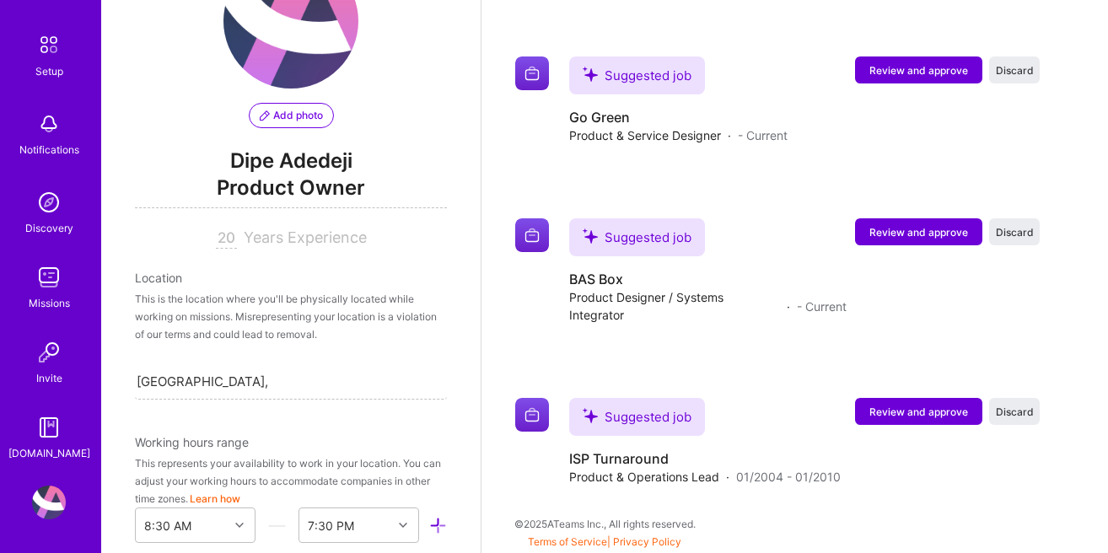
scroll to position [0, 0]
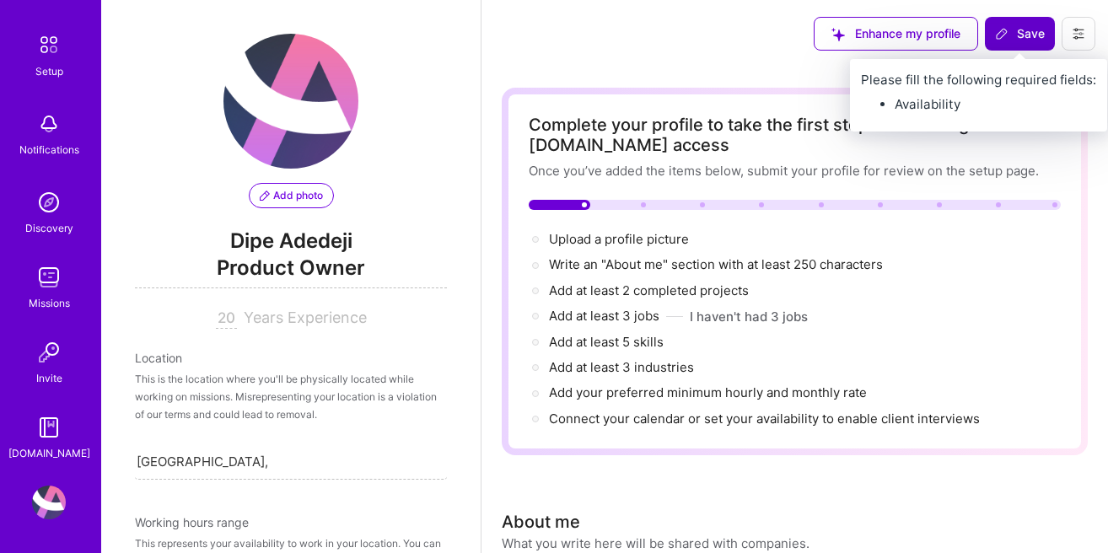
click at [1003, 40] on span "Save" at bounding box center [1020, 33] width 50 height 17
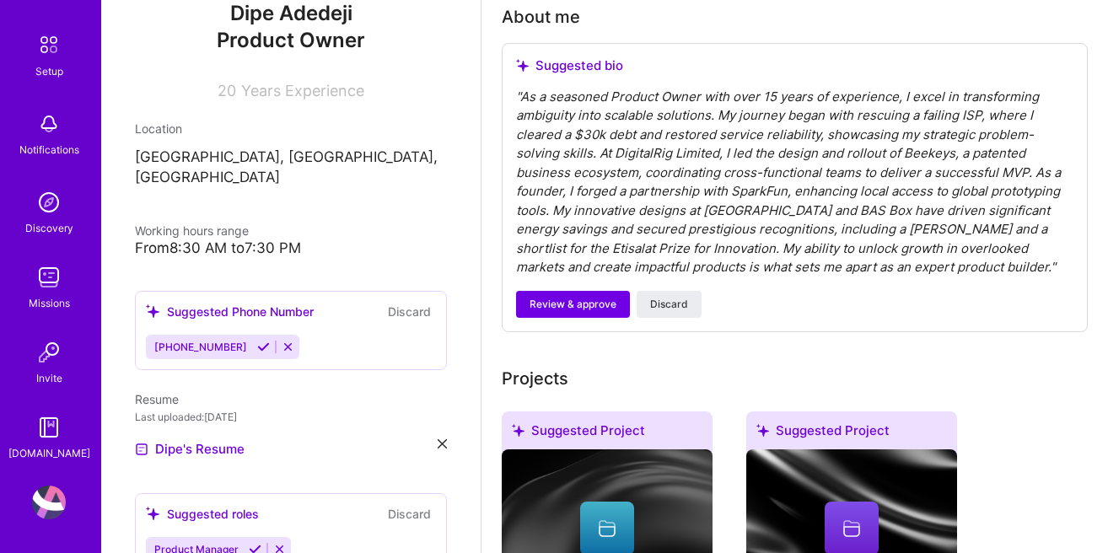
scroll to position [481, 0]
click at [700, 189] on div "" As a seasoned Product Owner with over 15 years of experience, I excel in tran…" at bounding box center [794, 182] width 557 height 190
drag, startPoint x: 627, startPoint y: 196, endPoint x: 685, endPoint y: 200, distance: 57.4
click at [685, 200] on div "" As a seasoned Product Owner with over 15 years of experience, I excel in tran…" at bounding box center [794, 182] width 557 height 190
click at [630, 205] on div "" As a seasoned Product Owner with over 15 years of experience, I excel in tran…" at bounding box center [794, 182] width 557 height 190
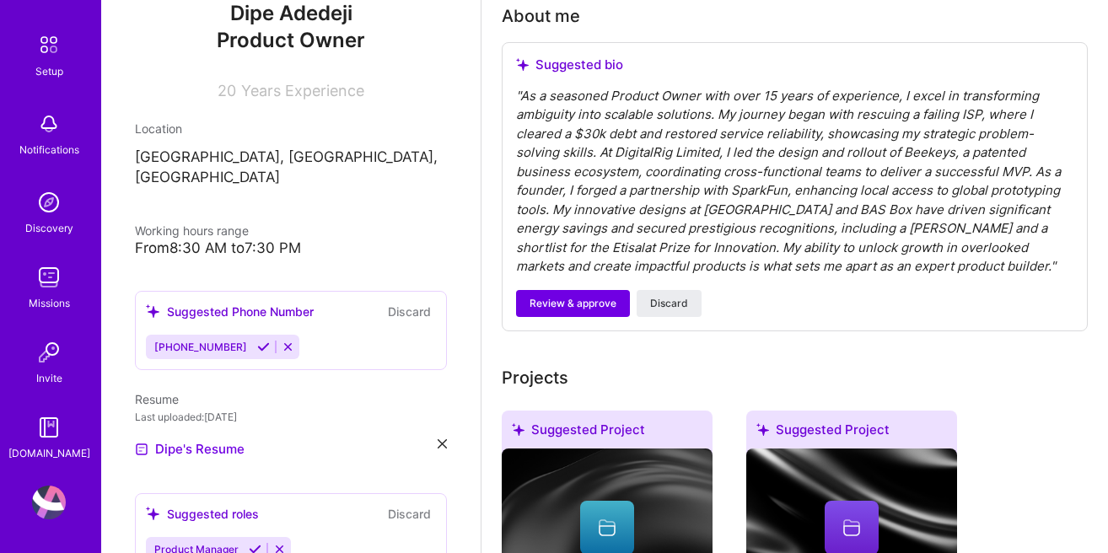
click at [627, 183] on div "" As a seasoned Product Owner with over 15 years of experience, I excel in tran…" at bounding box center [794, 182] width 557 height 190
click at [631, 203] on div "" As a seasoned Product Owner with over 15 years of experience, I excel in tran…" at bounding box center [794, 182] width 557 height 190
click at [592, 196] on div "" As a seasoned Product Owner with over 15 years of experience, I excel in tran…" at bounding box center [794, 182] width 557 height 190
drag, startPoint x: 594, startPoint y: 193, endPoint x: 593, endPoint y: 184, distance: 9.3
click at [594, 187] on div "" As a seasoned Product Owner with over 15 years of experience, I excel in tran…" at bounding box center [794, 182] width 557 height 190
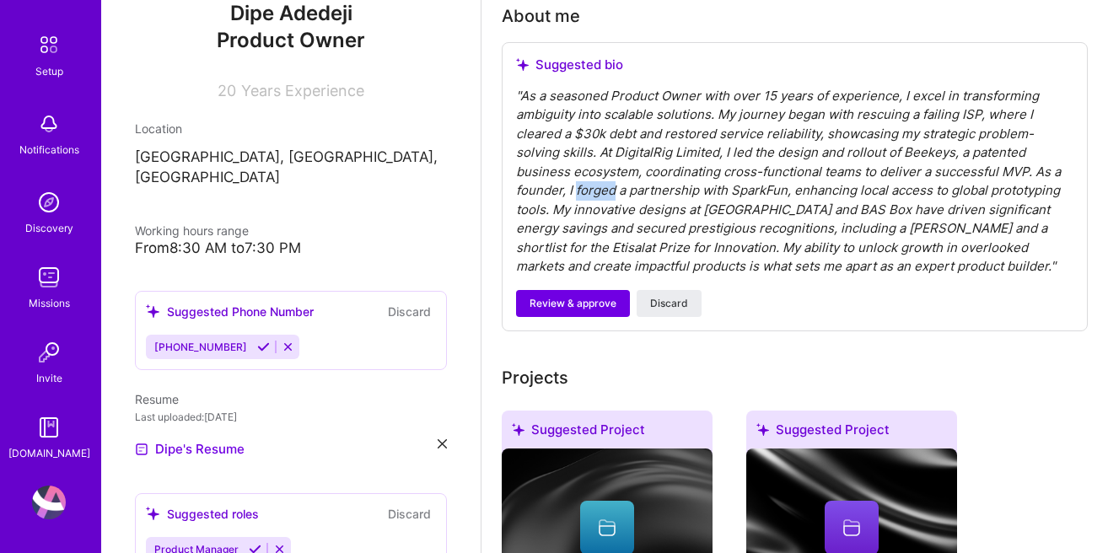
click at [593, 184] on div "" As a seasoned Product Owner with over 15 years of experience, I excel in tran…" at bounding box center [794, 182] width 557 height 190
click at [593, 189] on div "" As a seasoned Product Owner with over 15 years of experience, I excel in tran…" at bounding box center [794, 182] width 557 height 190
click at [603, 291] on button "Review & approve" at bounding box center [573, 303] width 114 height 27
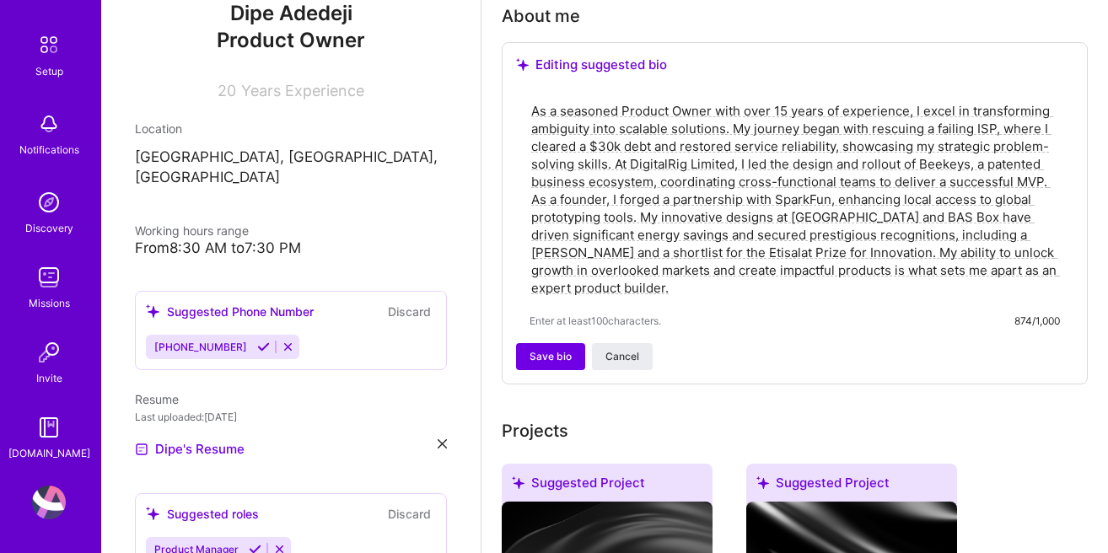
click at [735, 169] on textarea "As a seasoned Product Owner with over 15 years of experience, I excel in transf…" at bounding box center [795, 199] width 530 height 198
click at [618, 204] on textarea "As a seasoned Product Owner with over 15 years of experience, I excel in transf…" at bounding box center [795, 199] width 530 height 198
click at [616, 204] on textarea "As a seasoned Product Owner with over 15 years of experience, I excel in transf…" at bounding box center [795, 199] width 530 height 198
drag, startPoint x: 616, startPoint y: 204, endPoint x: 624, endPoint y: 210, distance: 9.6
click at [624, 210] on textarea "As a seasoned Product Owner with over 15 years of experience, I excel in transf…" at bounding box center [795, 199] width 530 height 198
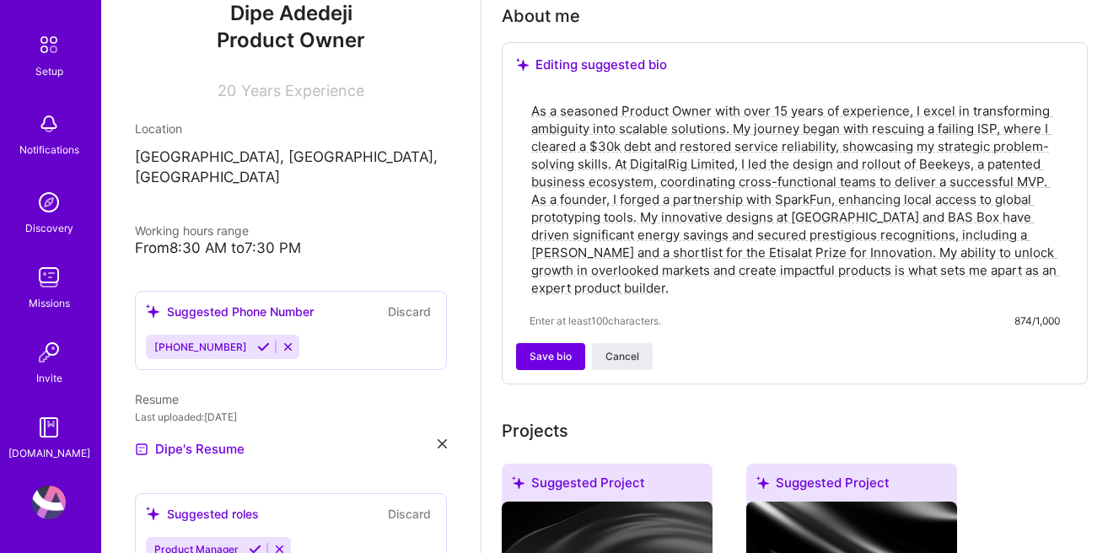
drag, startPoint x: 624, startPoint y: 260, endPoint x: 634, endPoint y: 262, distance: 10.4
click at [634, 262] on textarea "As a seasoned Product Owner with over 15 years of experience, I excel in transf…" at bounding box center [795, 199] width 530 height 198
click at [624, 293] on textarea "As a seasoned Product Owner with over 15 years of experience, I excel in transf…" at bounding box center [795, 199] width 530 height 198
click at [556, 355] on span "Save bio" at bounding box center [551, 356] width 42 height 15
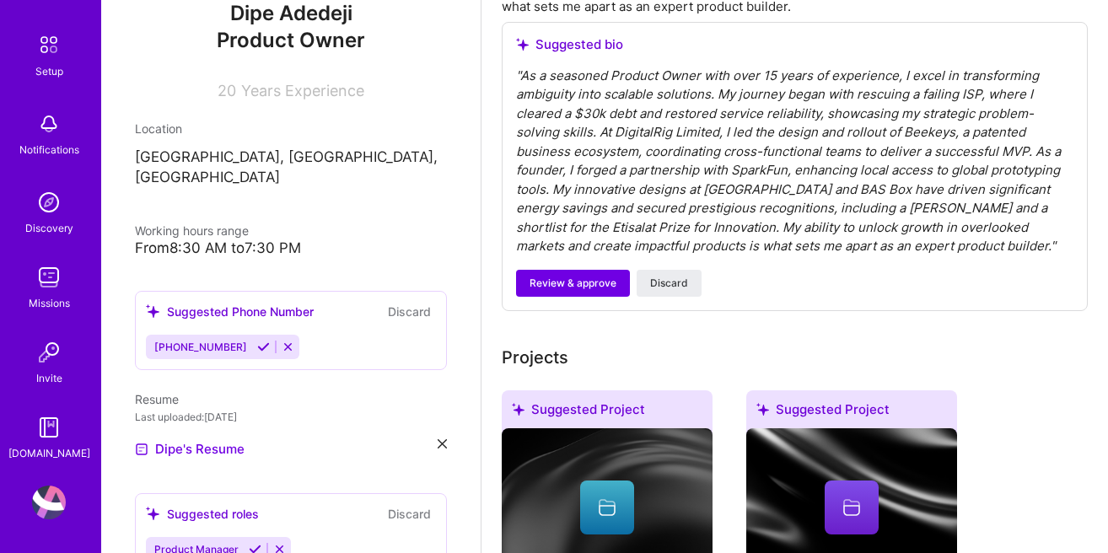
scroll to position [769, 0]
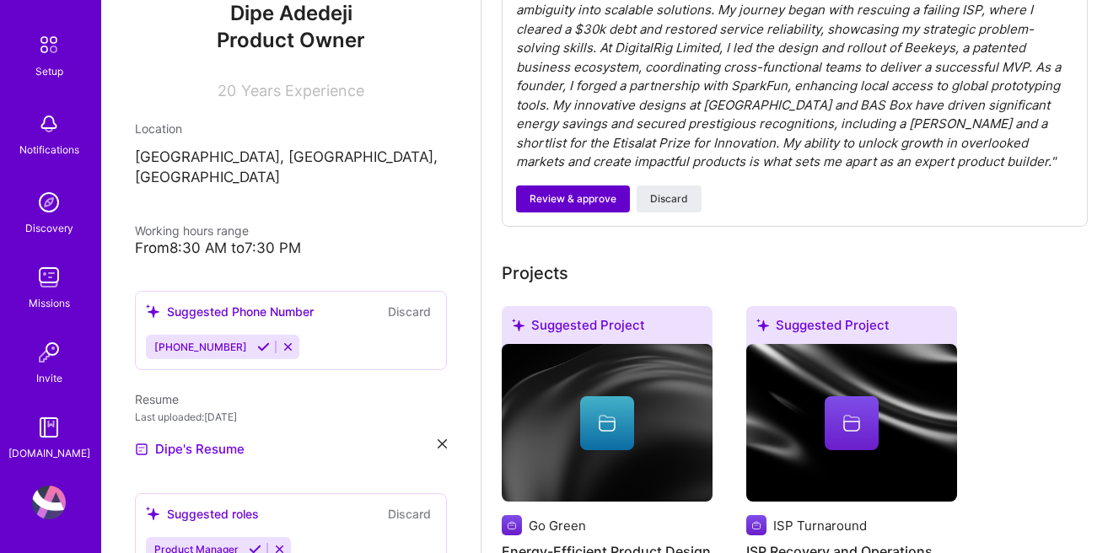
click at [599, 207] on button "Review & approve" at bounding box center [573, 199] width 114 height 27
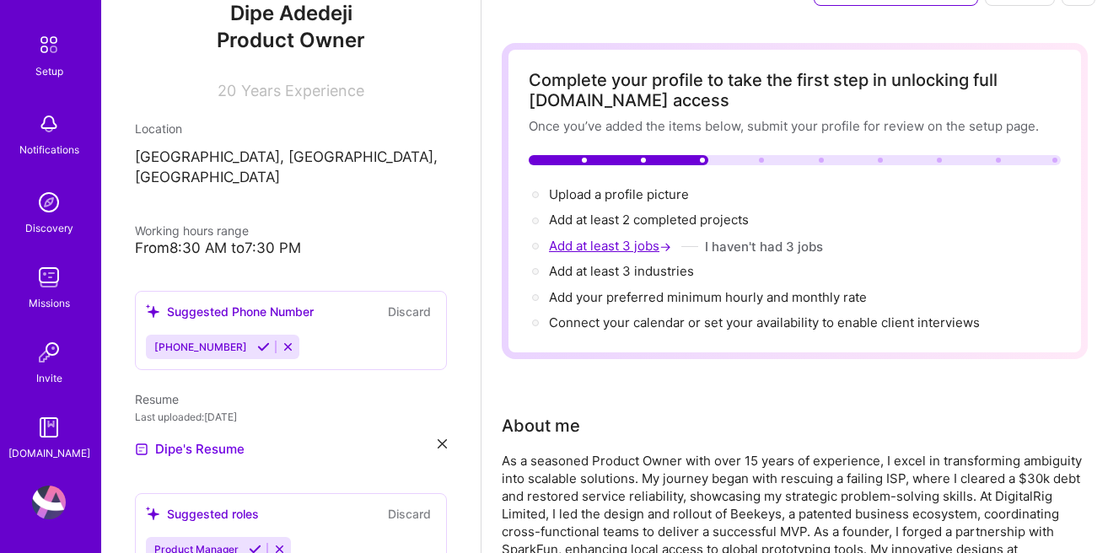
scroll to position [0, 0]
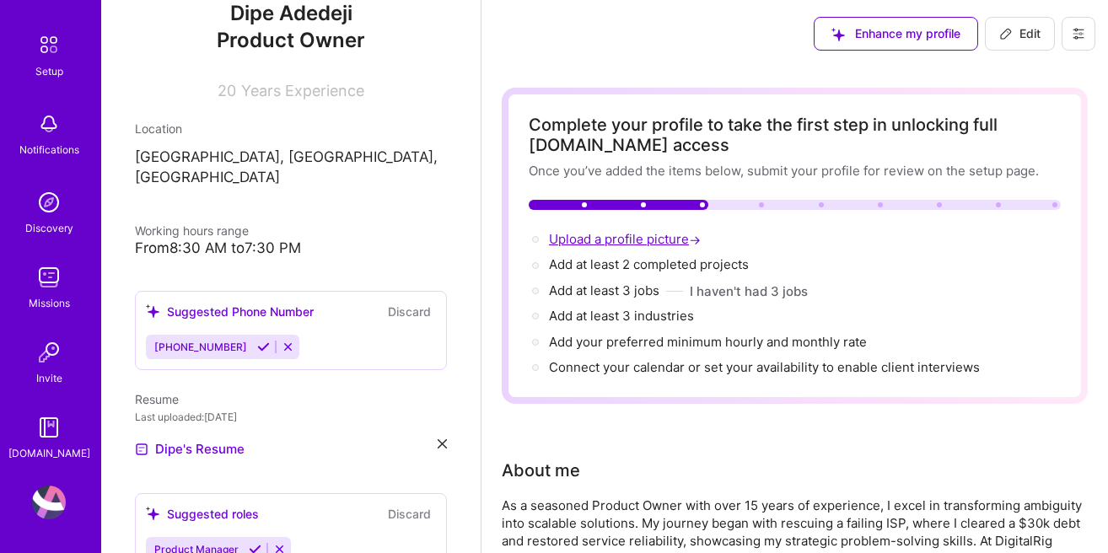
click at [616, 240] on span "Upload a profile picture →" at bounding box center [626, 239] width 155 height 16
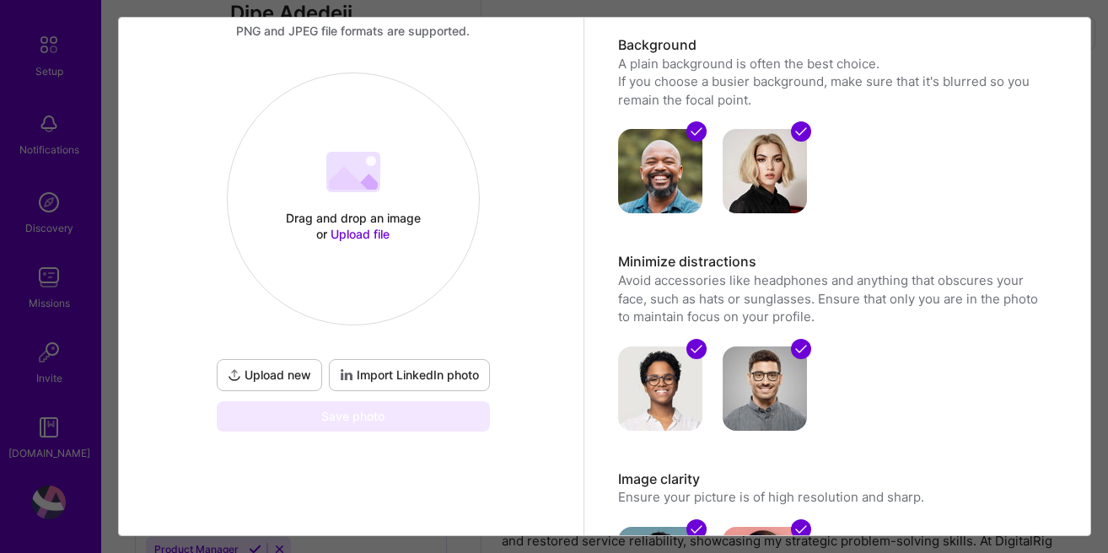
scroll to position [96, 0]
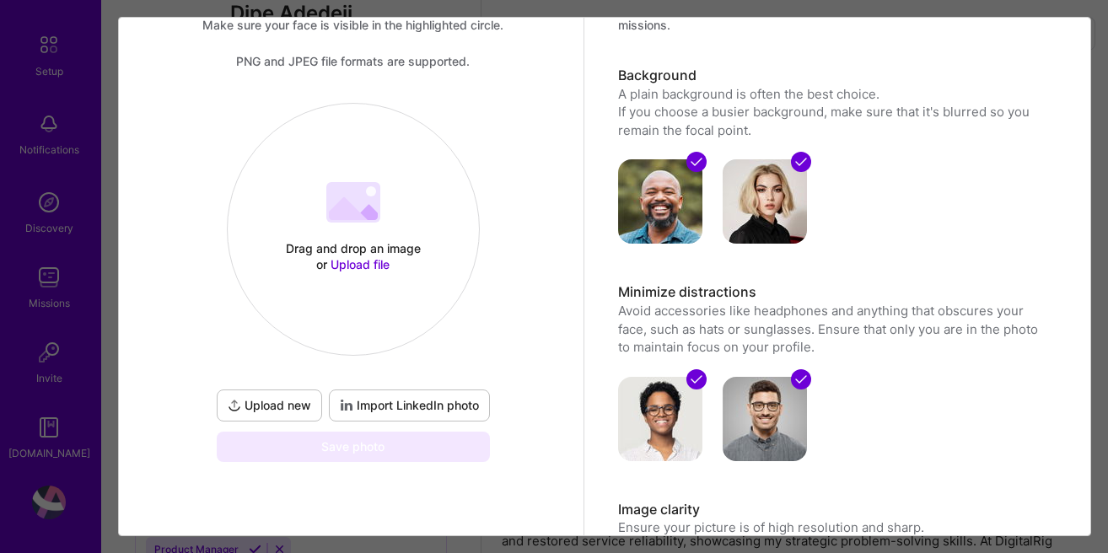
click at [379, 401] on span "Import LinkedIn photo" at bounding box center [409, 405] width 139 height 17
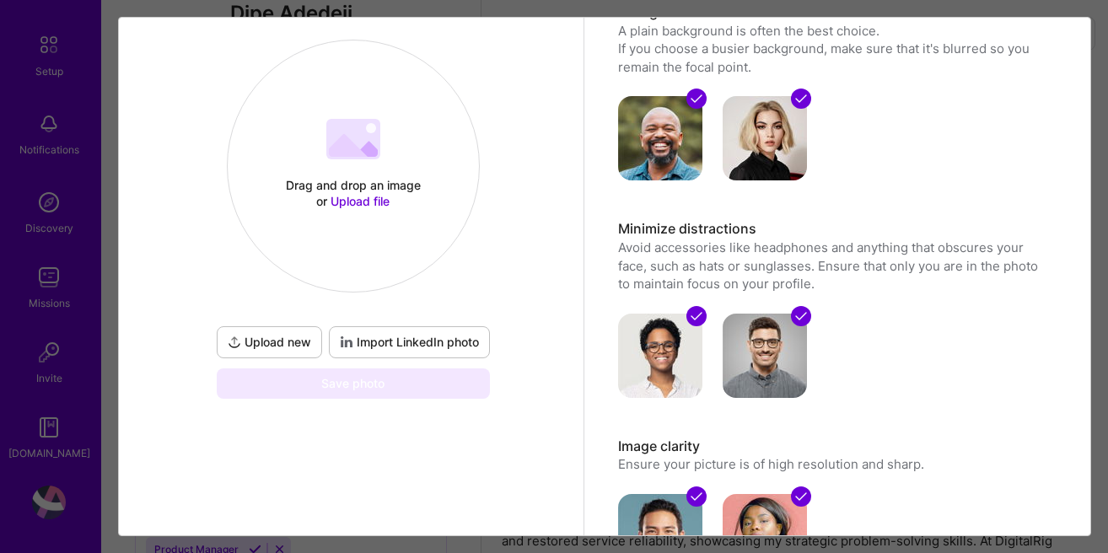
scroll to position [0, 0]
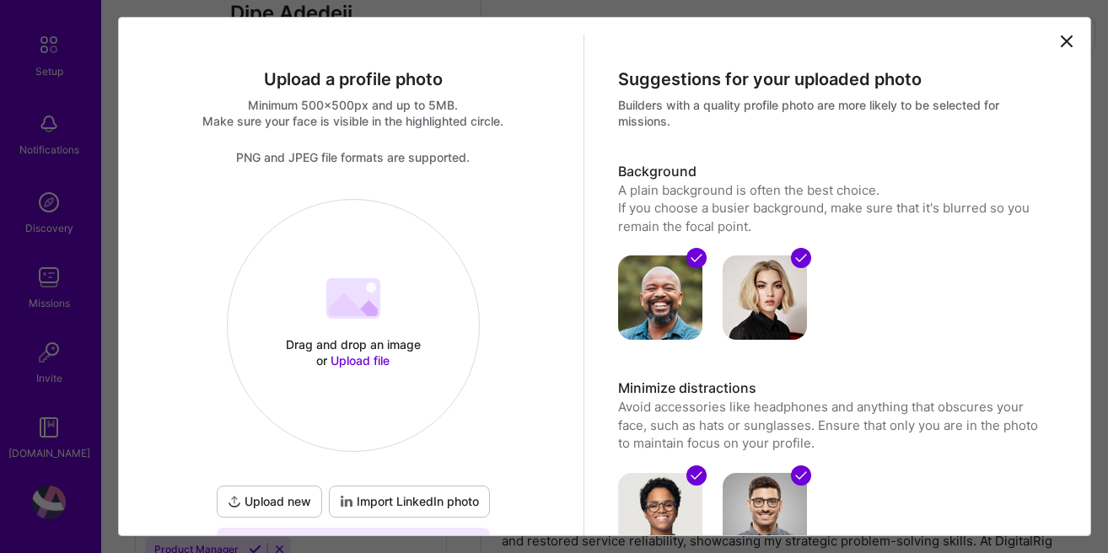
click at [439, 503] on span "Import LinkedIn photo" at bounding box center [409, 501] width 139 height 17
click at [1066, 32] on icon at bounding box center [1067, 41] width 20 height 20
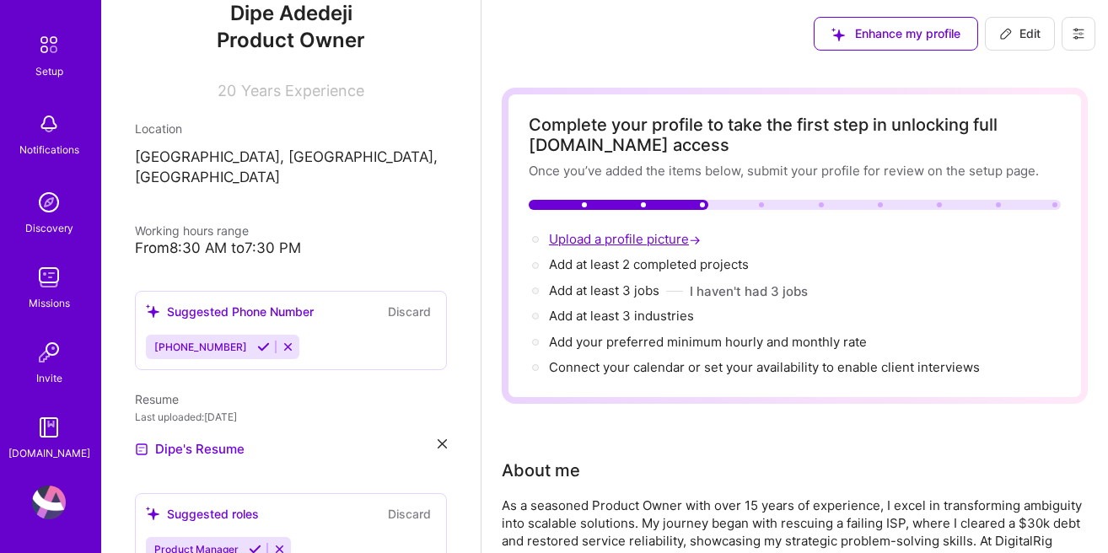
click at [669, 242] on span "Upload a profile picture →" at bounding box center [626, 239] width 155 height 16
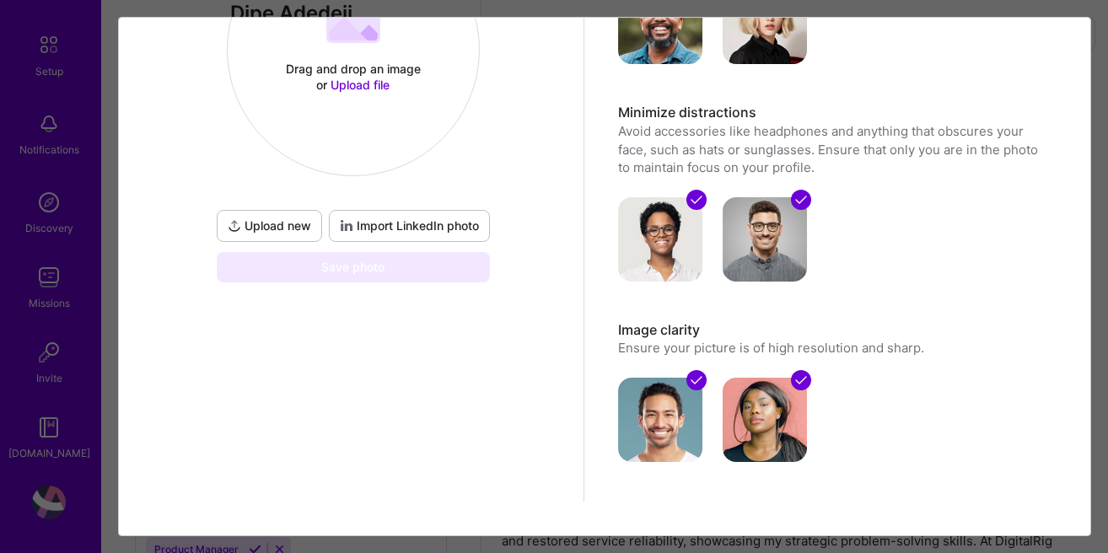
scroll to position [288, 0]
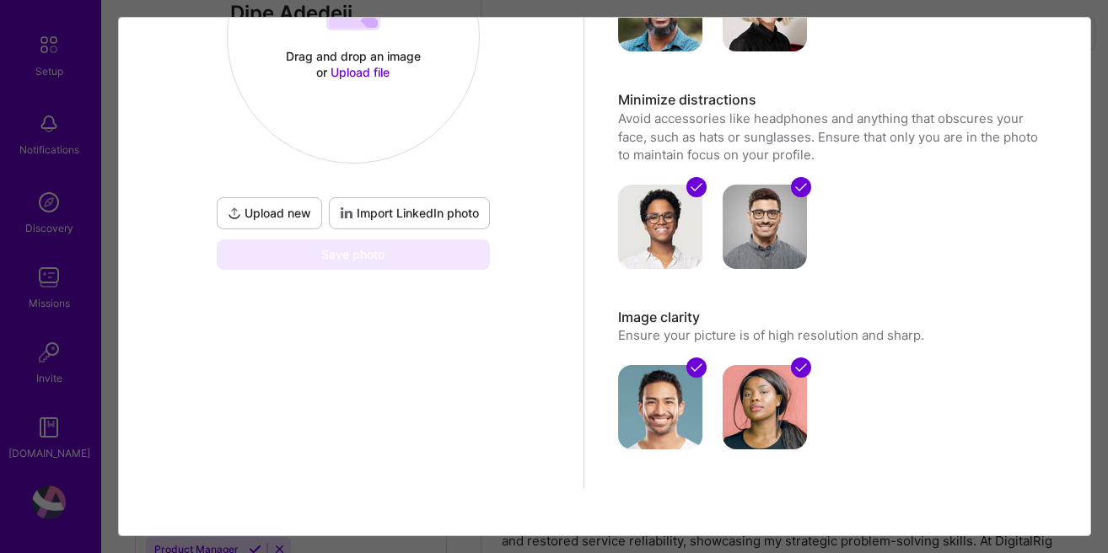
click at [382, 261] on div "Save photo" at bounding box center [353, 254] width 273 height 30
click at [273, 212] on span "Upload new" at bounding box center [269, 213] width 83 height 17
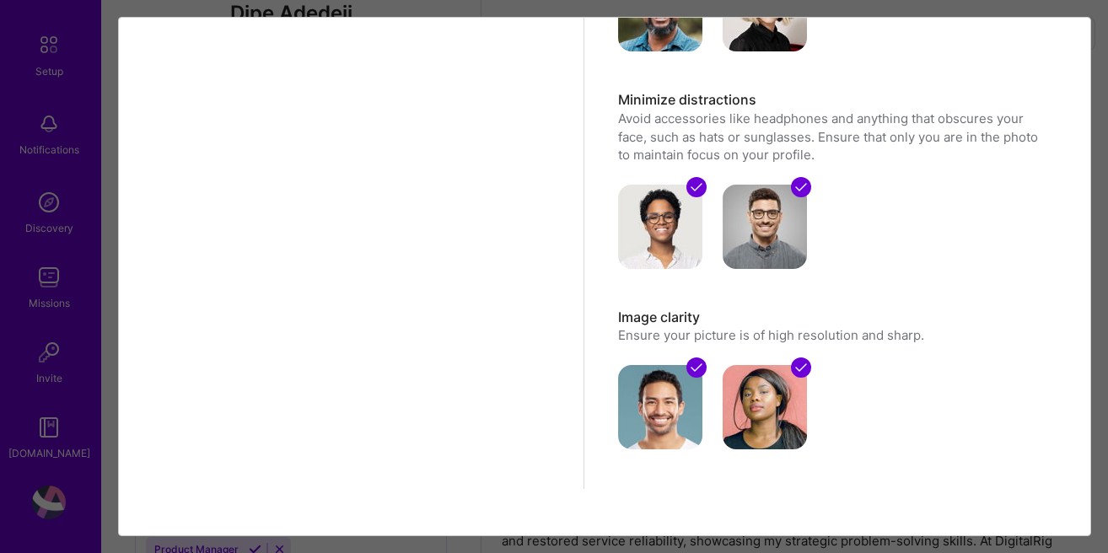
click at [408, 183] on div at bounding box center [569, 127] width 432 height 432
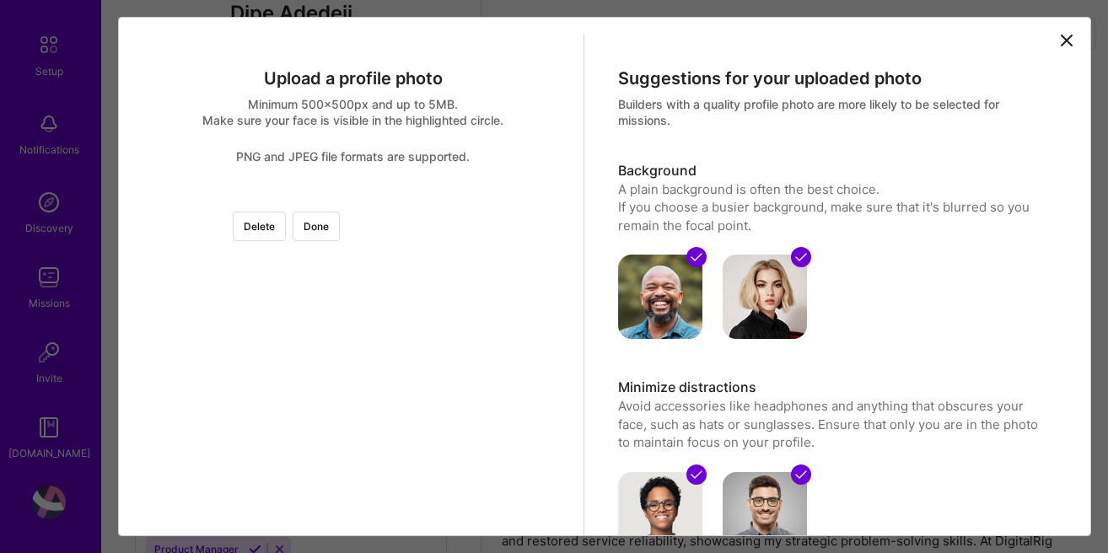
scroll to position [0, 0]
click at [353, 289] on div at bounding box center [569, 444] width 432 height 432
click at [390, 298] on div at bounding box center [569, 430] width 432 height 432
click at [495, 275] on div at bounding box center [569, 415] width 432 height 432
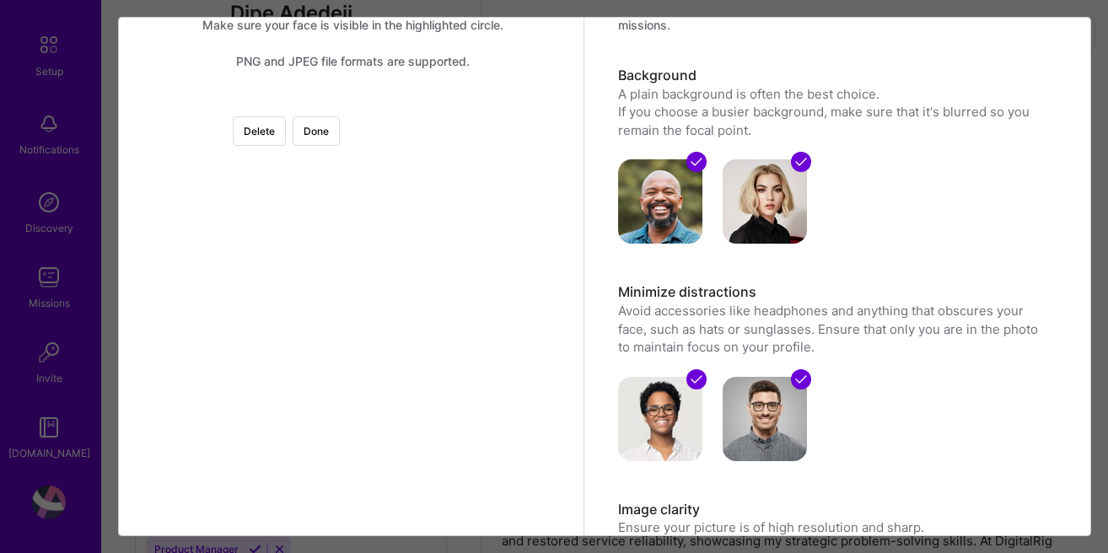
drag, startPoint x: 529, startPoint y: 143, endPoint x: 497, endPoint y: 155, distance: 33.4
click at [353, 103] on div "Delete Done" at bounding box center [353, 103] width 0 height 0
click at [286, 128] on button "Delete" at bounding box center [259, 131] width 53 height 30
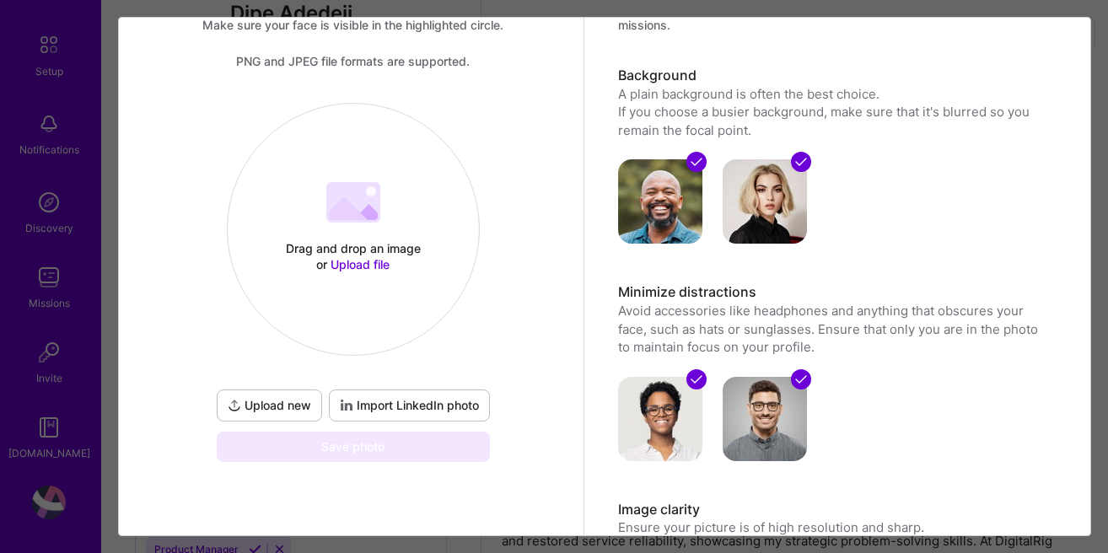
click at [355, 265] on span "Upload file" at bounding box center [360, 264] width 59 height 14
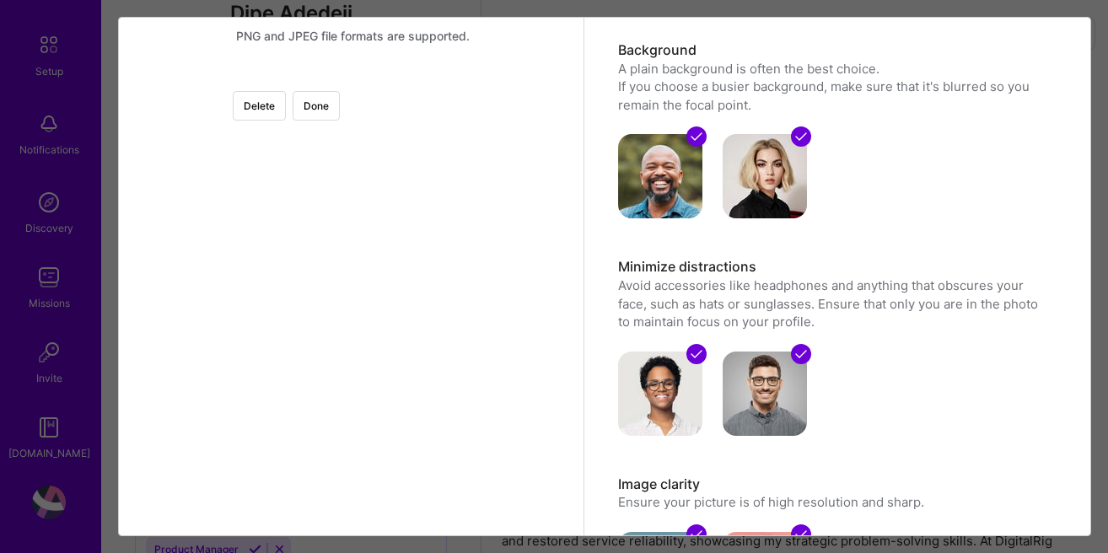
scroll to position [18, 0]
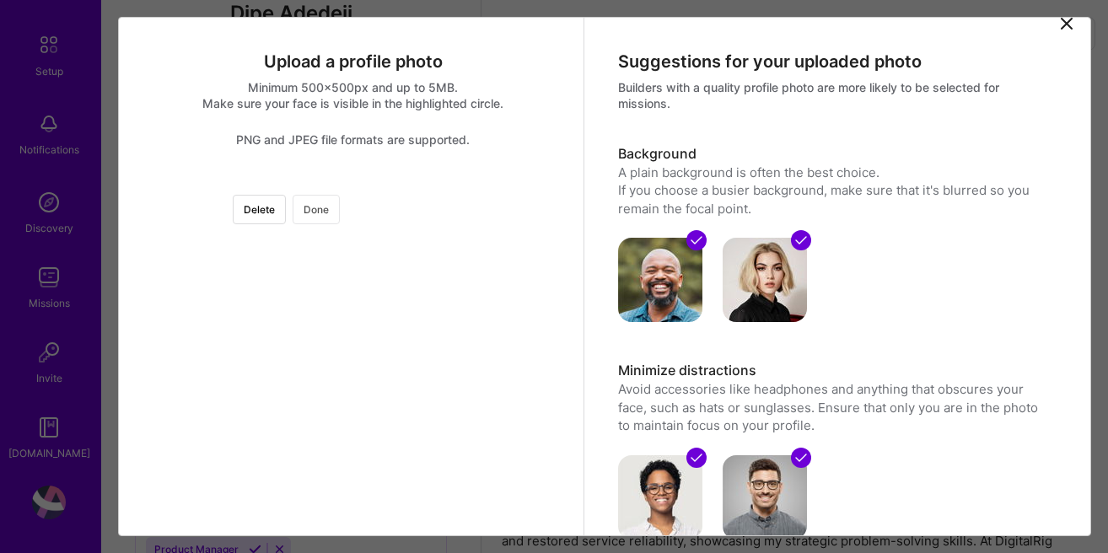
click at [340, 207] on button "Done" at bounding box center [316, 210] width 47 height 30
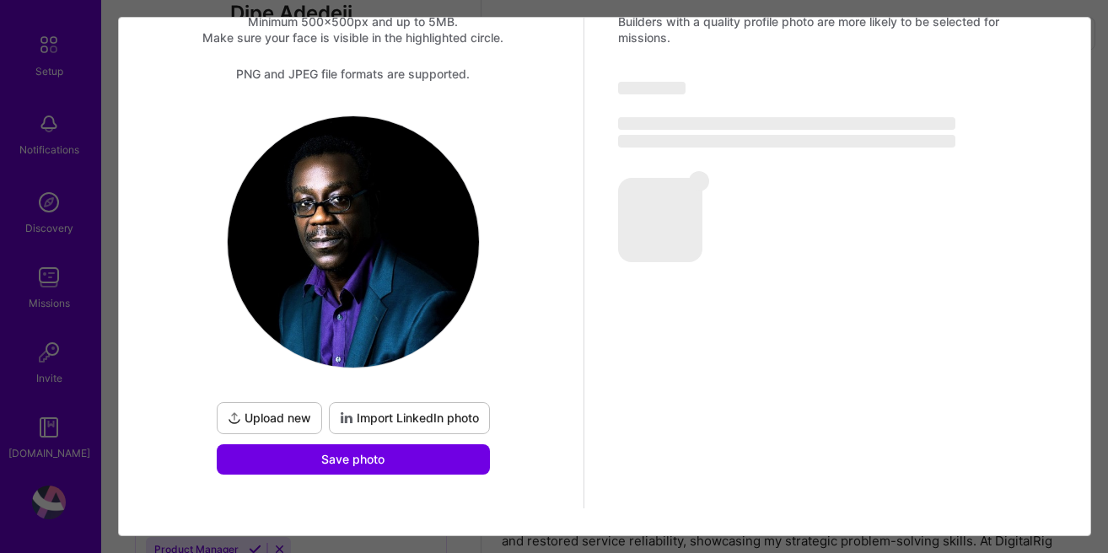
scroll to position [121, 0]
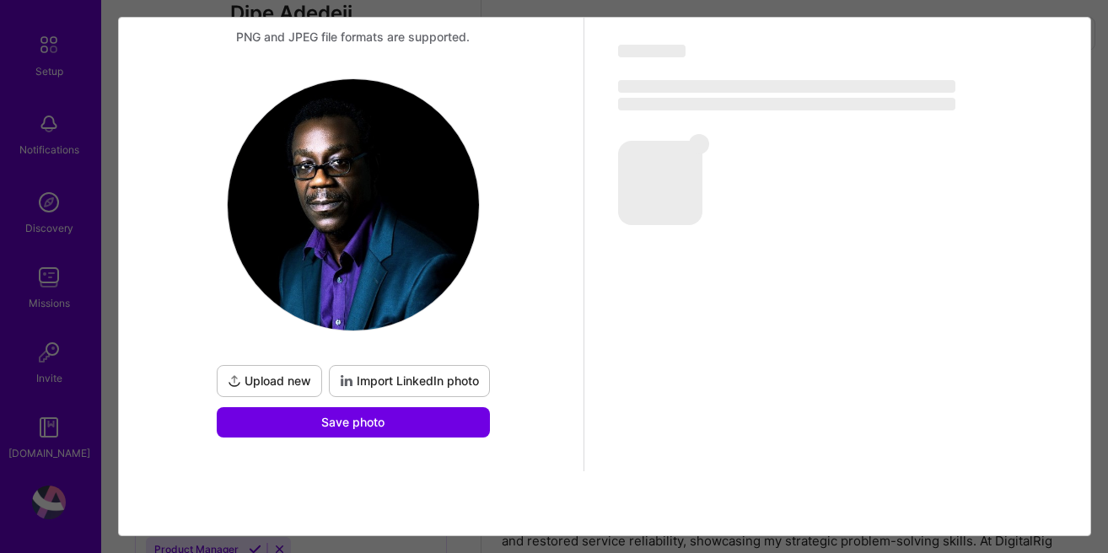
click at [410, 404] on div "Upload new Import LinkedIn photo Save photo" at bounding box center [353, 401] width 273 height 73
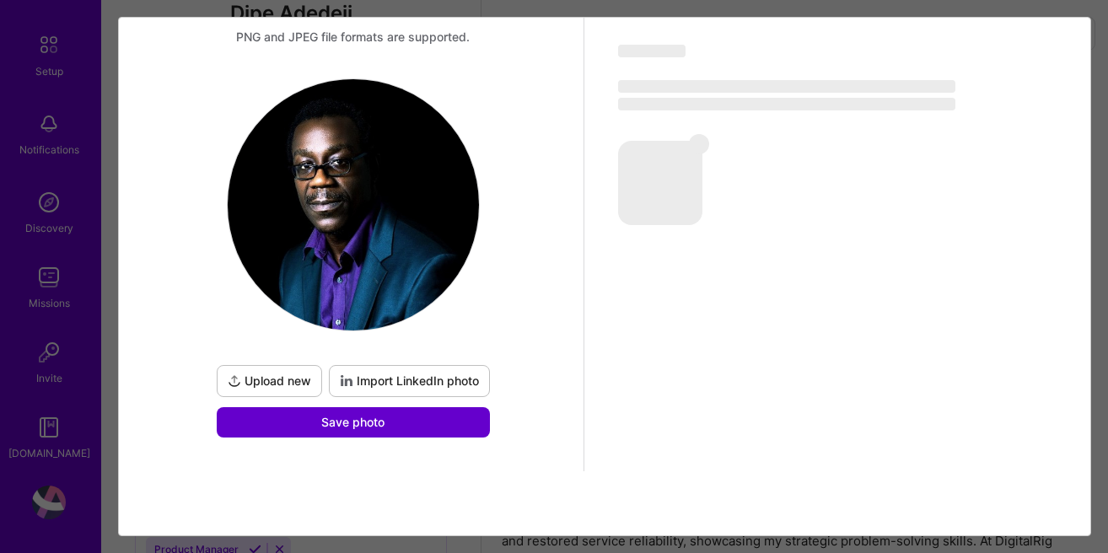
click at [408, 424] on button "Save photo" at bounding box center [353, 422] width 273 height 30
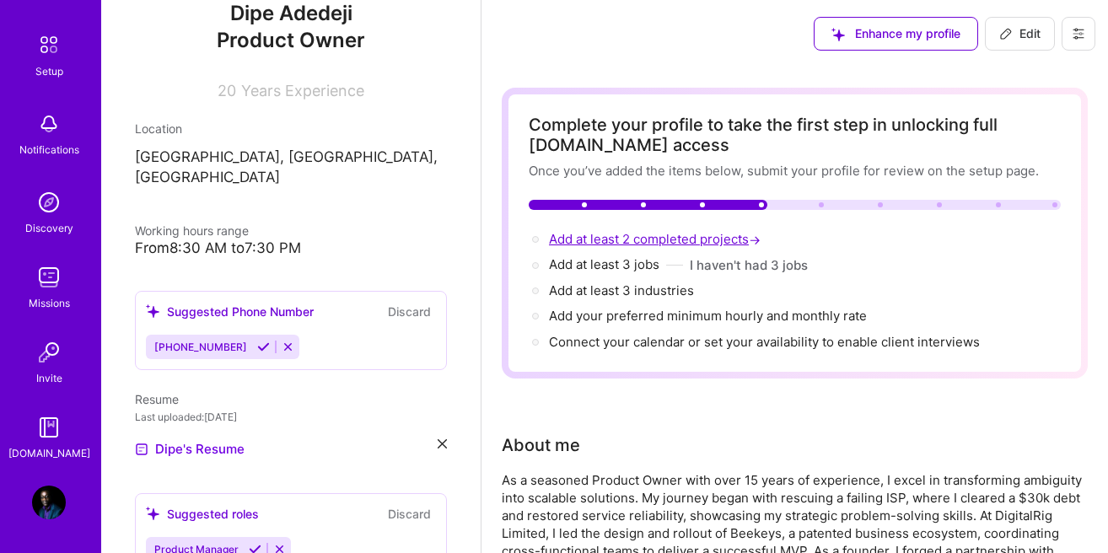
click at [649, 239] on span "Add at least 2 completed projects →" at bounding box center [656, 239] width 215 height 16
select select "US"
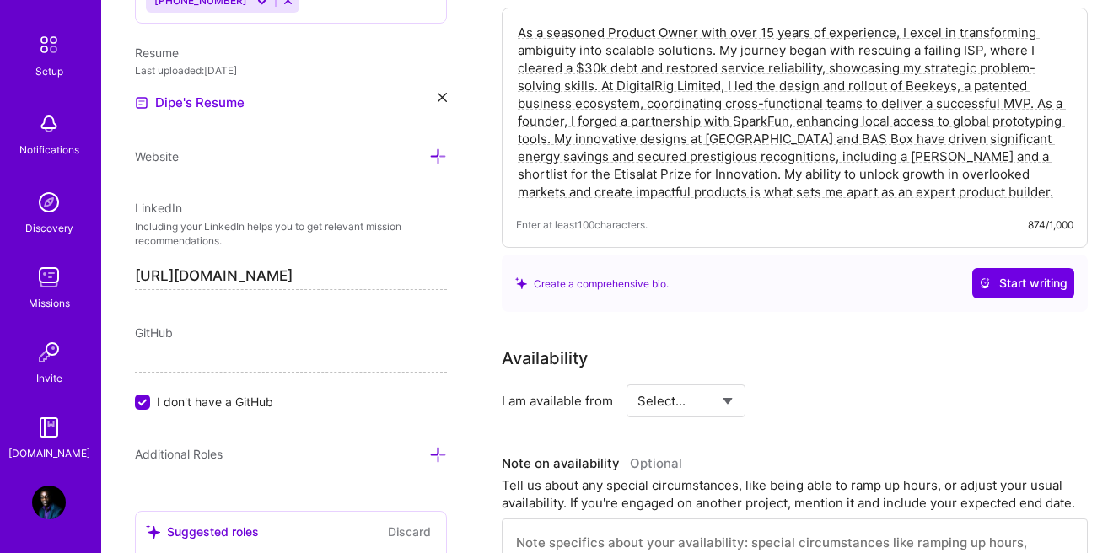
scroll to position [683, 0]
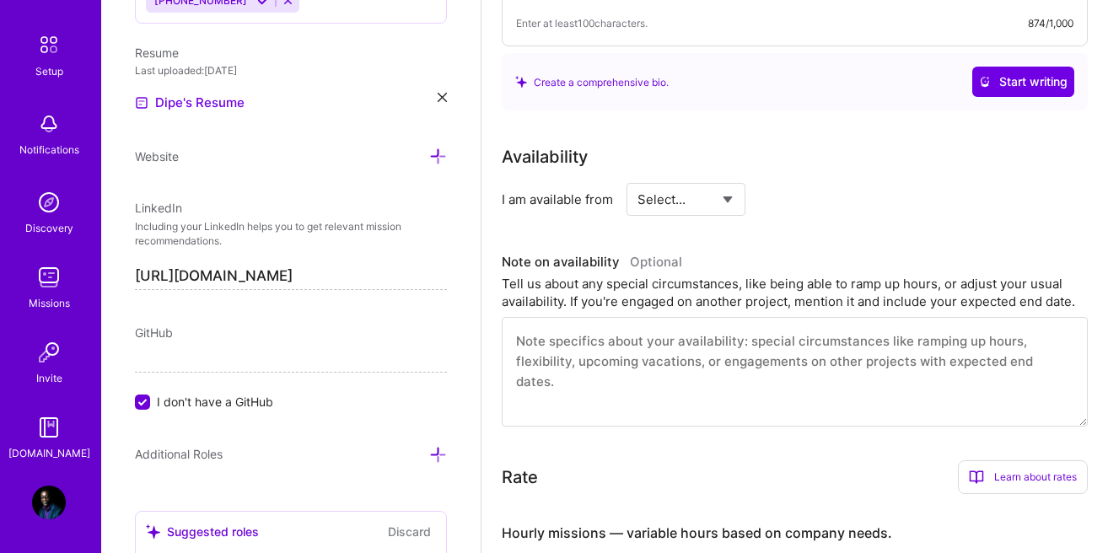
click at [637, 178] on select "Select... Right Now Future Date Not Available" at bounding box center [685, 199] width 97 height 43
select select "Right Now"
click option "Right Now" at bounding box center [0, 0] width 0 height 0
click at [806, 210] on input at bounding box center [839, 199] width 101 height 33
drag, startPoint x: 824, startPoint y: 210, endPoint x: 795, endPoint y: 207, distance: 28.8
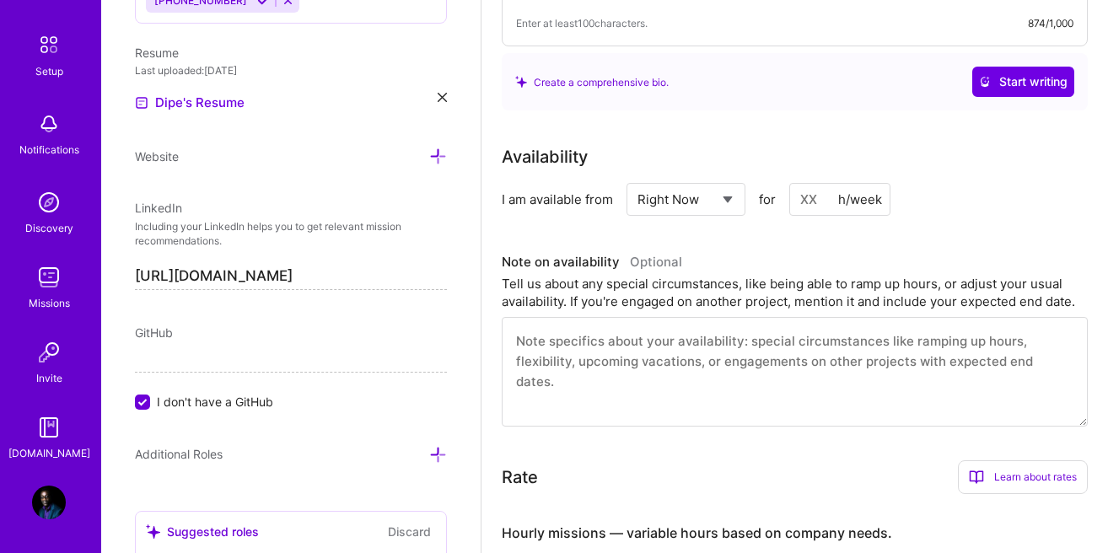
click at [795, 207] on input at bounding box center [839, 199] width 101 height 33
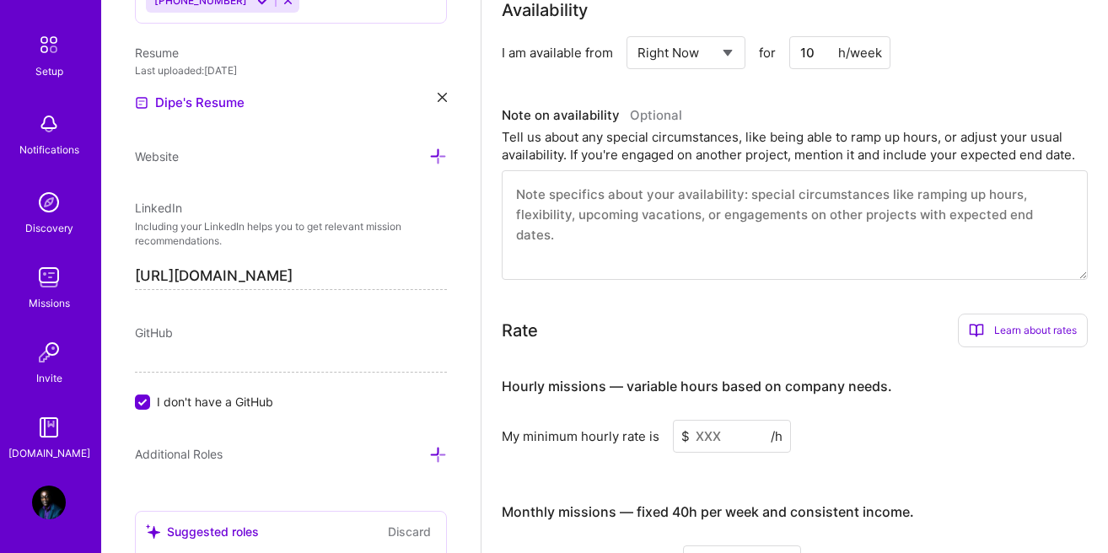
scroll to position [779, 0]
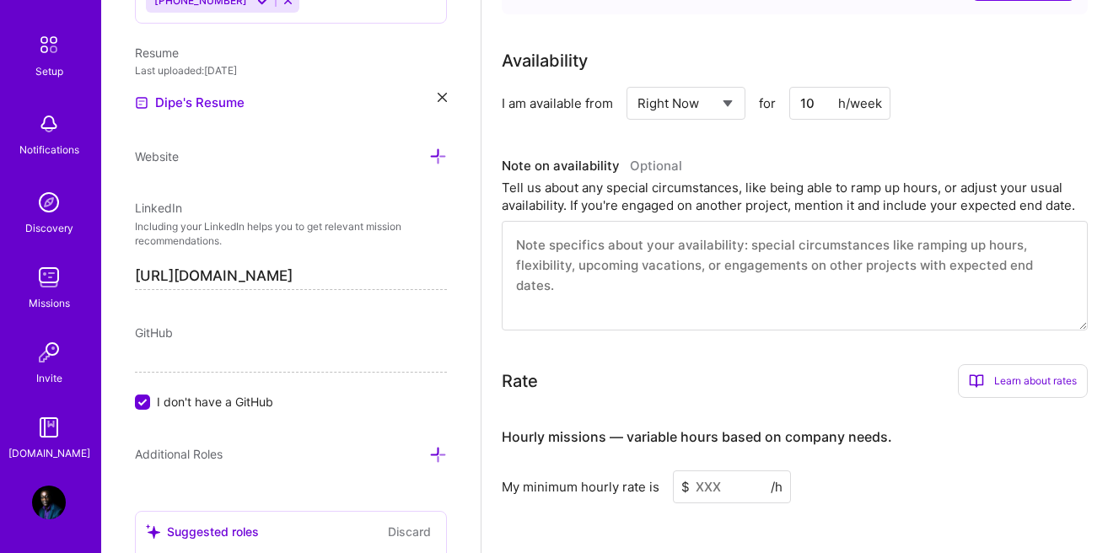
type input "10"
click at [637, 257] on textarea at bounding box center [795, 276] width 586 height 110
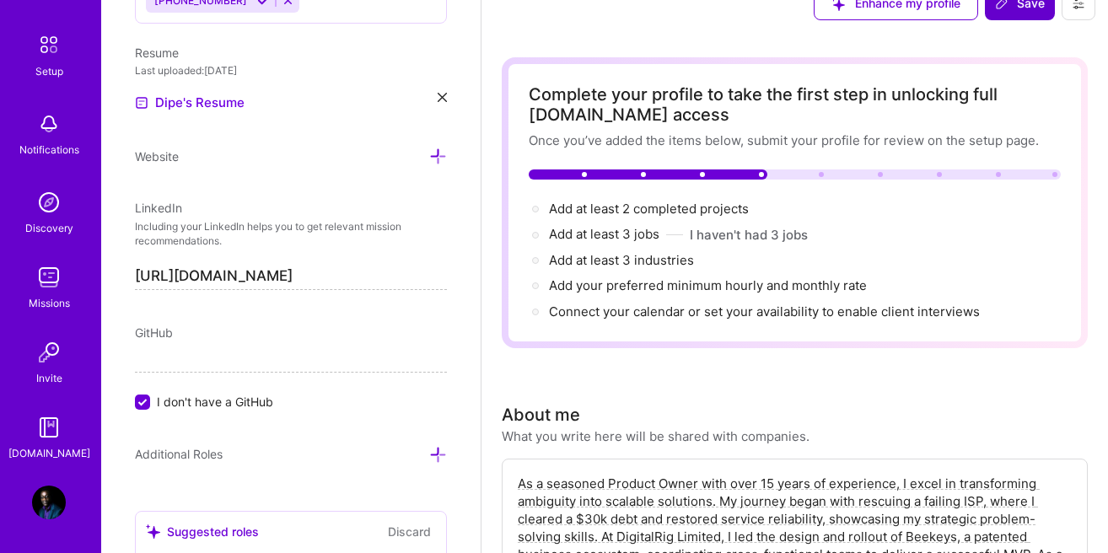
scroll to position [0, 0]
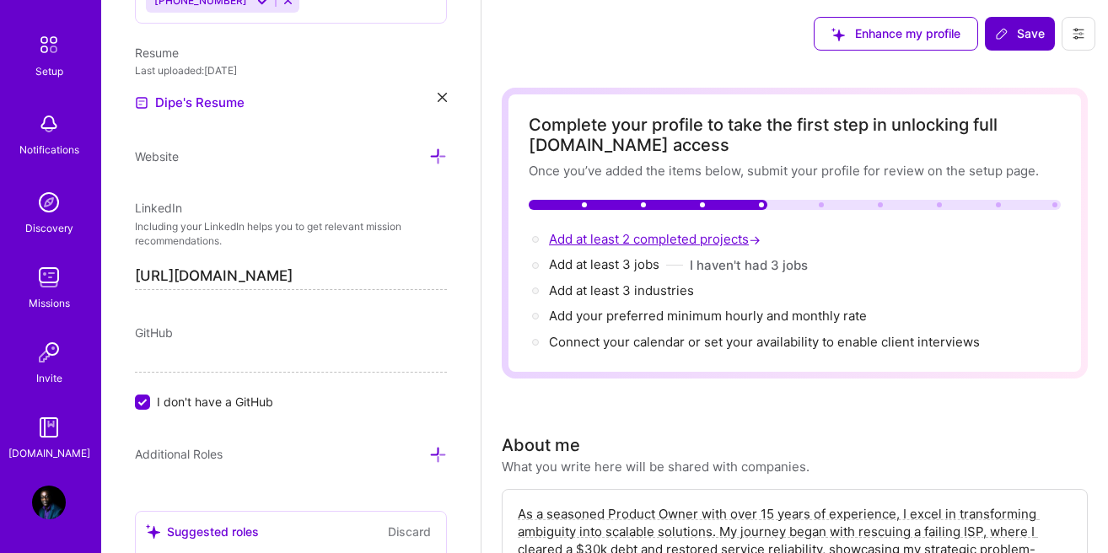
click at [625, 241] on span "Add at least 2 completed projects →" at bounding box center [656, 239] width 215 height 16
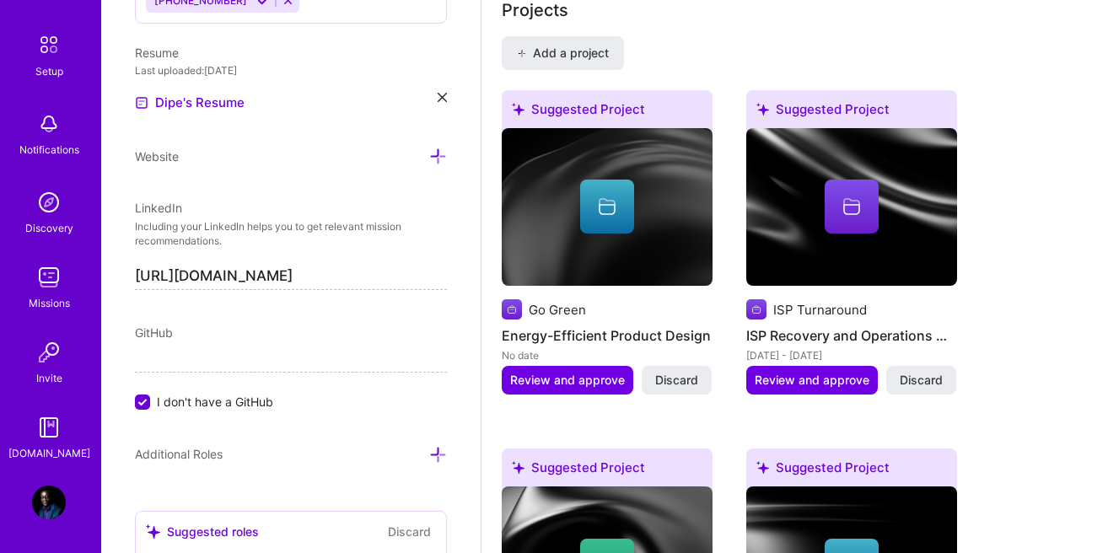
scroll to position [1452, 0]
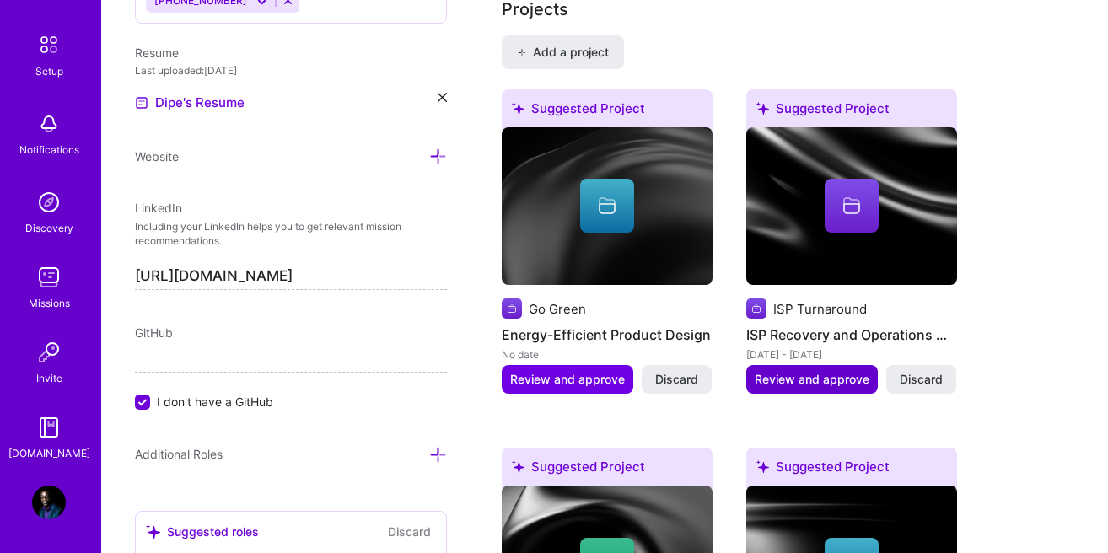
click at [796, 381] on span "Review and approve" at bounding box center [812, 379] width 115 height 17
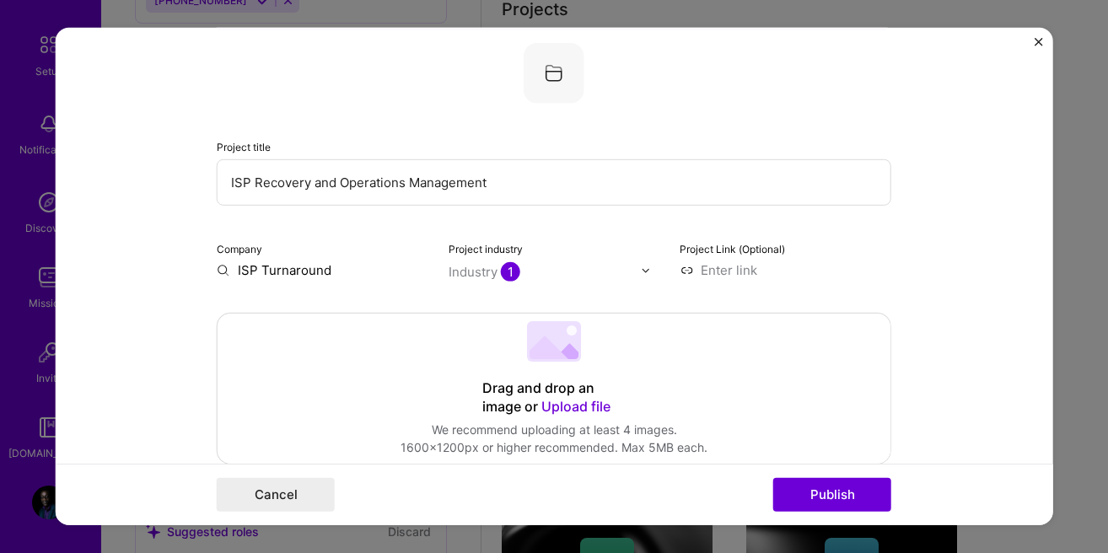
scroll to position [96, 0]
click at [282, 269] on input "ISP Turnaround" at bounding box center [323, 270] width 212 height 18
drag, startPoint x: 336, startPoint y: 267, endPoint x: 195, endPoint y: 266, distance: 141.7
click at [217, 266] on input "ISP Turnaround" at bounding box center [323, 270] width 212 height 18
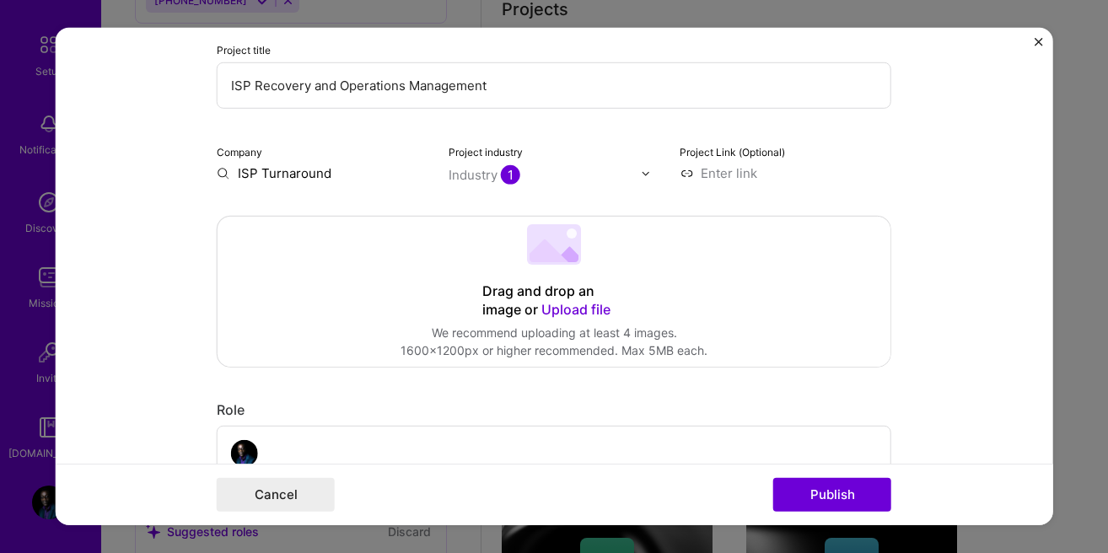
click at [518, 173] on span "1" at bounding box center [510, 174] width 19 height 19
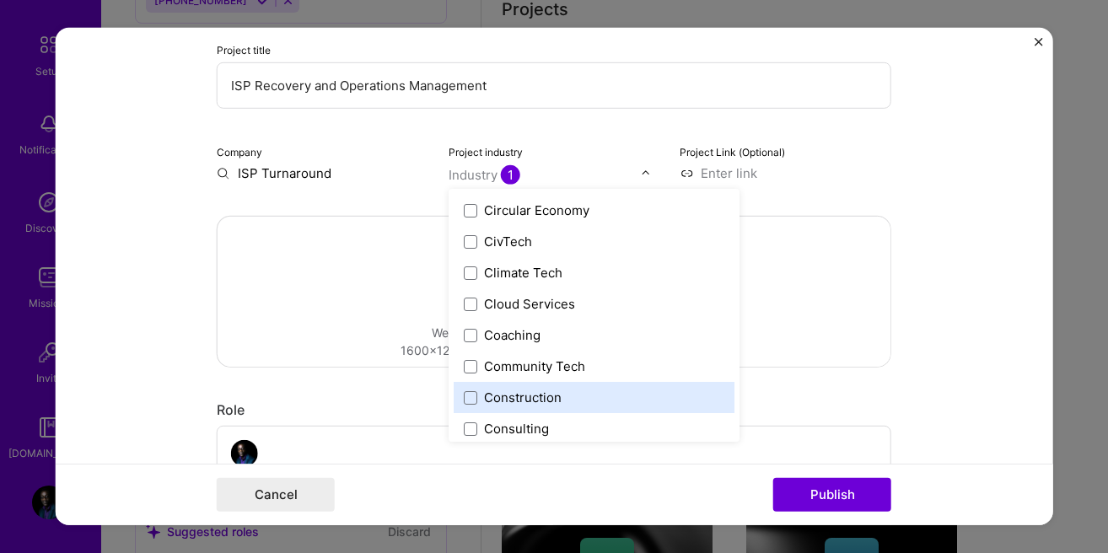
scroll to position [865, 0]
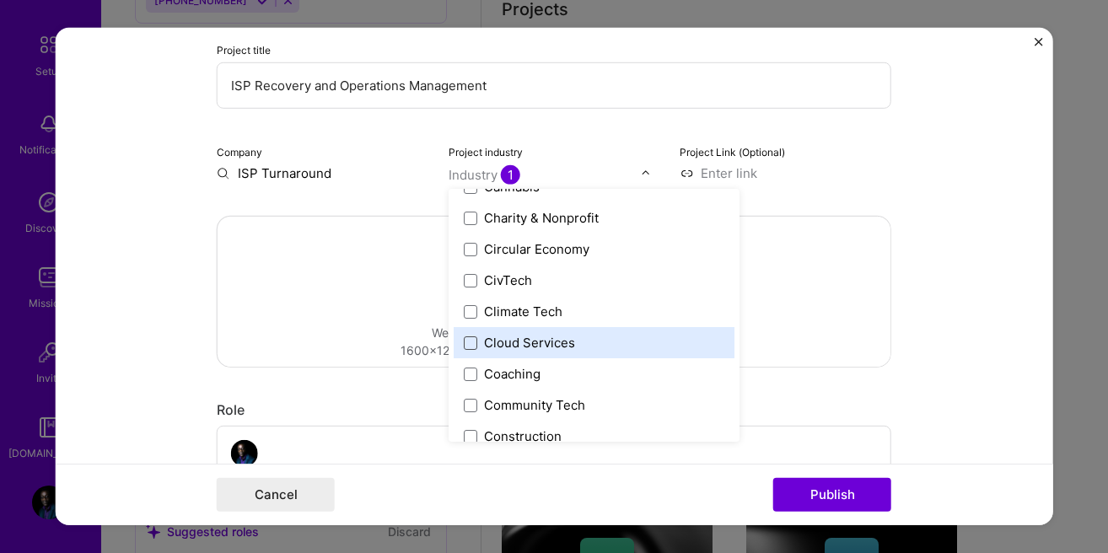
click at [469, 341] on span at bounding box center [470, 342] width 13 height 13
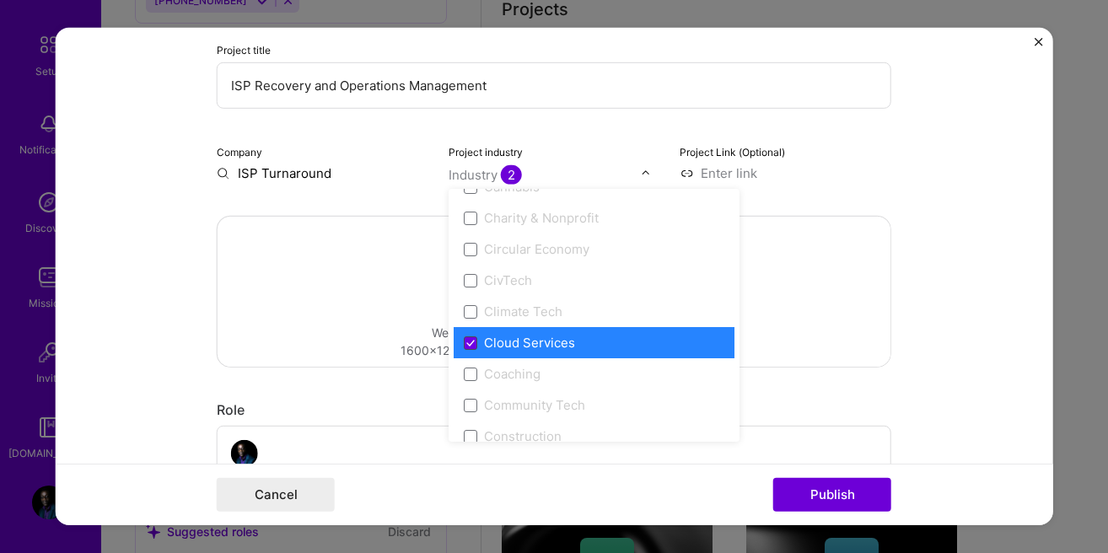
click at [471, 340] on icon at bounding box center [470, 342] width 8 height 7
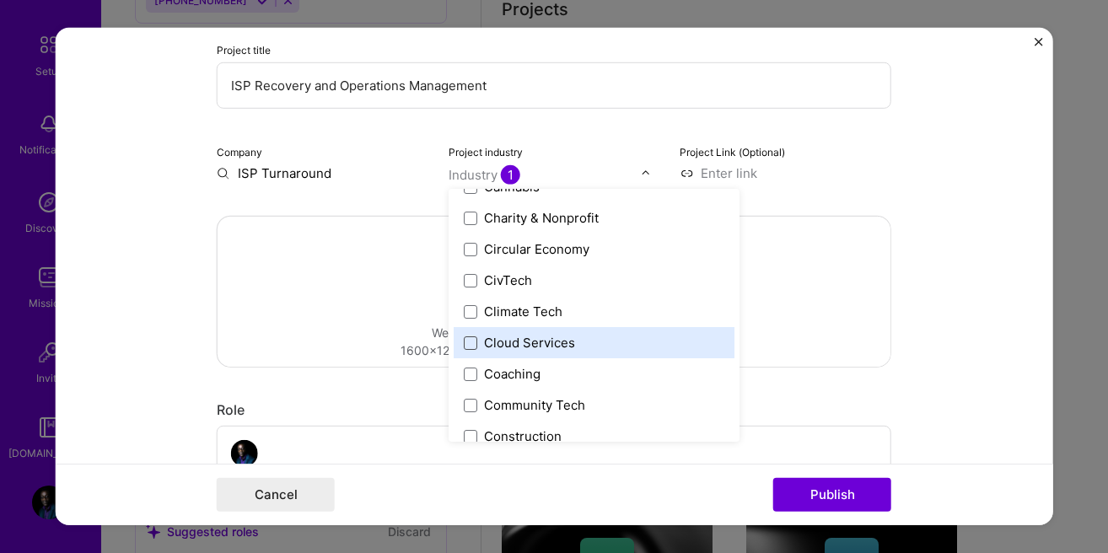
click at [471, 340] on span at bounding box center [470, 342] width 13 height 13
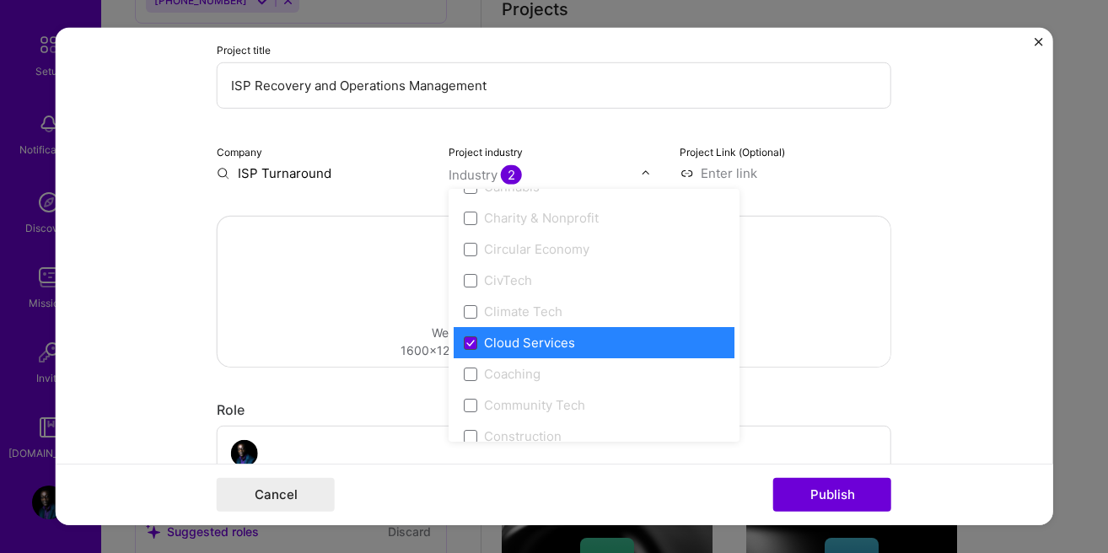
scroll to position [961, 0]
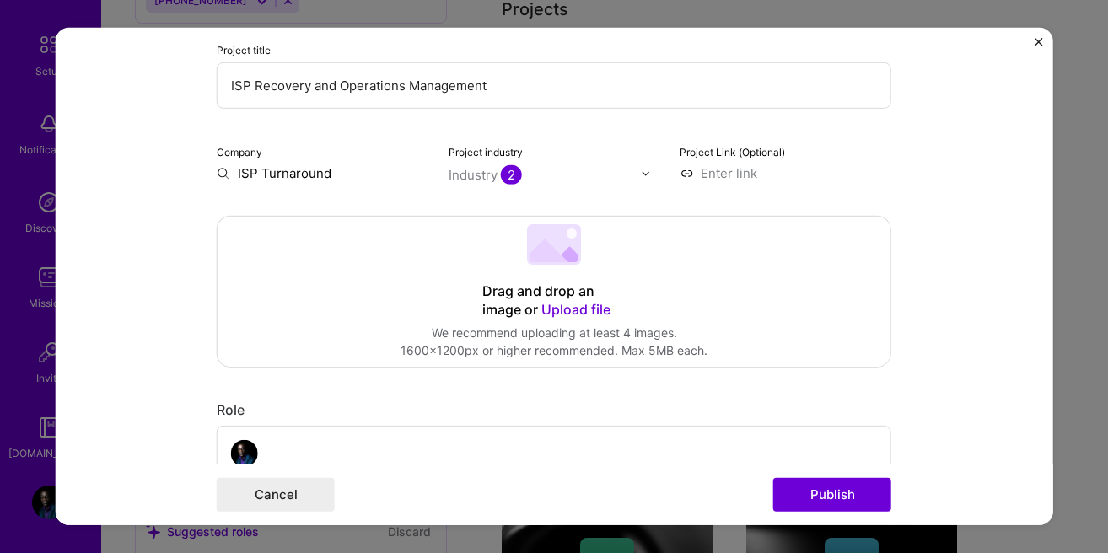
click at [584, 159] on div "Project industry Industry 2" at bounding box center [555, 163] width 212 height 40
click at [706, 173] on input at bounding box center [786, 173] width 212 height 18
click at [308, 175] on input "ISP Turnaround" at bounding box center [323, 173] width 212 height 18
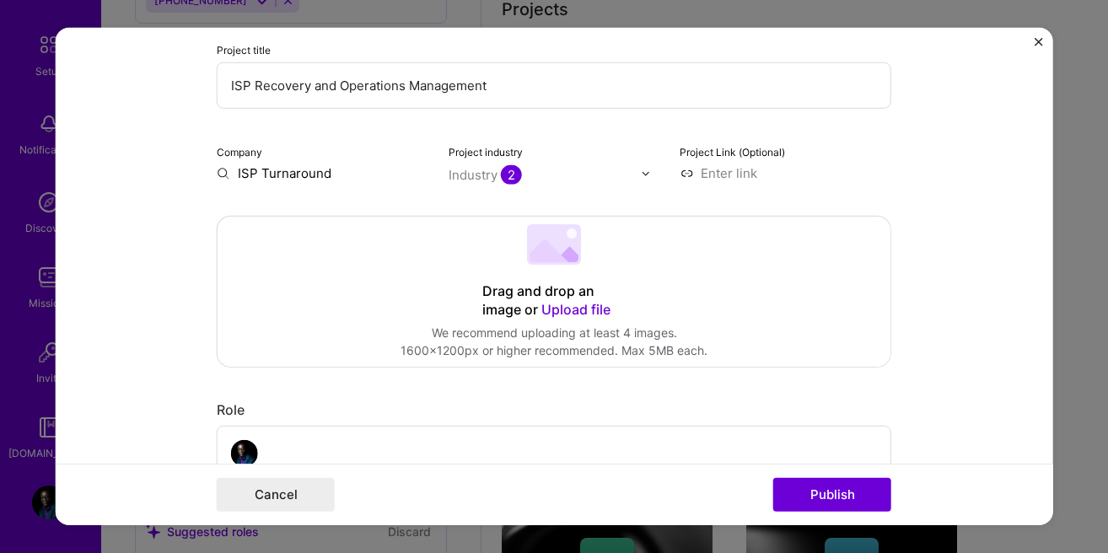
click at [308, 175] on input "ISP Turnaround" at bounding box center [323, 173] width 212 height 18
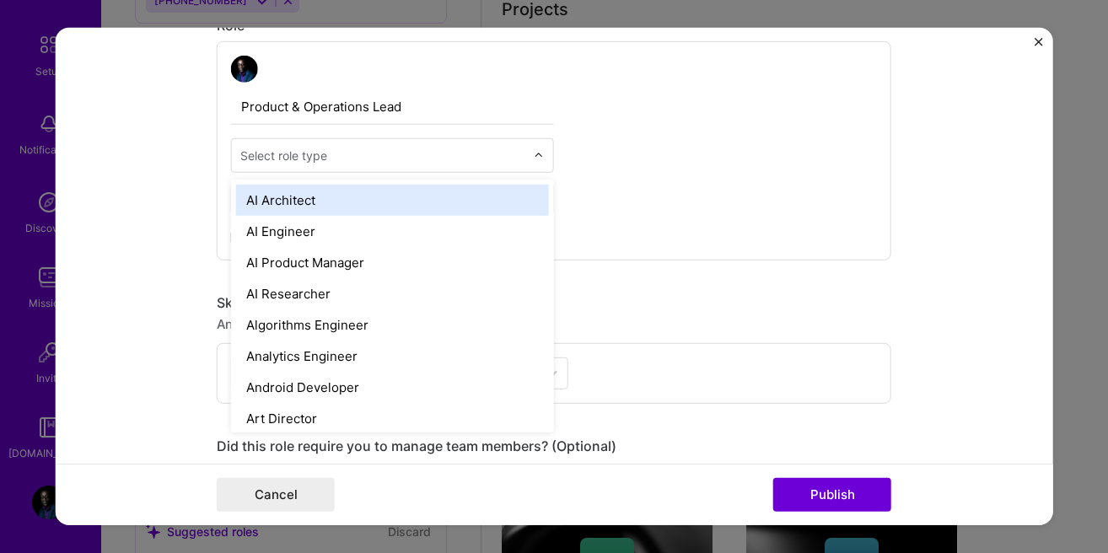
click at [352, 162] on input "text" at bounding box center [382, 156] width 285 height 18
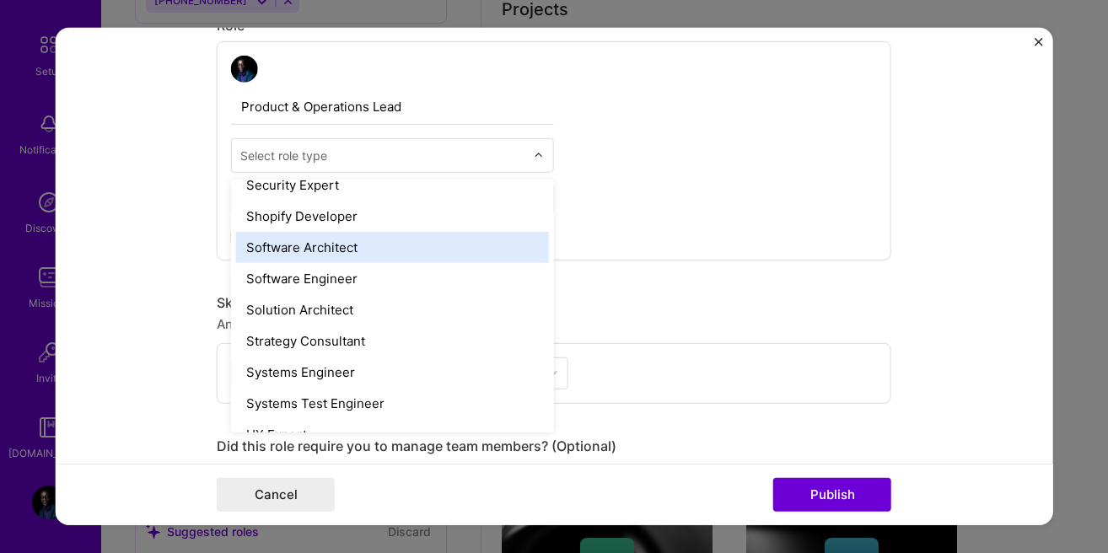
scroll to position [1826, 0]
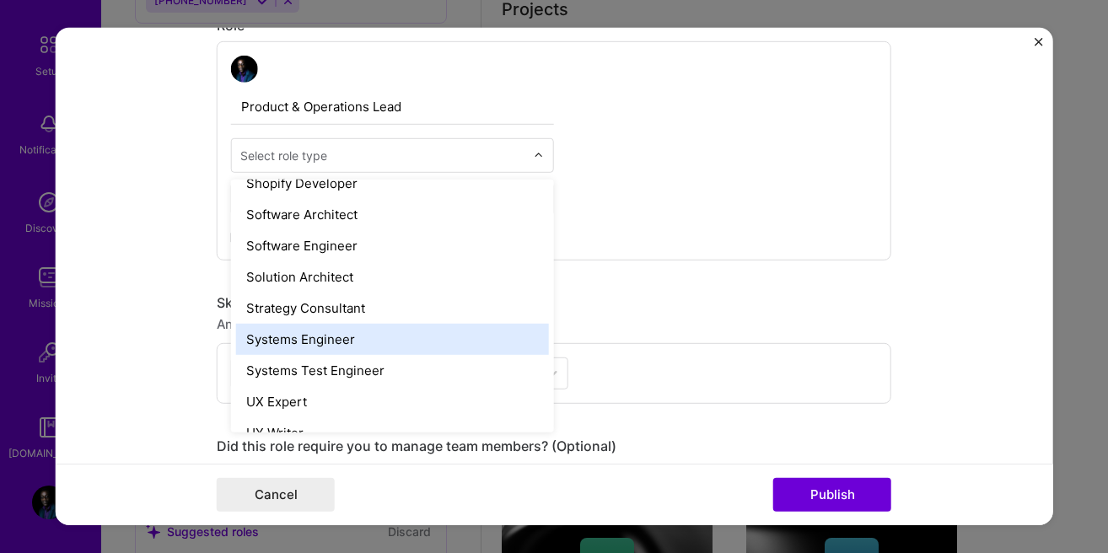
click at [376, 341] on div "Systems Engineer" at bounding box center [392, 339] width 313 height 31
